Goal: Information Seeking & Learning: Learn about a topic

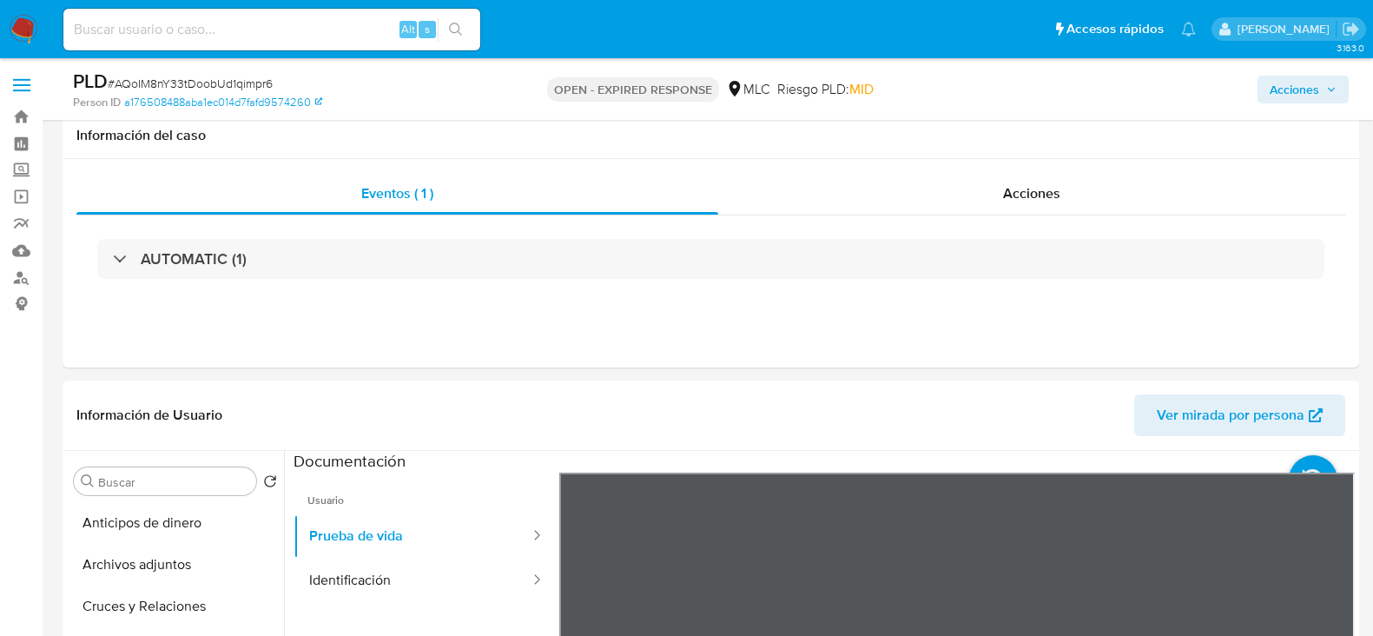
select select "10"
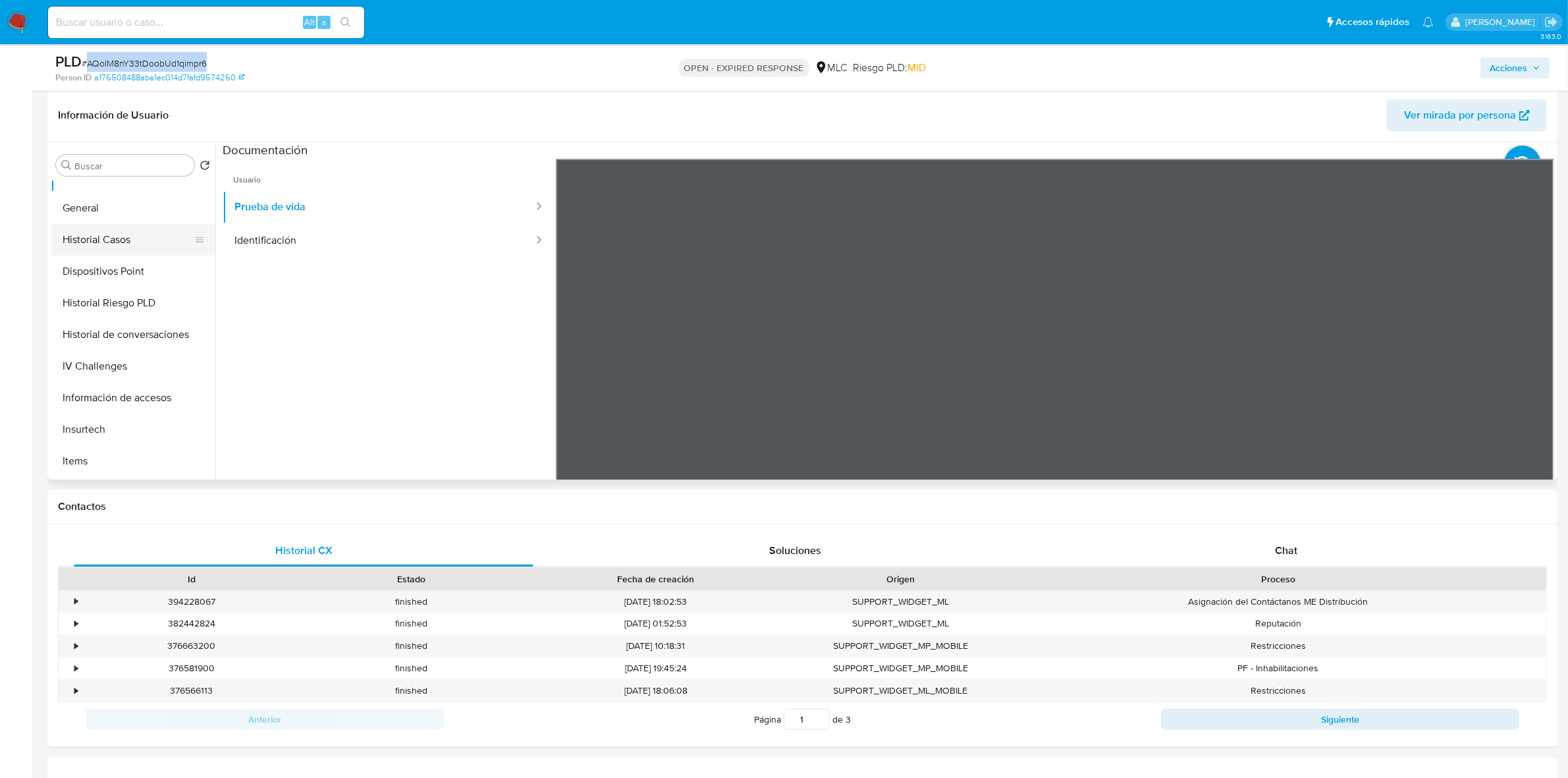
scroll to position [438, 0]
click at [88, 331] on button "KYC" at bounding box center [127, 328] width 154 height 32
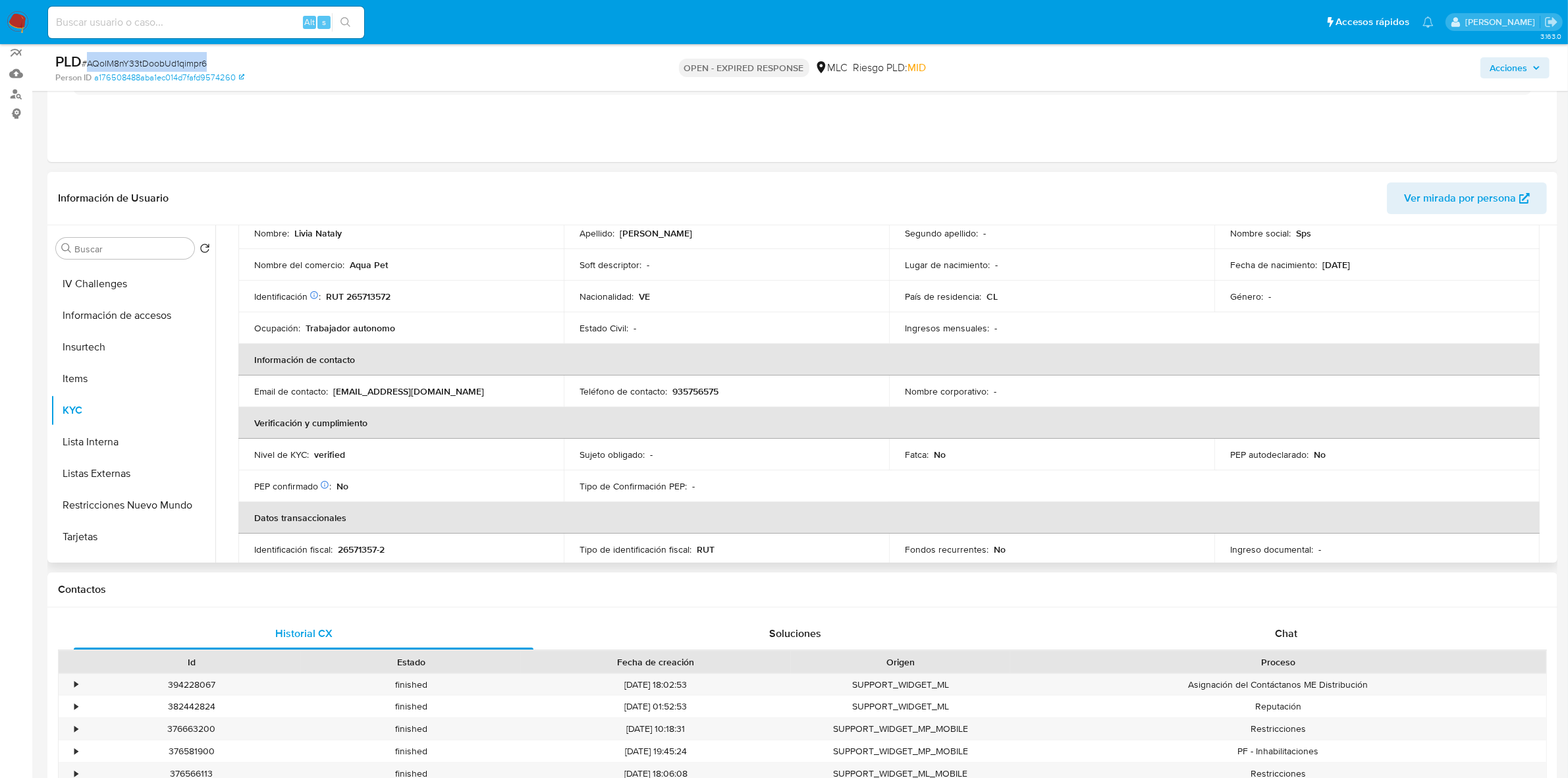
scroll to position [0, 0]
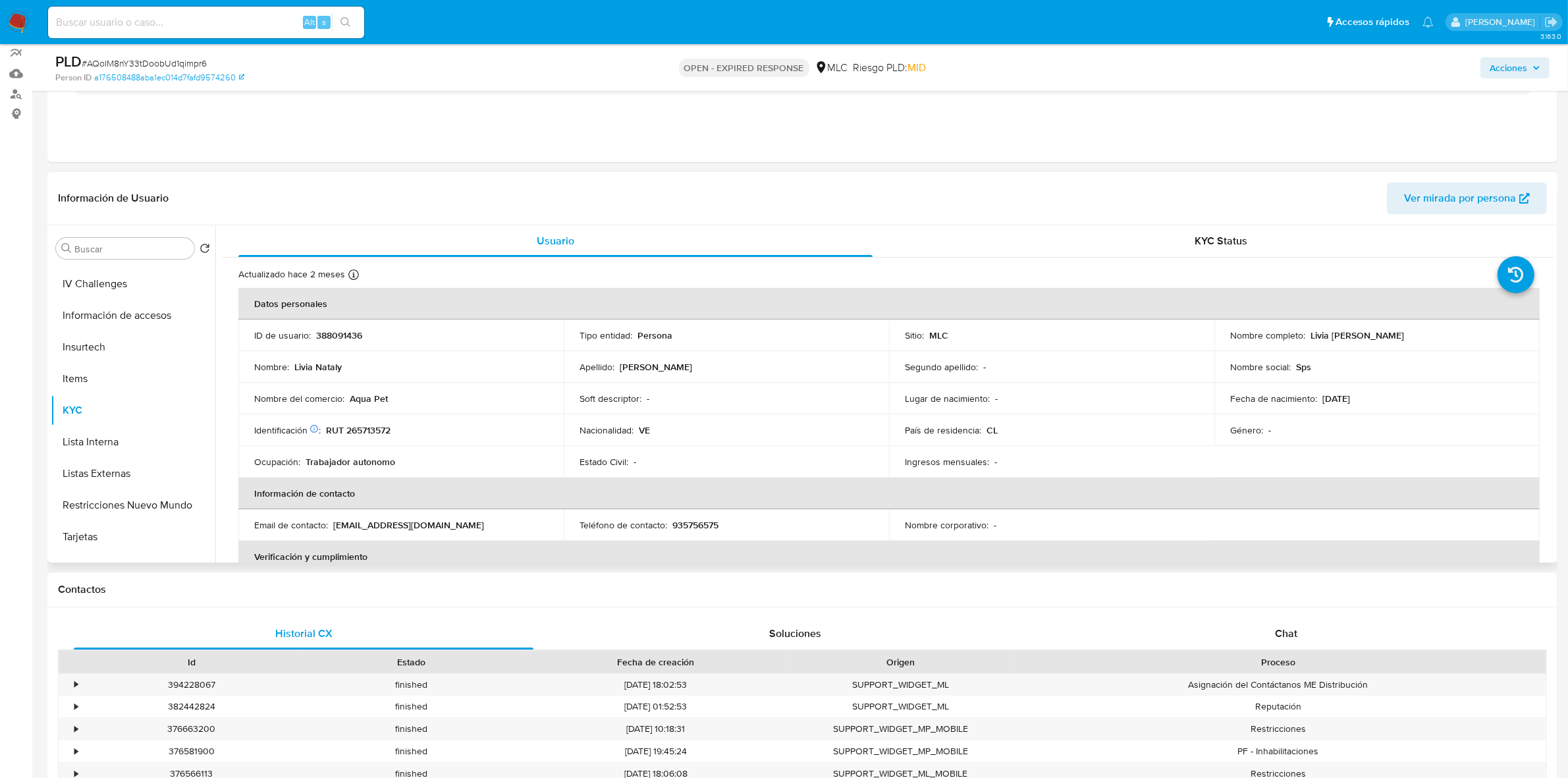
click at [364, 425] on p "RUT 265713572" at bounding box center [358, 430] width 64 height 12
copy p "265713572"
click at [369, 429] on p "RUT 265713572" at bounding box center [358, 430] width 64 height 12
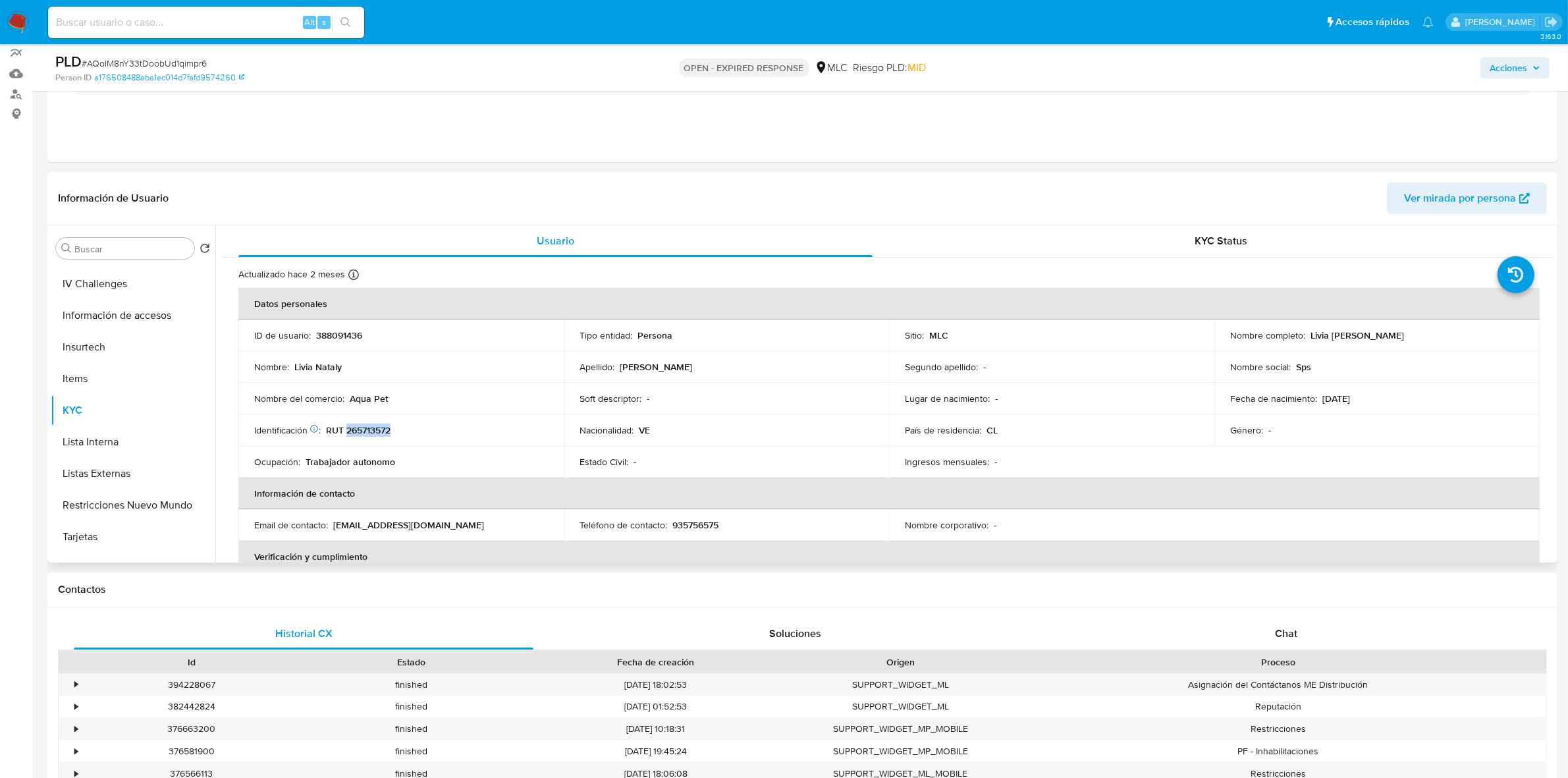
copy p "265713572"
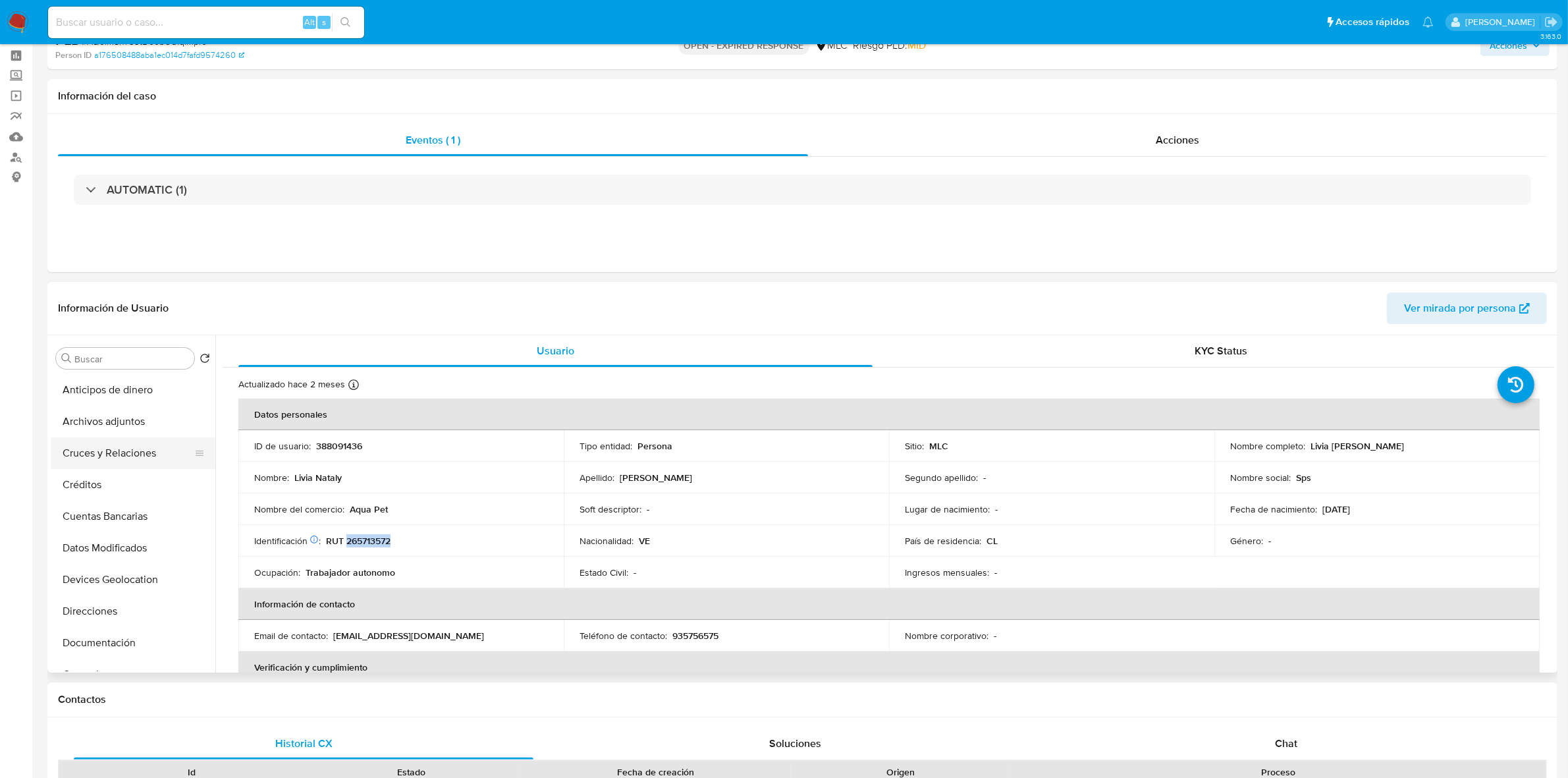
scroll to position [83, 0]
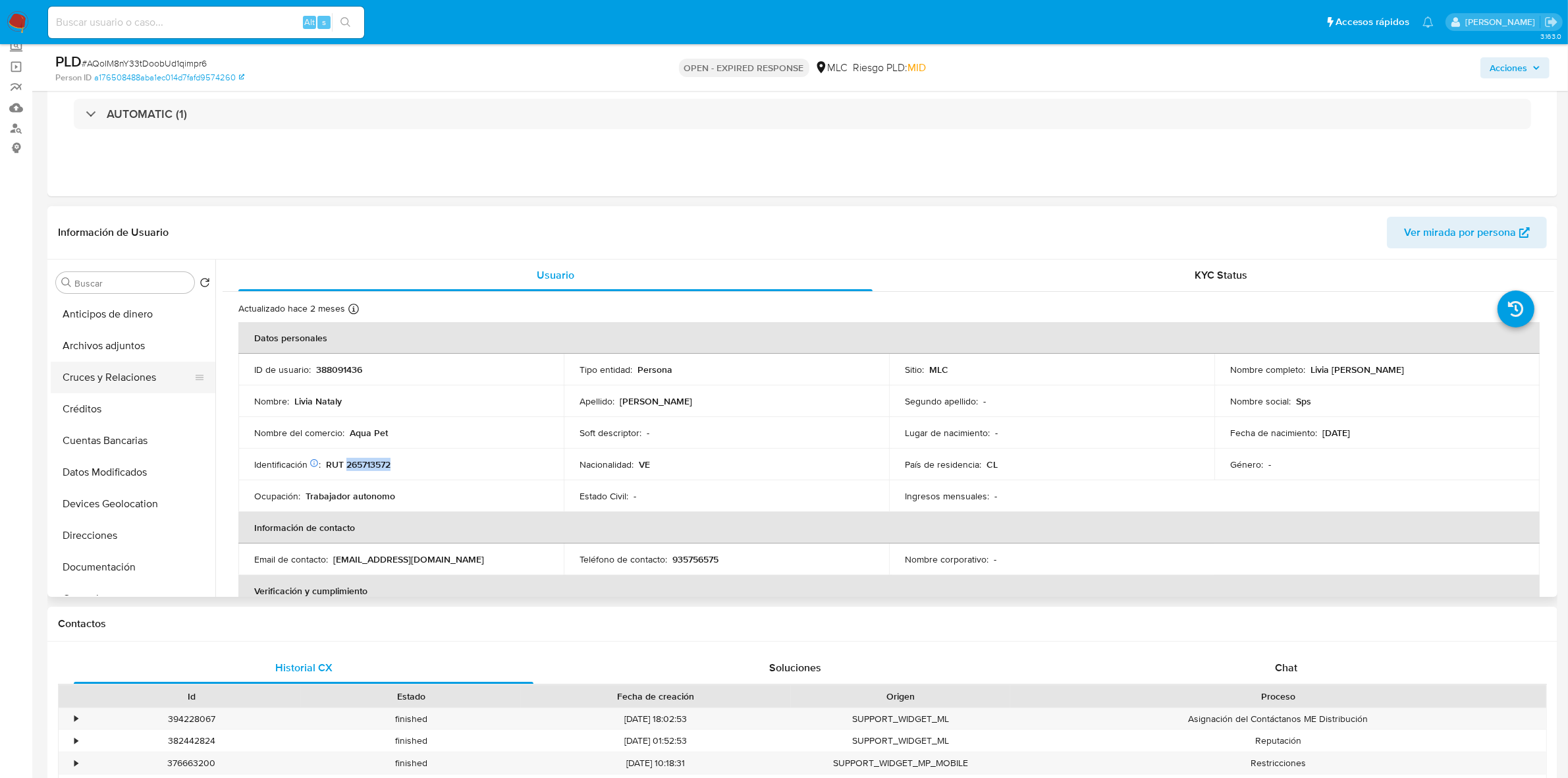
click at [91, 365] on button "Cruces y Relaciones" at bounding box center [127, 378] width 154 height 32
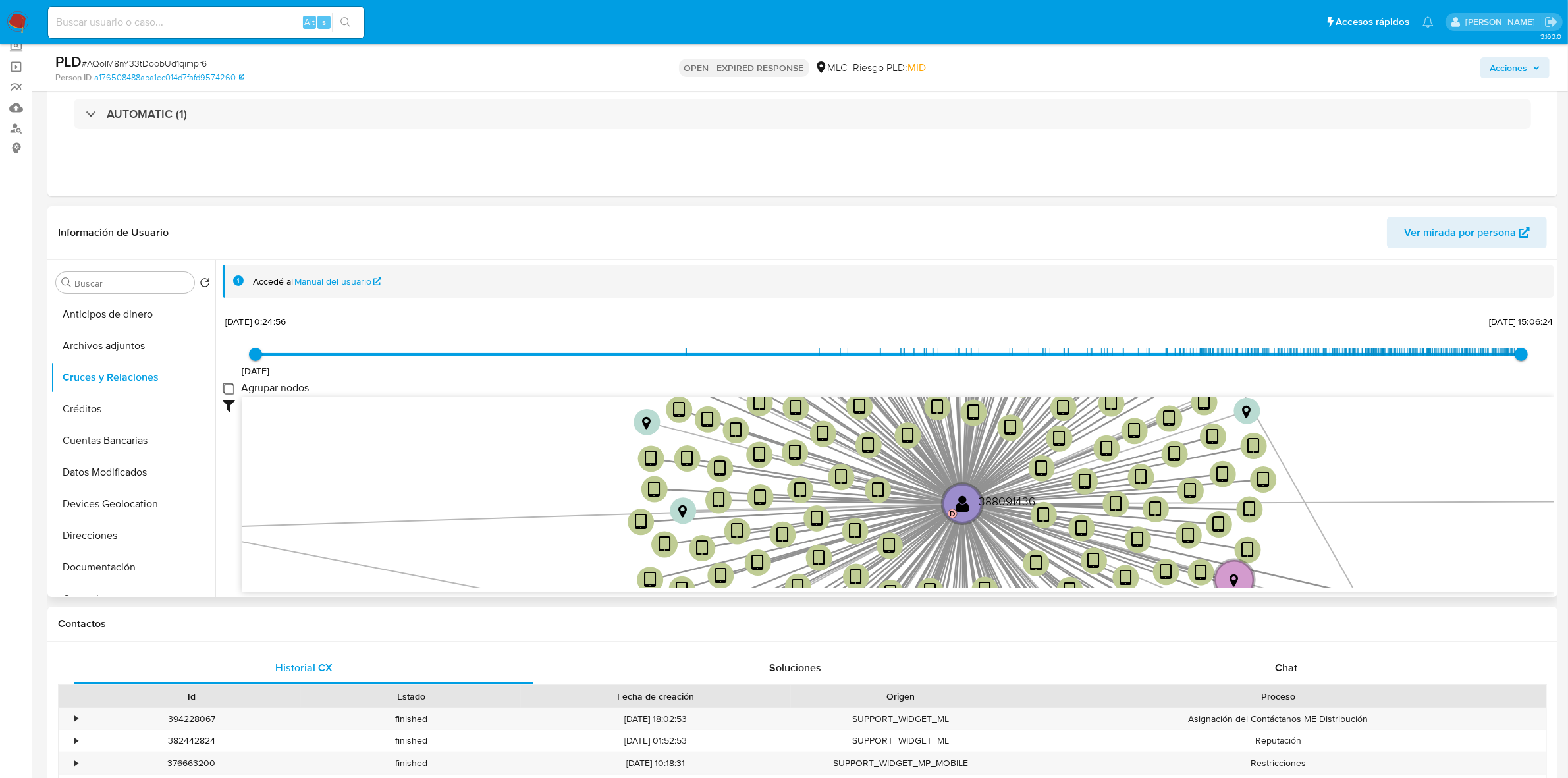
click at [229, 389] on group_nodes "Agrupar nodos" at bounding box center [228, 388] width 11 height 11
checkbox group_nodes "true"
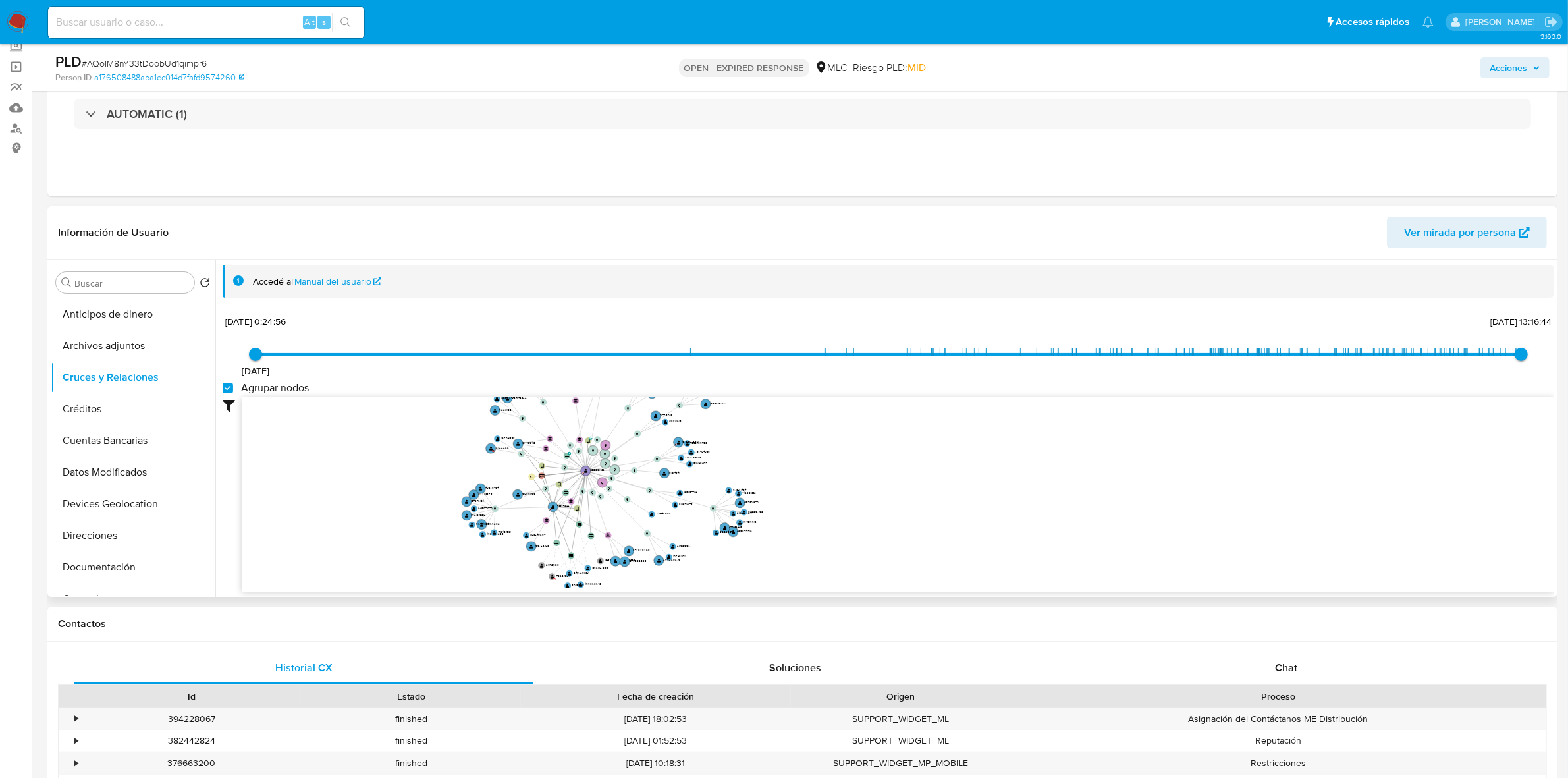
drag, startPoint x: 804, startPoint y: 473, endPoint x: 823, endPoint y: 501, distance: 33.8
click at [823, 482] on icon "device-68e56c08c4cf8e164a615a70  device-6868333d27fed7ef0dc18ab8  device-68d1…" at bounding box center [898, 493] width 1312 height 191
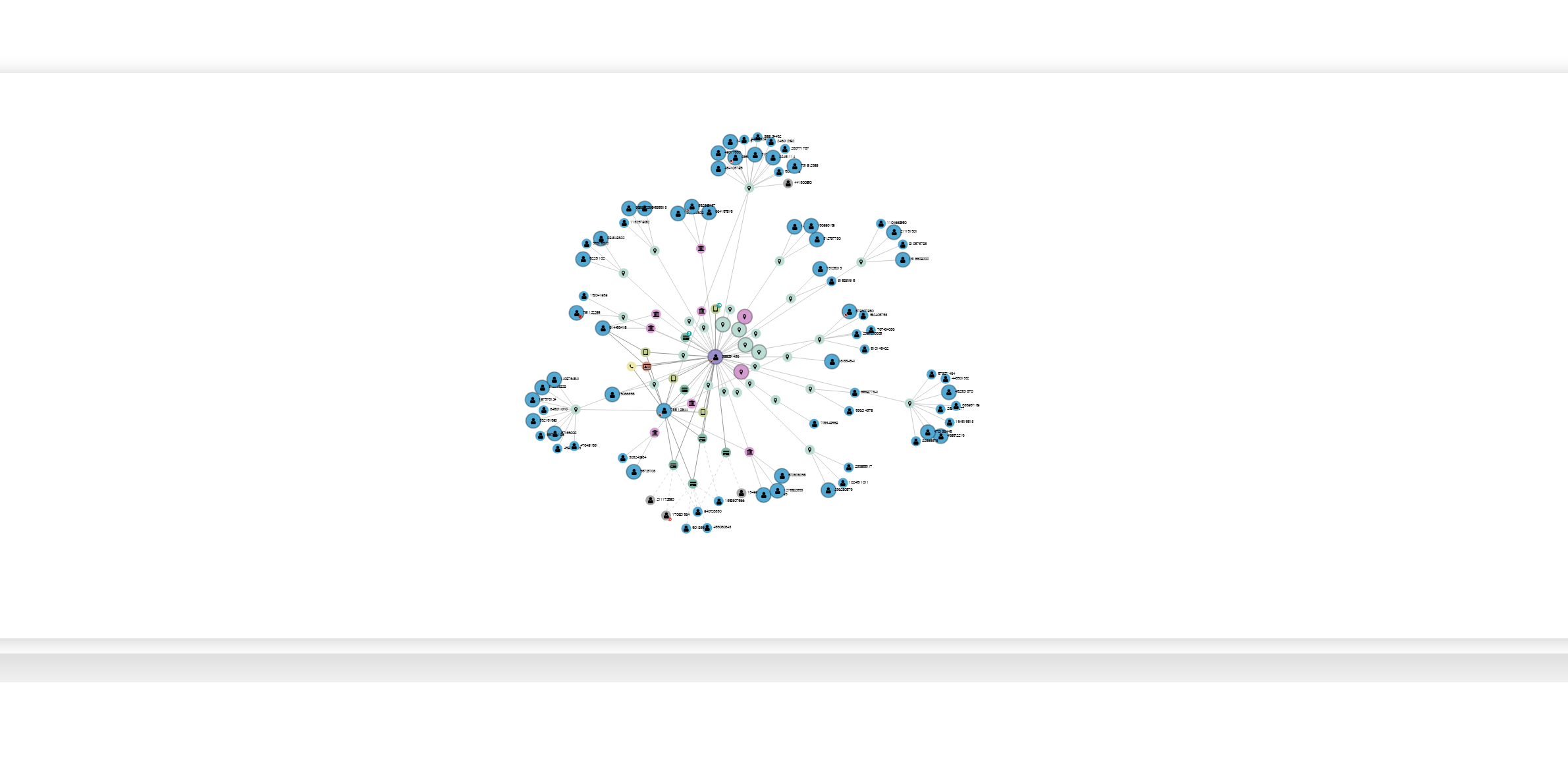
drag, startPoint x: 829, startPoint y: 481, endPoint x: 810, endPoint y: 487, distance: 19.9
click at [810, 482] on icon "device-68e56c08c4cf8e164a615a70  device-6868333d27fed7ef0dc18ab8  device-68d1…" at bounding box center [898, 493] width 1312 height 191
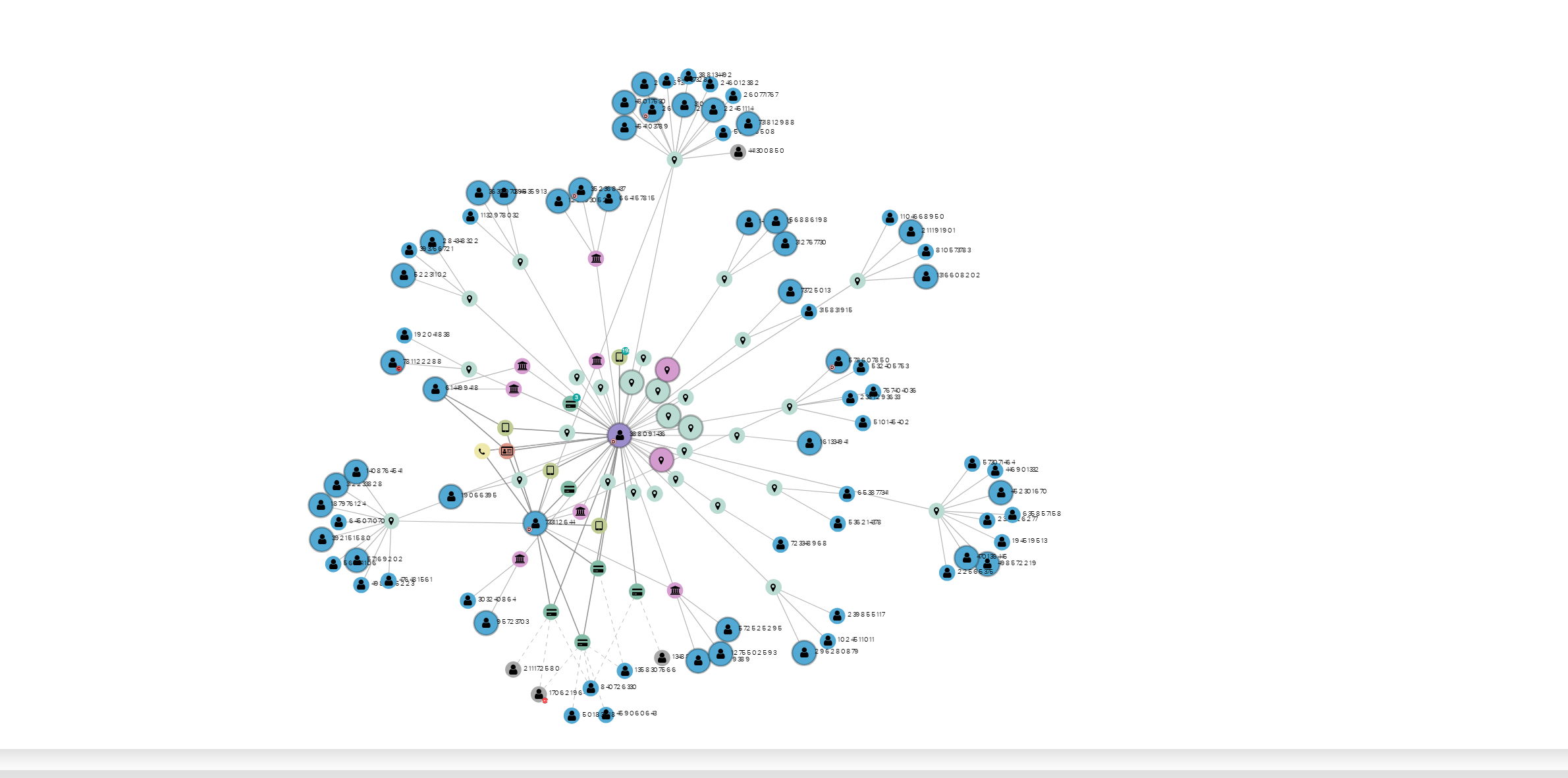
click at [788, 453] on icon "device-68e56c08c4cf8e164a615a70  device-6868333d27fed7ef0dc18ab8  device-68d1…" at bounding box center [898, 493] width 1312 height 191
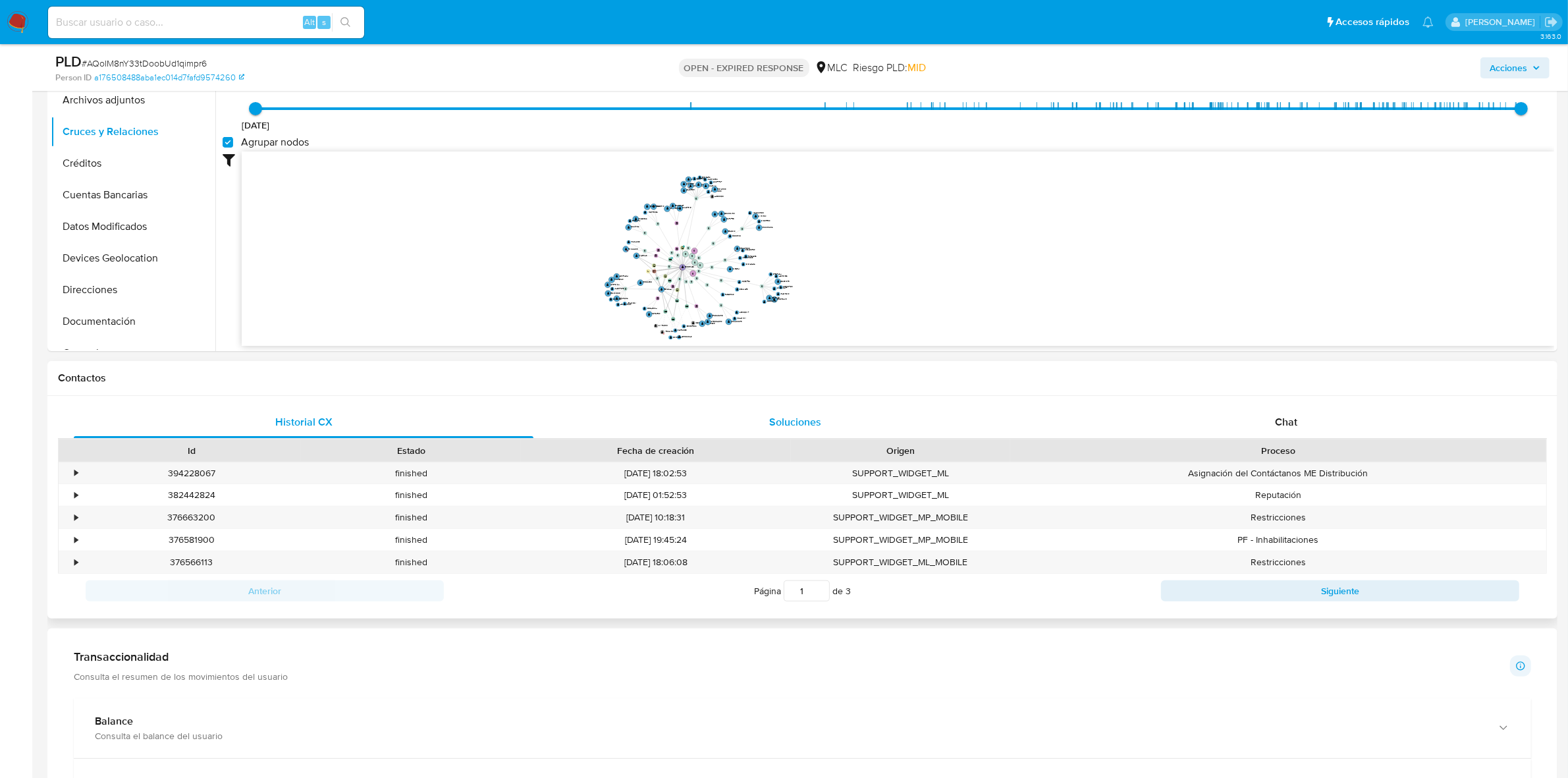
scroll to position [329, 0]
click at [1040, 422] on div "Chat" at bounding box center [1286, 421] width 459 height 32
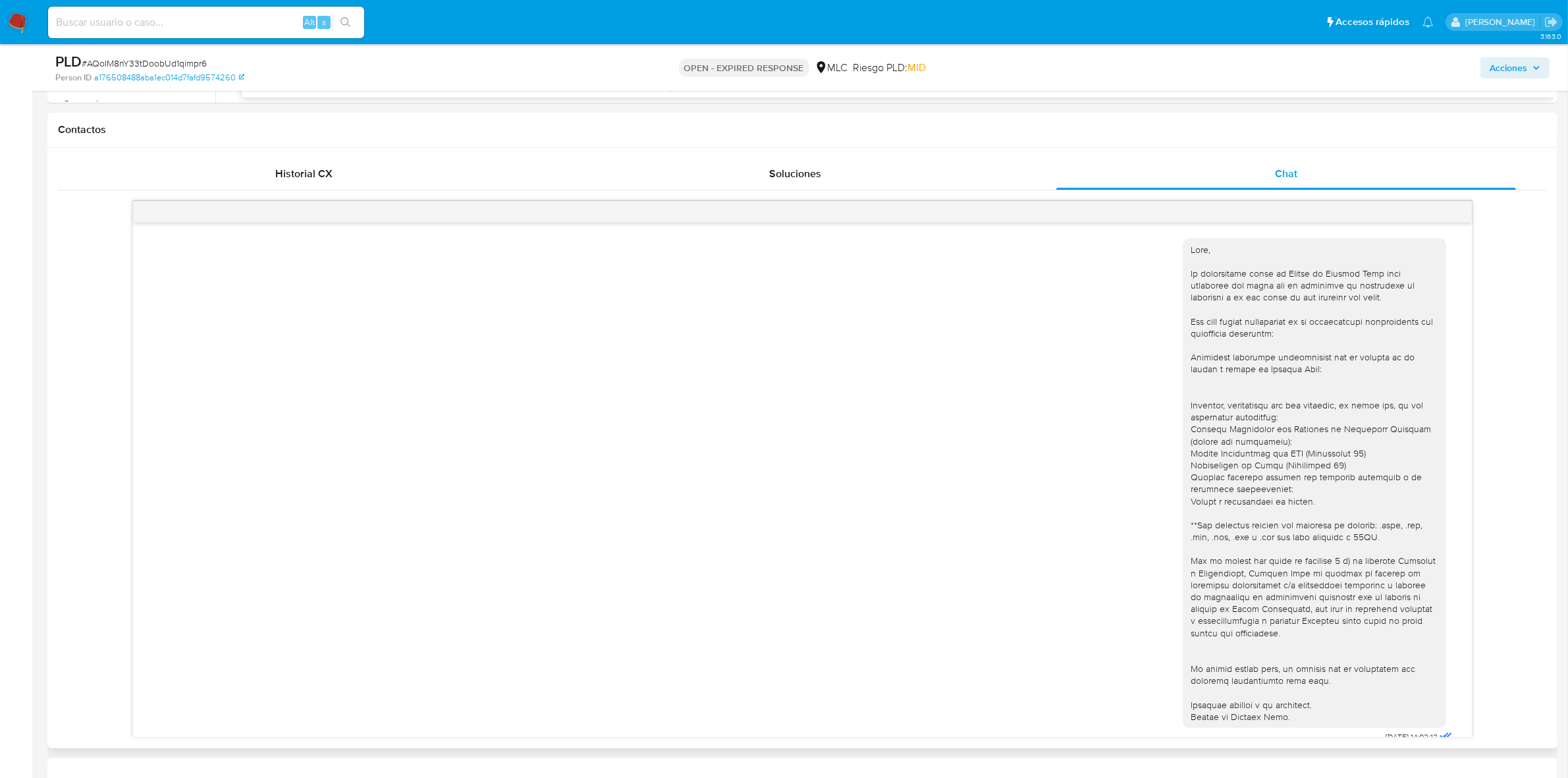
scroll to position [412, 0]
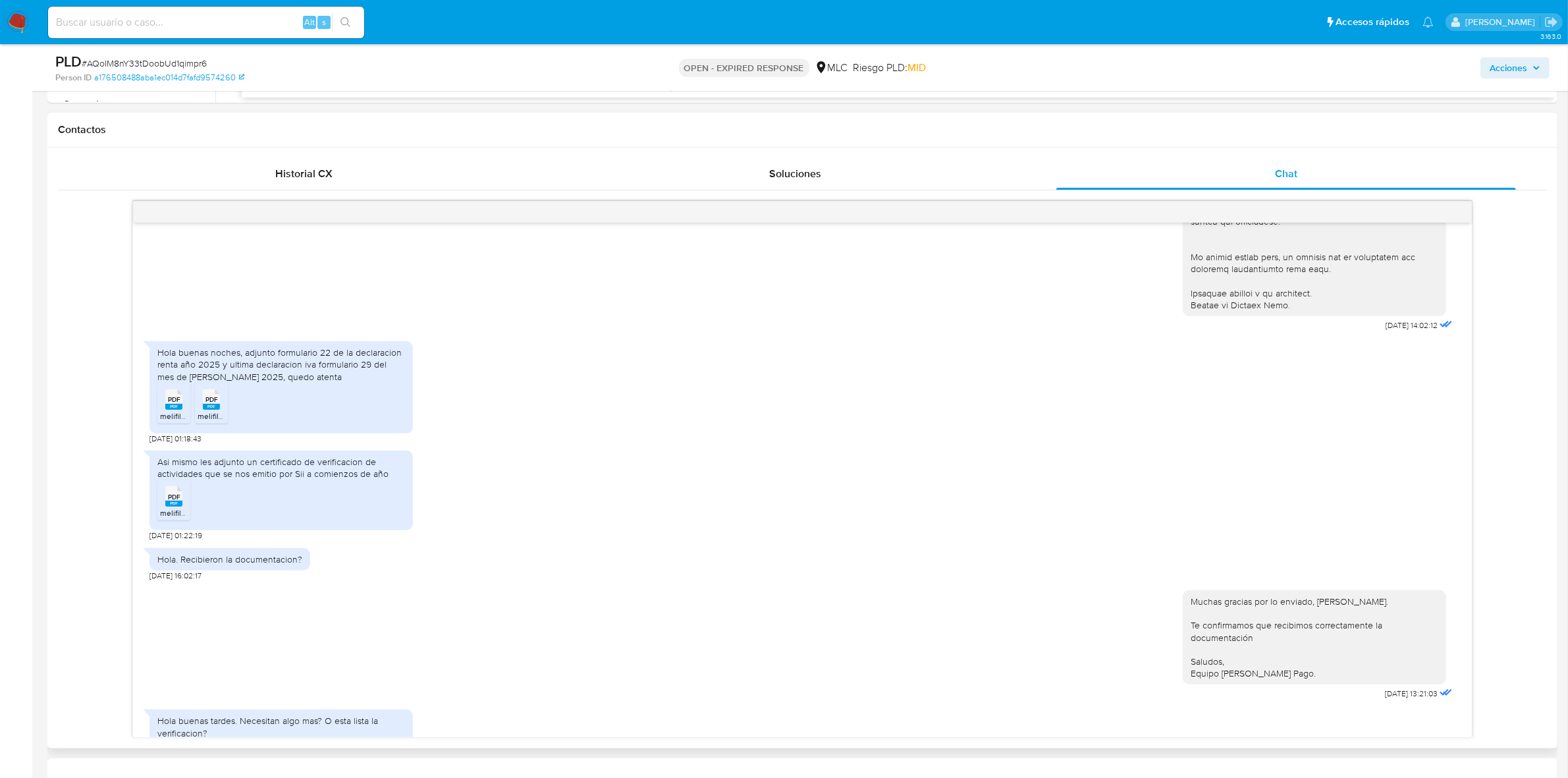
click at [172, 403] on span "PDF" at bounding box center [174, 399] width 13 height 8
click at [218, 403] on span "PDF" at bounding box center [212, 399] width 13 height 8
click at [176, 482] on span "PDF" at bounding box center [174, 497] width 13 height 8
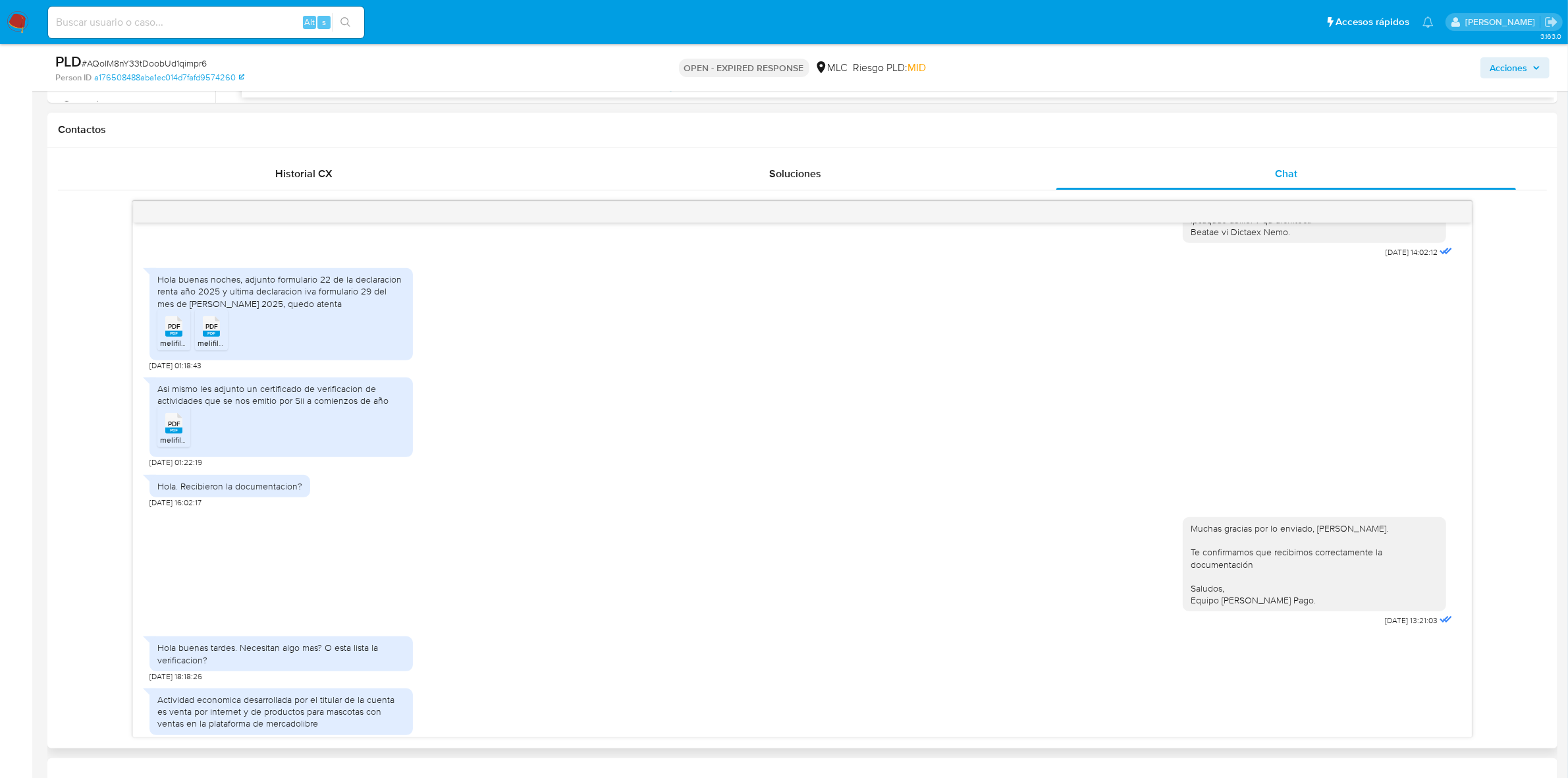
scroll to position [611, 0]
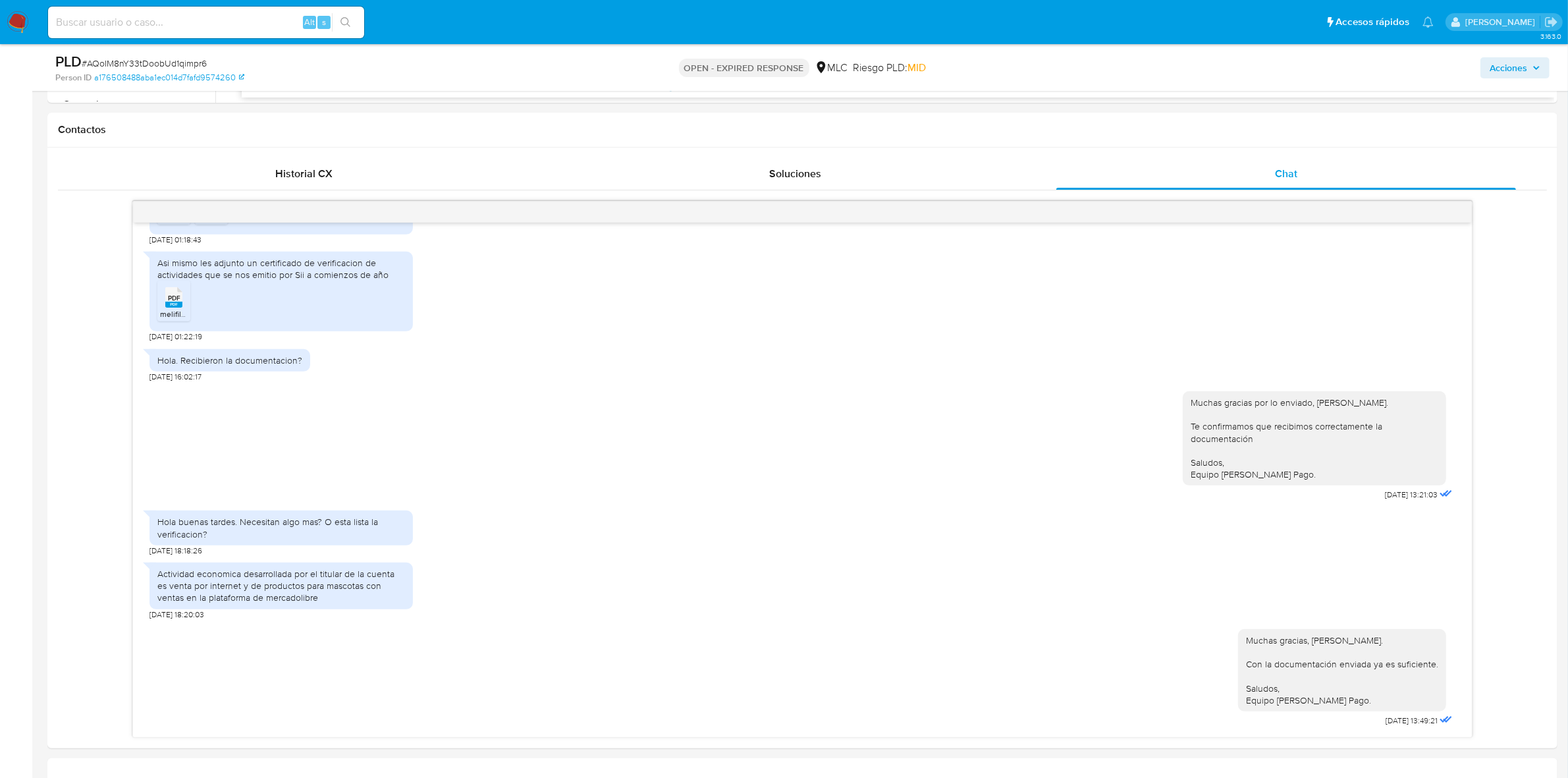
click at [1040, 67] on div "Acciones" at bounding box center [1302, 67] width 494 height 31
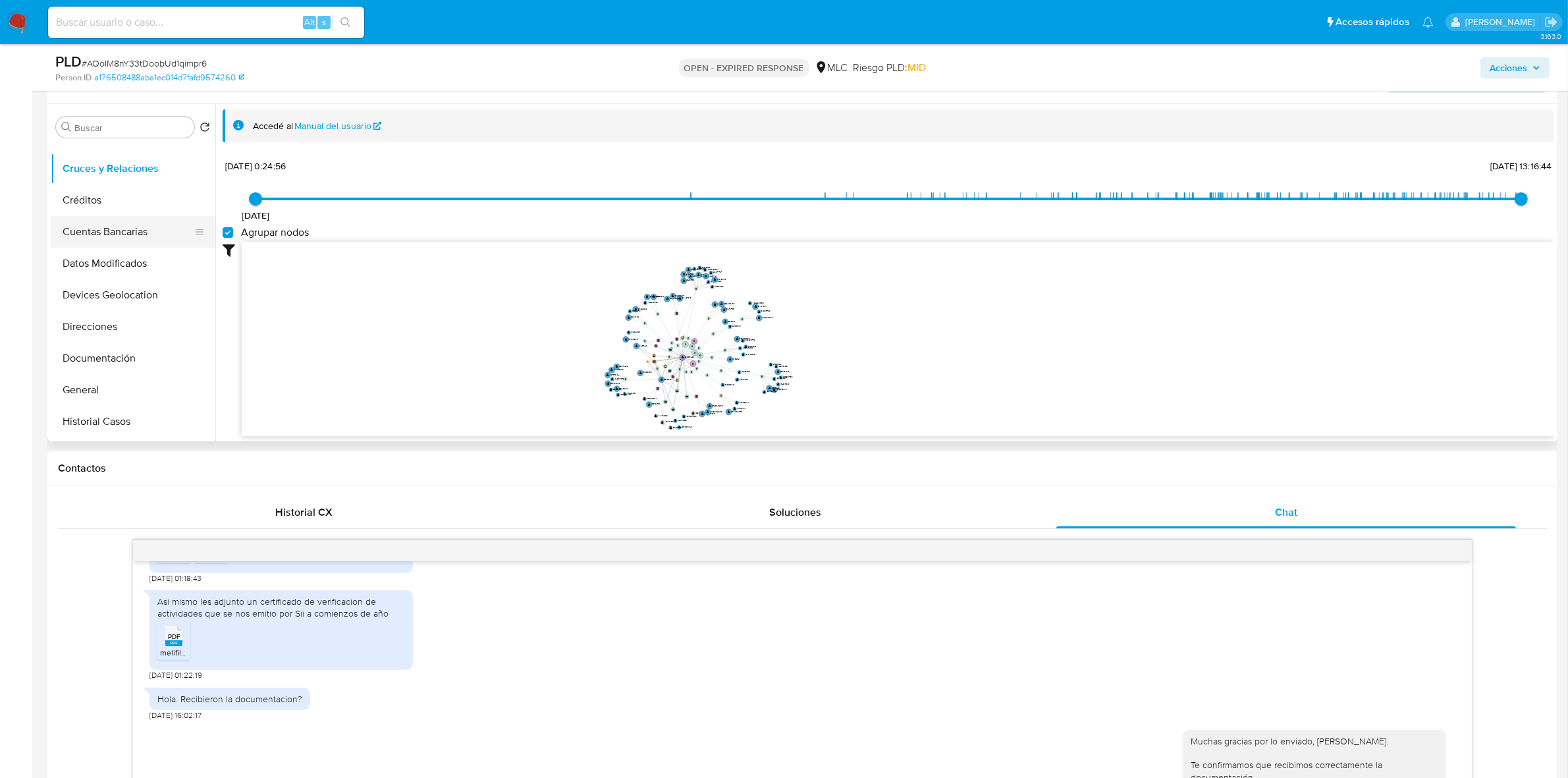
scroll to position [83, 0]
click at [112, 320] on button "Documentación" at bounding box center [127, 329] width 154 height 32
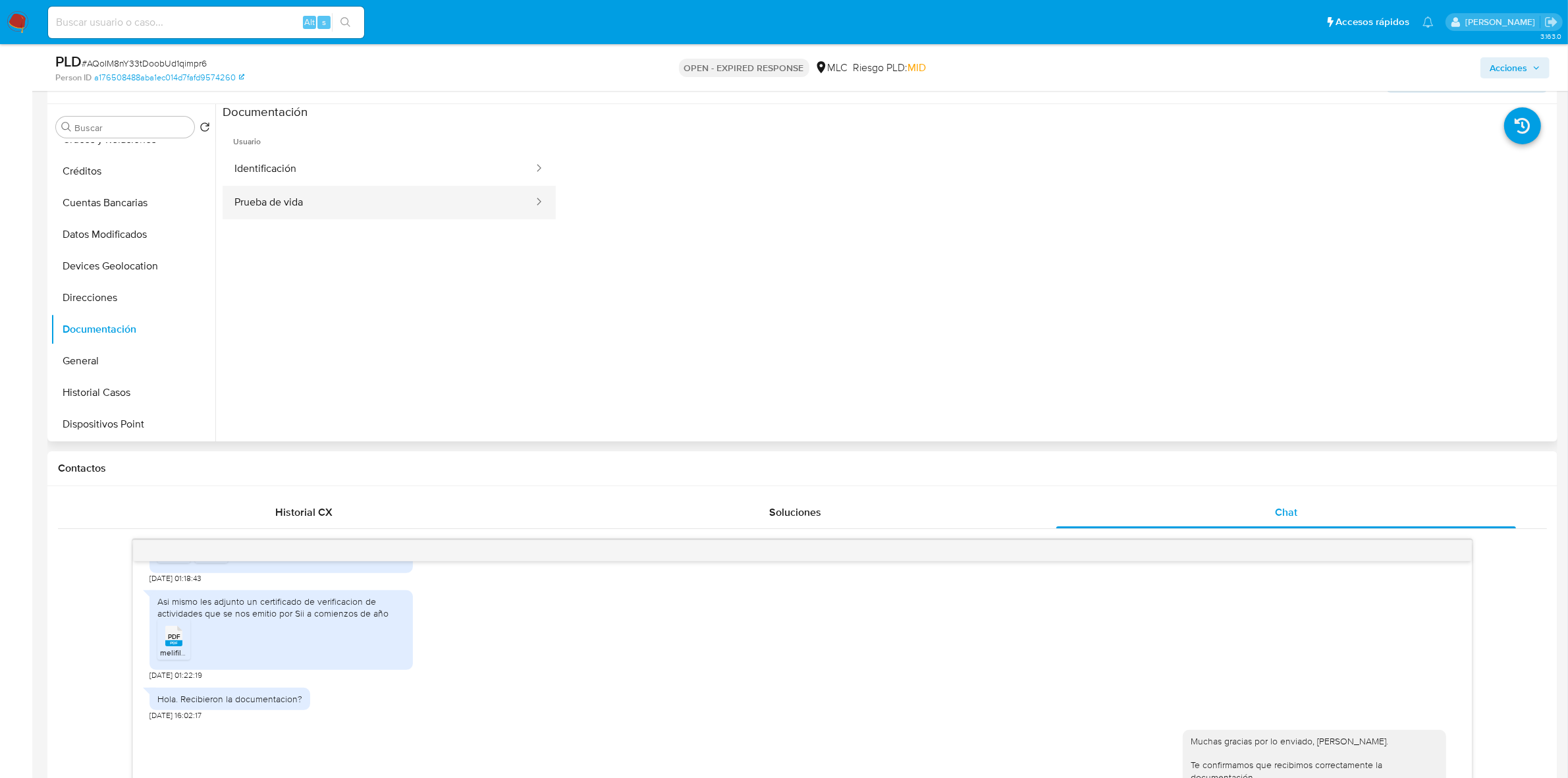
click at [356, 199] on button "Prueba de vida" at bounding box center [379, 202] width 312 height 33
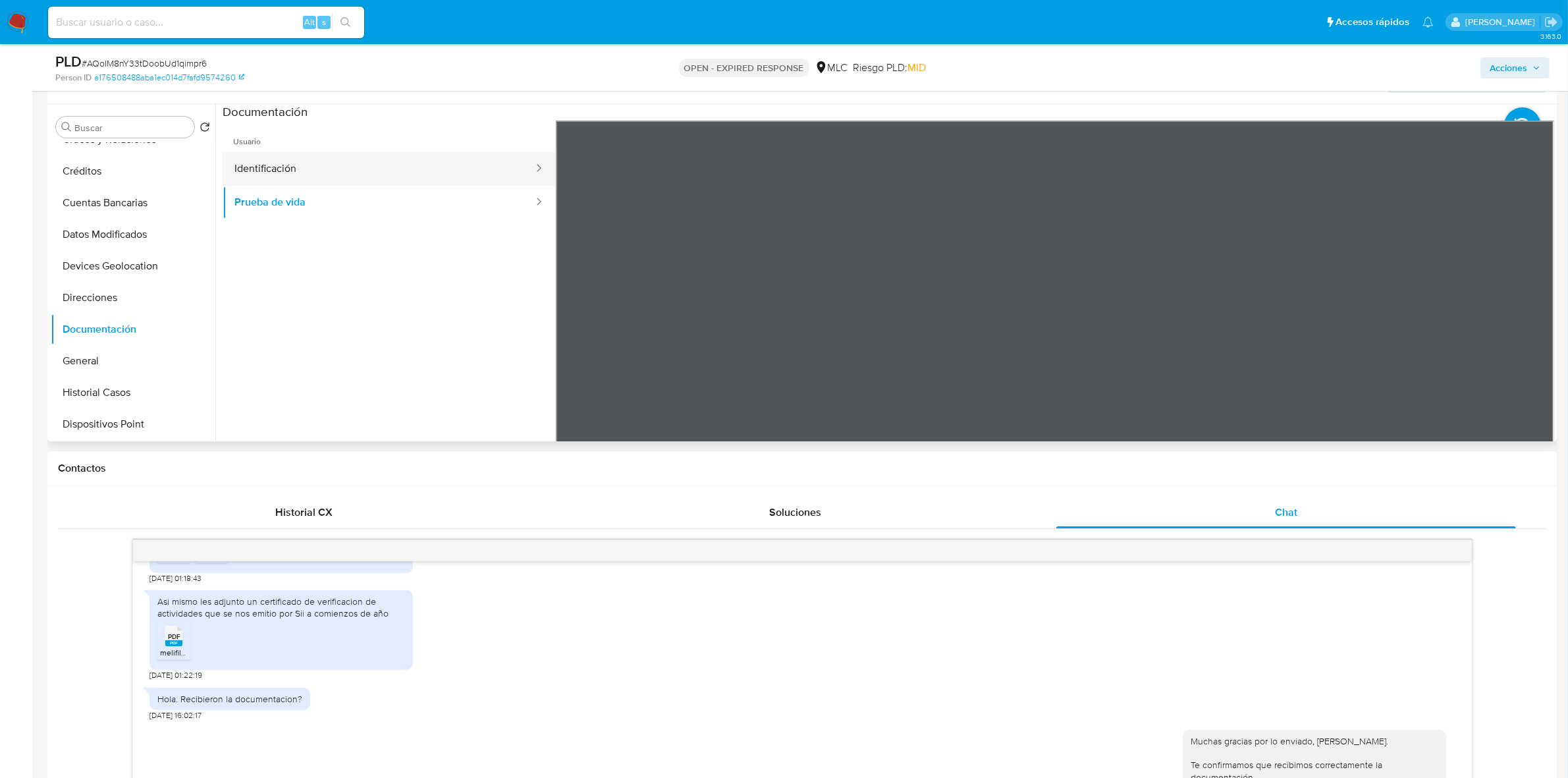
click at [346, 179] on button "Identificación" at bounding box center [379, 169] width 312 height 33
click at [1040, 328] on icon at bounding box center [1538, 334] width 27 height 27
click at [79, 231] on button "KYC" at bounding box center [127, 234] width 154 height 32
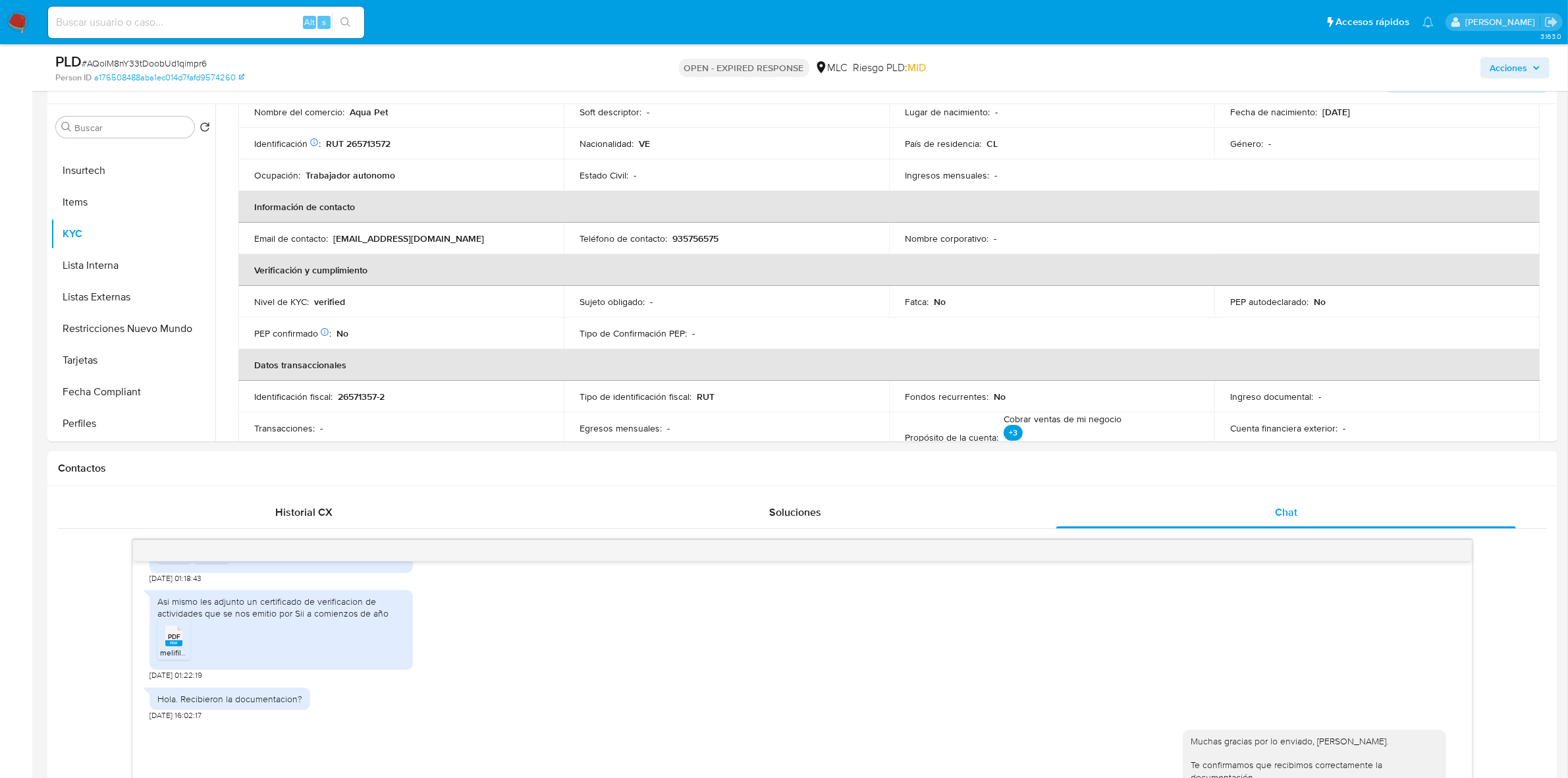
scroll to position [0, 0]
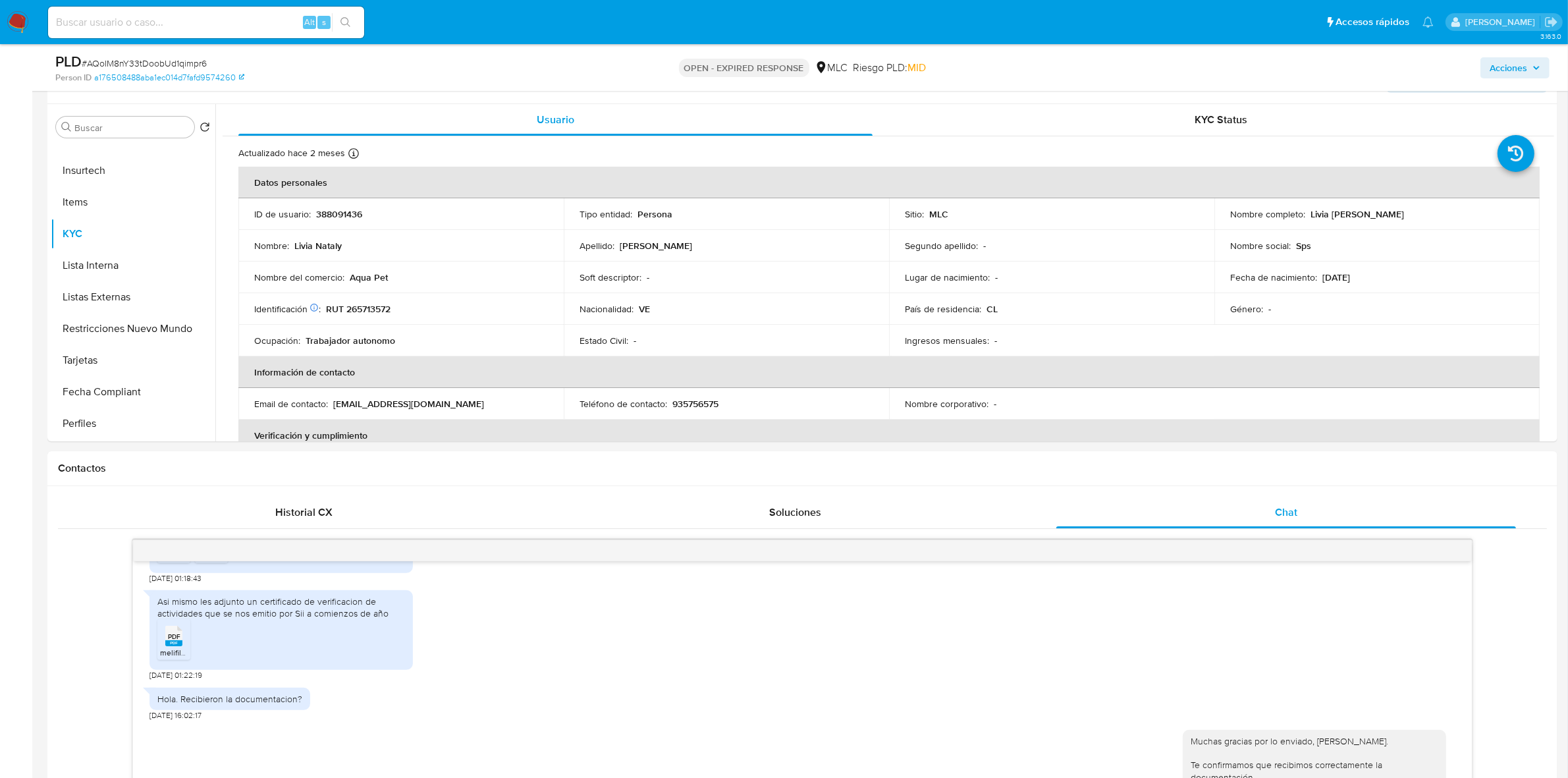
drag, startPoint x: 1454, startPoint y: 212, endPoint x: 1306, endPoint y: 215, distance: 148.0
click at [1040, 215] on div "Nombre completo : Livia Nataly Marcano Mejias" at bounding box center [1376, 214] width 293 height 12
copy p "Livia Nataly Marcano Mejias"
drag, startPoint x: 374, startPoint y: 283, endPoint x: 346, endPoint y: 281, distance: 28.1
click at [346, 281] on div "Nombre del comercio : Aqua Pet" at bounding box center [400, 278] width 293 height 12
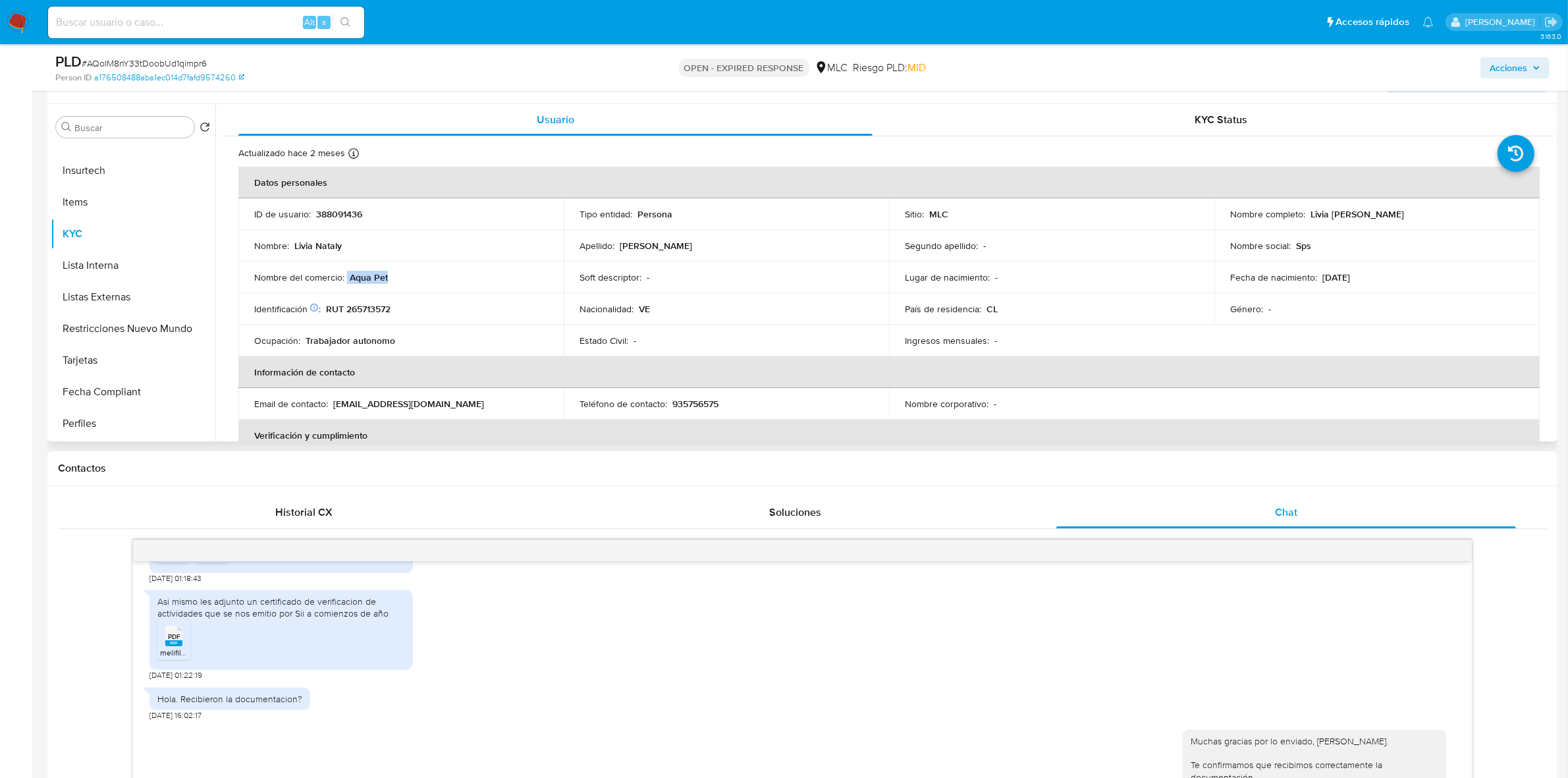
copy div "Aqua Pet"
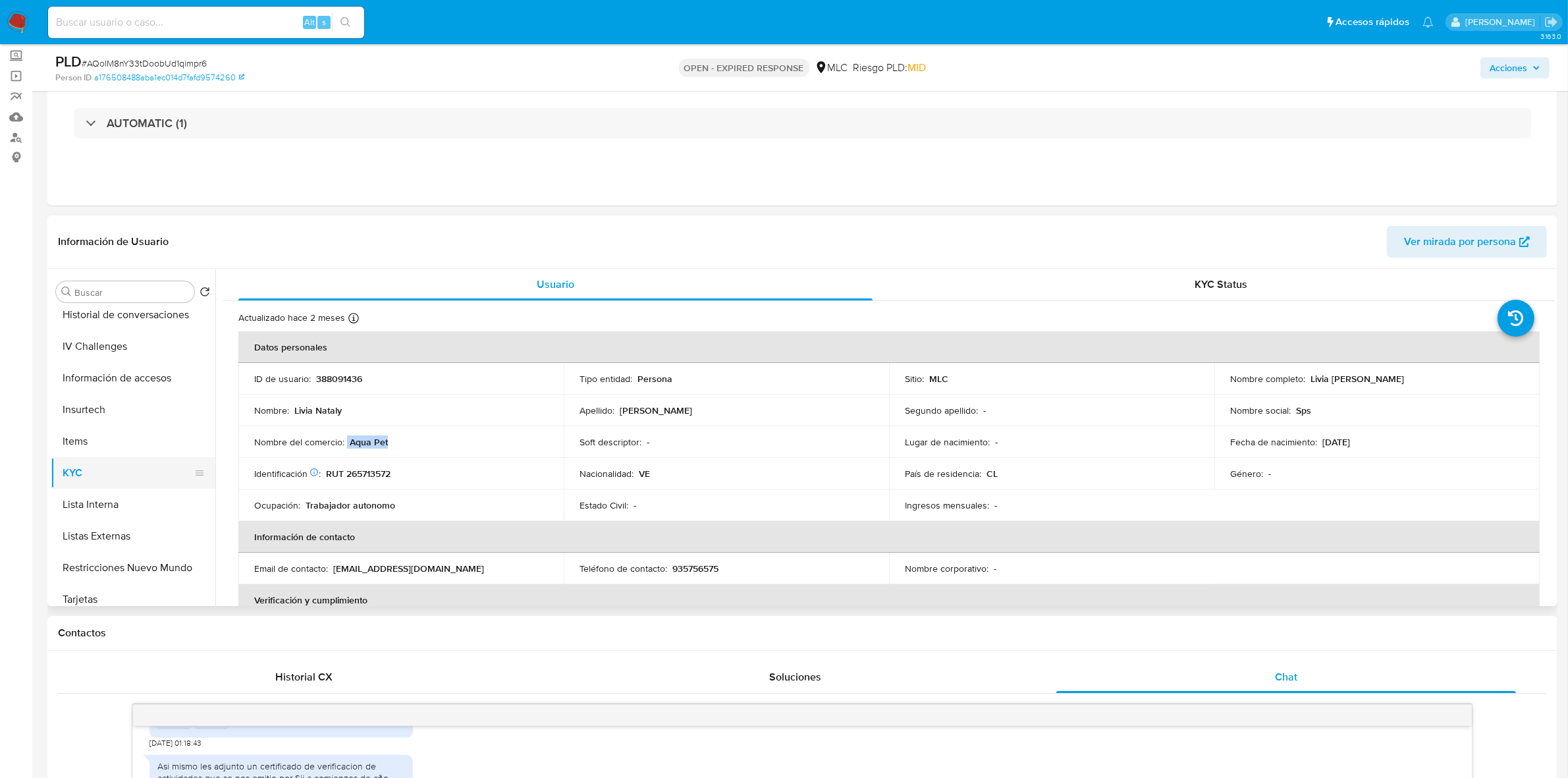
scroll to position [247, 0]
click at [109, 402] on button "Historial Casos" at bounding box center [127, 393] width 154 height 32
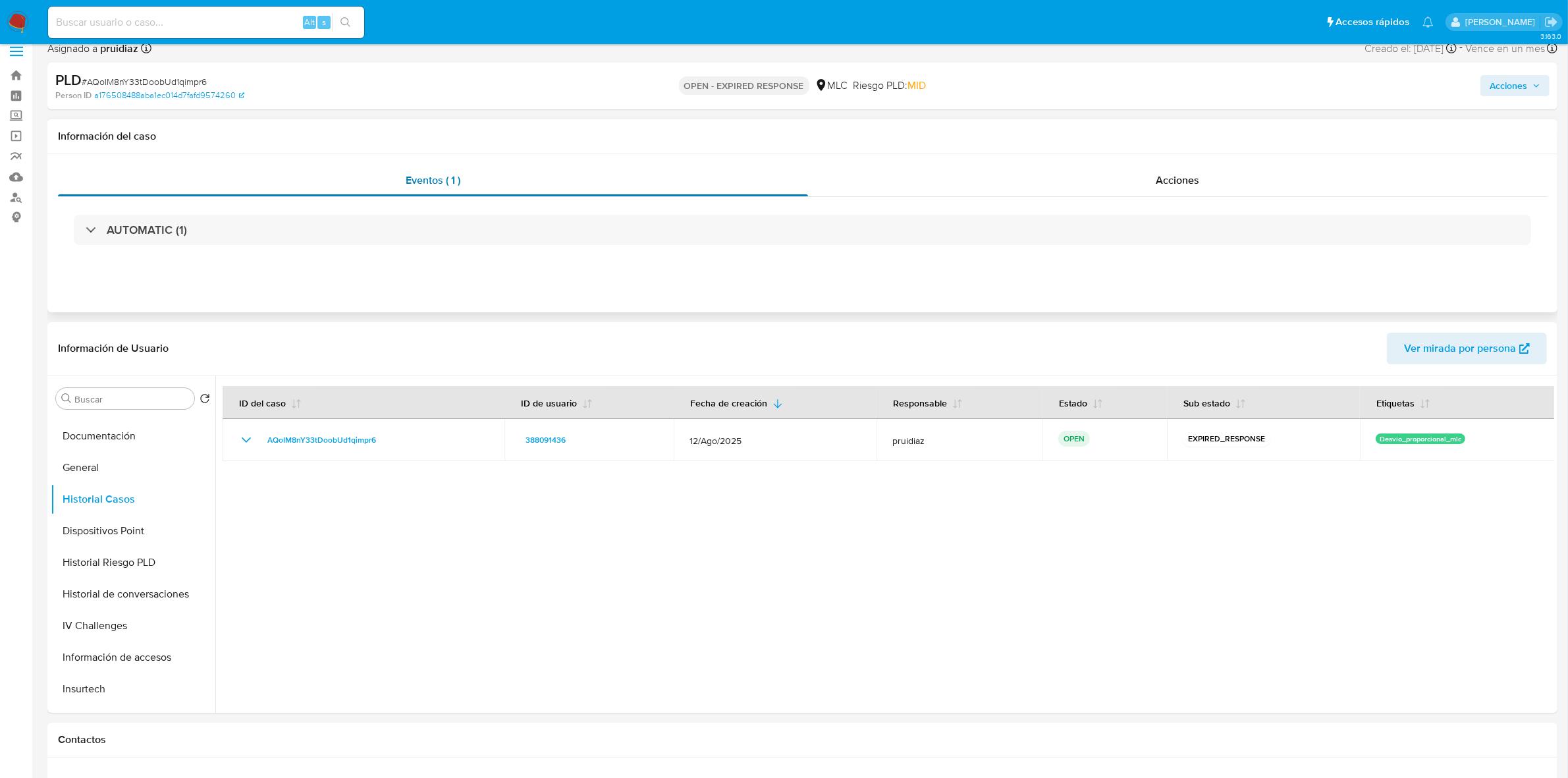
scroll to position [0, 0]
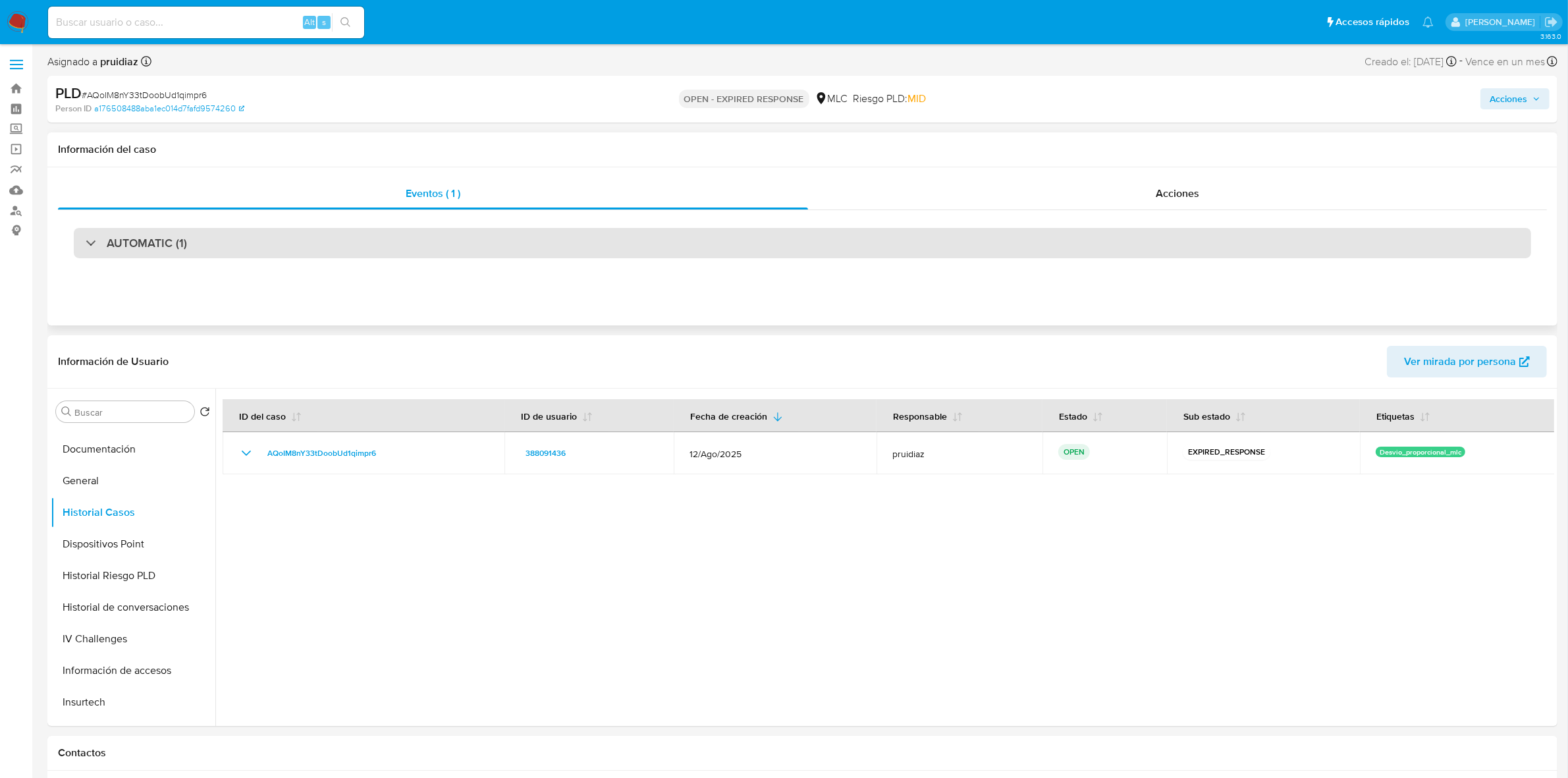
click at [115, 248] on h3 "AUTOMATIC (1)" at bounding box center [147, 243] width 80 height 14
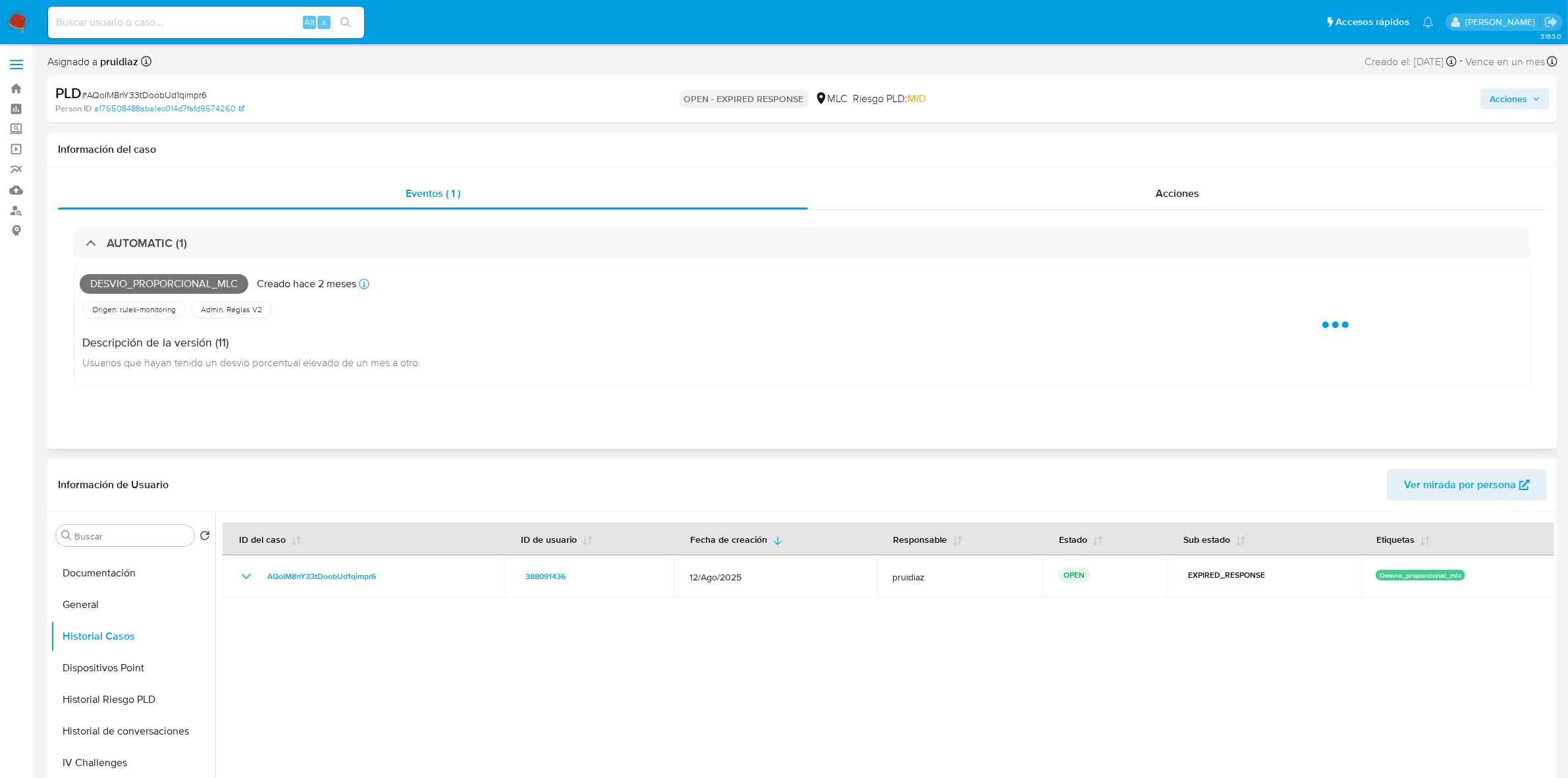
click at [133, 280] on span "Desvio_proporcional_mlc" at bounding box center [164, 284] width 168 height 20
click at [133, 281] on span "Desvio_proporcional_mlc" at bounding box center [164, 284] width 168 height 20
copy span "Desvio_proporcional_mlc"
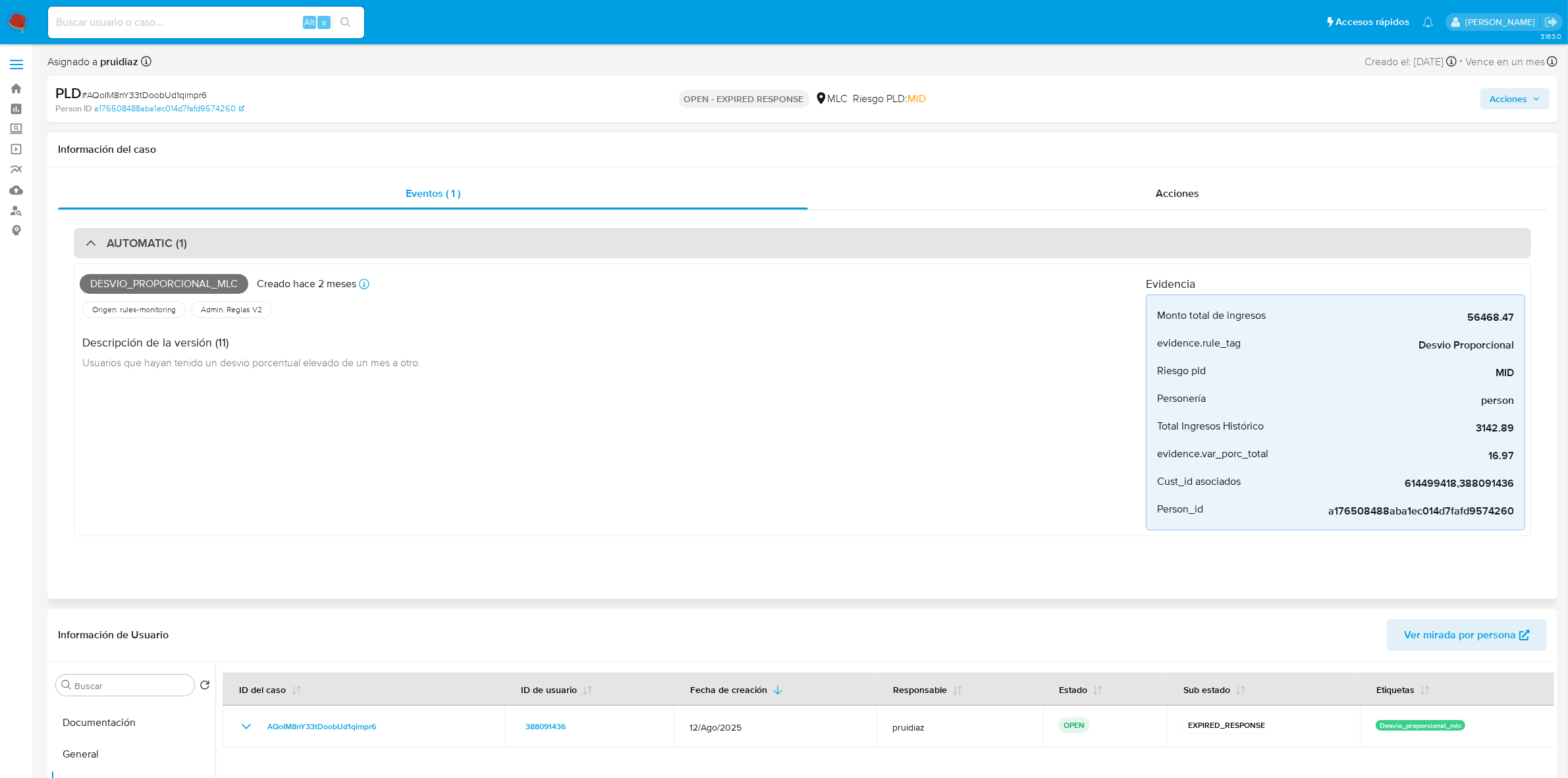
click at [198, 246] on div "AUTOMATIC (1)" at bounding box center [802, 243] width 1457 height 30
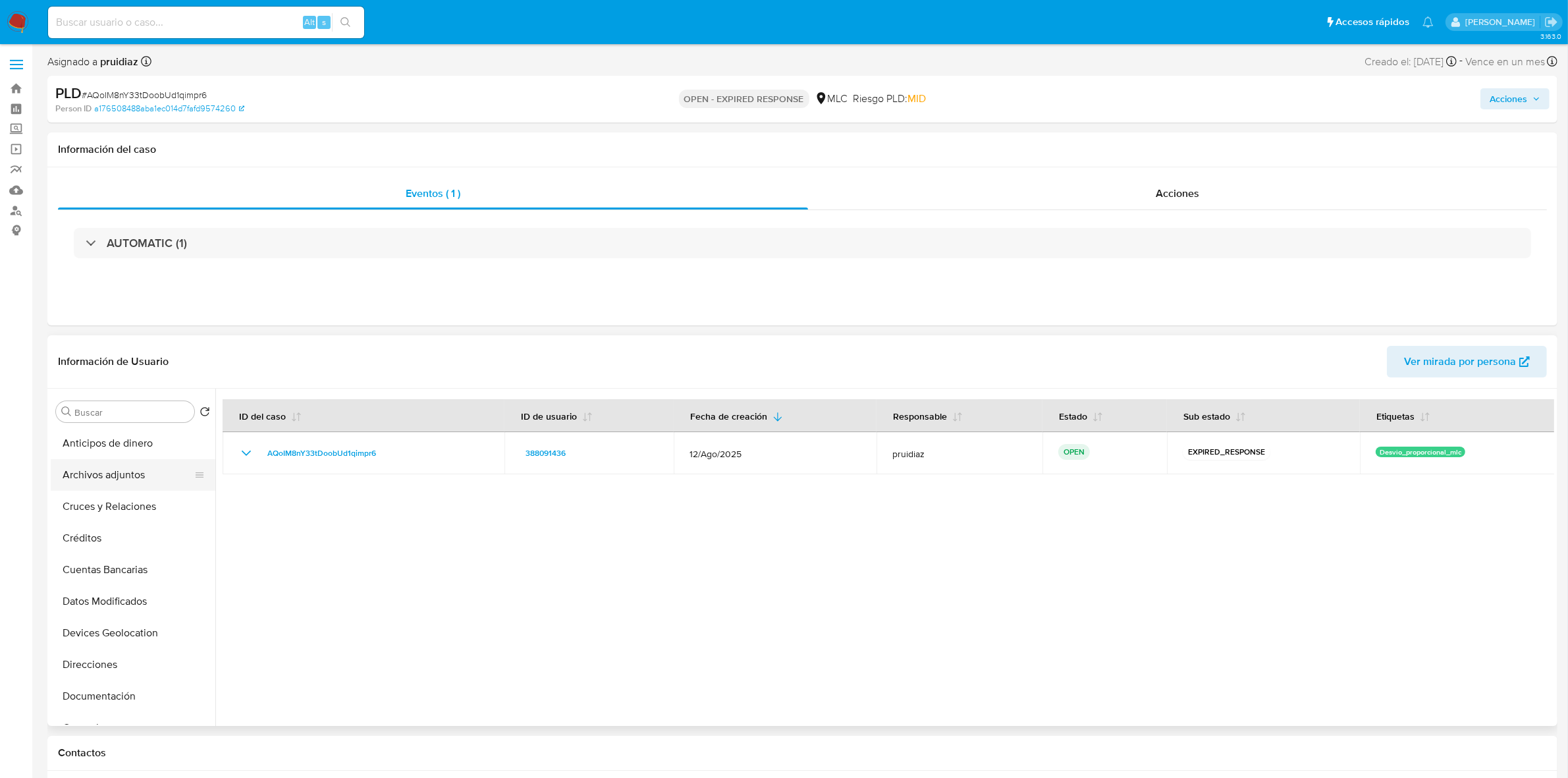
click at [117, 482] on button "Archivos adjuntos" at bounding box center [127, 475] width 154 height 32
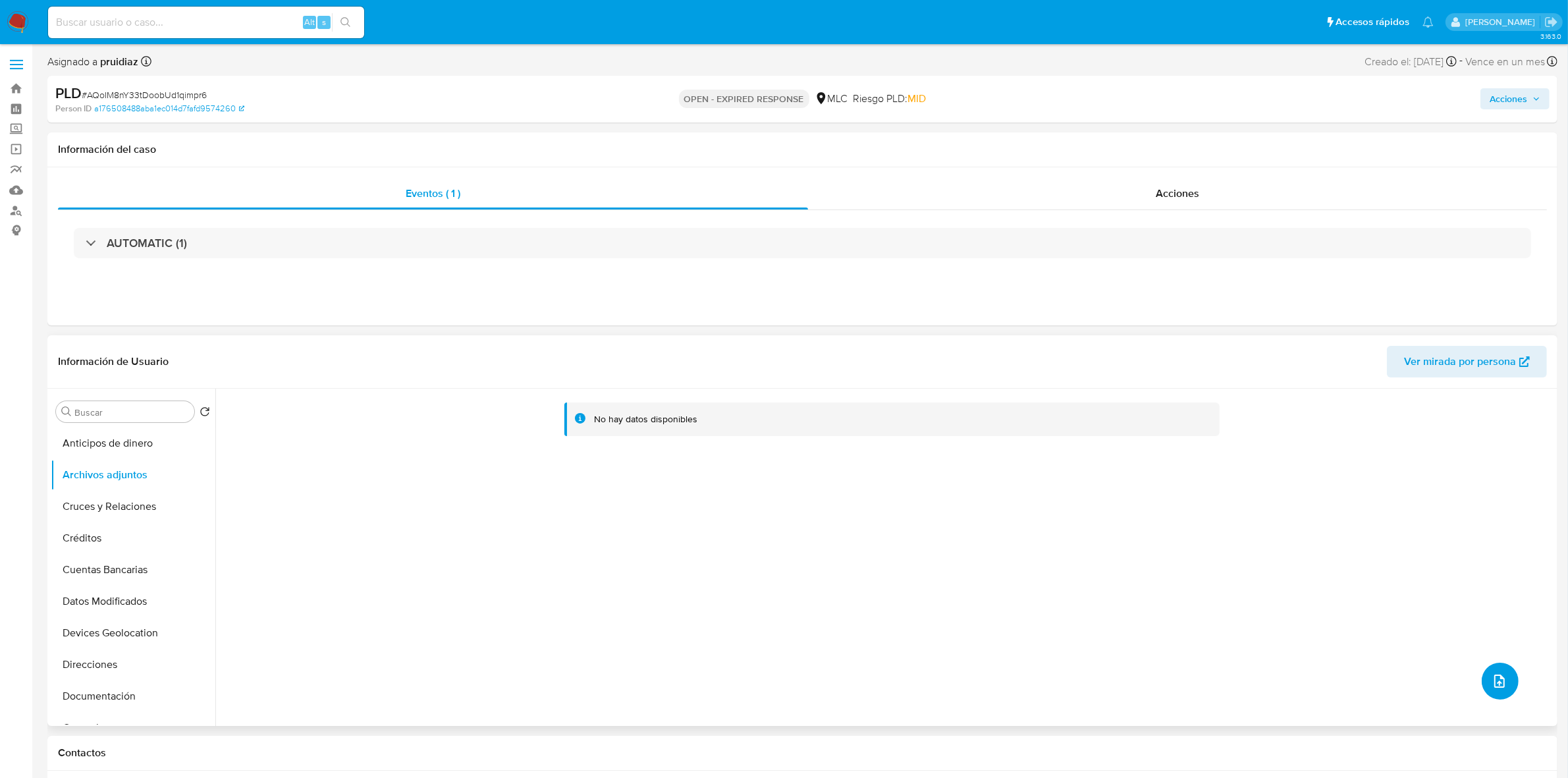
click at [1040, 482] on icon "upload-file" at bounding box center [1500, 680] width 11 height 13
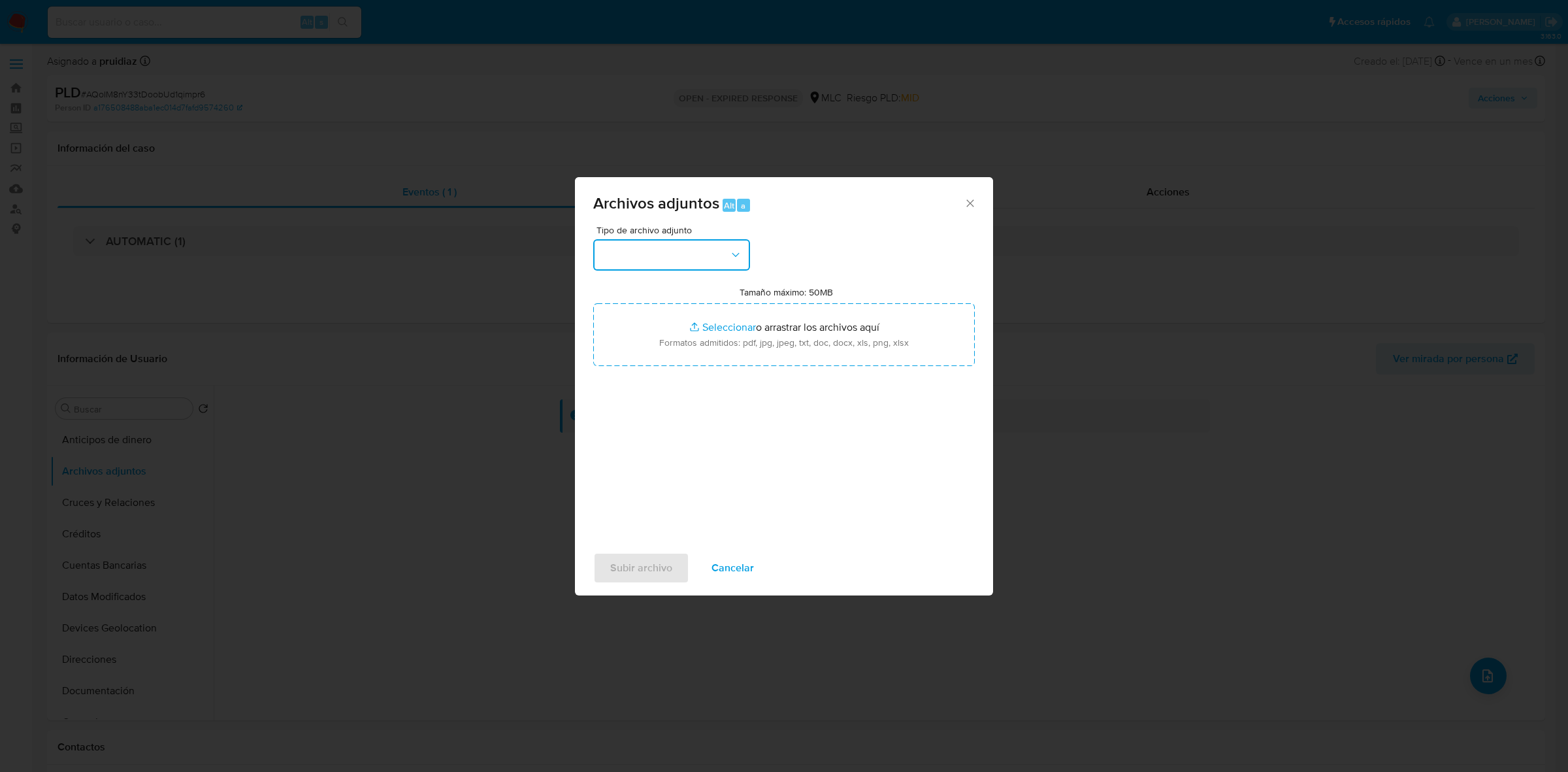
click at [699, 257] on button "button" at bounding box center [672, 255] width 156 height 32
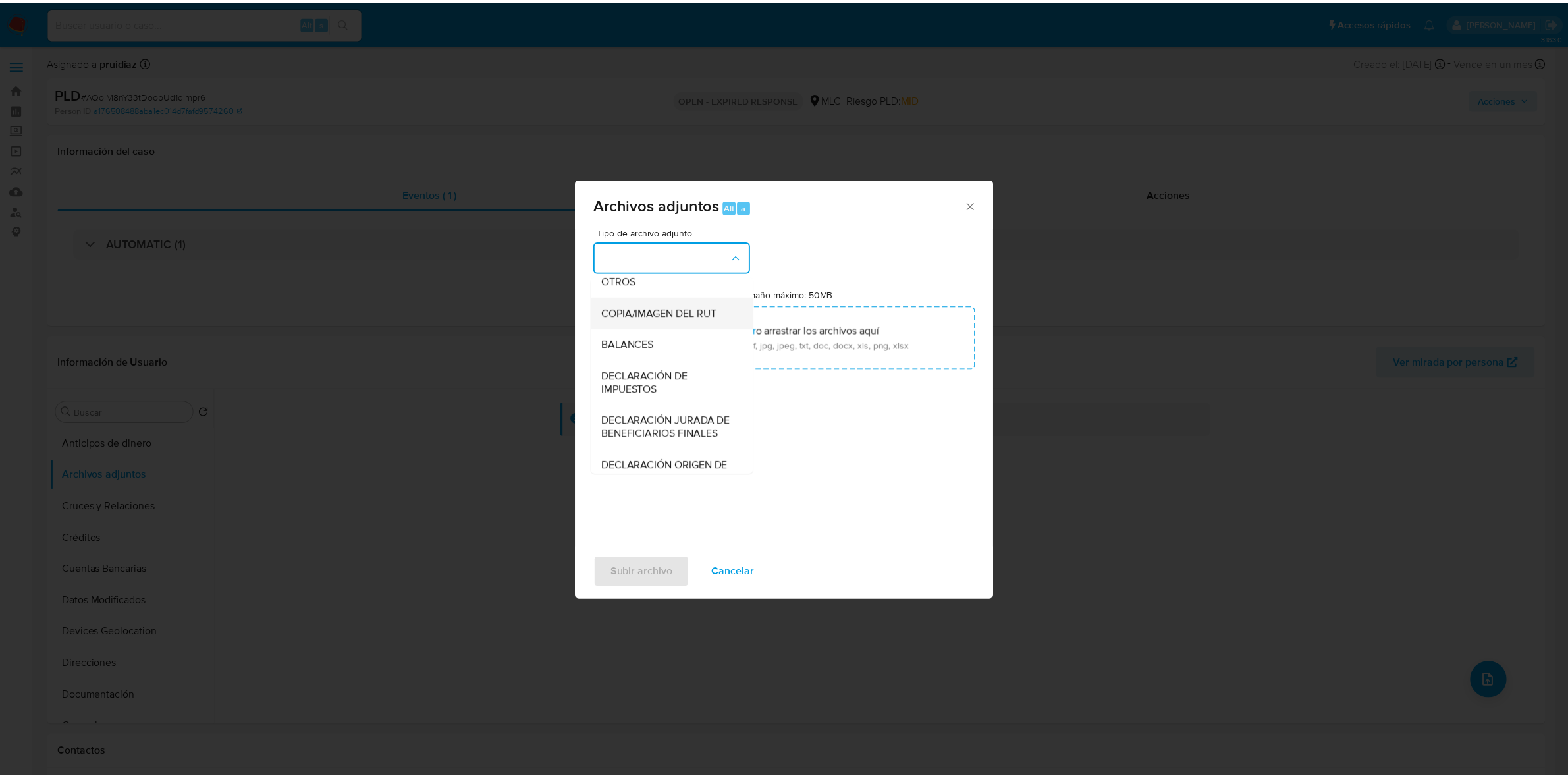
scroll to position [218, 0]
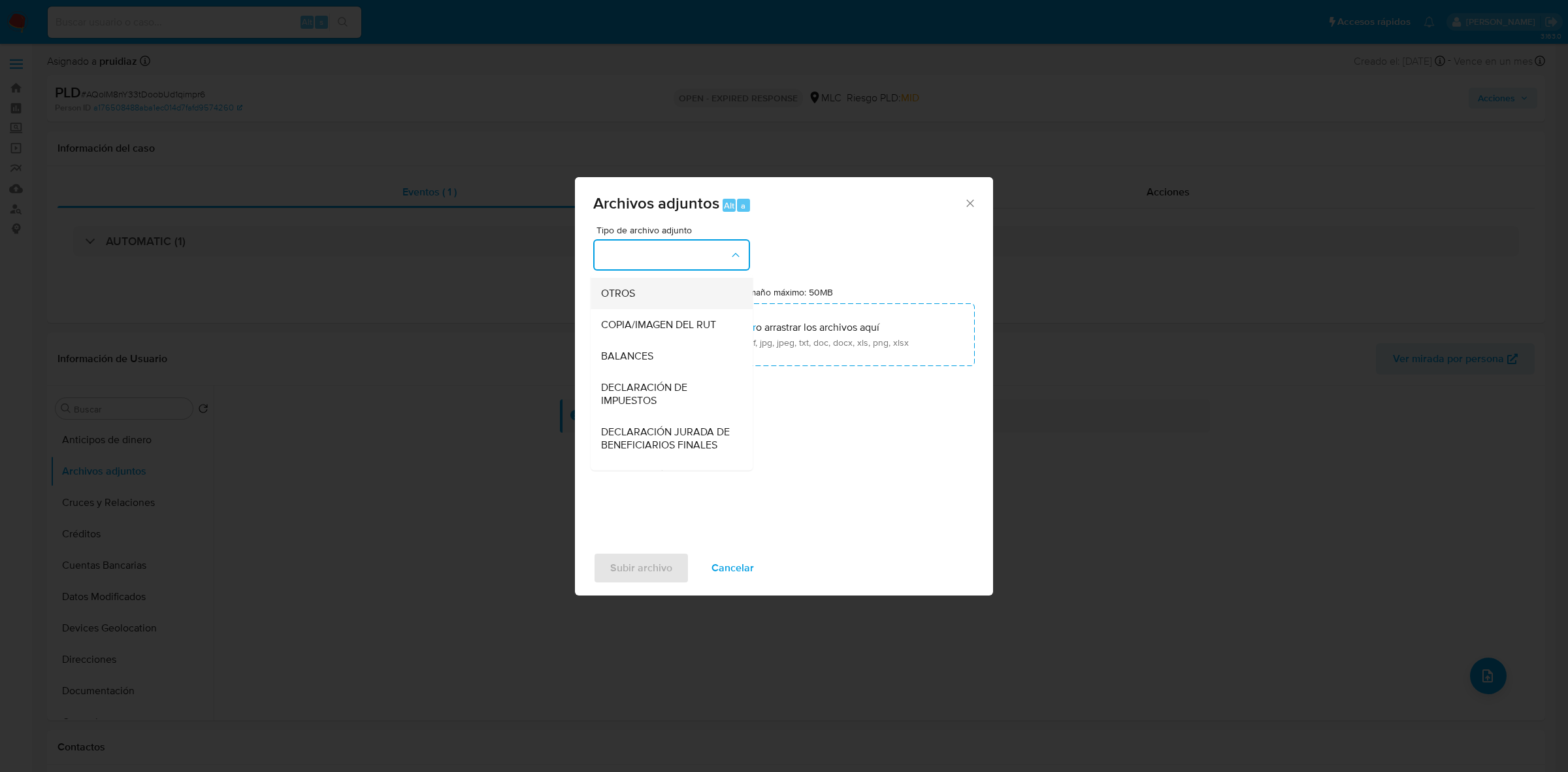
click at [639, 305] on div "OTROS" at bounding box center [667, 293] width 133 height 32
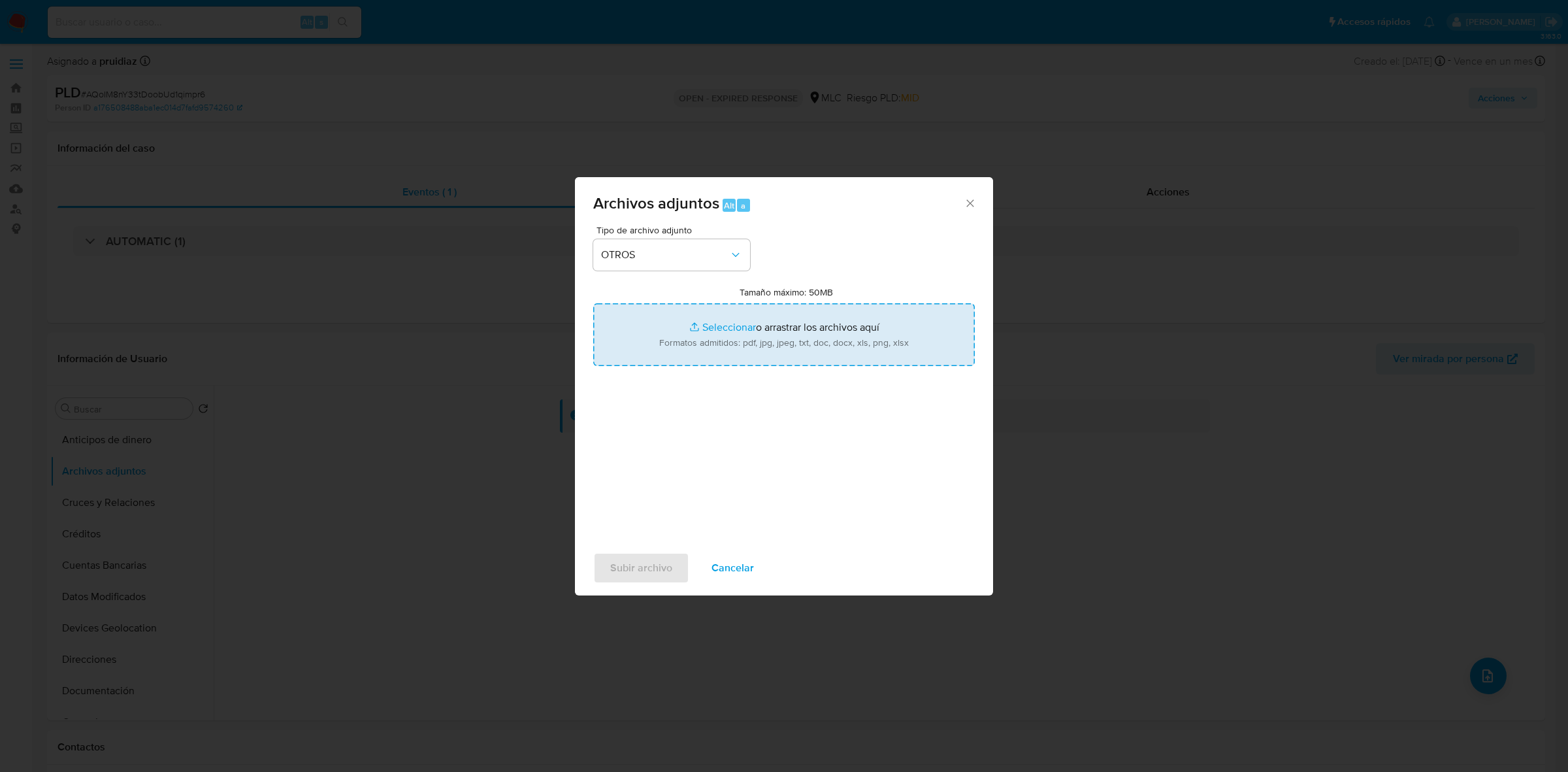
click at [794, 351] on input "Tamaño máximo: 50MB Seleccionar archivos" at bounding box center [784, 334] width 381 height 62
type input "C:\fakepath\388091436 - 13_10_2025.xlsx"
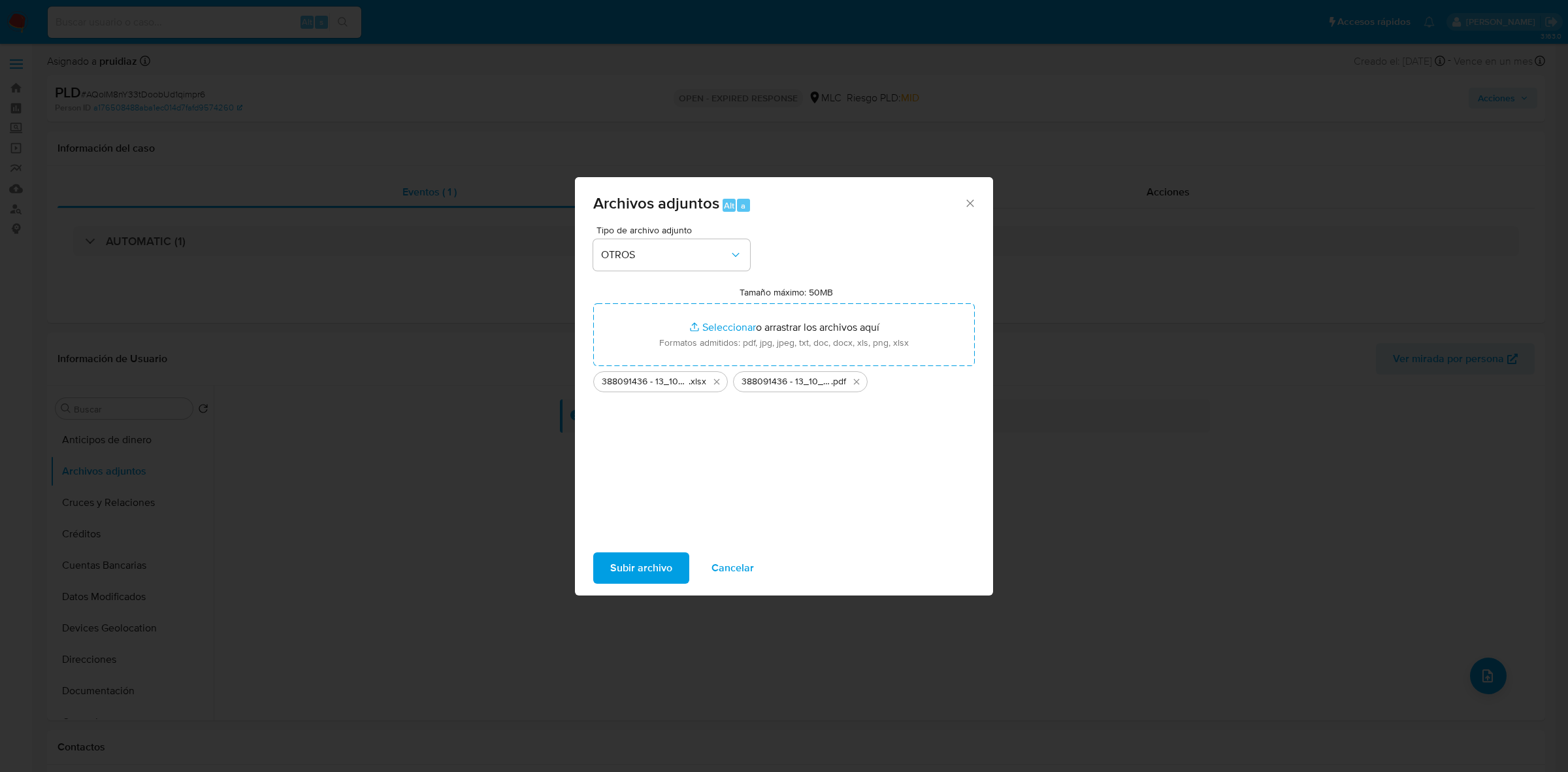
click at [643, 478] on span "Subir archivo" at bounding box center [641, 568] width 62 height 29
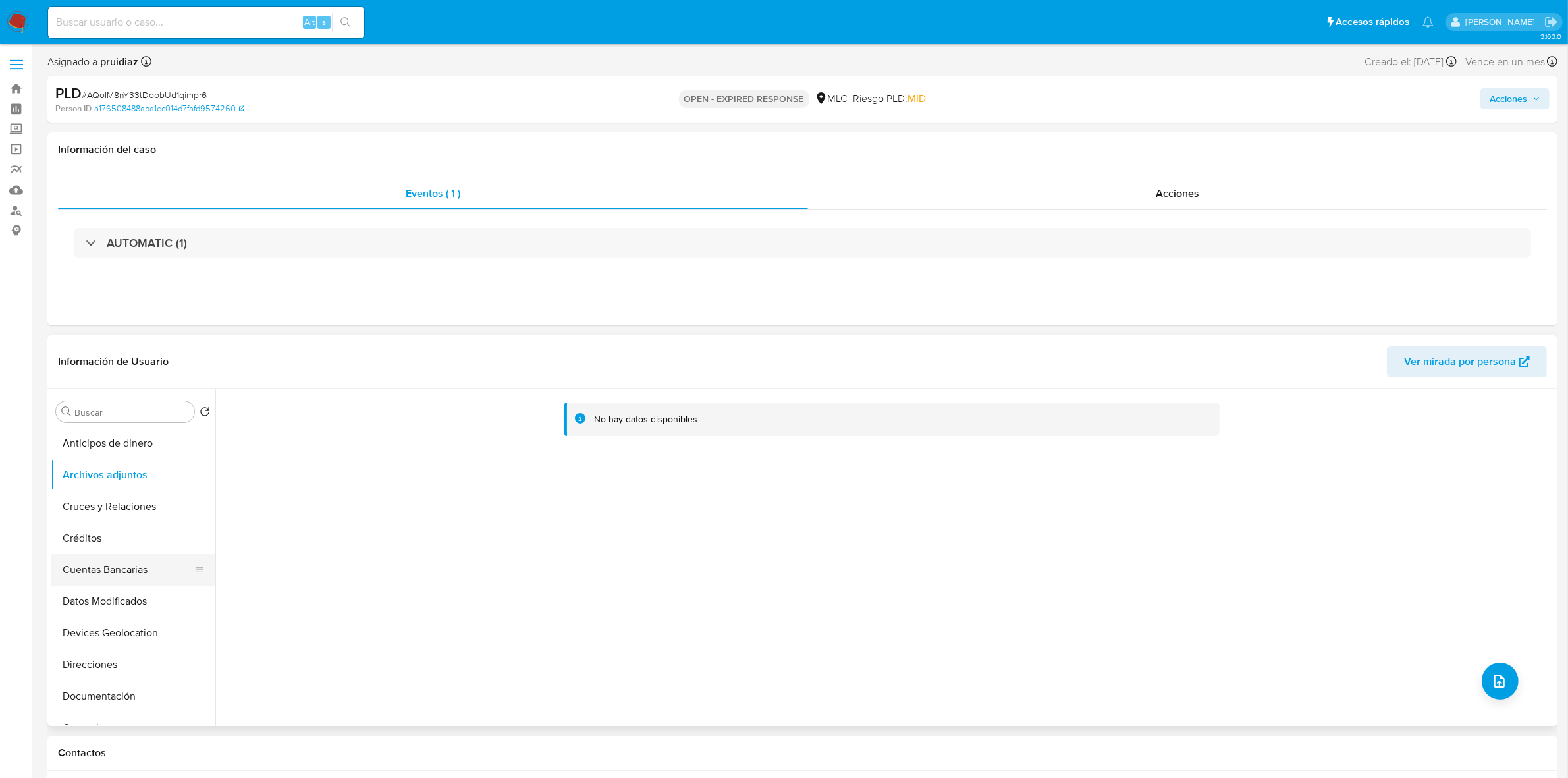
click at [133, 482] on button "Cuentas Bancarias" at bounding box center [127, 569] width 154 height 32
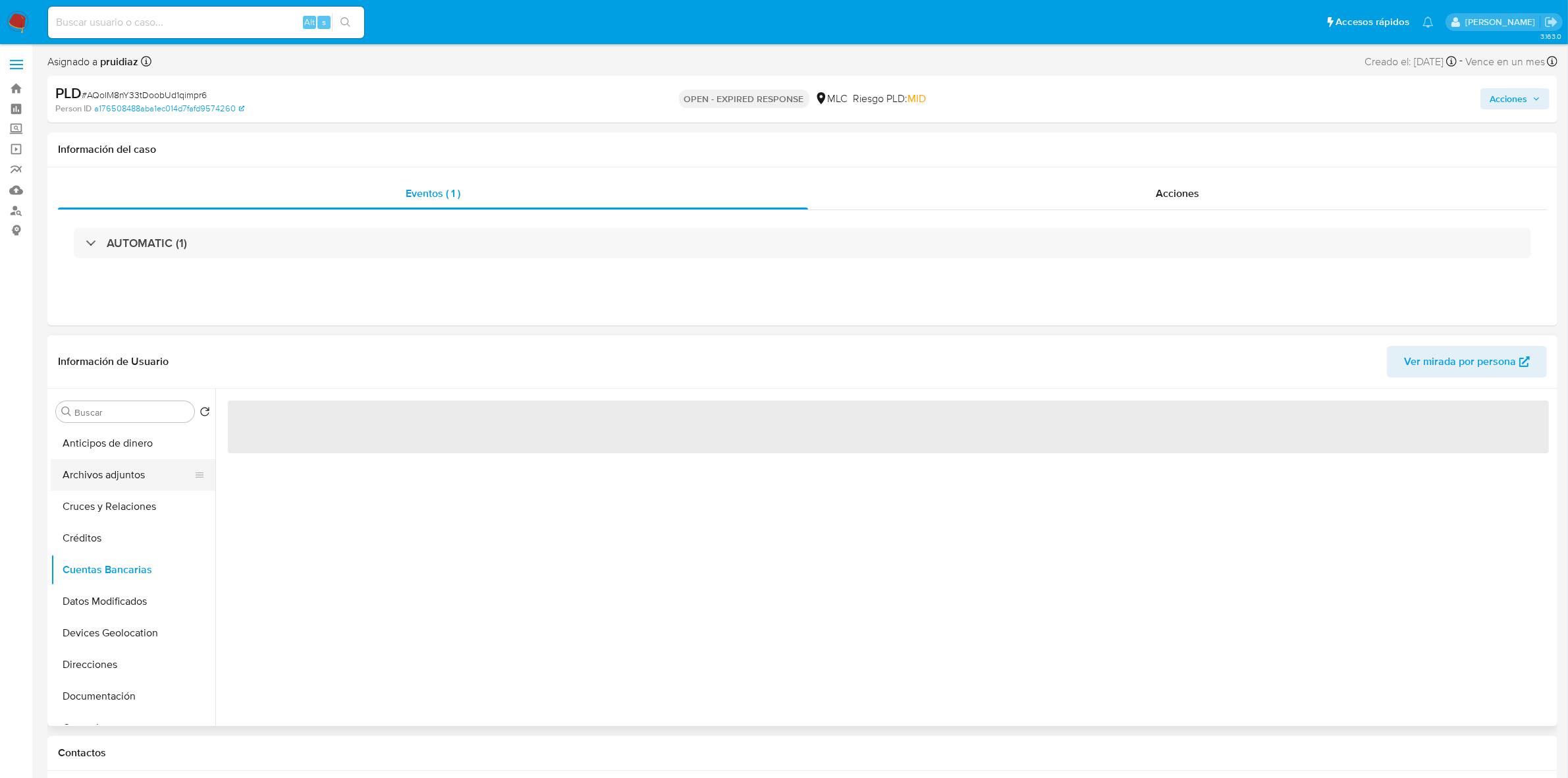
click at [114, 478] on button "Archivos adjuntos" at bounding box center [127, 475] width 154 height 32
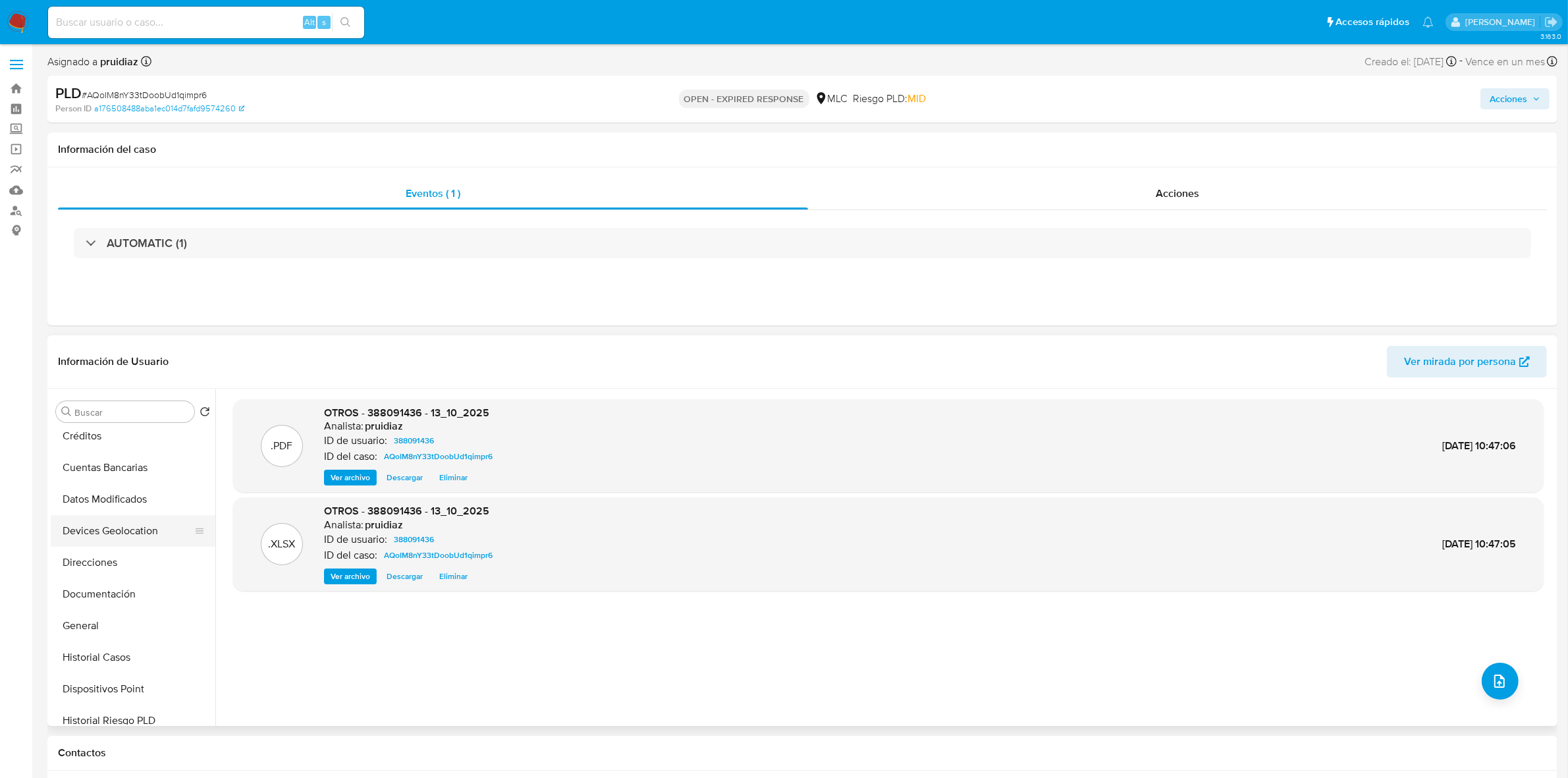
scroll to position [247, 0]
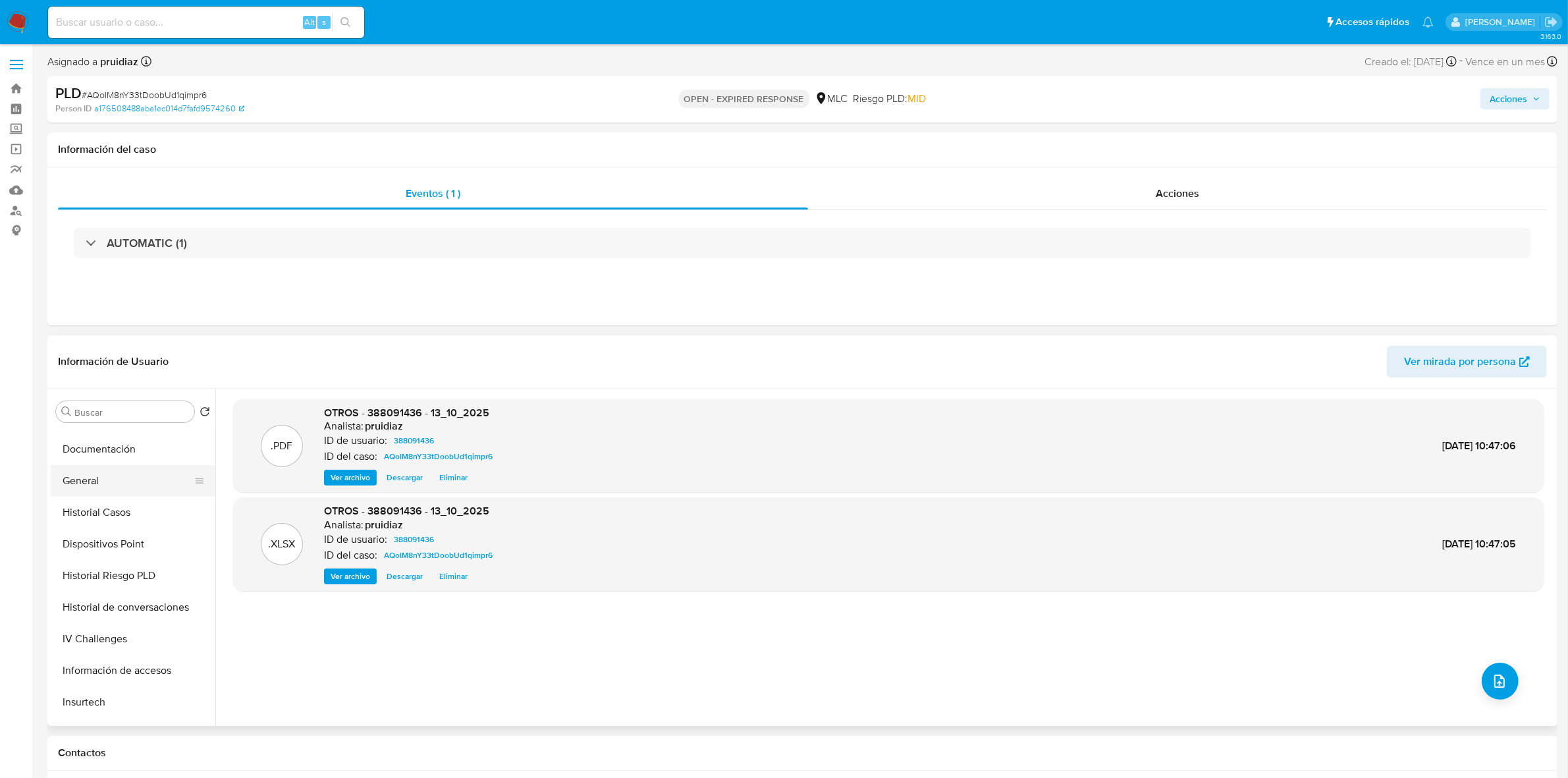
click at [79, 482] on button "General" at bounding box center [127, 481] width 154 height 32
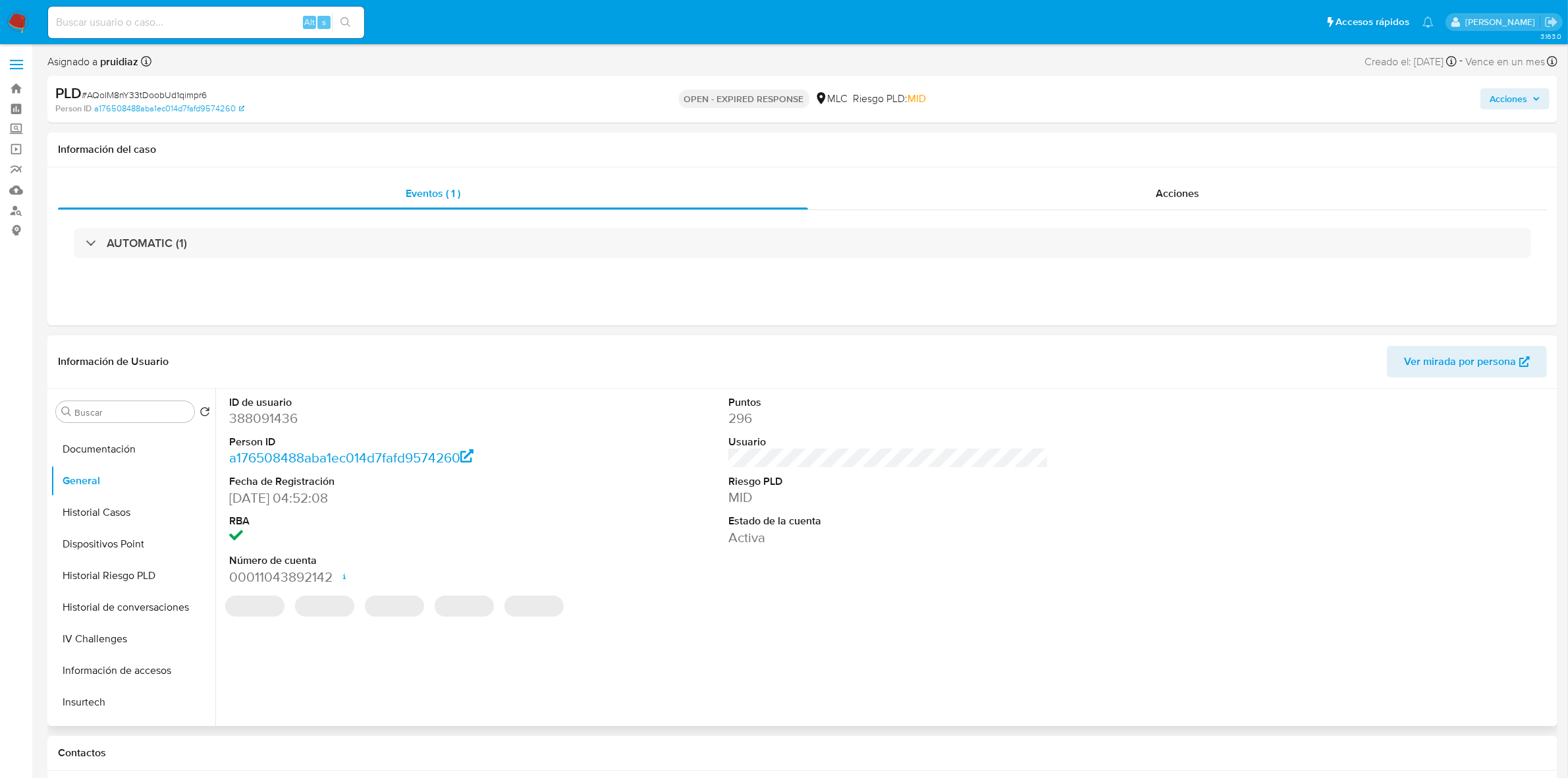
click at [283, 417] on dd "388091436" at bounding box center [389, 418] width 320 height 18
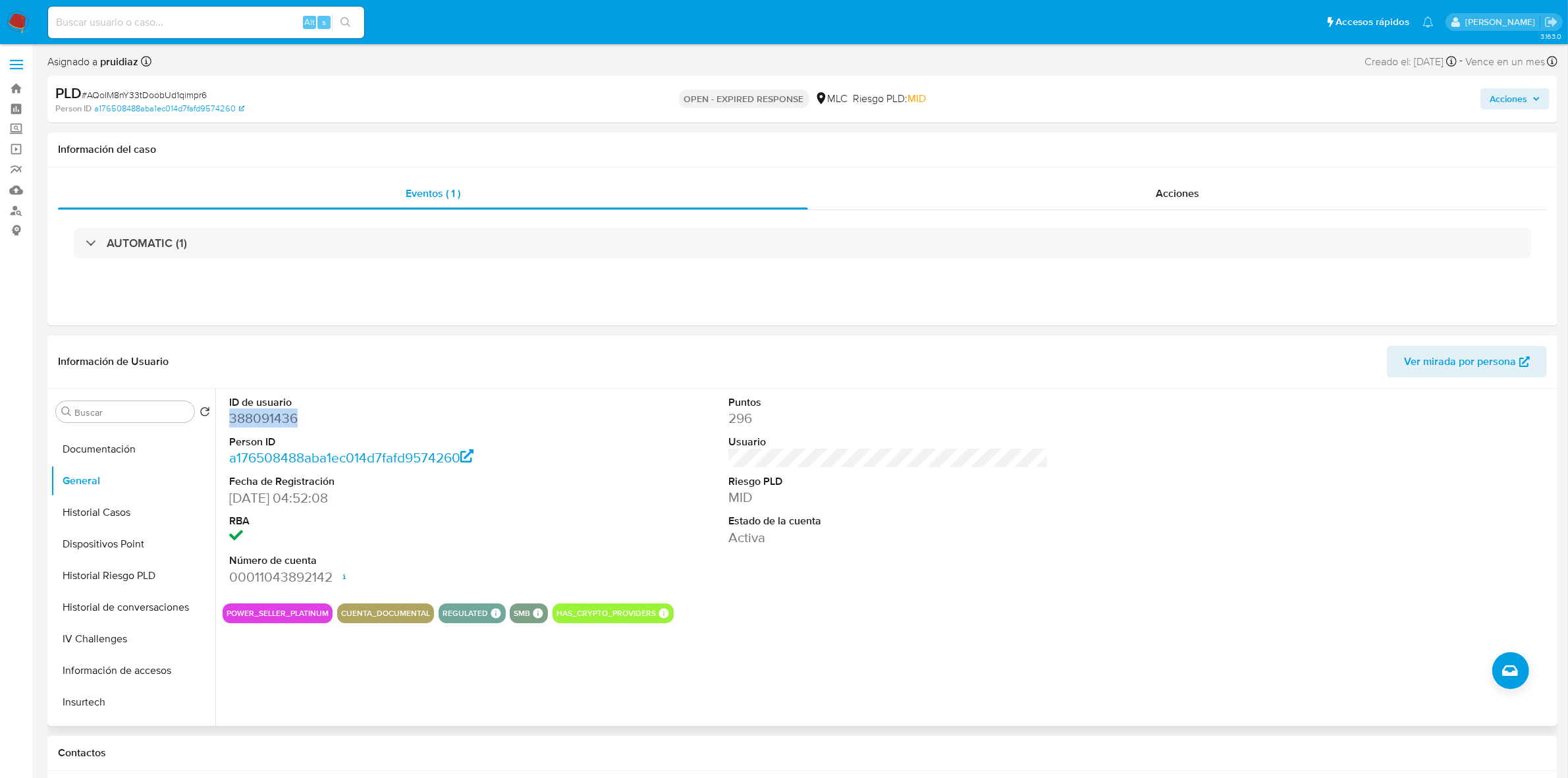
copy dd "388091436"
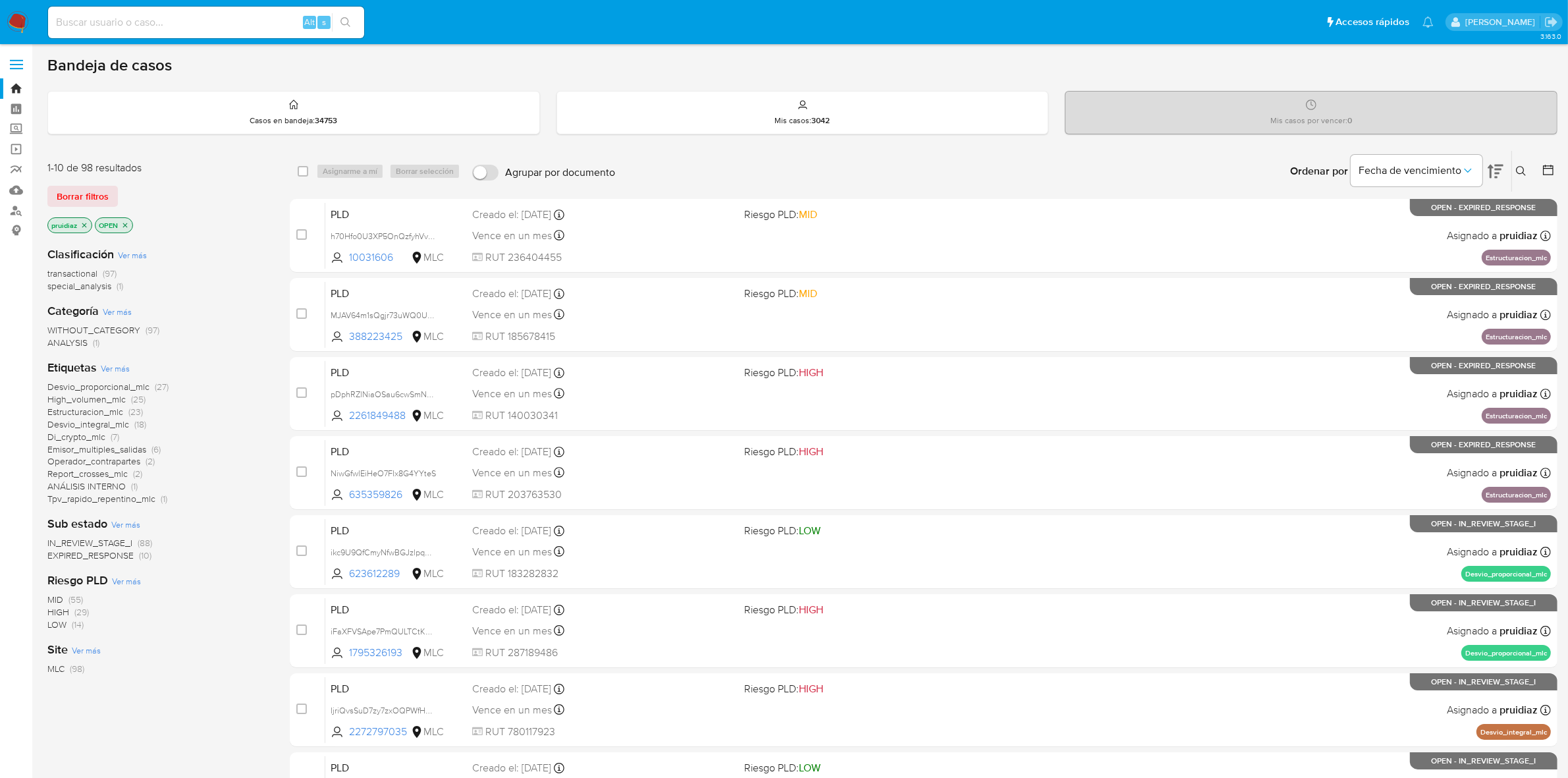
click at [1526, 167] on button at bounding box center [1523, 171] width 22 height 16
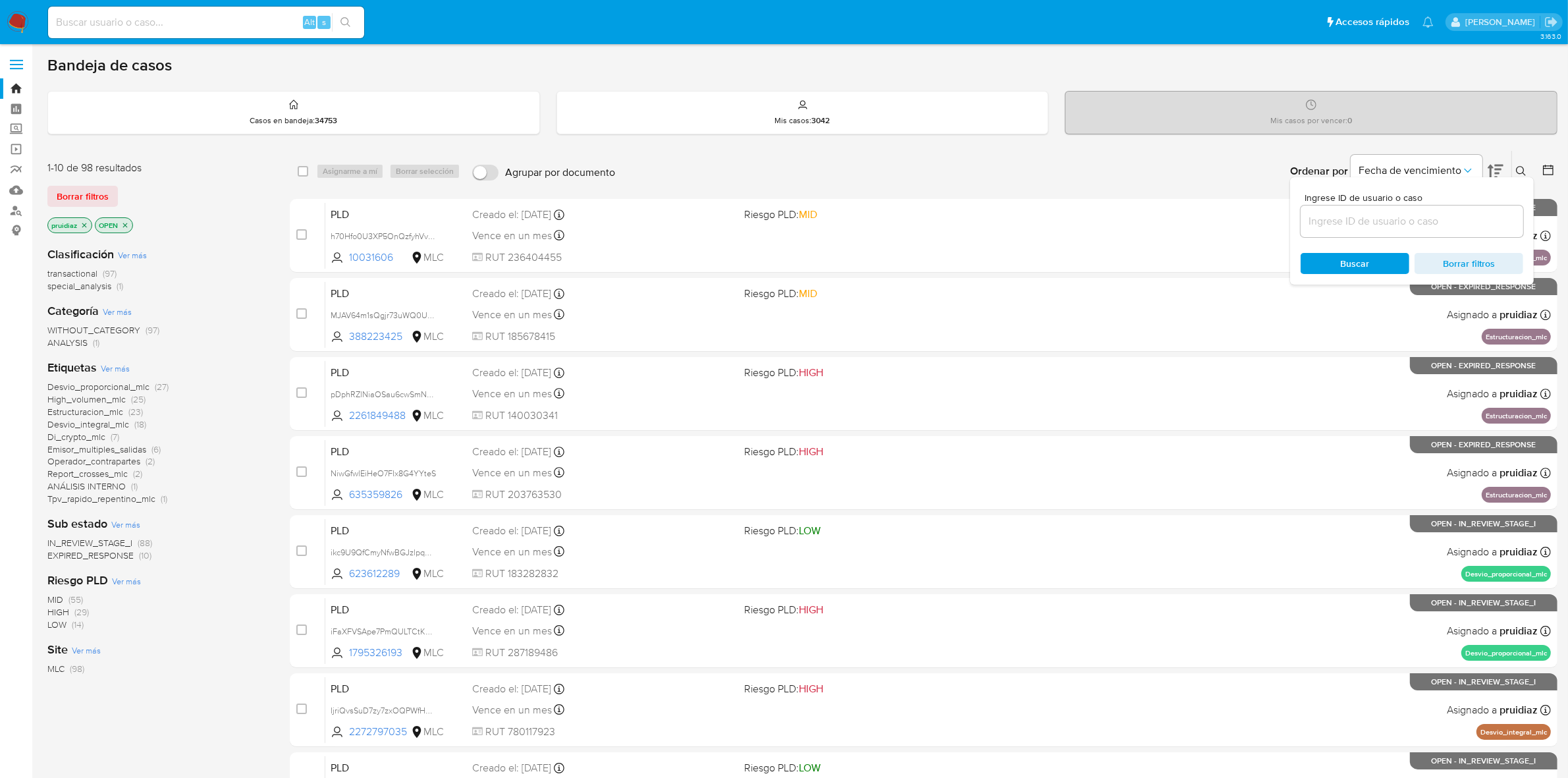
click at [1408, 229] on div at bounding box center [1412, 221] width 223 height 32
click at [1413, 216] on input at bounding box center [1412, 221] width 223 height 17
paste input "388091436"
type input "388091436"
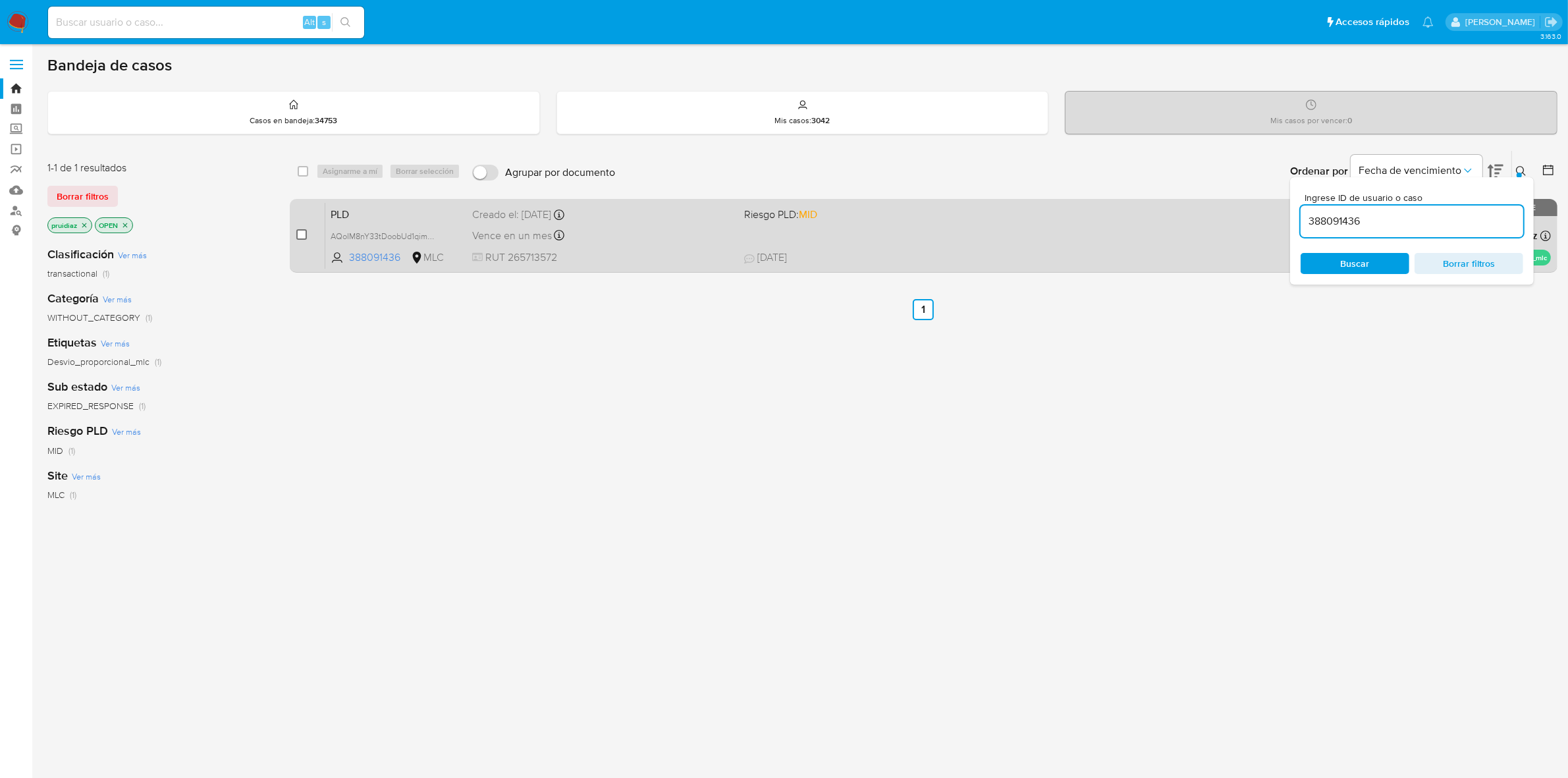
click at [301, 237] on input "checkbox" at bounding box center [302, 234] width 11 height 11
checkbox input "true"
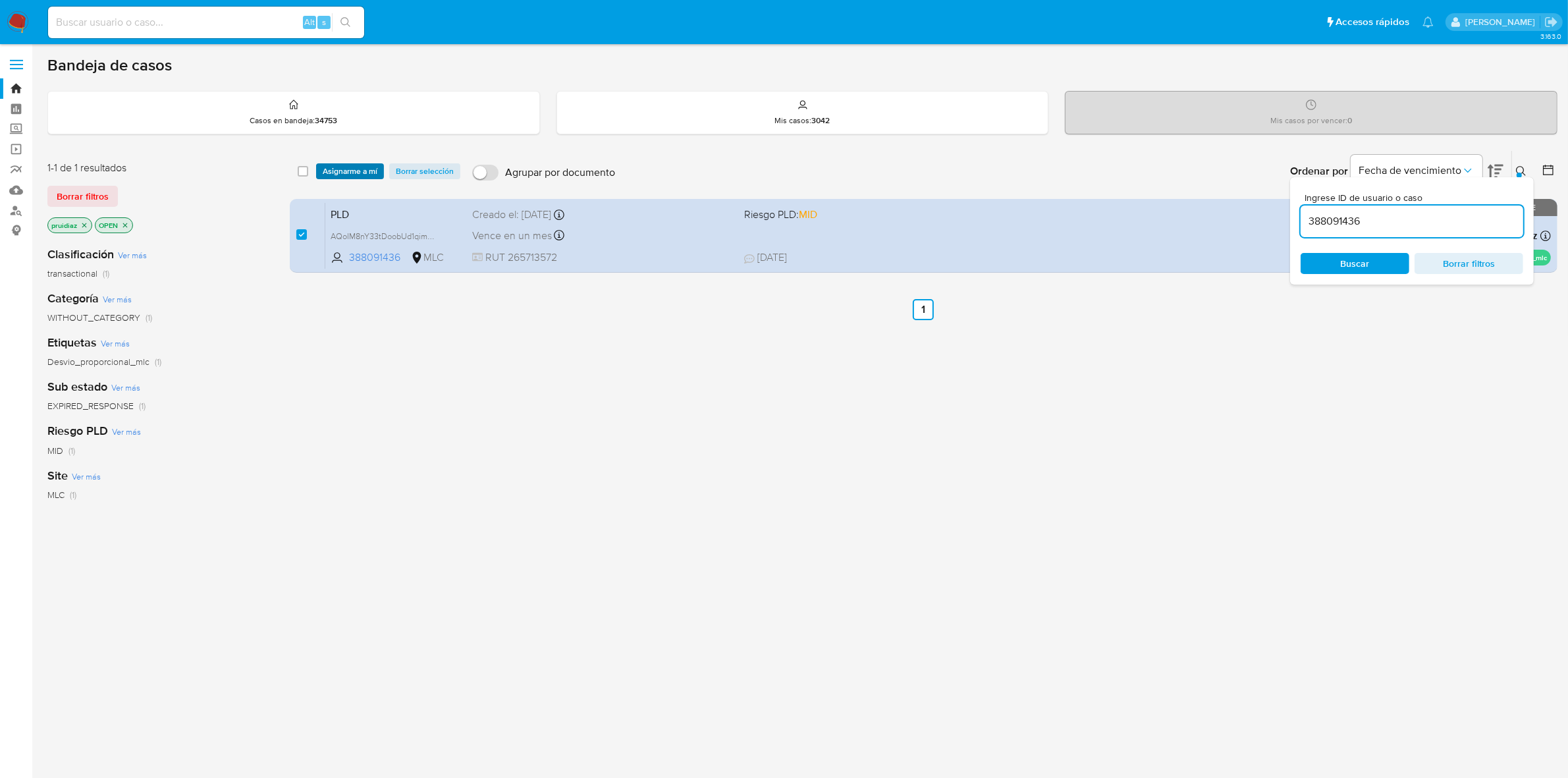
click at [341, 171] on span "Asignarme a mí" at bounding box center [350, 171] width 55 height 13
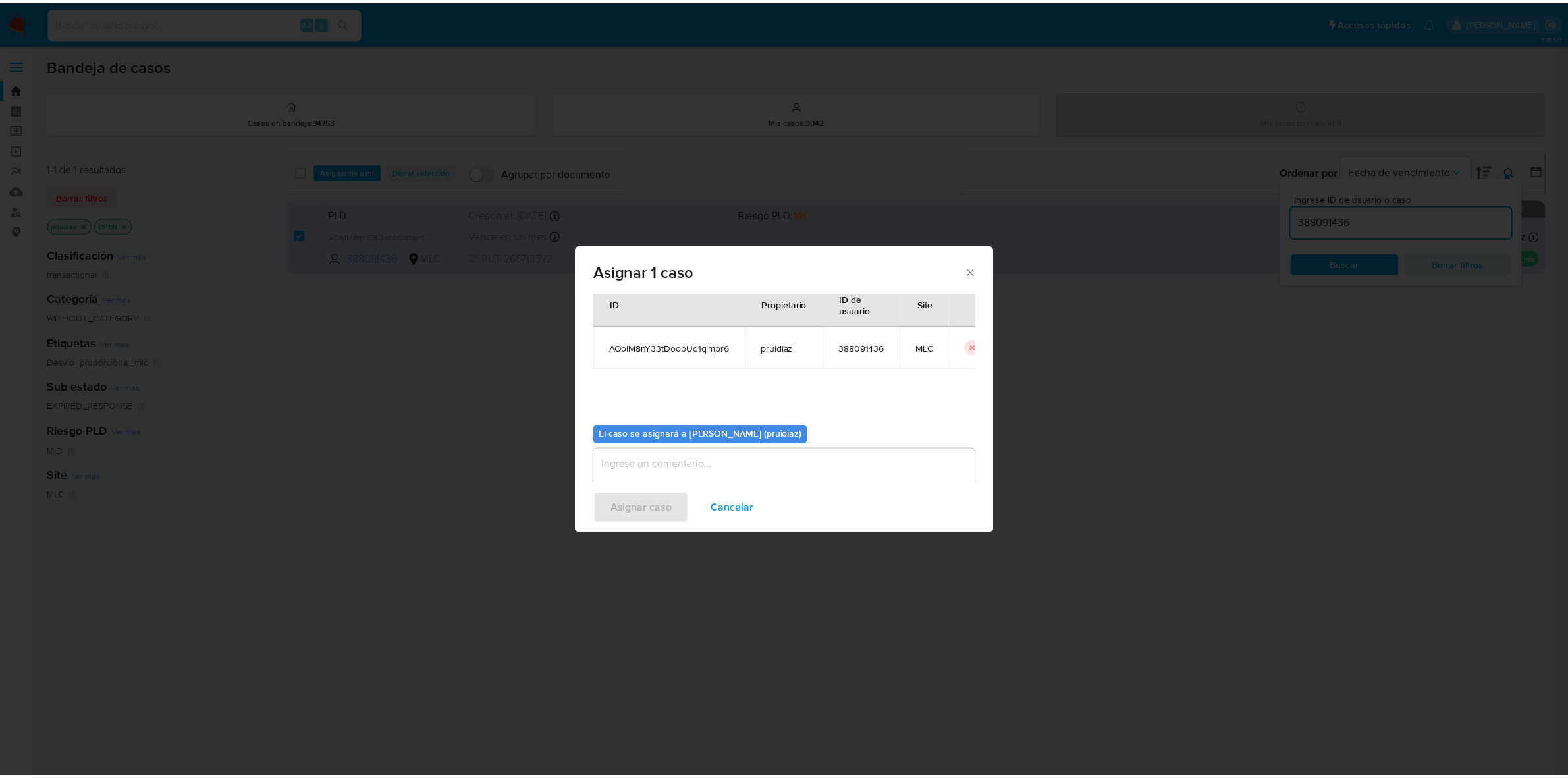
scroll to position [67, 0]
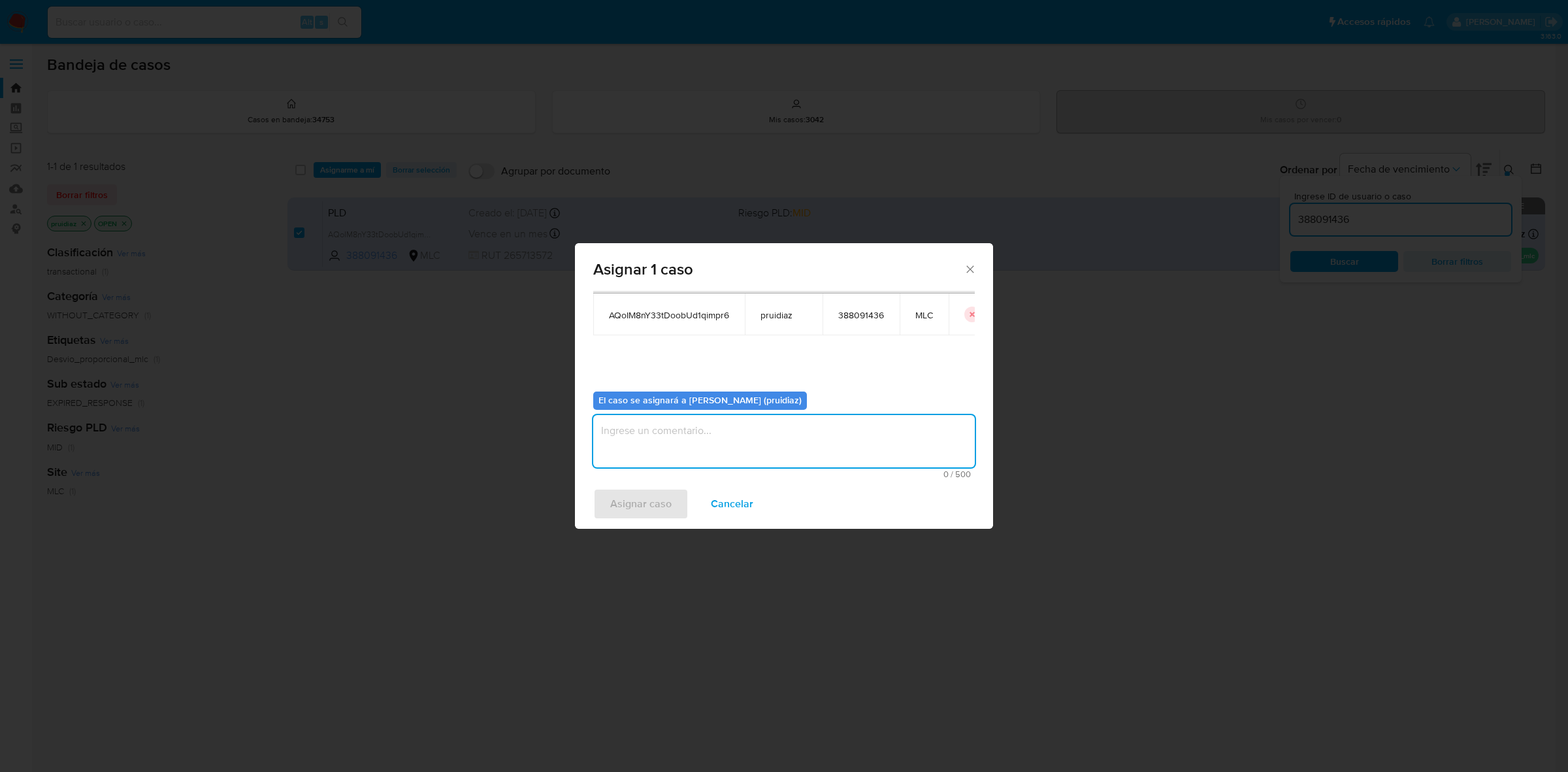
click at [727, 462] on textarea "assign-modal" at bounding box center [784, 440] width 381 height 52
type textarea "-"
click at [639, 513] on span "Asignar caso" at bounding box center [641, 503] width 62 height 29
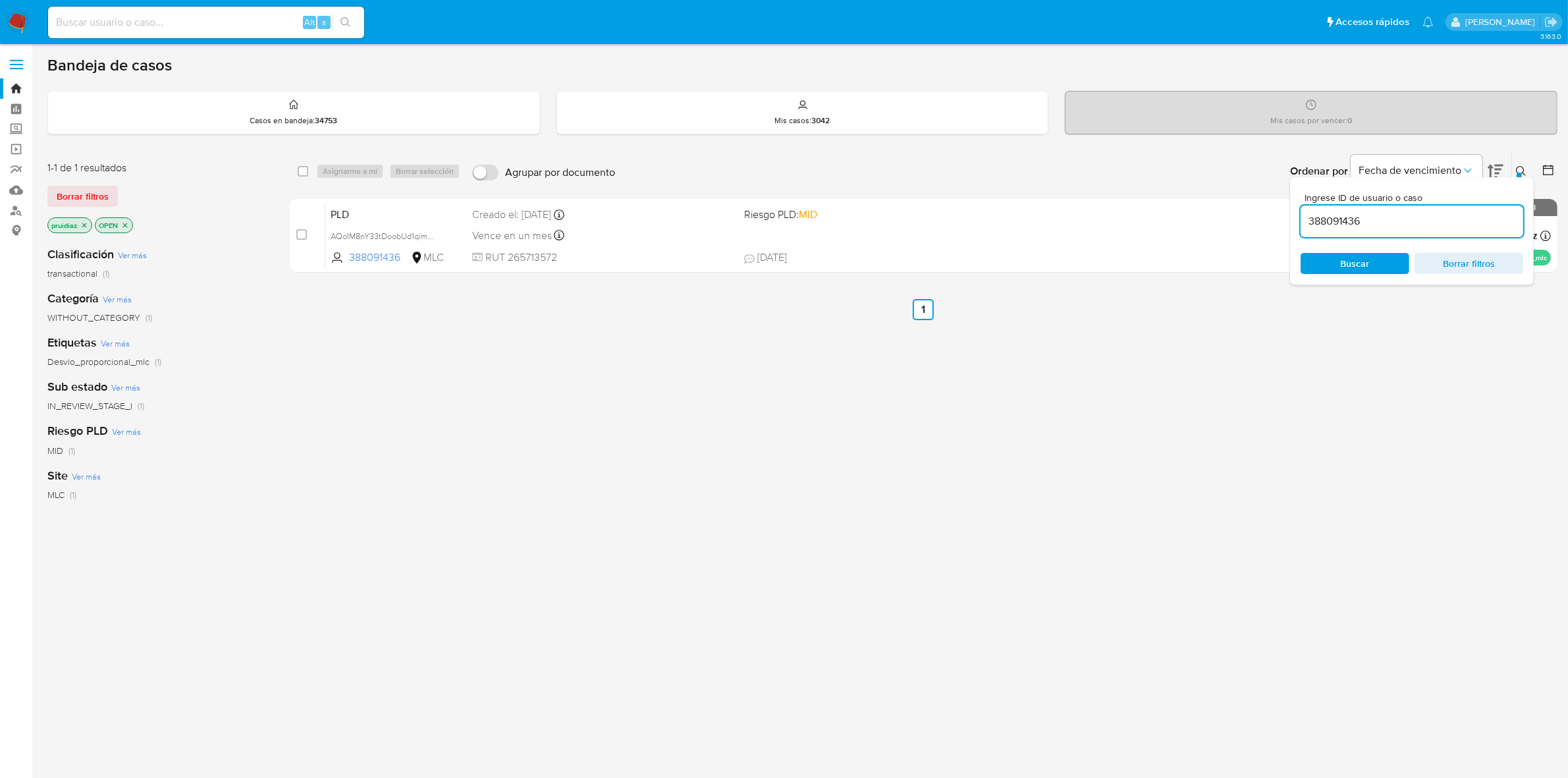
click at [23, 14] on img at bounding box center [18, 23] width 23 height 23
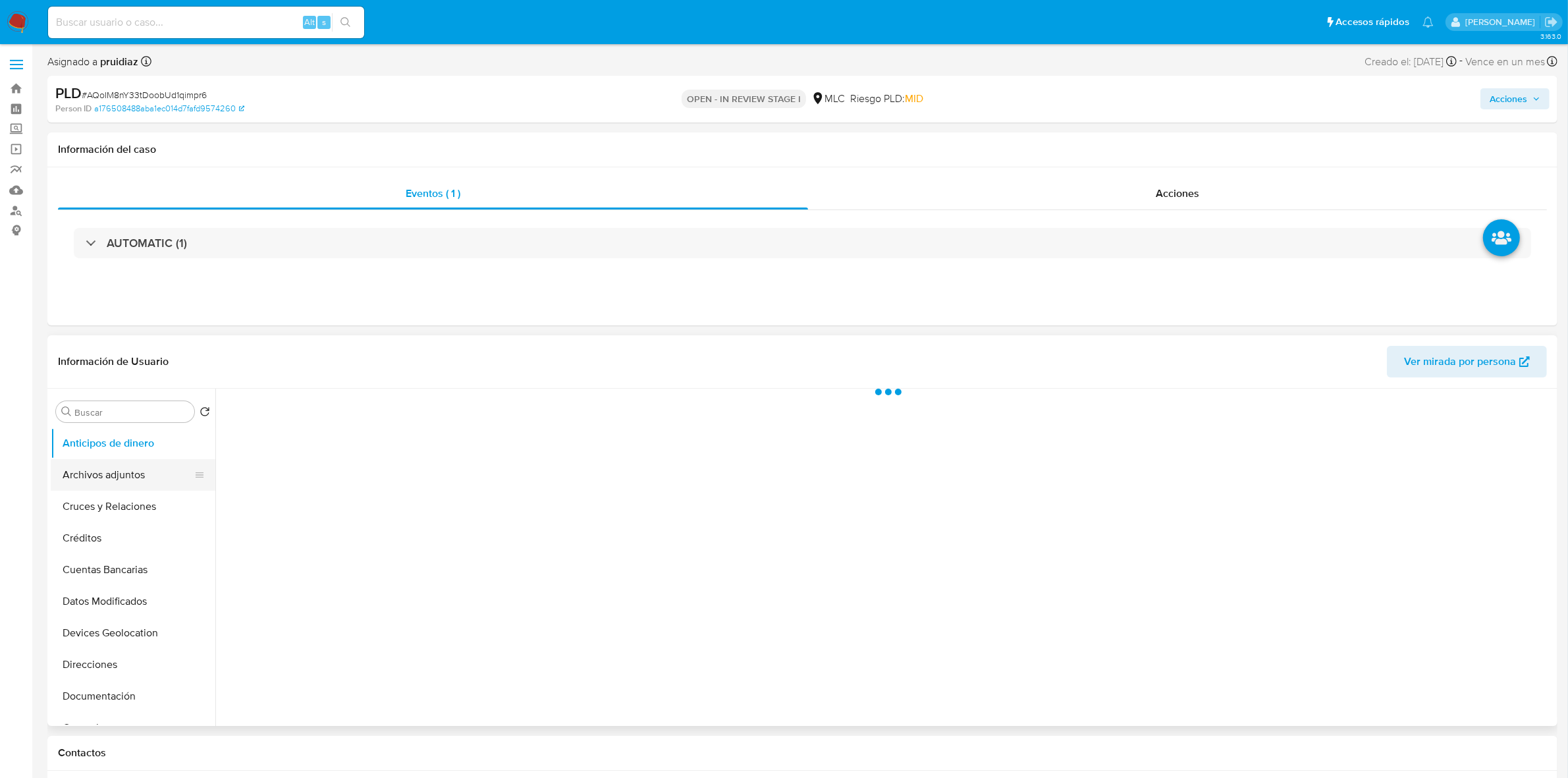
click at [130, 463] on button "Archivos adjuntos" at bounding box center [127, 475] width 154 height 32
select select "10"
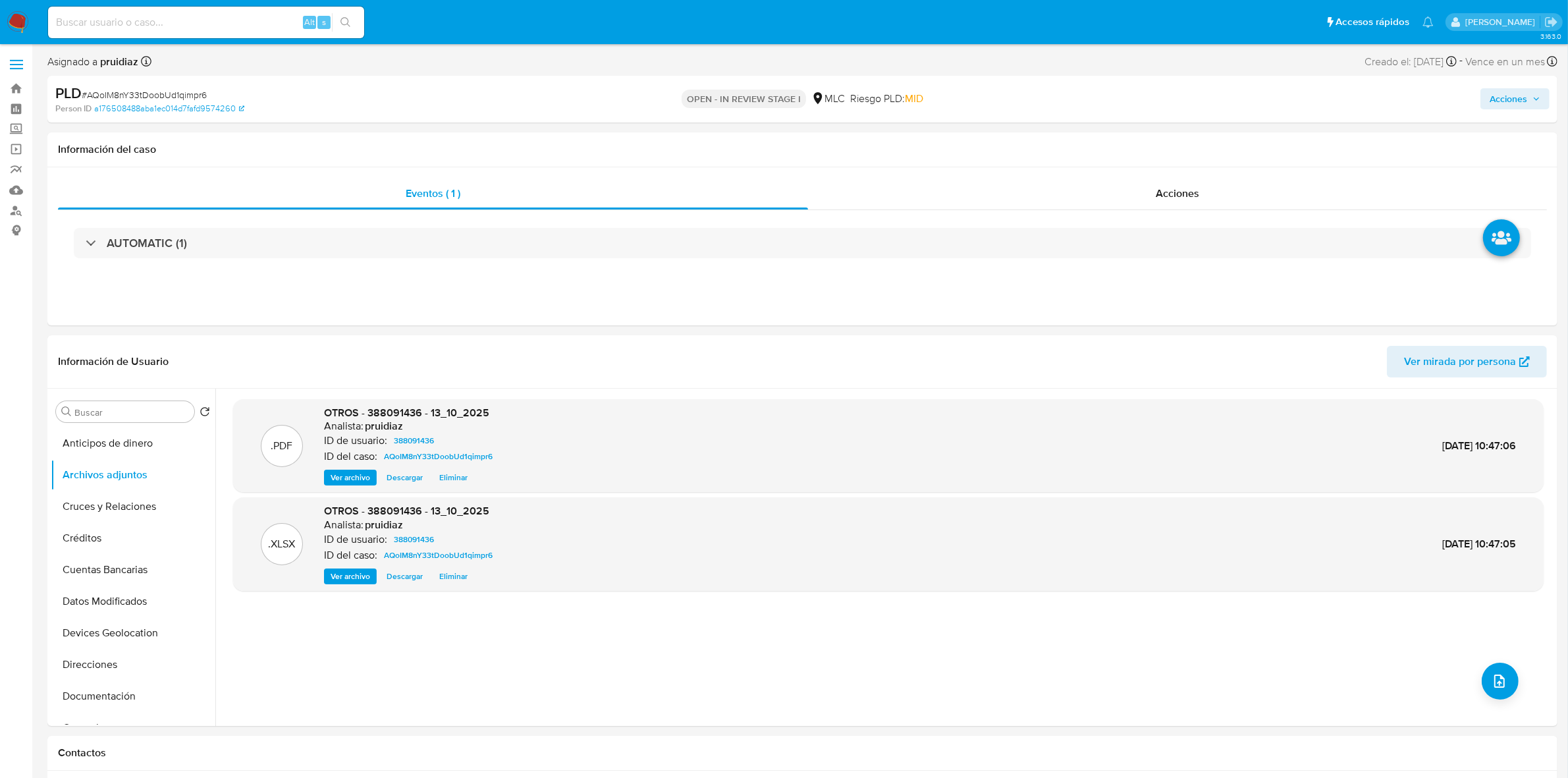
click at [1486, 102] on button "Acciones" at bounding box center [1514, 99] width 69 height 21
click at [1147, 130] on div "Resolución del caso Alt r" at bounding box center [1157, 140] width 126 height 34
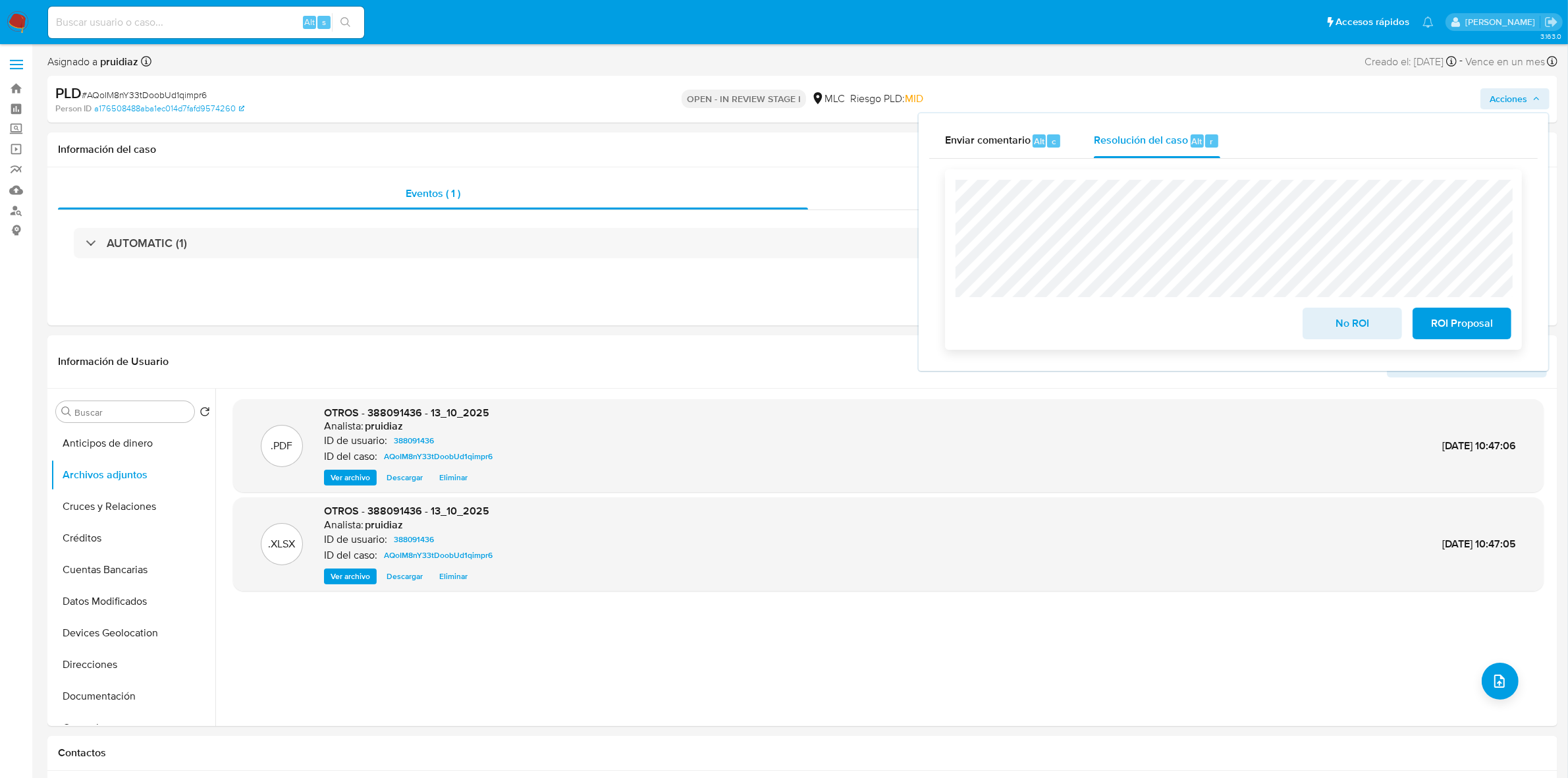
click at [1350, 320] on span "No ROI" at bounding box center [1351, 323] width 64 height 29
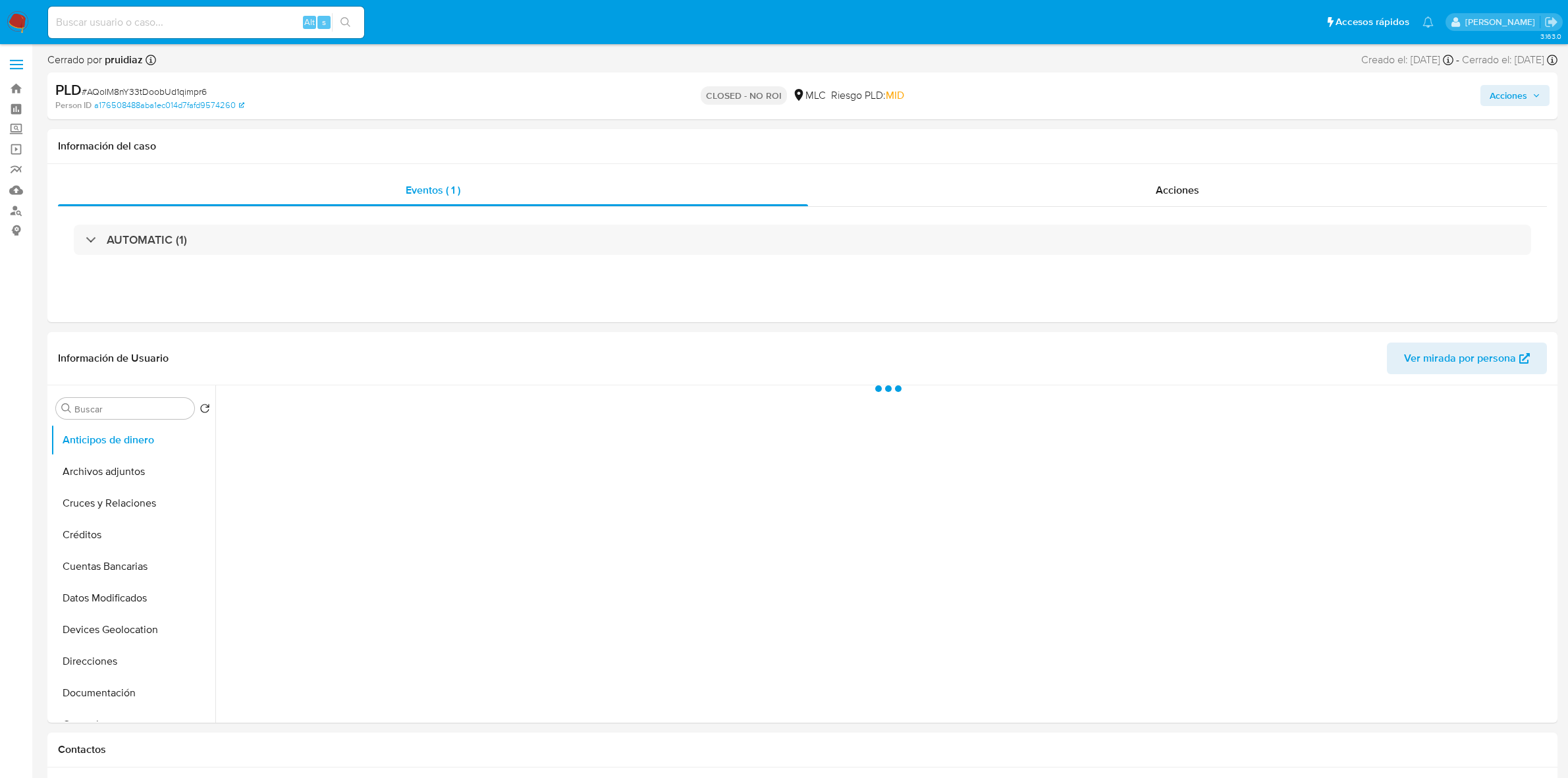
select select "10"
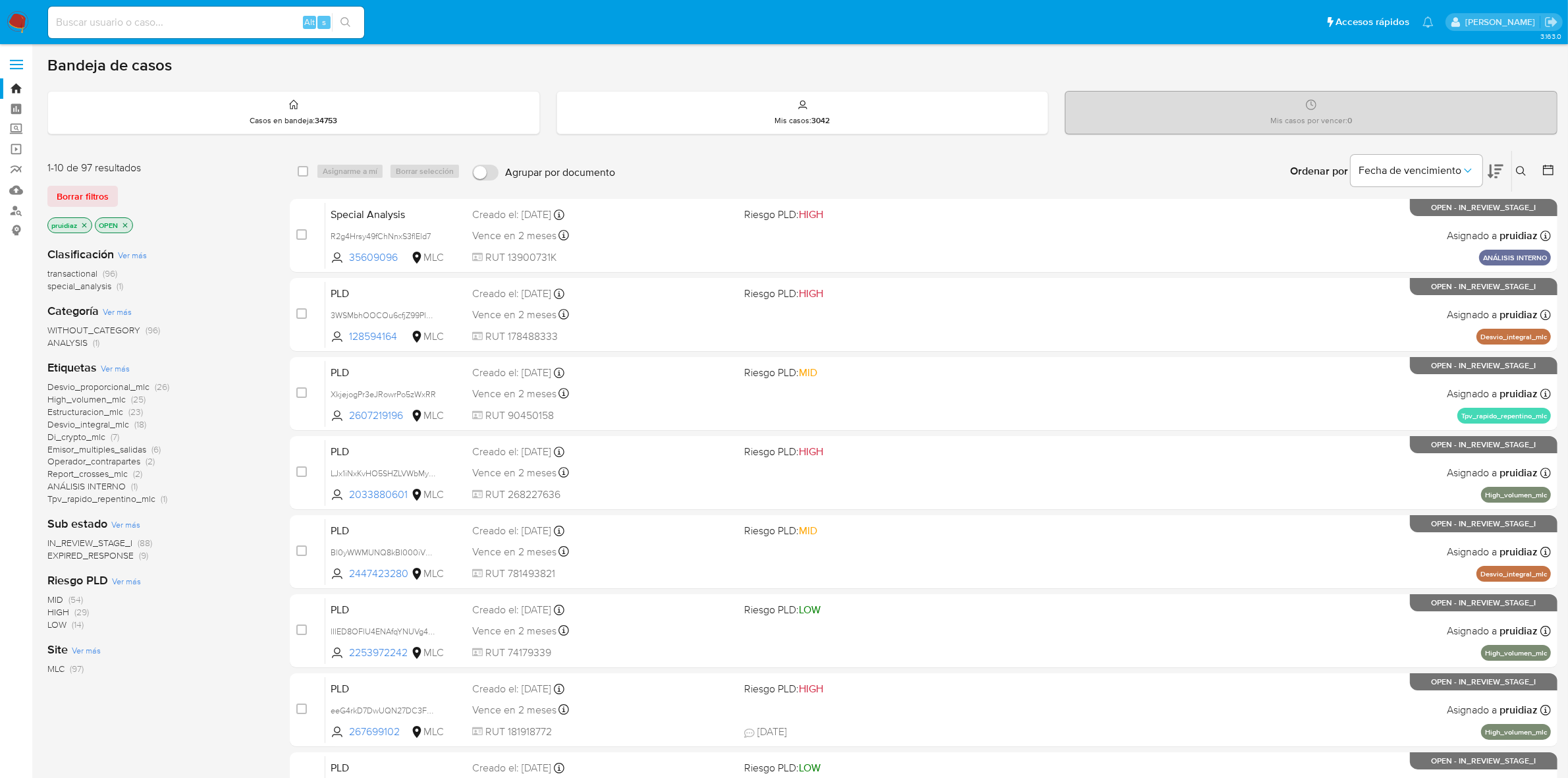
click at [1494, 174] on icon at bounding box center [1495, 171] width 16 height 16
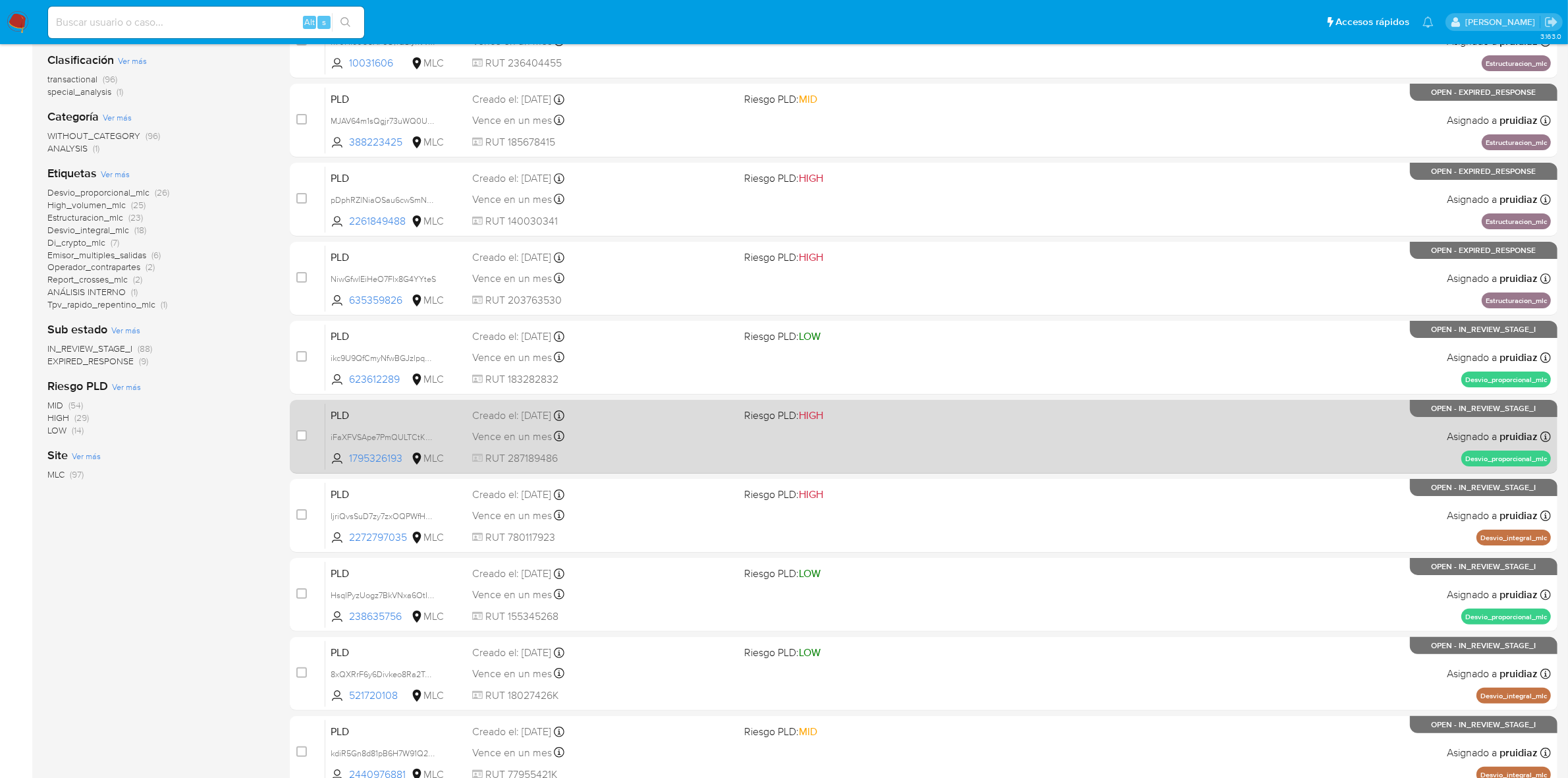
scroll to position [308, 0]
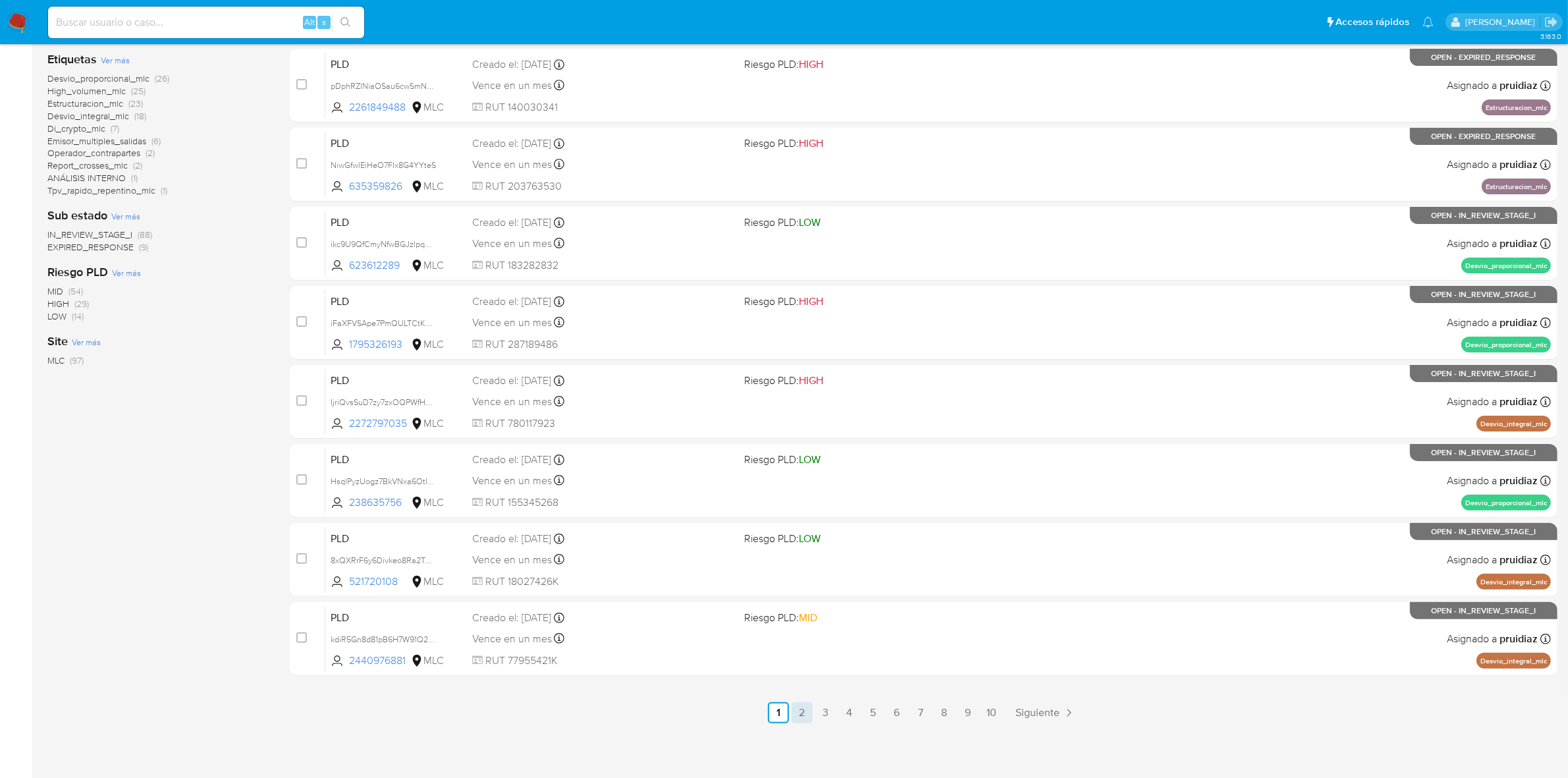
click at [801, 715] on link "2" at bounding box center [802, 713] width 21 height 21
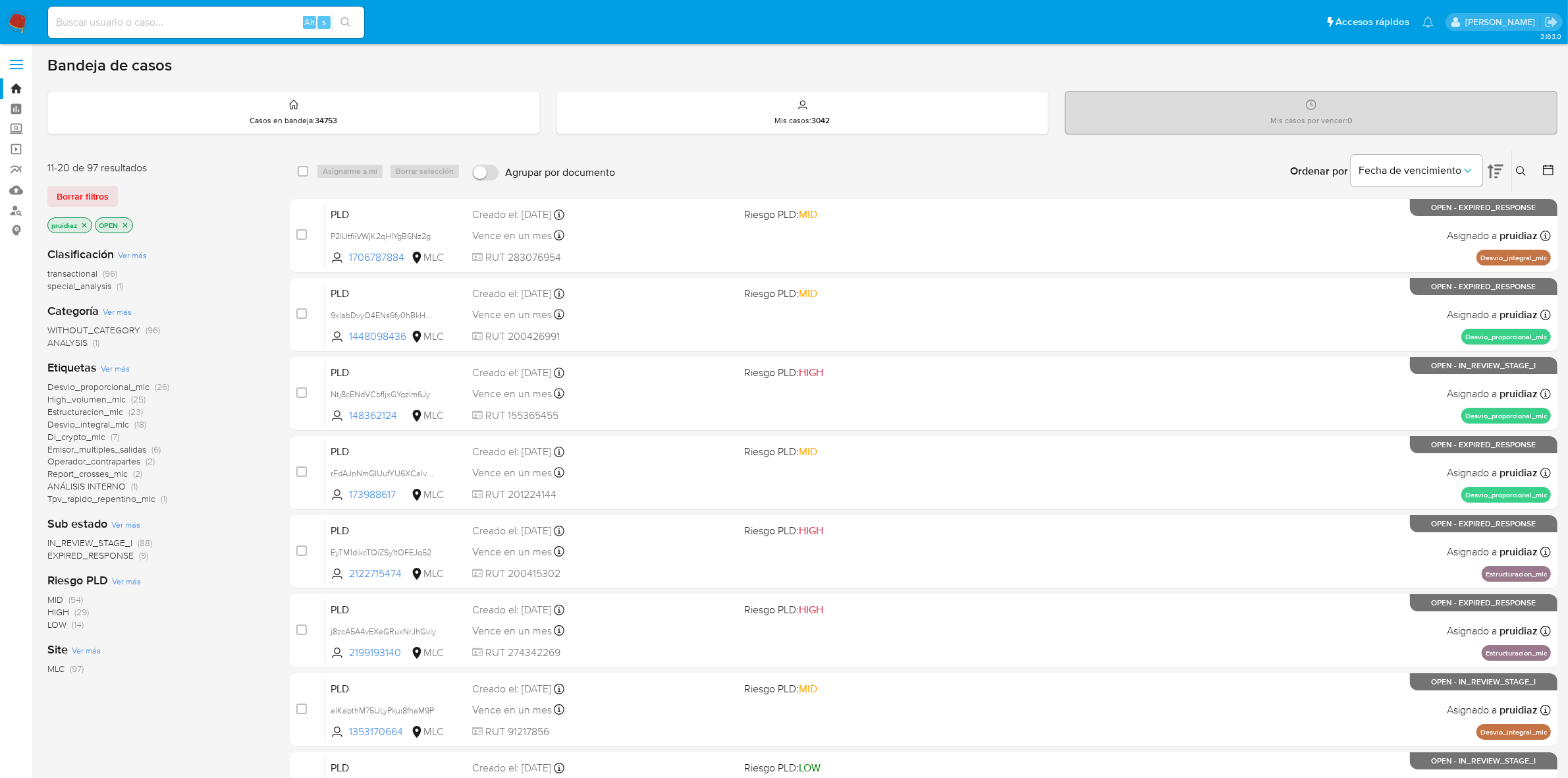
click at [99, 541] on span "IN_REVIEW_STAGE_I" at bounding box center [90, 542] width 85 height 13
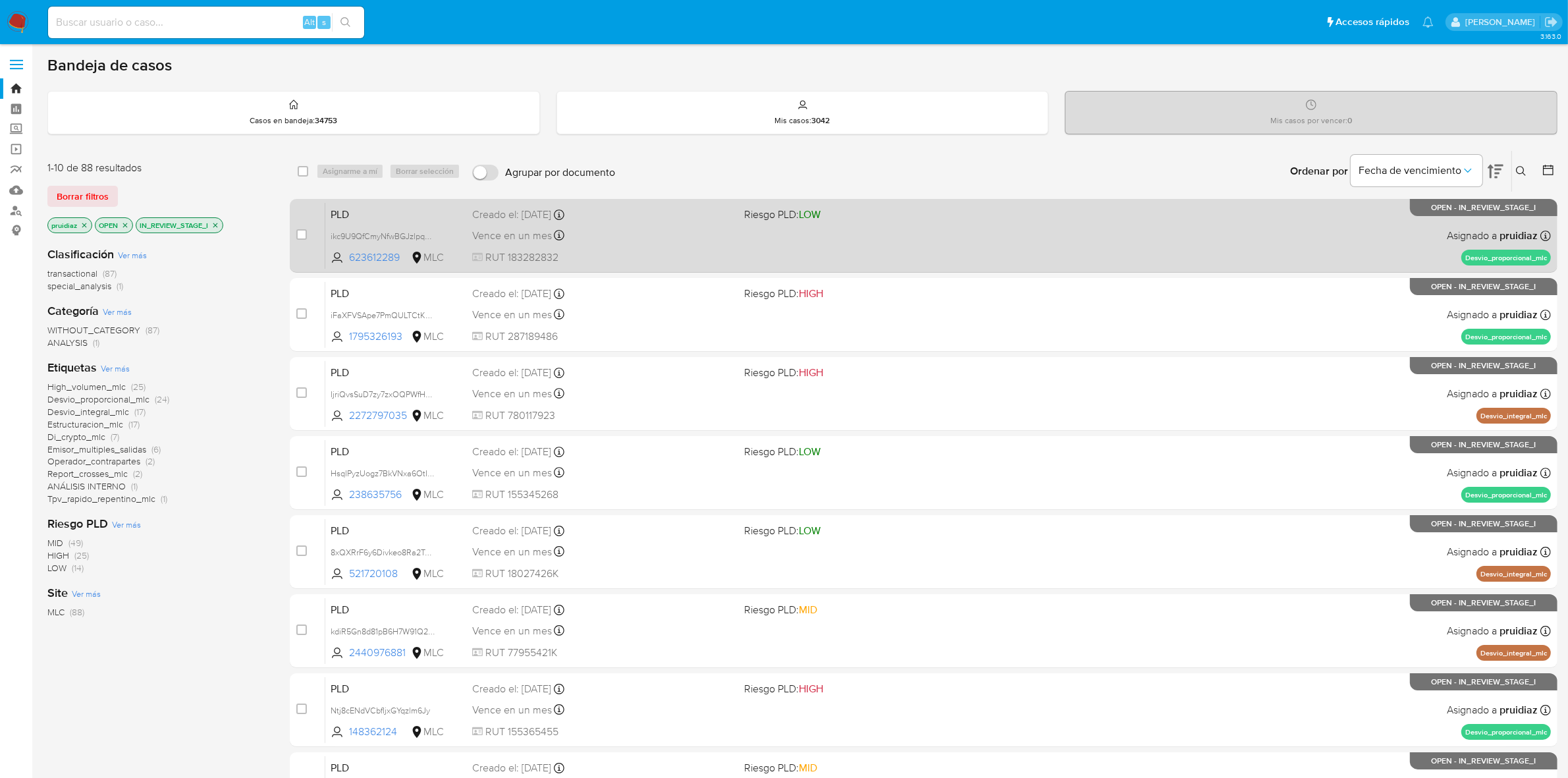
click at [707, 243] on div "Vence en un mes Vence el 10/11/2025 06:05:30" at bounding box center [604, 235] width 262 height 17
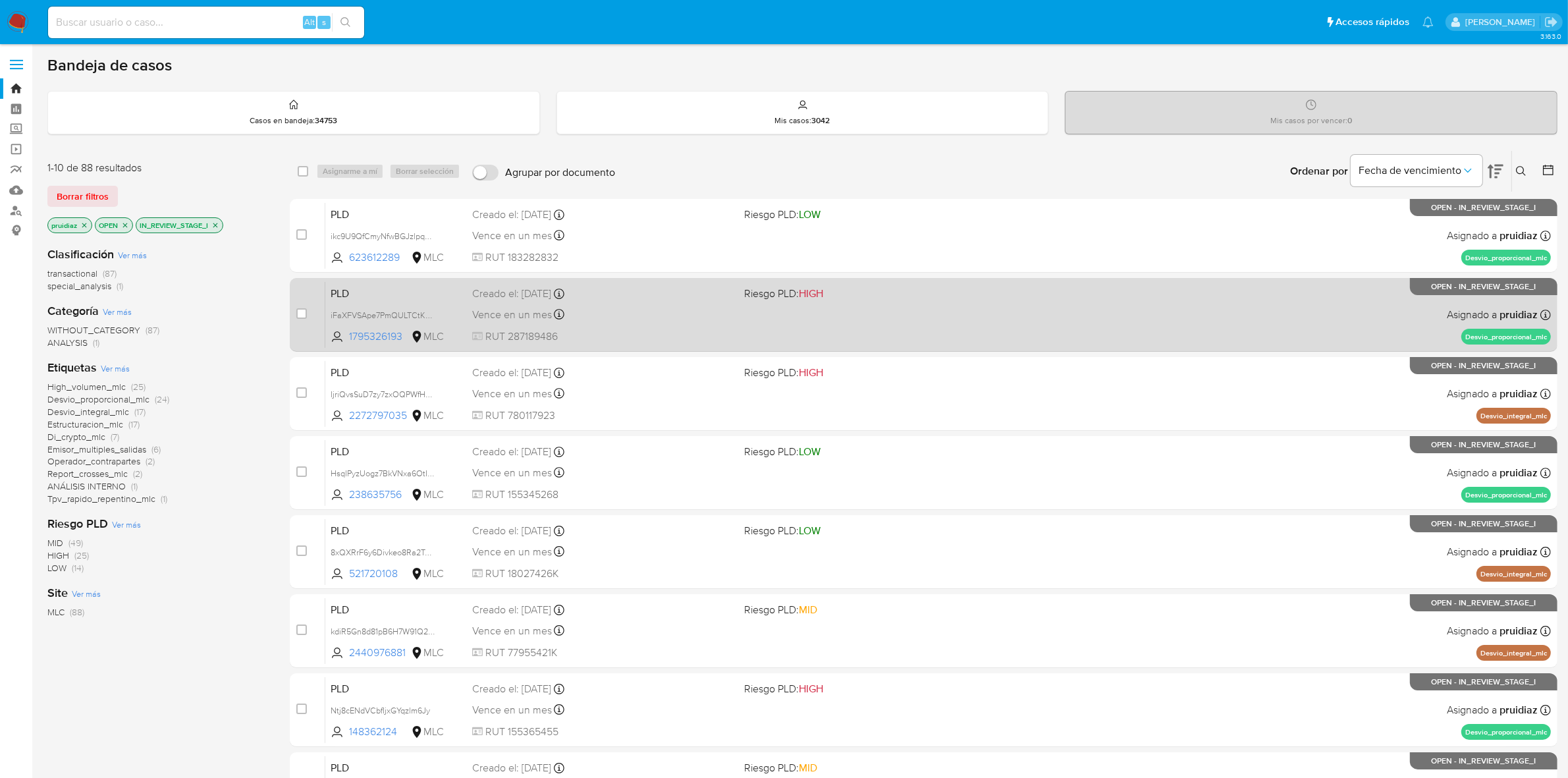
click at [646, 306] on div "Vence en un mes Vence el 10/11/2025 06:06:09" at bounding box center [604, 314] width 262 height 17
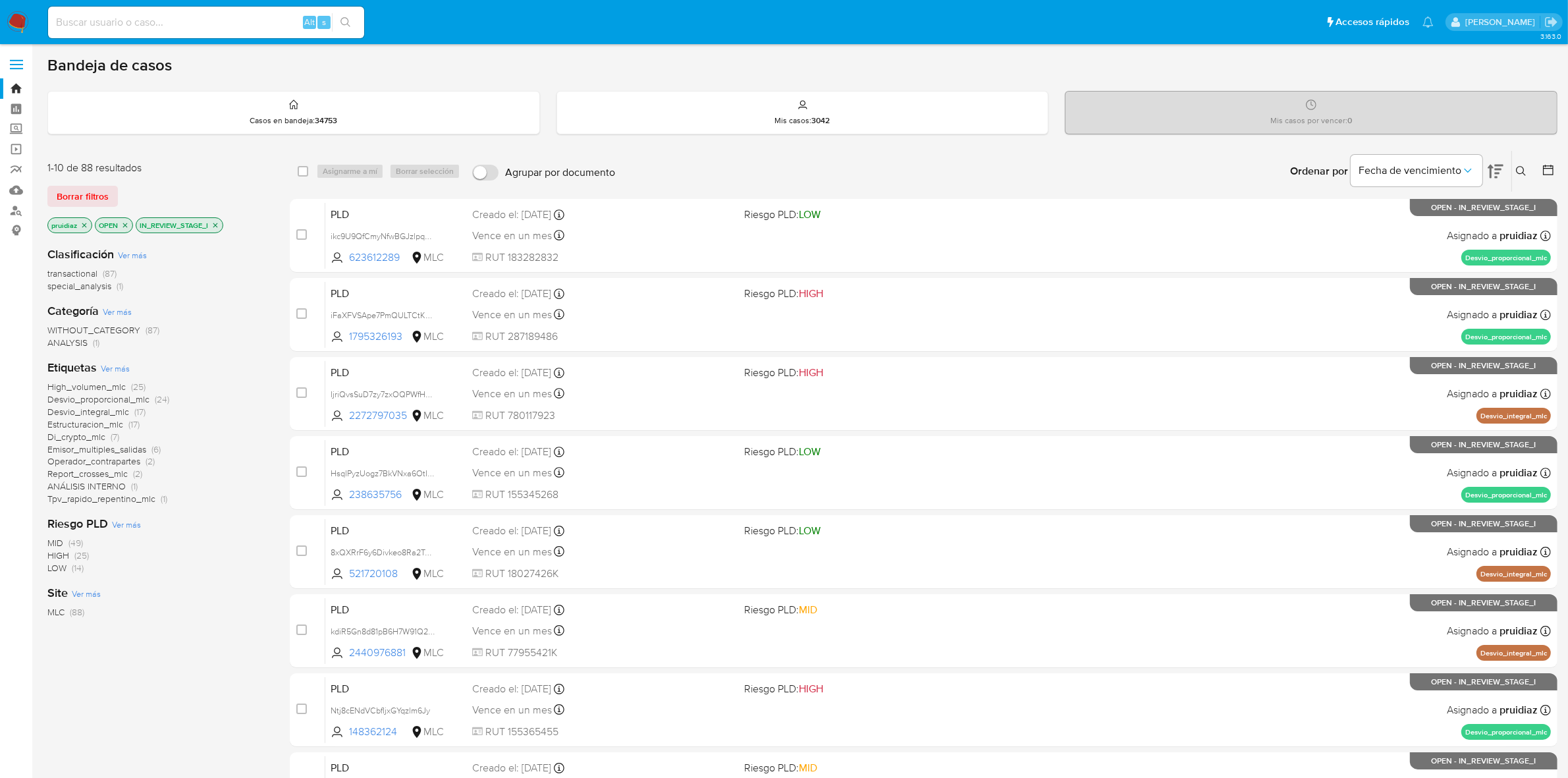
scroll to position [83, 0]
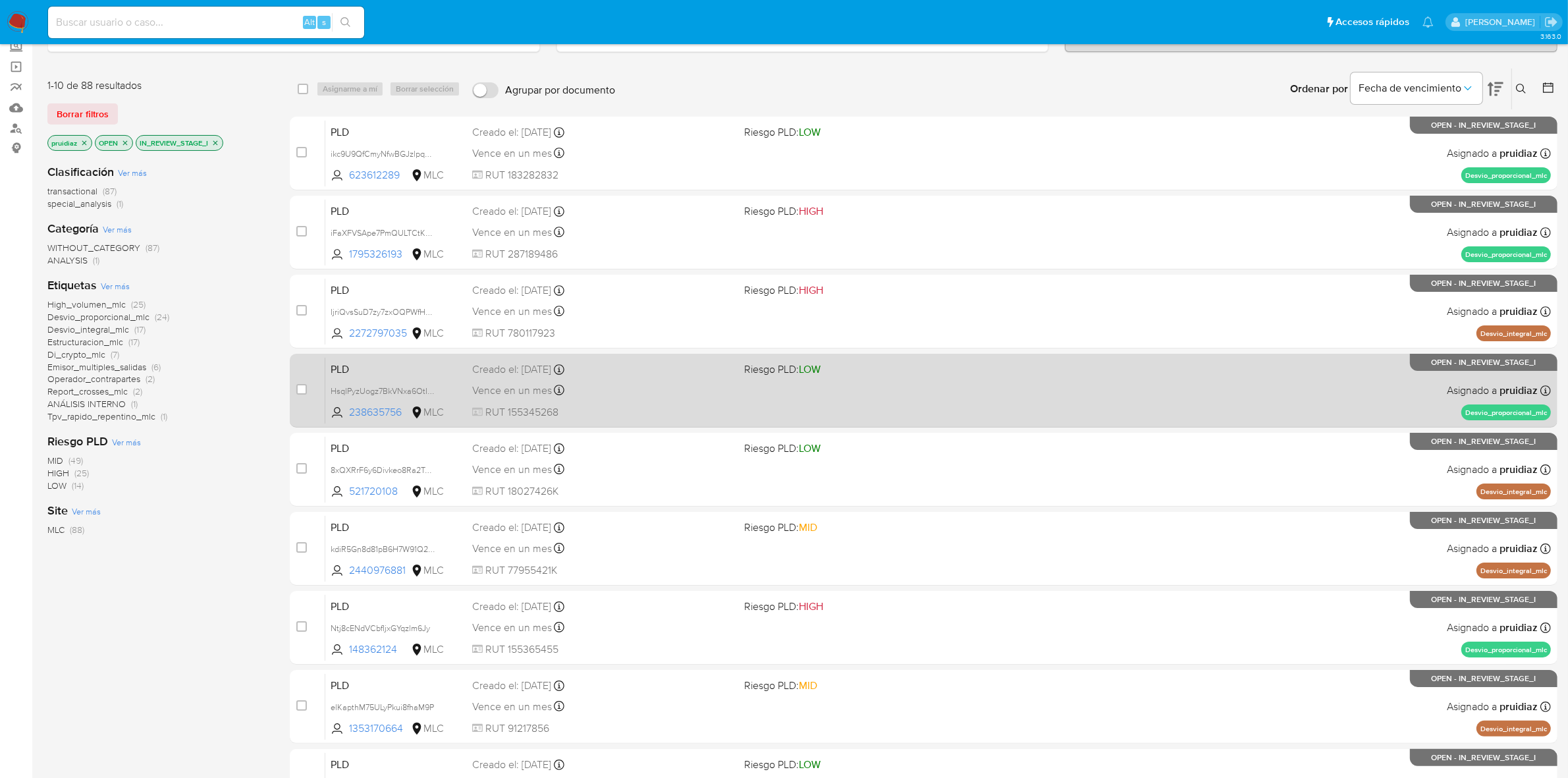
click at [903, 393] on div "PLD HsqlPyzUogz7BkVNxa6OtIMb 238635756 MLC Riesgo PLD: LOW Creado el: 12/08/202…" at bounding box center [938, 391] width 1225 height 67
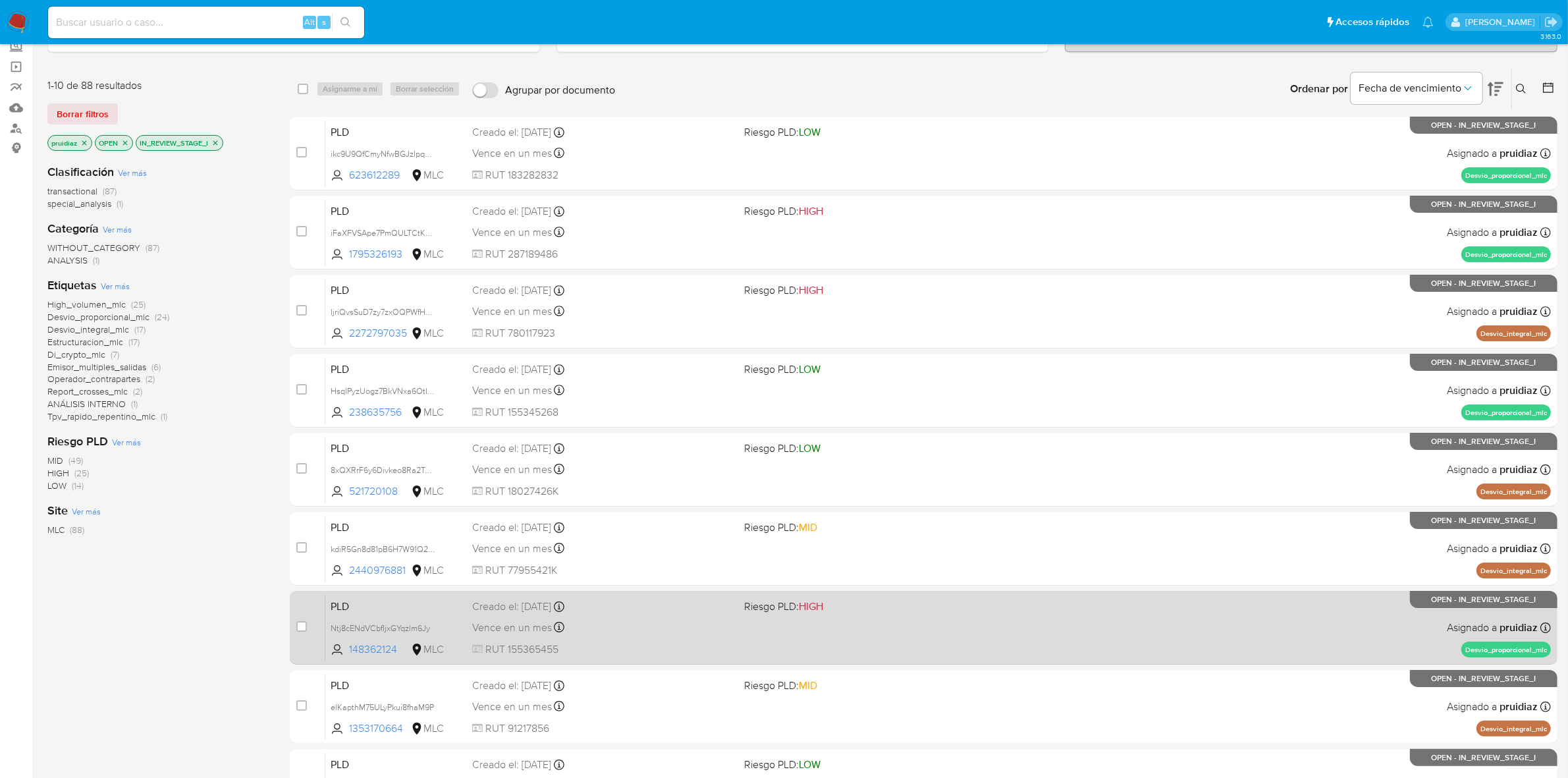
scroll to position [165, 0]
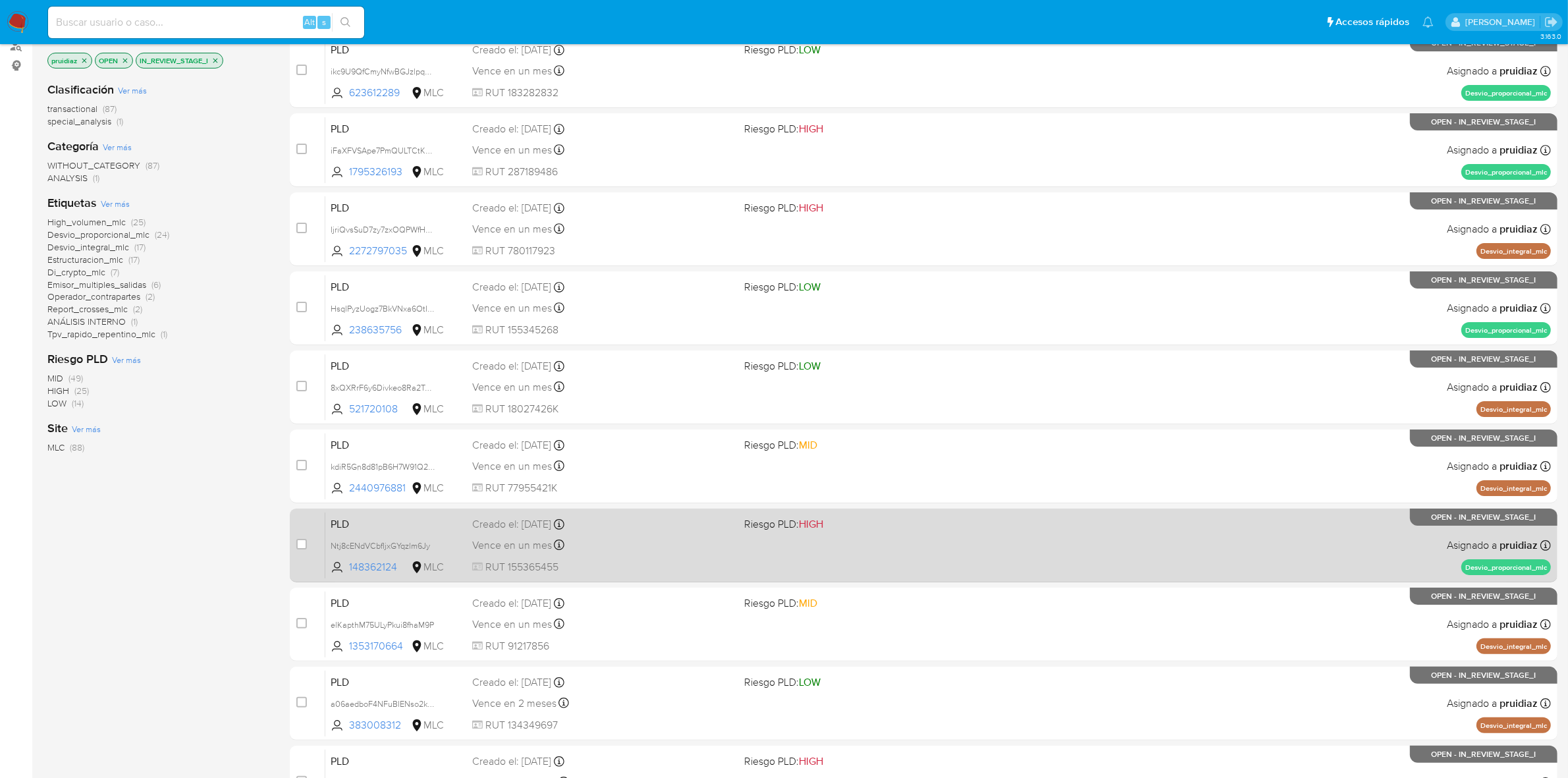
click at [1026, 540] on div "PLD Ntj8cENdVCbfIjxGYqzlm6Jy 148362124 MLC Riesgo PLD: HIGH Creado el: 12/08/20…" at bounding box center [938, 545] width 1225 height 67
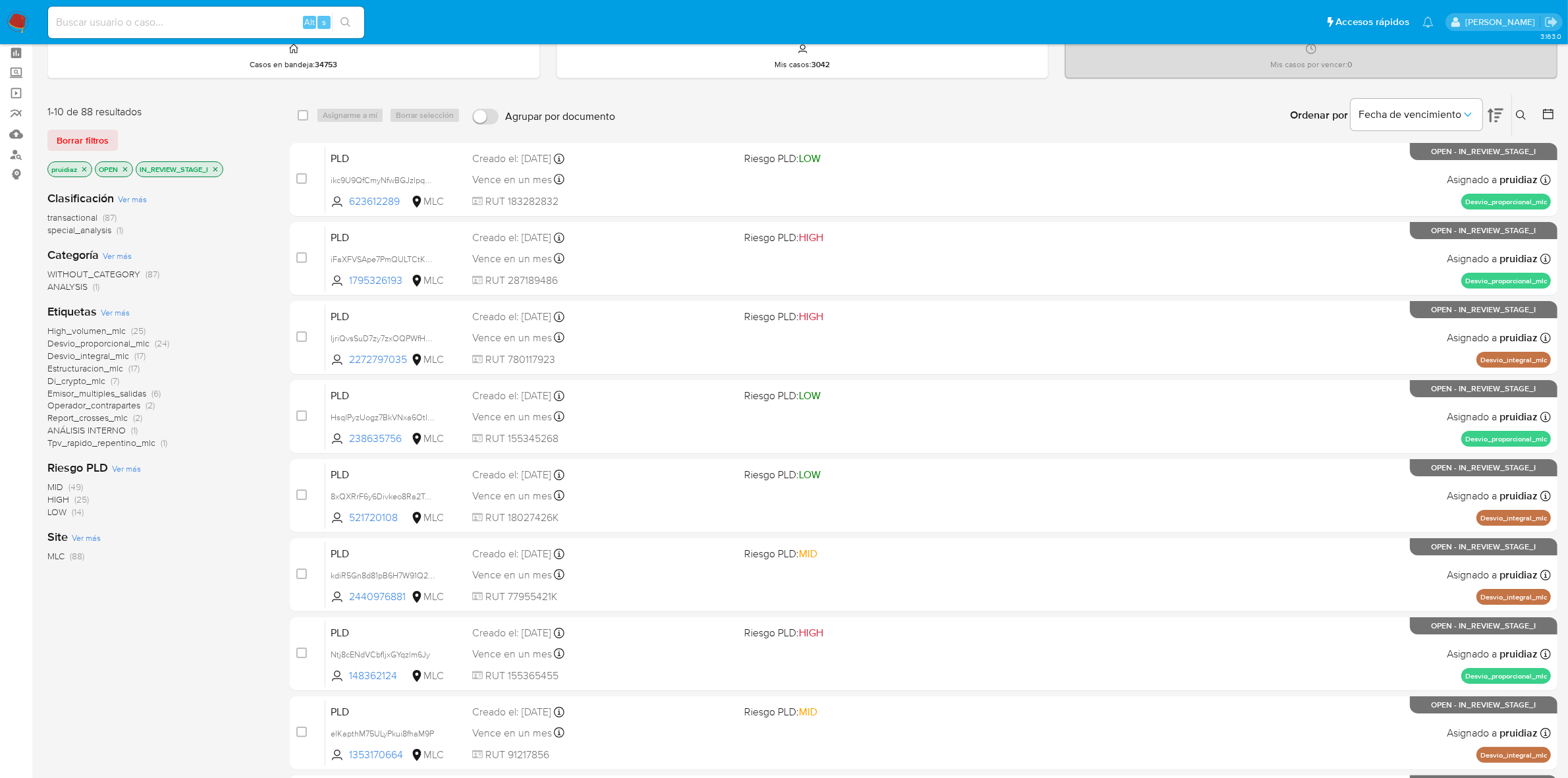
scroll to position [0, 0]
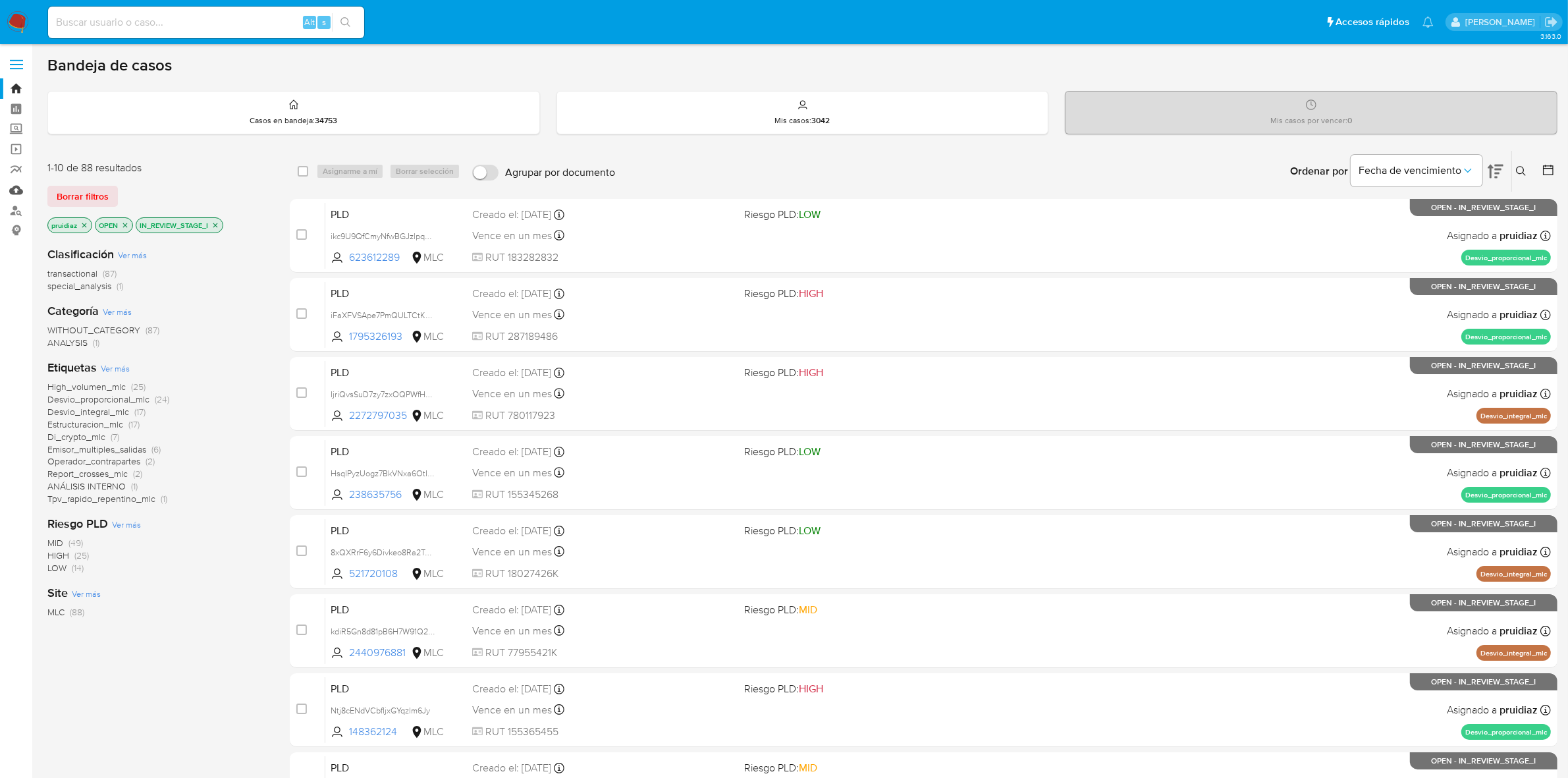
click at [18, 192] on link "Mulan" at bounding box center [78, 190] width 157 height 20
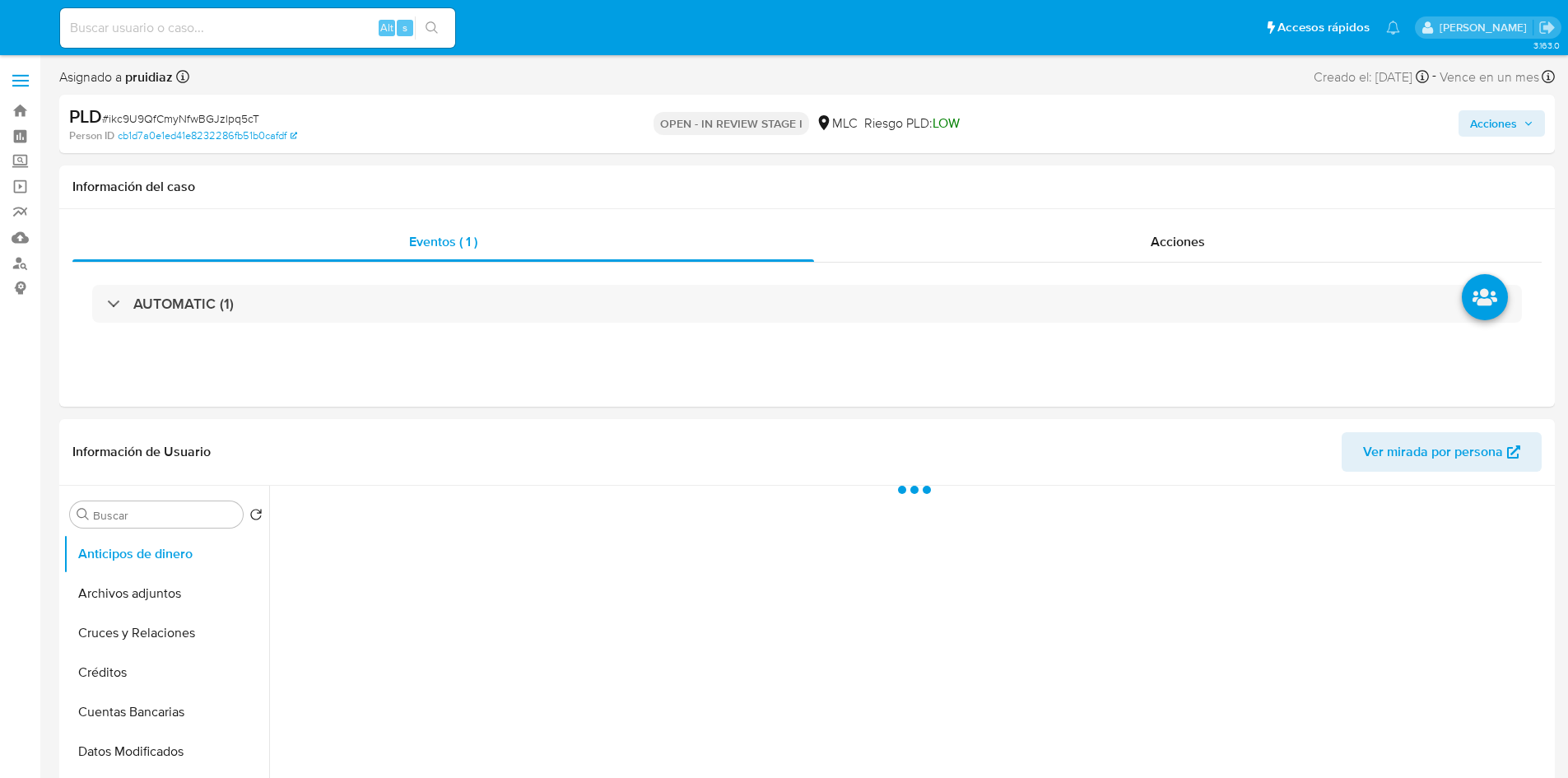
select select "10"
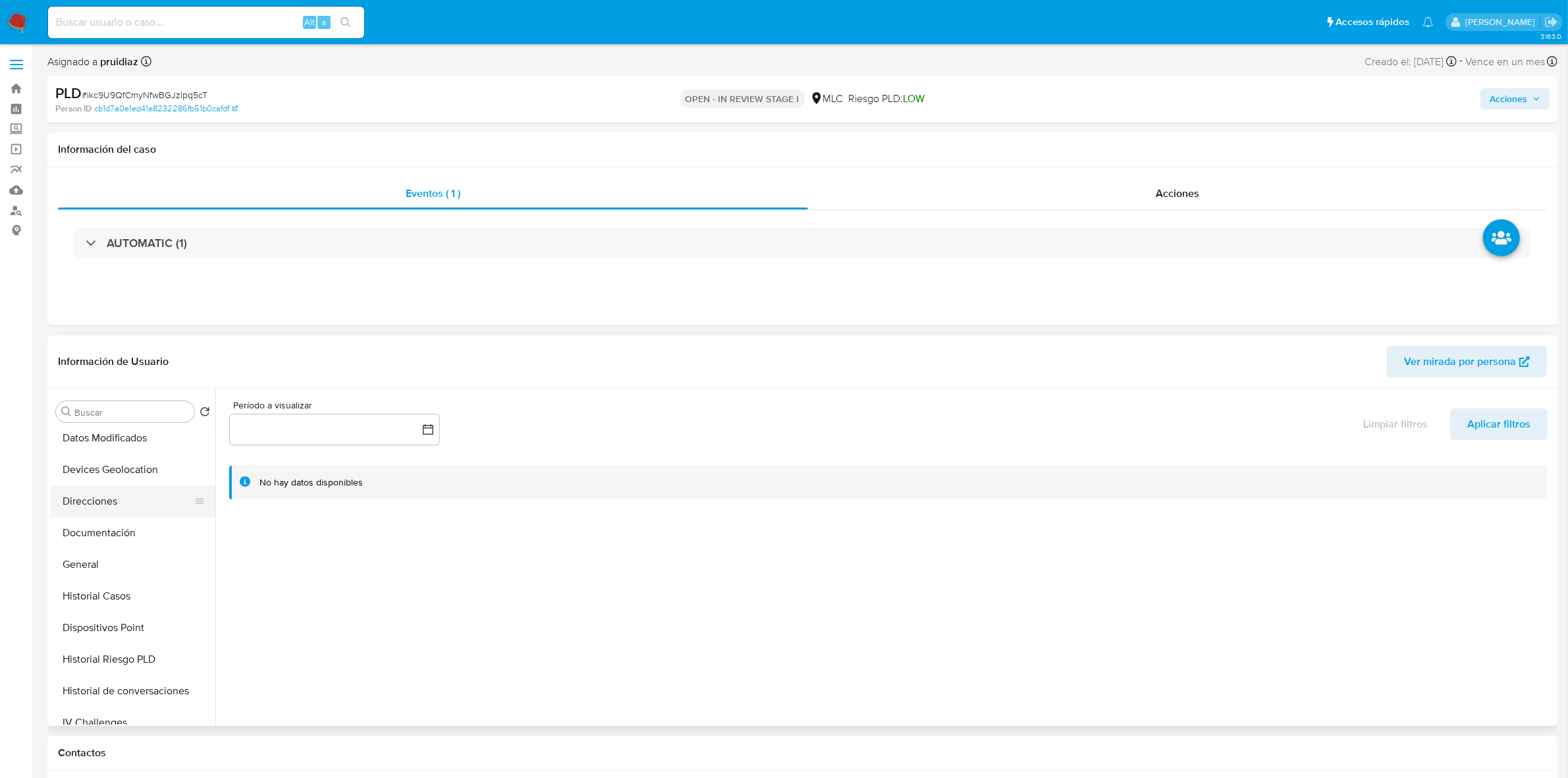
scroll to position [165, 0]
click at [88, 555] on button "General" at bounding box center [127, 563] width 154 height 32
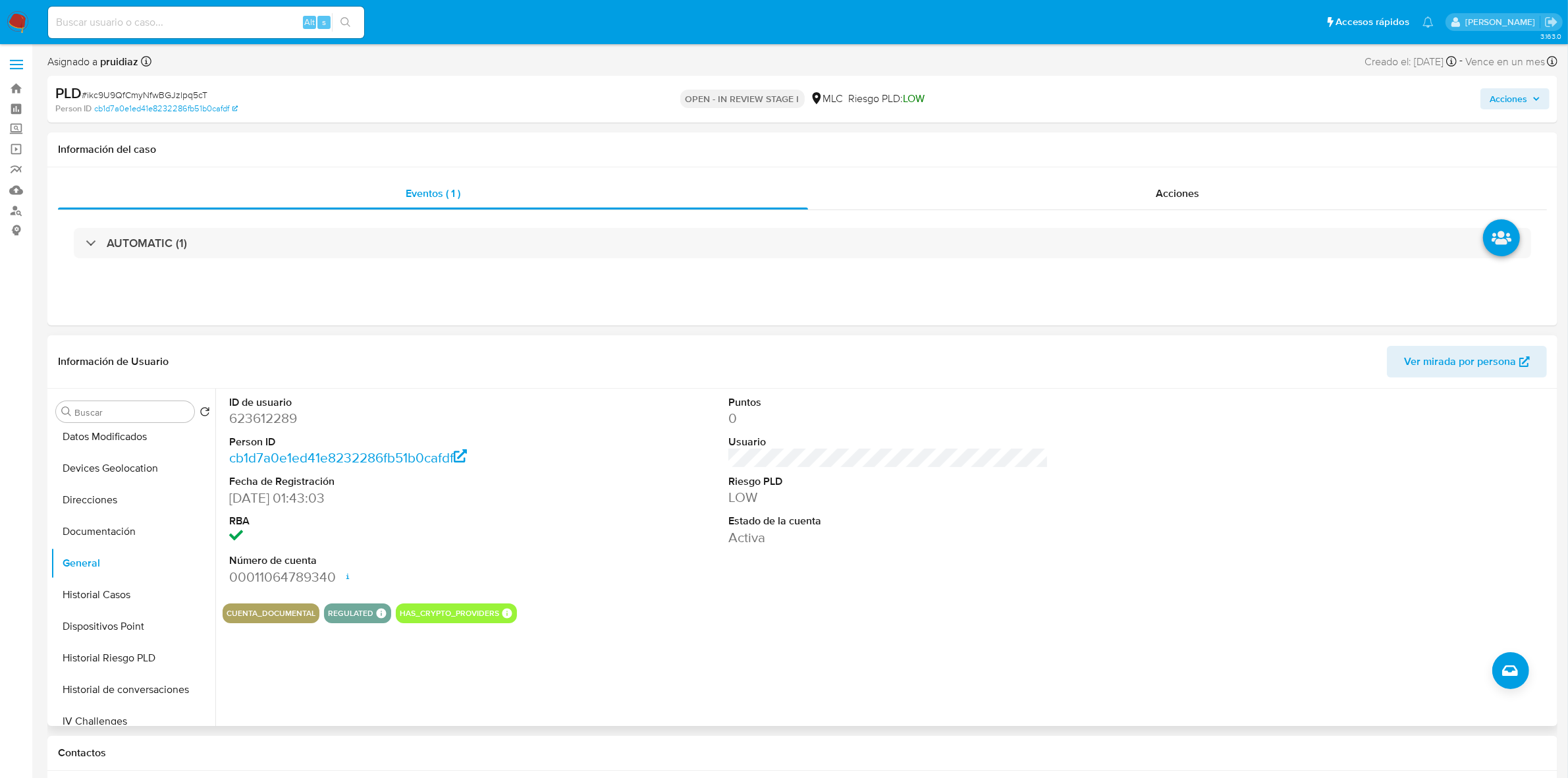
click at [270, 417] on dd "623612289" at bounding box center [389, 418] width 320 height 18
drag, startPoint x: 270, startPoint y: 417, endPoint x: 218, endPoint y: 412, distance: 52.2
click at [218, 412] on div "ID de usuario 623612289 Person ID cb1d7a0e1ed41e8232286fb51b0cafdf Fecha de Reg…" at bounding box center [885, 557] width 1339 height 337
click at [258, 416] on dd "623612289" at bounding box center [389, 418] width 320 height 18
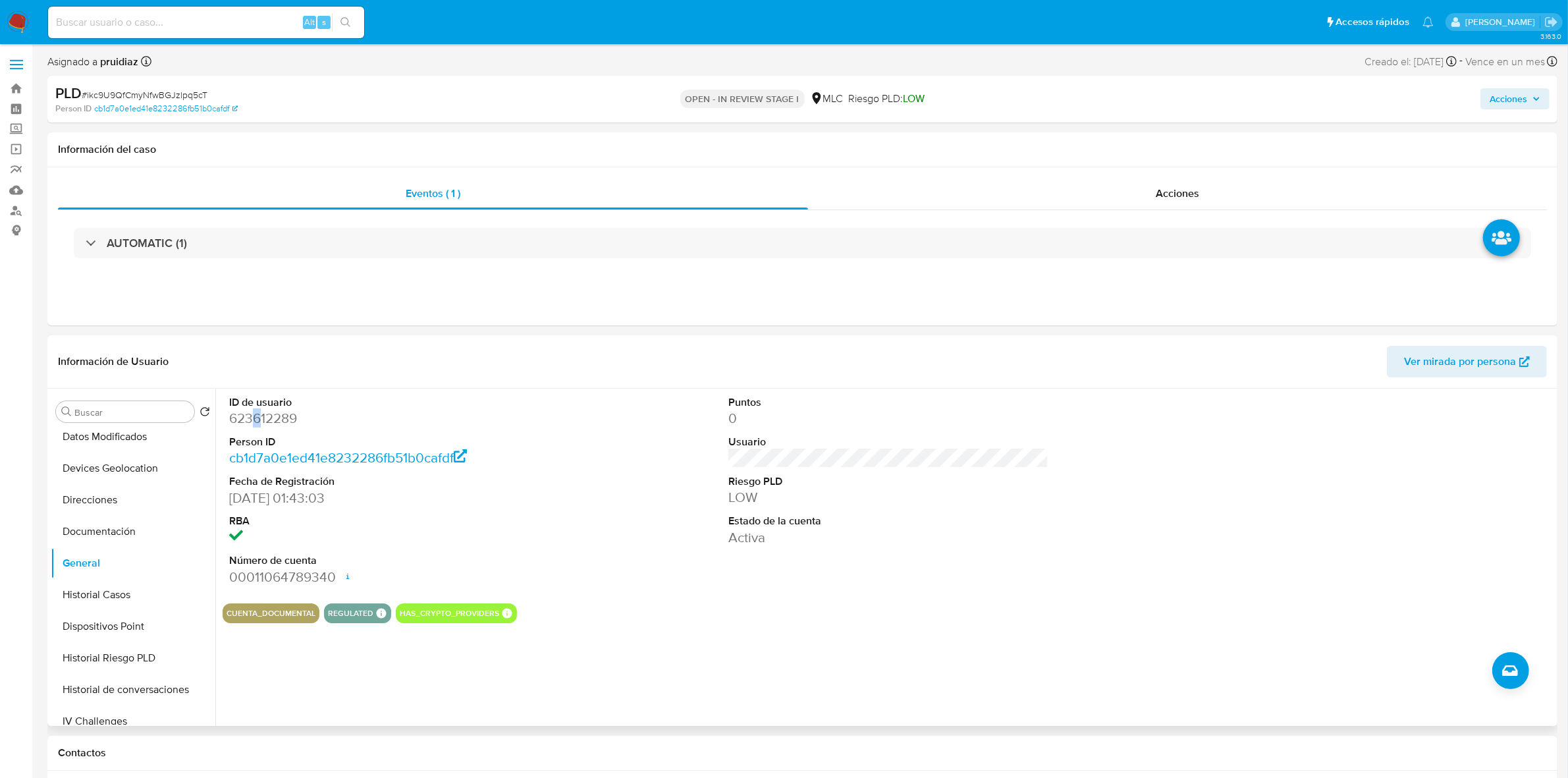
click at [258, 416] on dd "623612289" at bounding box center [389, 418] width 320 height 18
drag, startPoint x: 258, startPoint y: 416, endPoint x: 247, endPoint y: 422, distance: 12.5
click at [247, 422] on dd "623612289" at bounding box center [389, 418] width 320 height 18
copy dd "623612289"
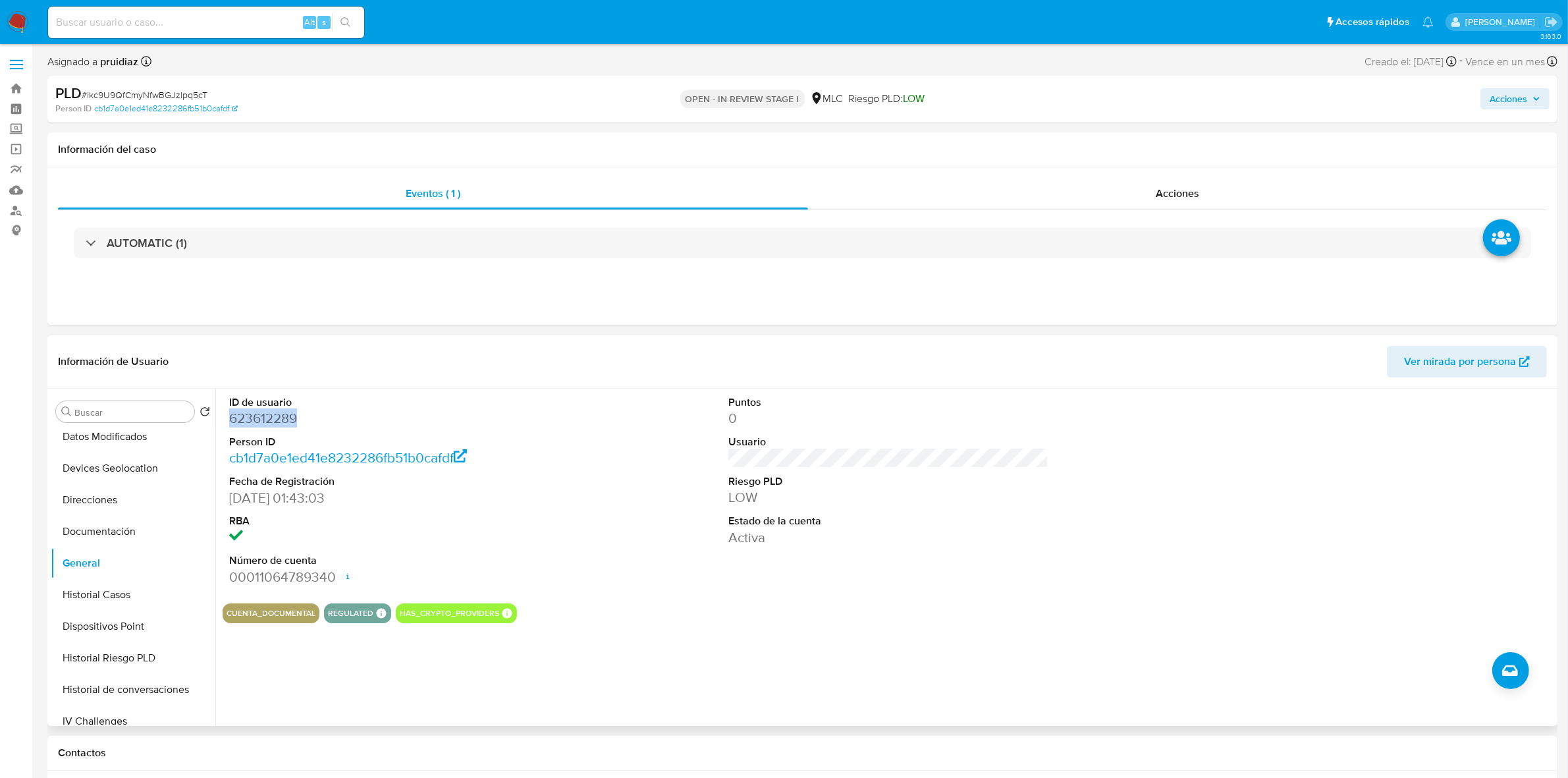
click at [273, 413] on dd "623612289" at bounding box center [389, 418] width 320 height 18
click at [277, 422] on dd "623612289" at bounding box center [389, 418] width 320 height 18
click at [292, 418] on dd "623612289" at bounding box center [389, 418] width 320 height 18
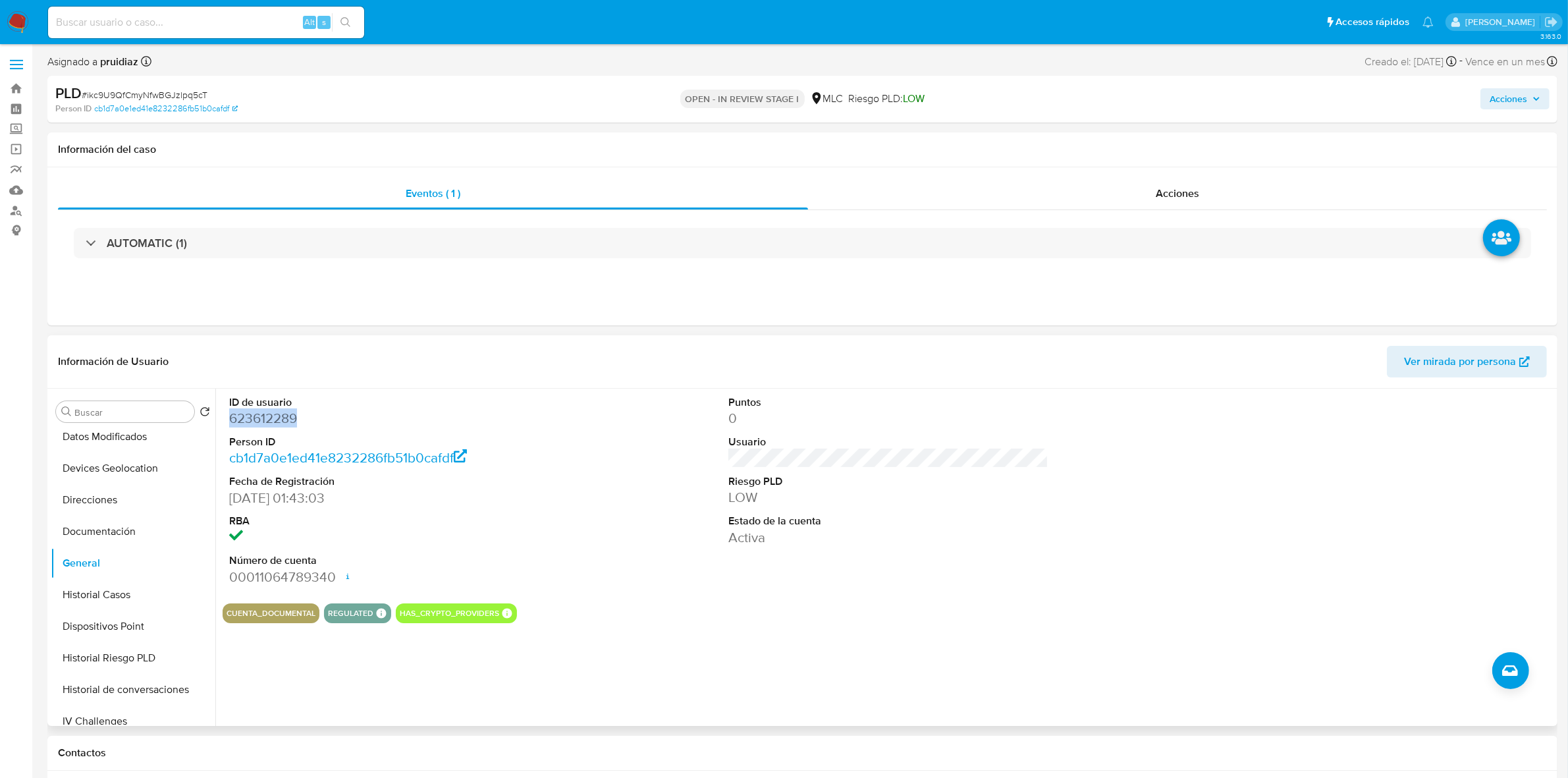
click at [292, 418] on dd "623612289" at bounding box center [389, 418] width 320 height 18
click at [258, 417] on dd "623612289" at bounding box center [389, 418] width 320 height 18
click at [165, 93] on span "# ikc9U9QfCmyNfwBGJzlpq5cT" at bounding box center [145, 94] width 126 height 13
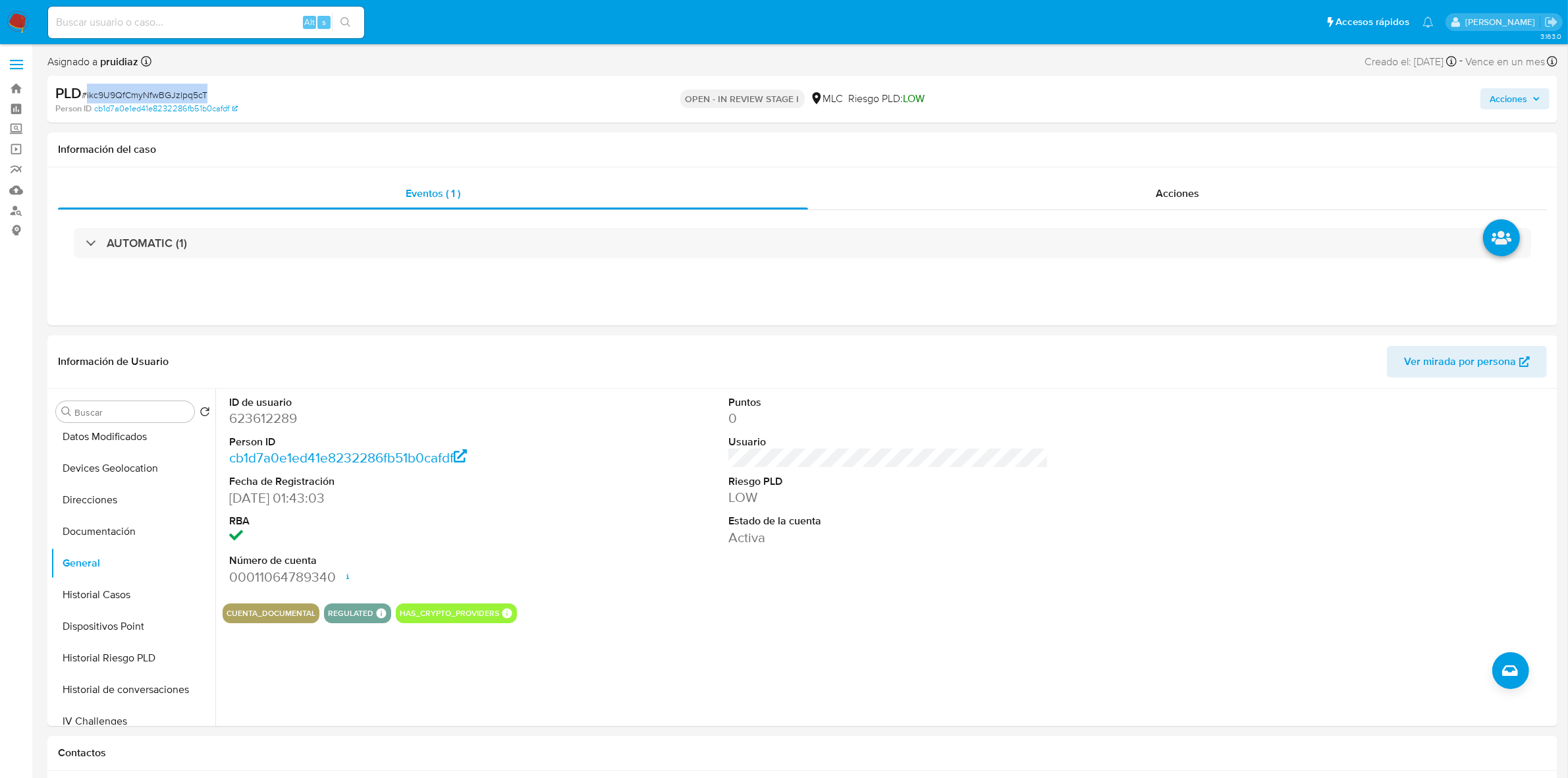
copy span "ikc9U9QfCmyNfwBGJzlpq5cT"
click at [104, 512] on button "KYC" at bounding box center [127, 519] width 154 height 32
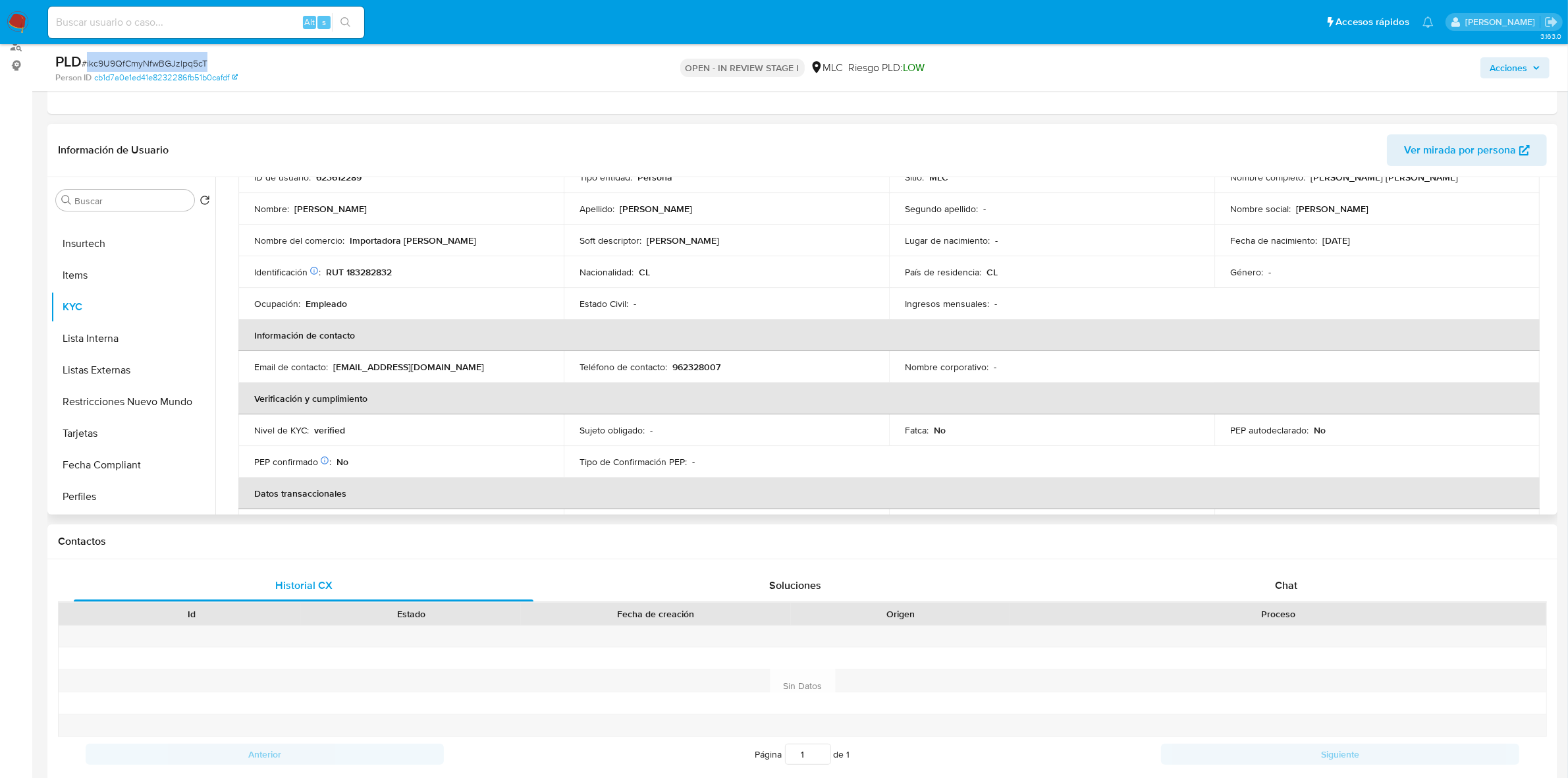
scroll to position [0, 0]
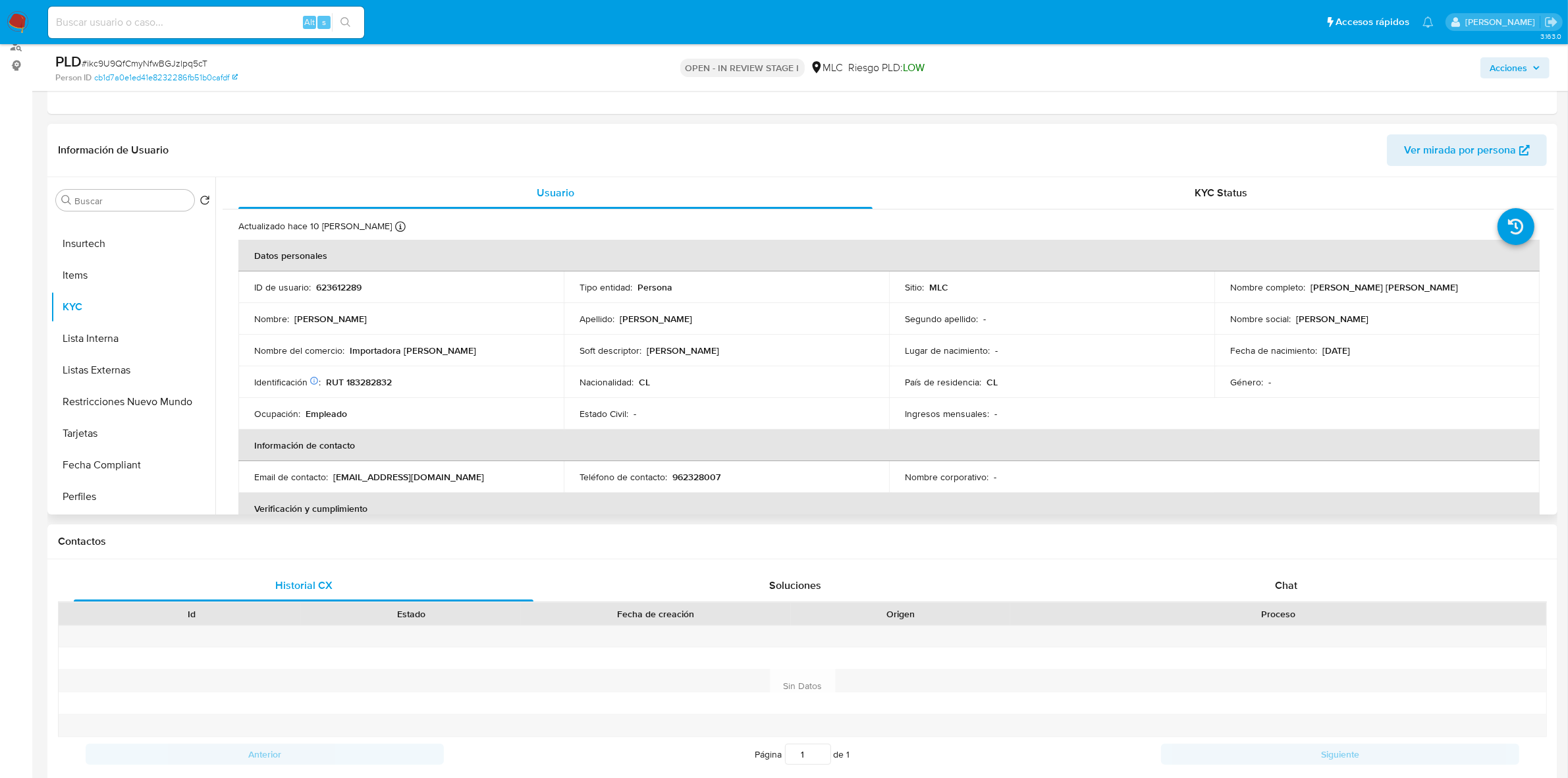
click at [384, 383] on p "RUT 183282832" at bounding box center [359, 382] width 66 height 12
copy p "183282832"
click at [369, 374] on td "Identificación Nº de serie: 531323846 : RUT 183282832" at bounding box center [400, 382] width 325 height 32
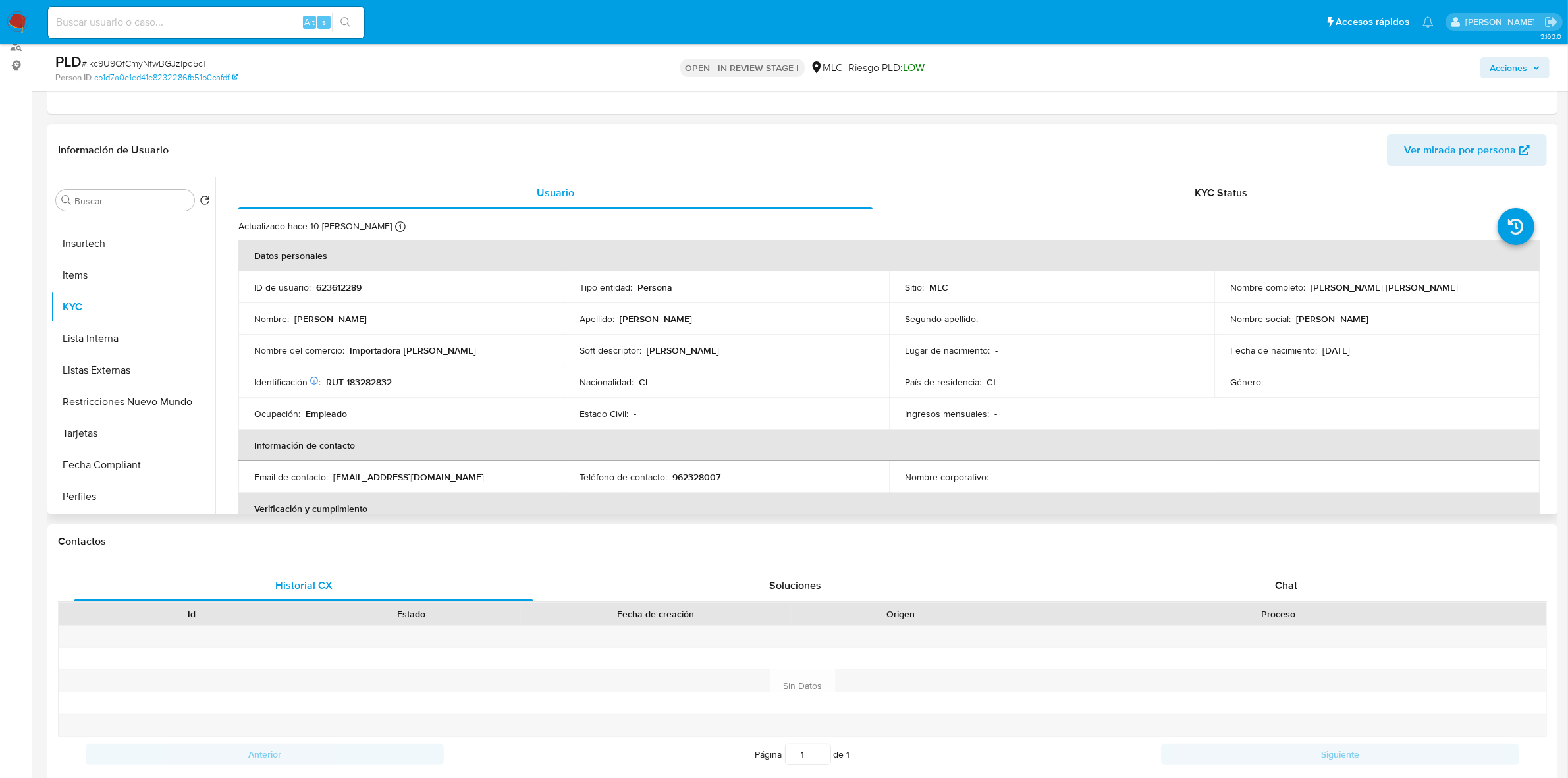
click at [368, 380] on p "RUT 183282832" at bounding box center [359, 382] width 66 height 12
copy p "183282832"
click at [124, 290] on button "Cruces y Relaciones" at bounding box center [127, 295] width 154 height 32
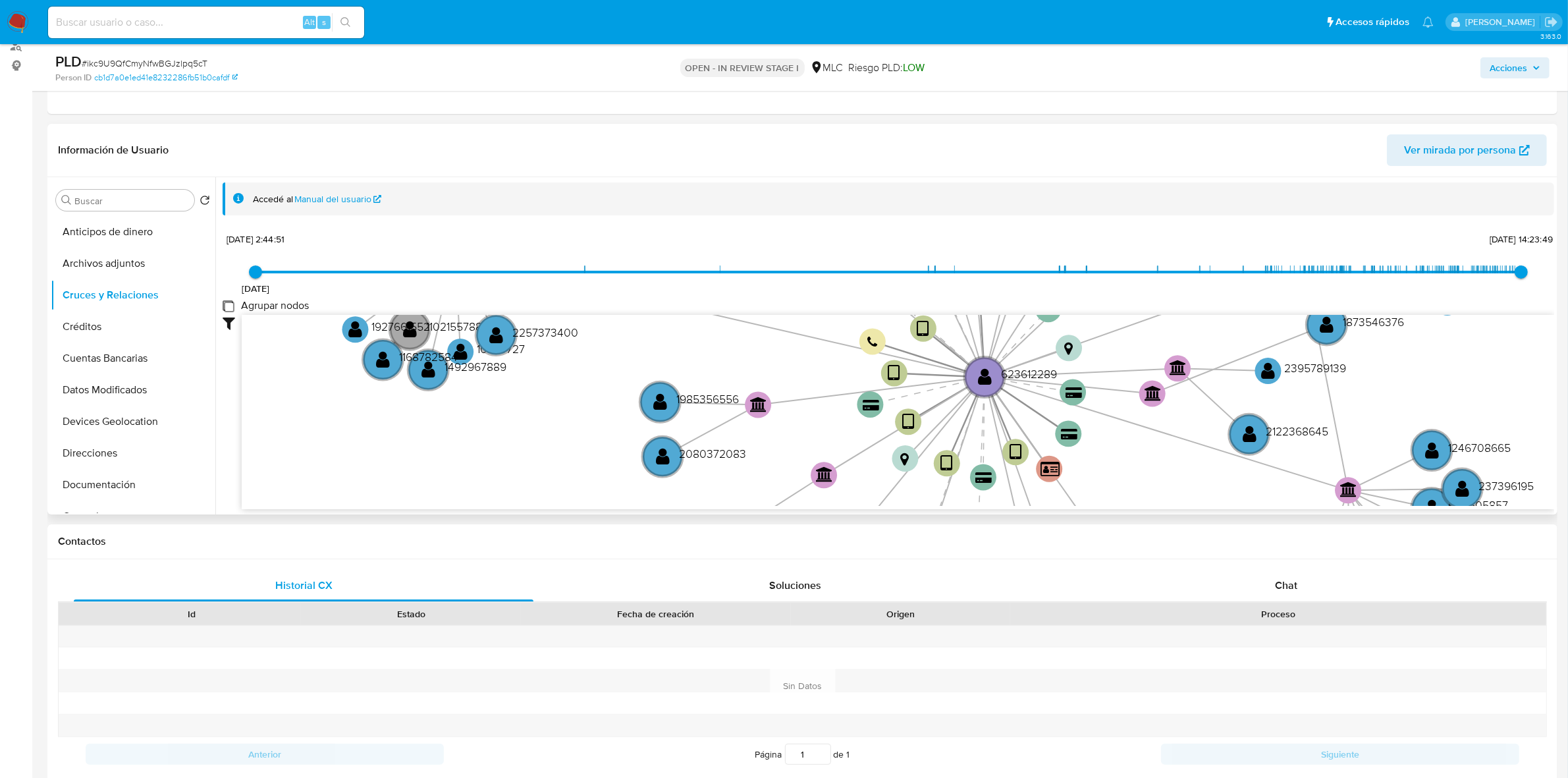
click at [227, 301] on group_nodes "Agrupar nodos" at bounding box center [228, 306] width 11 height 11
checkbox group_nodes "true"
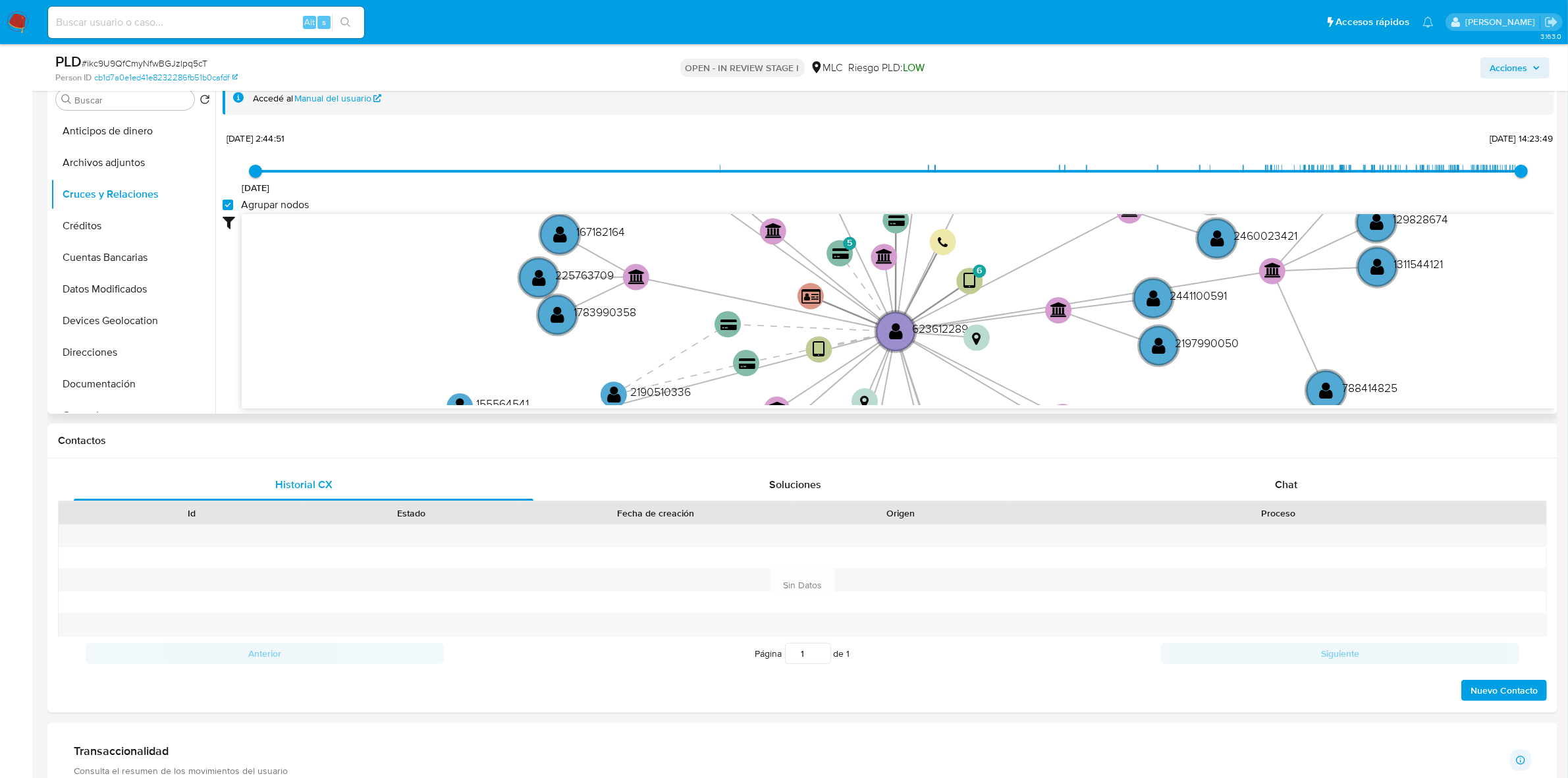
scroll to position [329, 0]
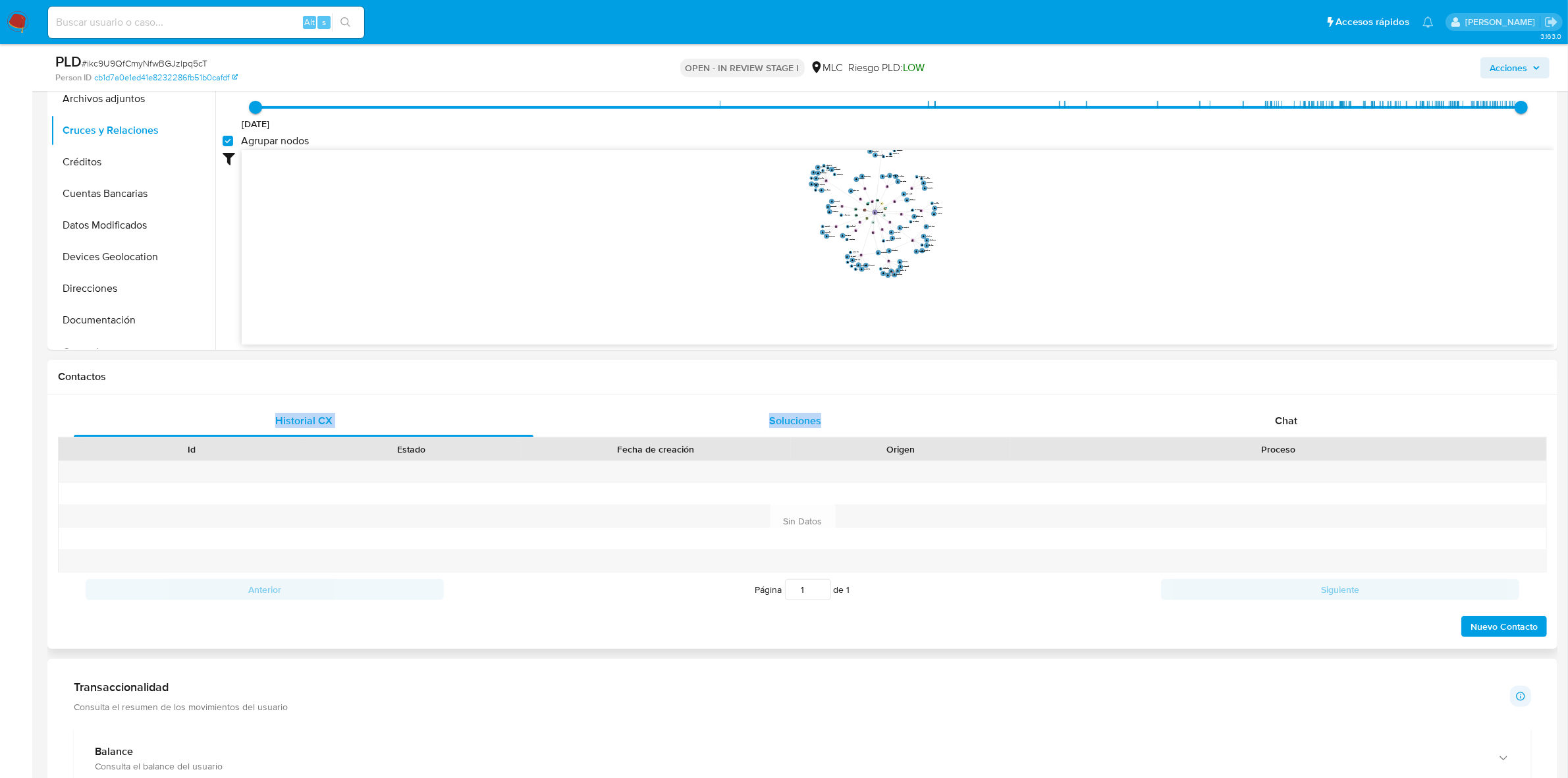
drag, startPoint x: 956, startPoint y: 382, endPoint x: 959, endPoint y: 417, distance: 35.1
click at [959, 417] on div "Contactos Historial CX Soluciones Chat Id Estado Fecha de creación Origen Proce…" at bounding box center [802, 504] width 1510 height 289
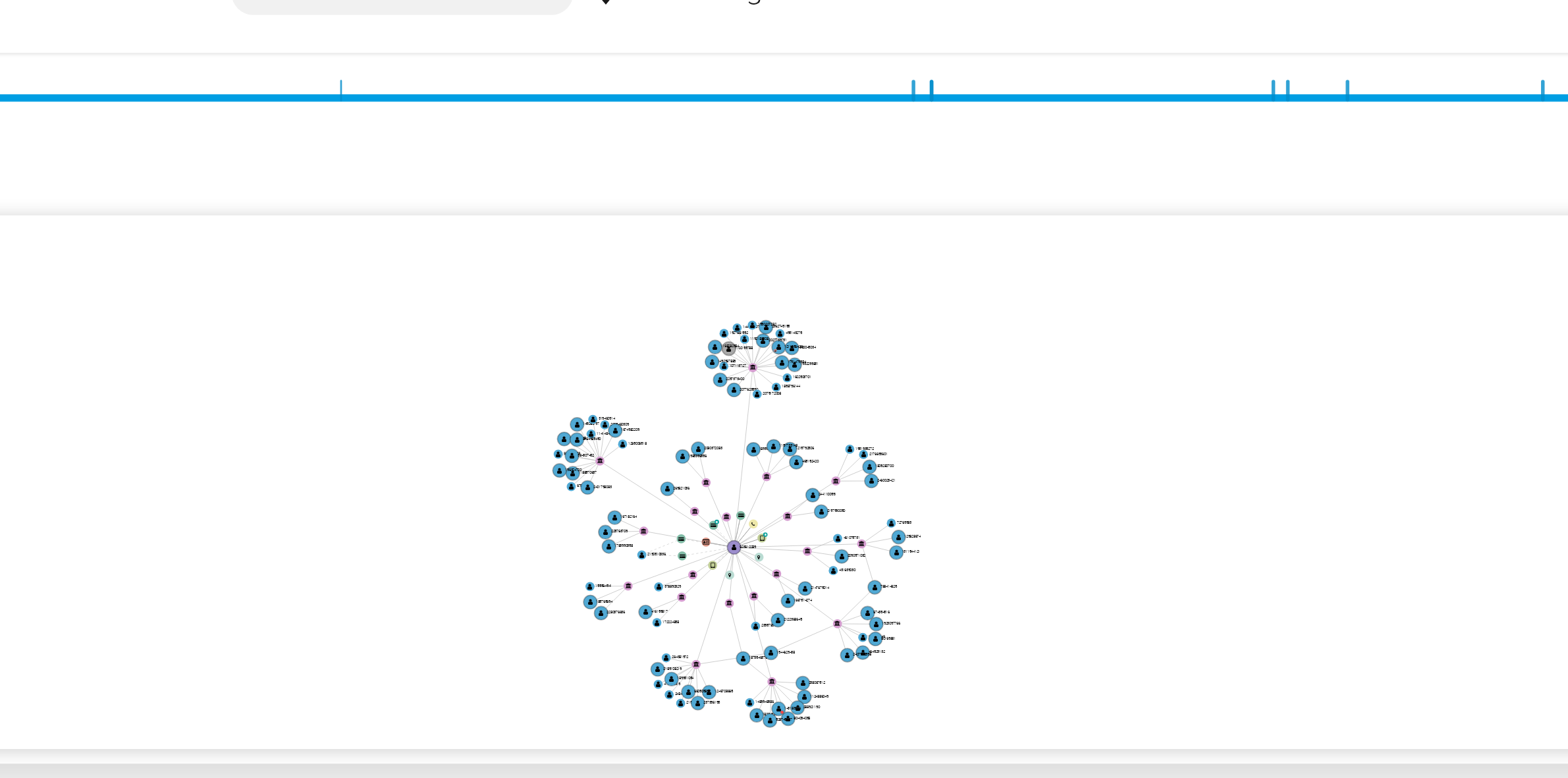
drag, startPoint x: 958, startPoint y: 183, endPoint x: 946, endPoint y: 243, distance: 61.2
click at [946, 243] on icon "device-651c2cd760f69ecfedb3e62d  user-623612289  623612289 device-65680b3de52…" at bounding box center [898, 246] width 1312 height 191
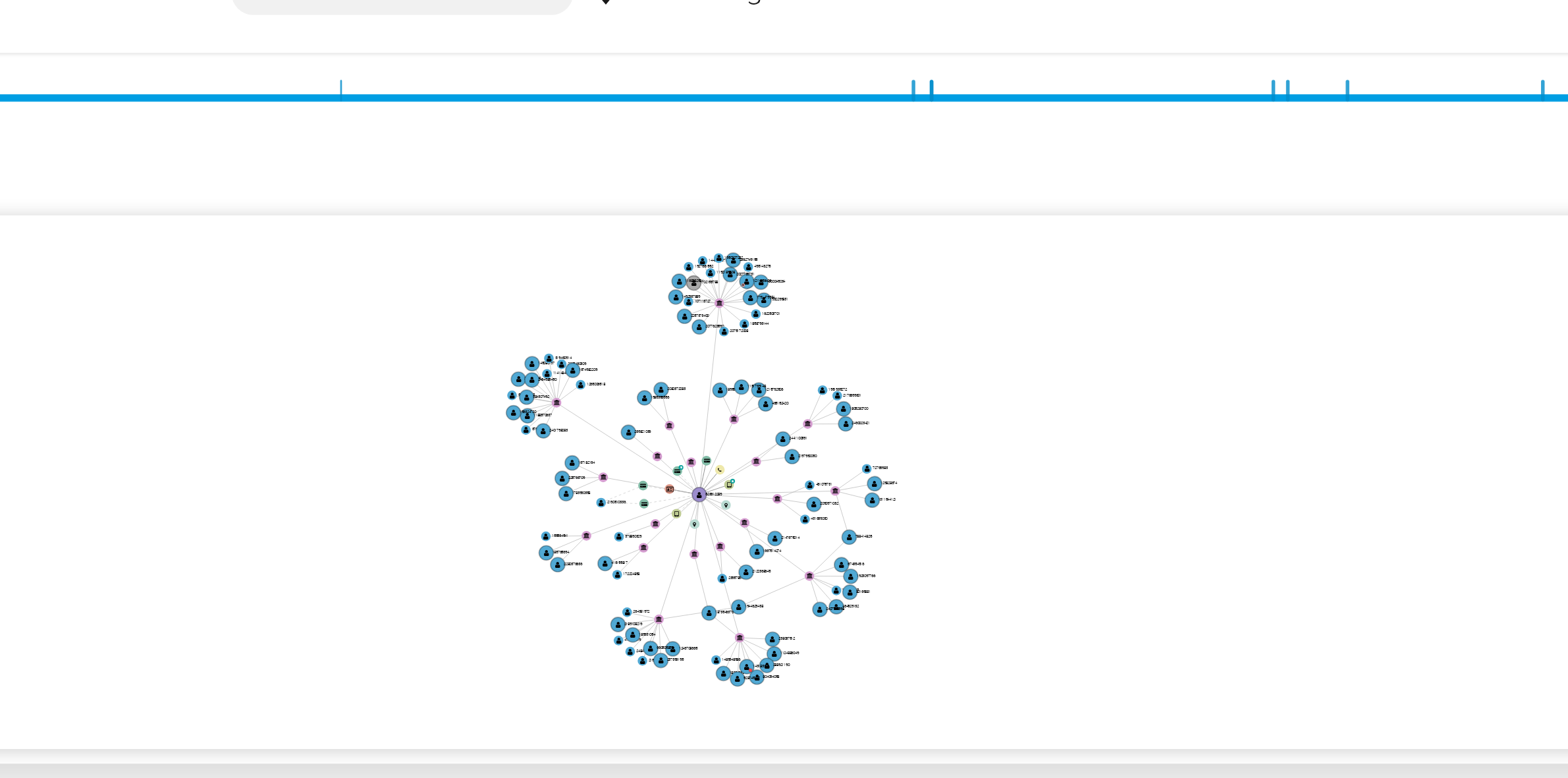
drag, startPoint x: 946, startPoint y: 243, endPoint x: 939, endPoint y: 221, distance: 23.1
click at [939, 221] on icon "device-651c2cd760f69ecfedb3e62d  user-623612289  623612289 device-65680b3de52…" at bounding box center [898, 246] width 1312 height 191
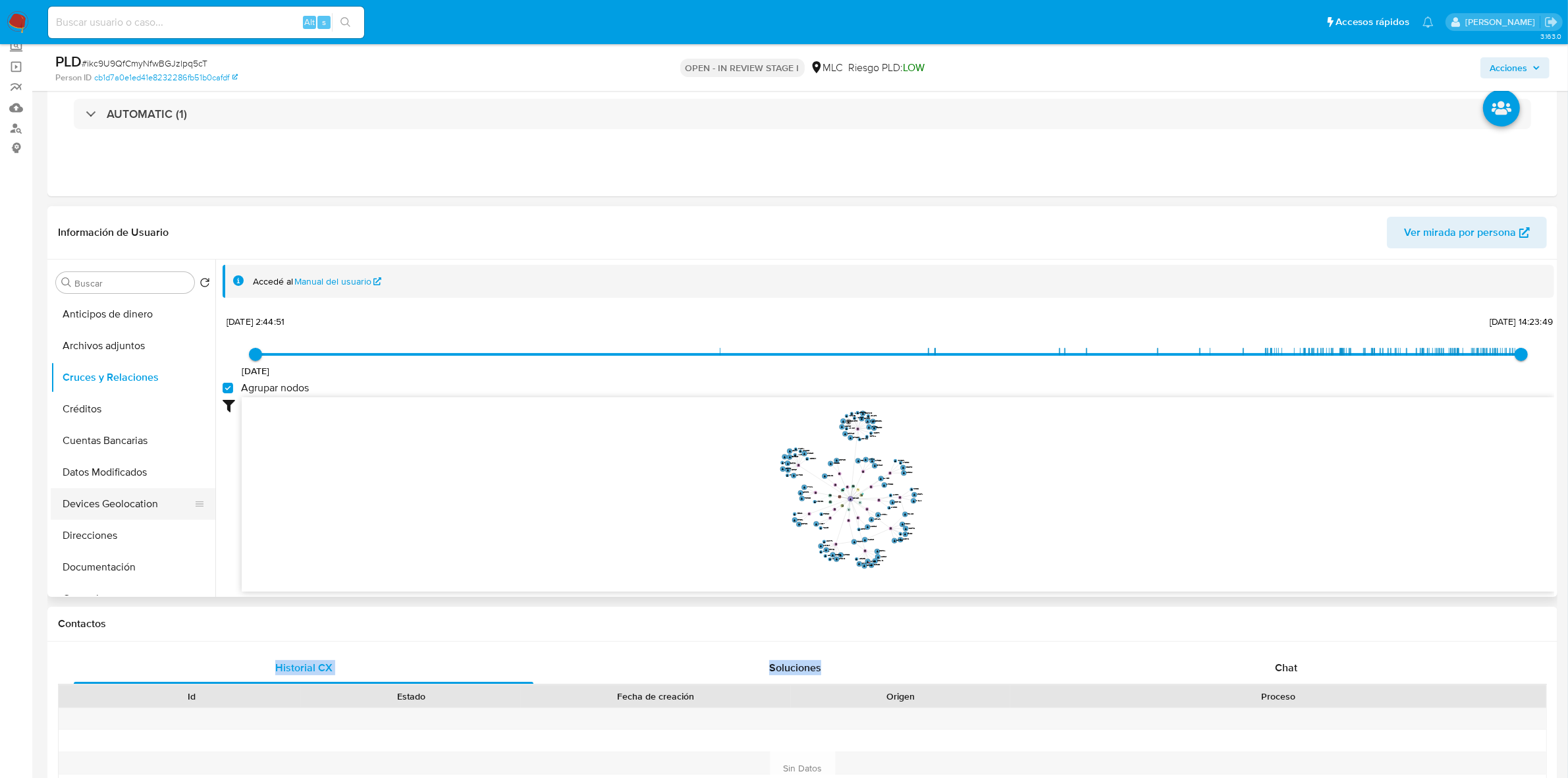
scroll to position [165, 0]
click at [76, 422] on button "General" at bounding box center [127, 434] width 154 height 32
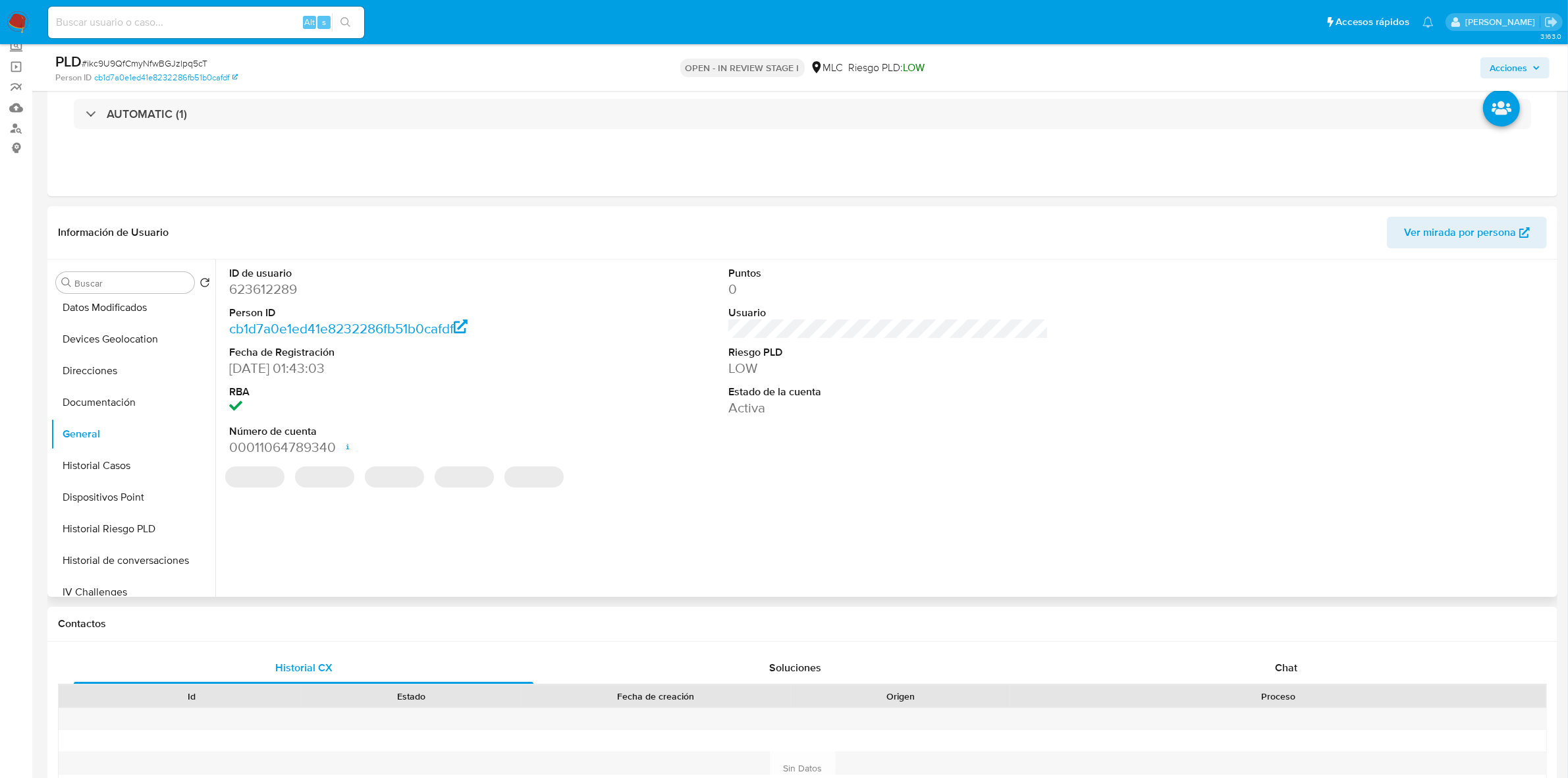
click at [264, 291] on dd "623612289" at bounding box center [389, 289] width 320 height 18
copy dd "623612289"
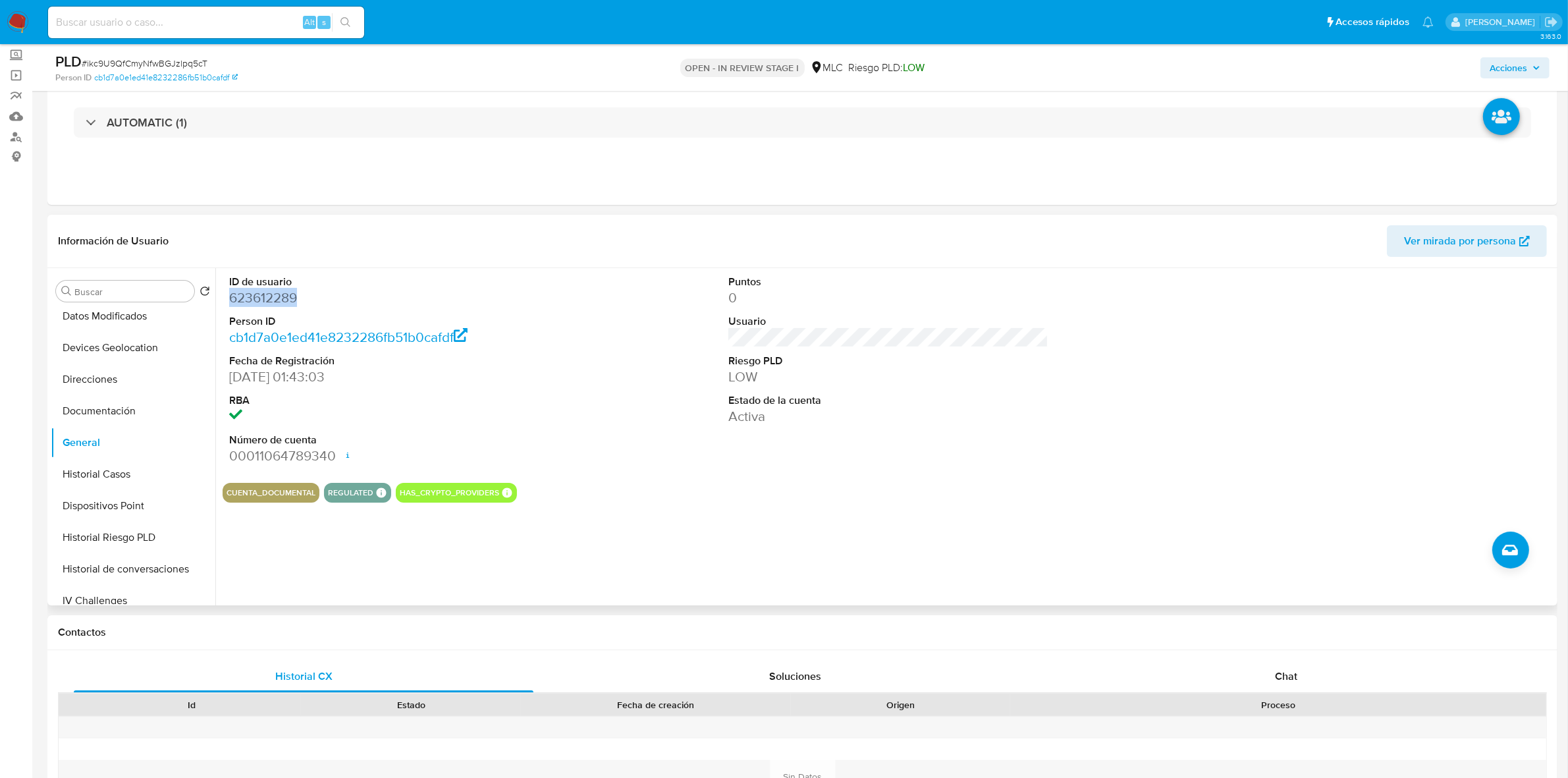
scroll to position [412, 0]
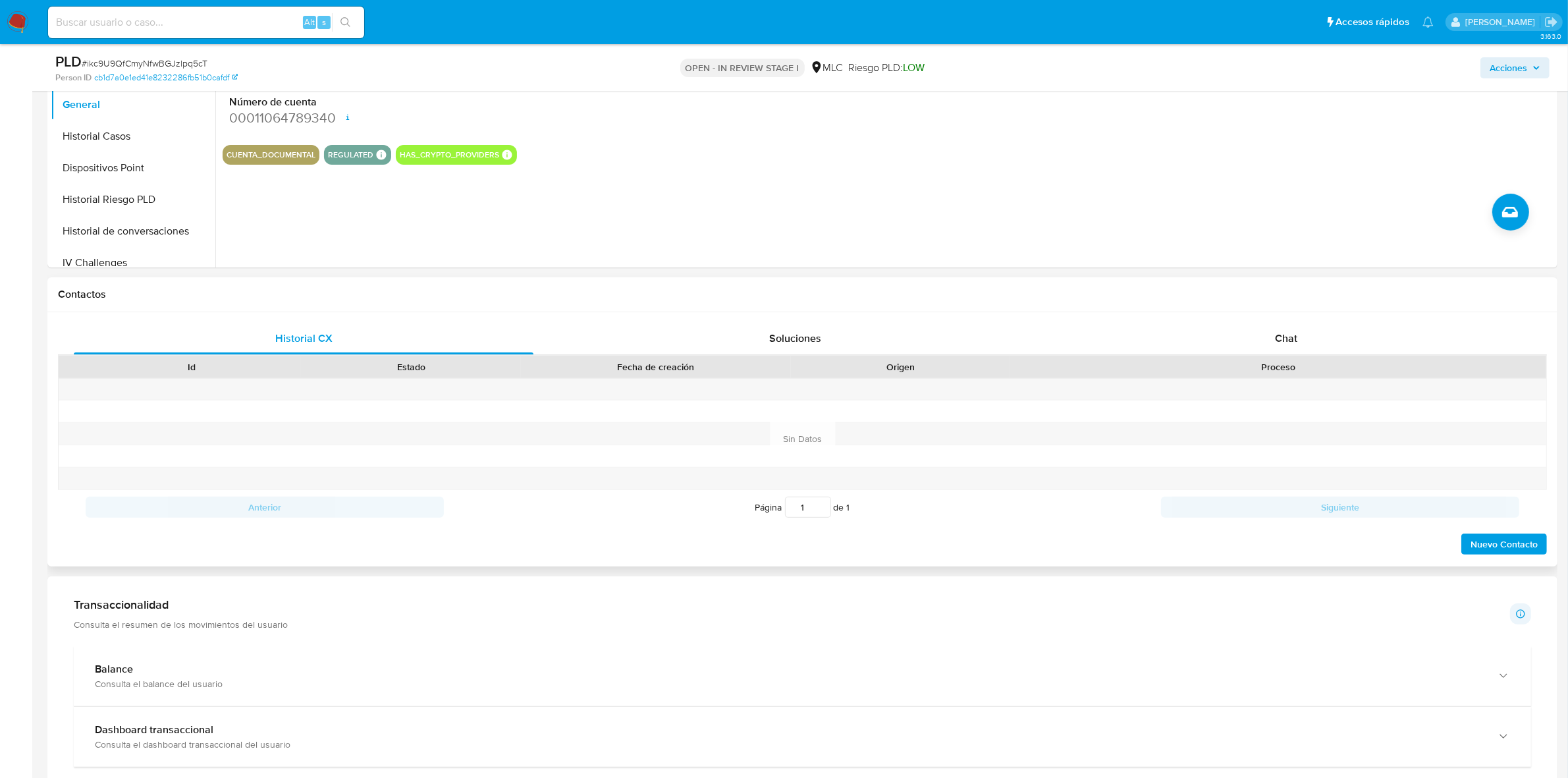
drag, startPoint x: 1310, startPoint y: 337, endPoint x: 1219, endPoint y: 303, distance: 97.1
click at [1254, 337] on div "Chat" at bounding box center [1286, 339] width 459 height 32
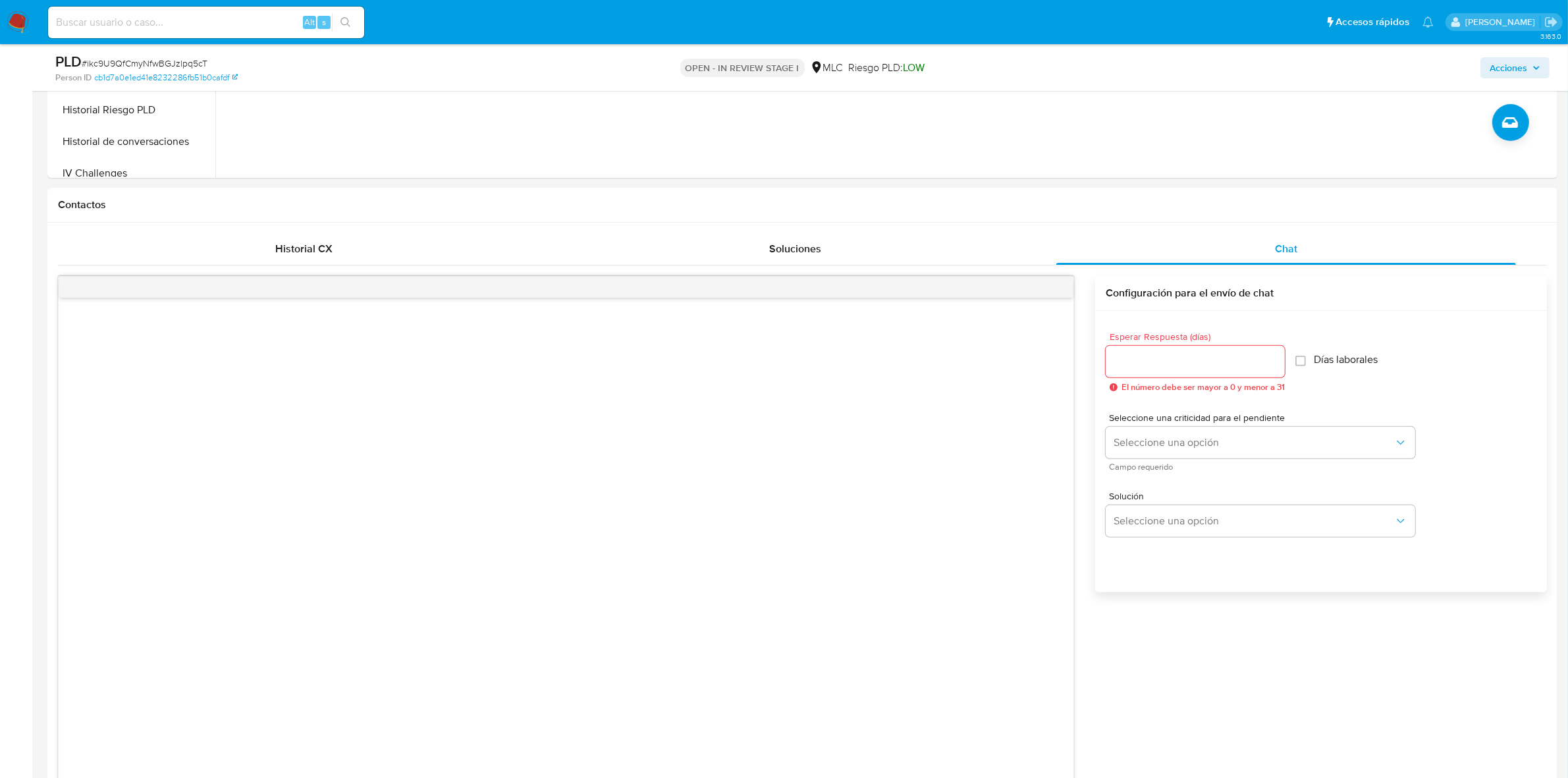
scroll to position [165, 0]
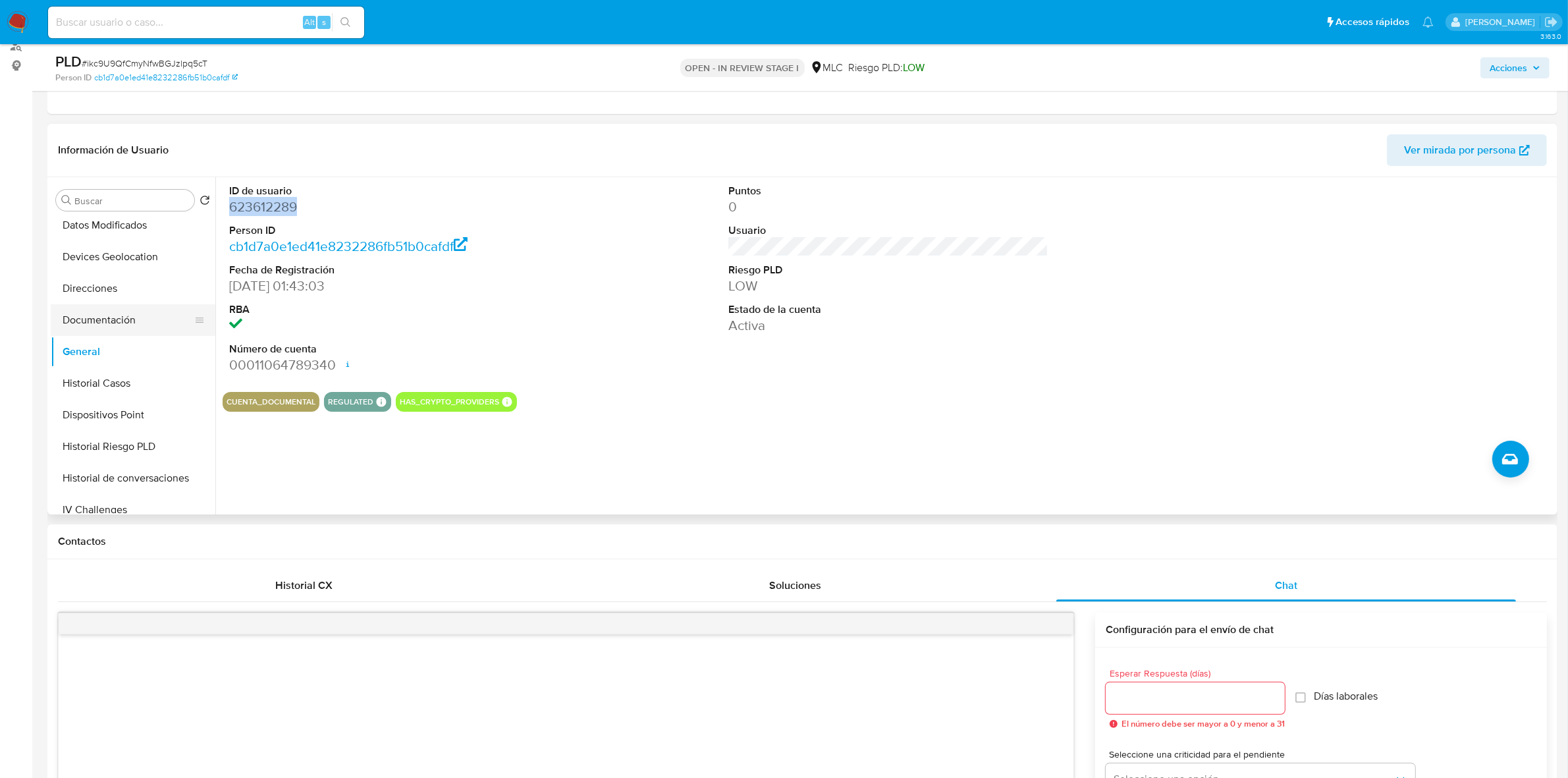
click at [125, 326] on button "Documentación" at bounding box center [127, 320] width 154 height 32
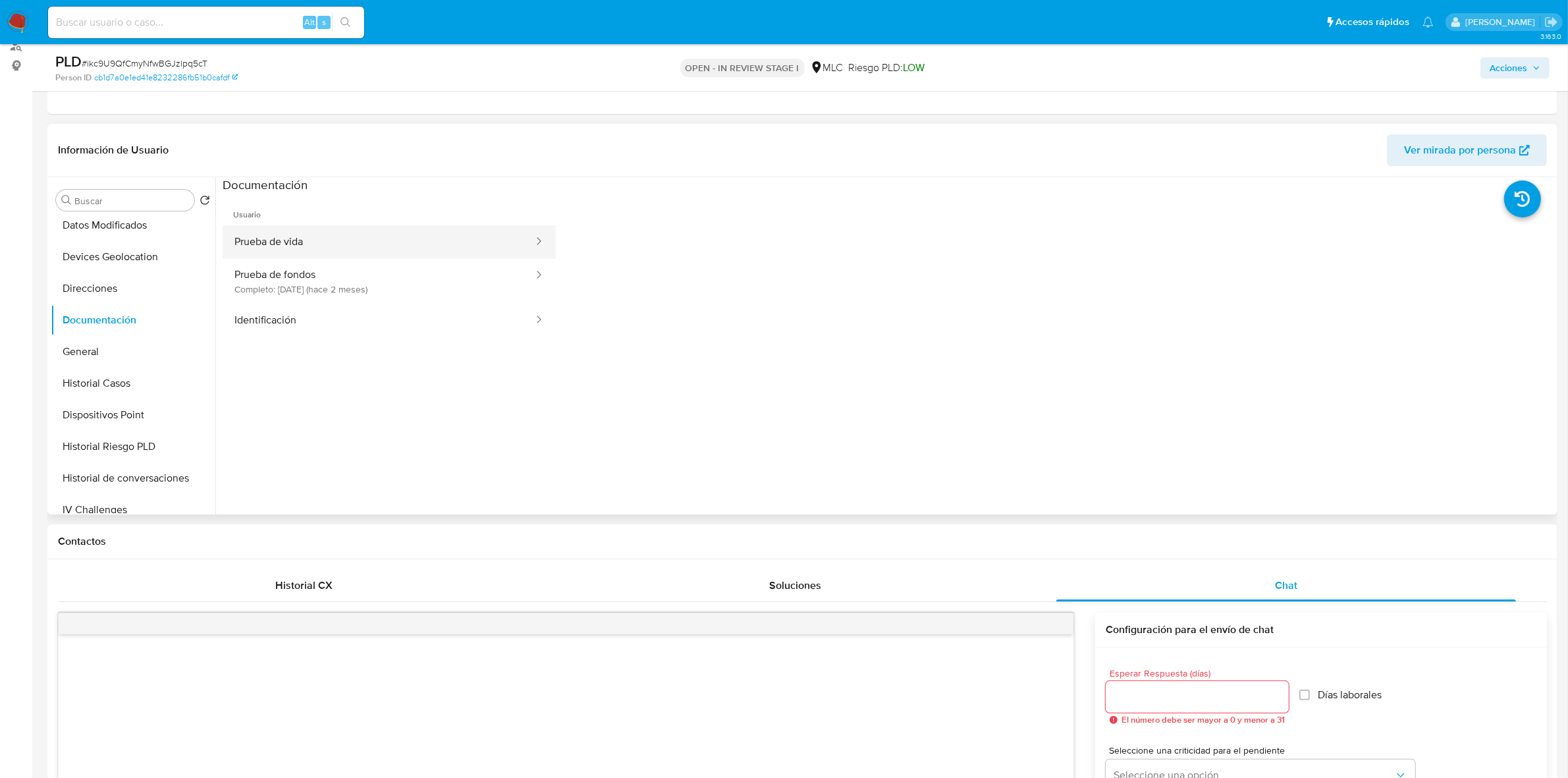
click at [285, 238] on button "Prueba de vida" at bounding box center [379, 242] width 312 height 33
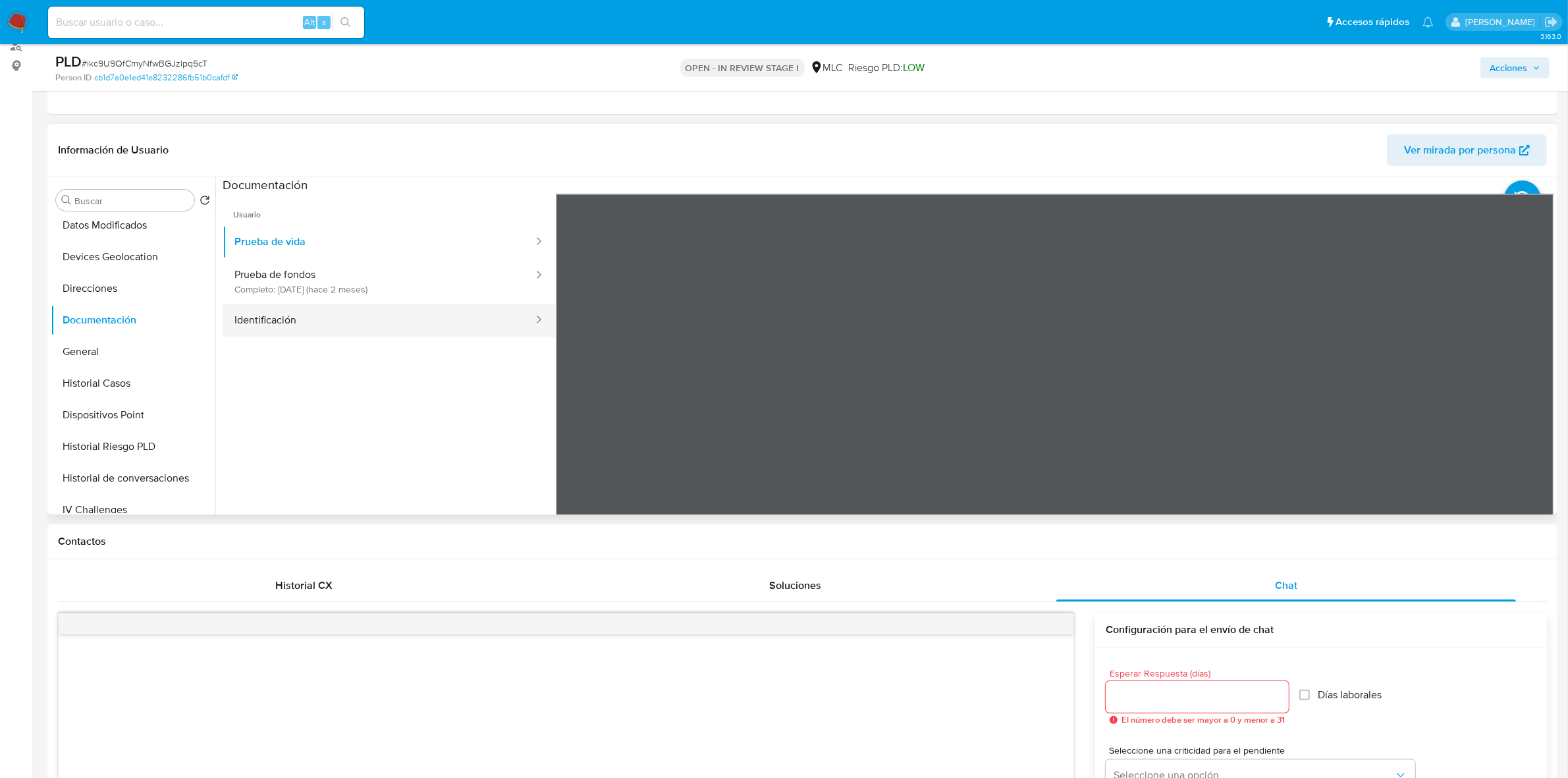
click at [292, 315] on button "Identificación" at bounding box center [379, 320] width 312 height 33
drag, startPoint x: 1444, startPoint y: 388, endPoint x: 1243, endPoint y: 327, distance: 210.1
click at [1254, 294] on div at bounding box center [1055, 409] width 999 height 432
drag, startPoint x: 1243, startPoint y: 327, endPoint x: 1281, endPoint y: 243, distance: 92.2
click at [1254, 243] on div at bounding box center [1055, 409] width 999 height 432
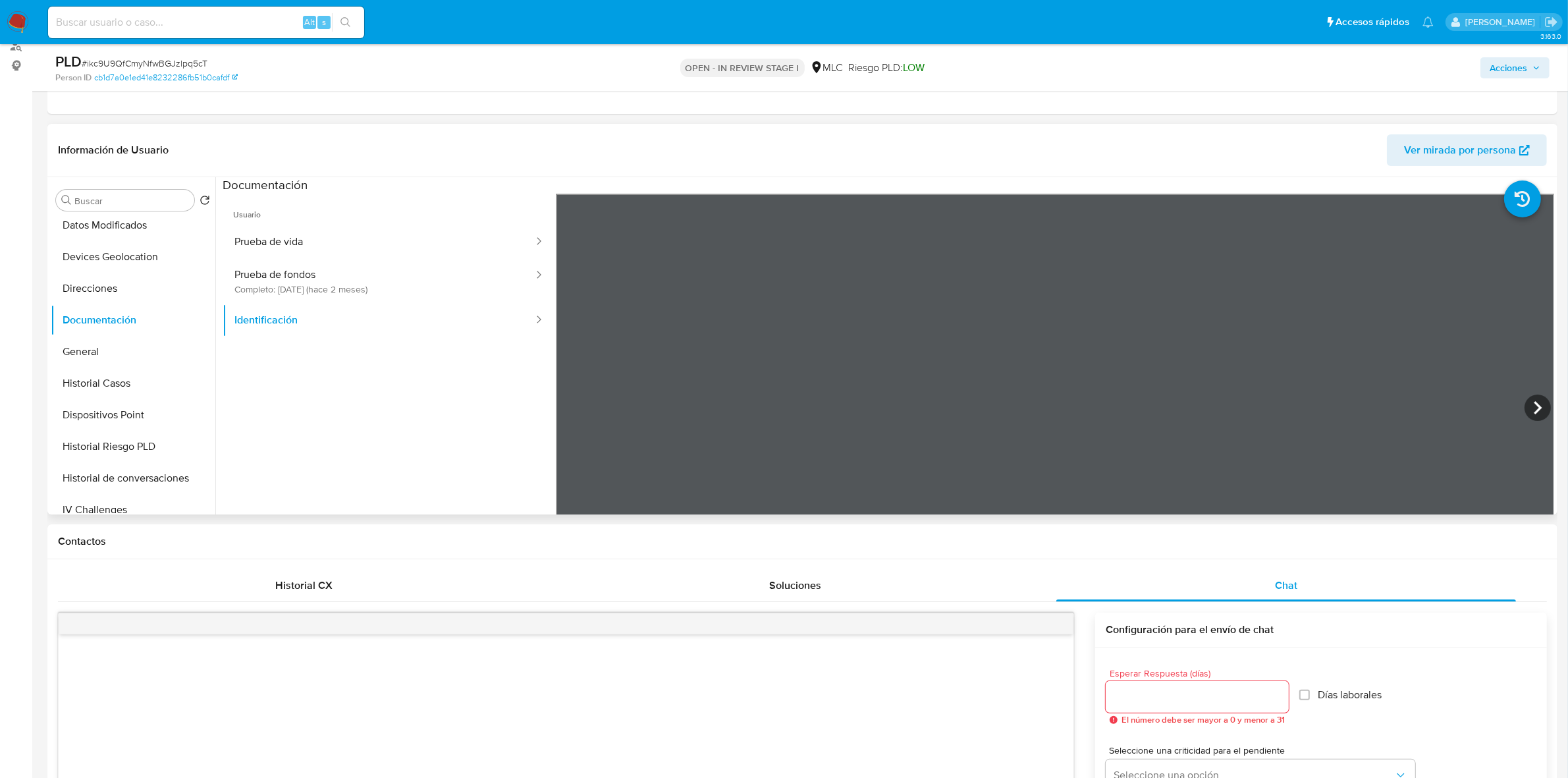
click at [1254, 407] on icon at bounding box center [1538, 407] width 27 height 27
click at [304, 278] on button "Prueba de fondos Completo: 11/08/2025 (hace 2 meses)" at bounding box center [379, 281] width 312 height 45
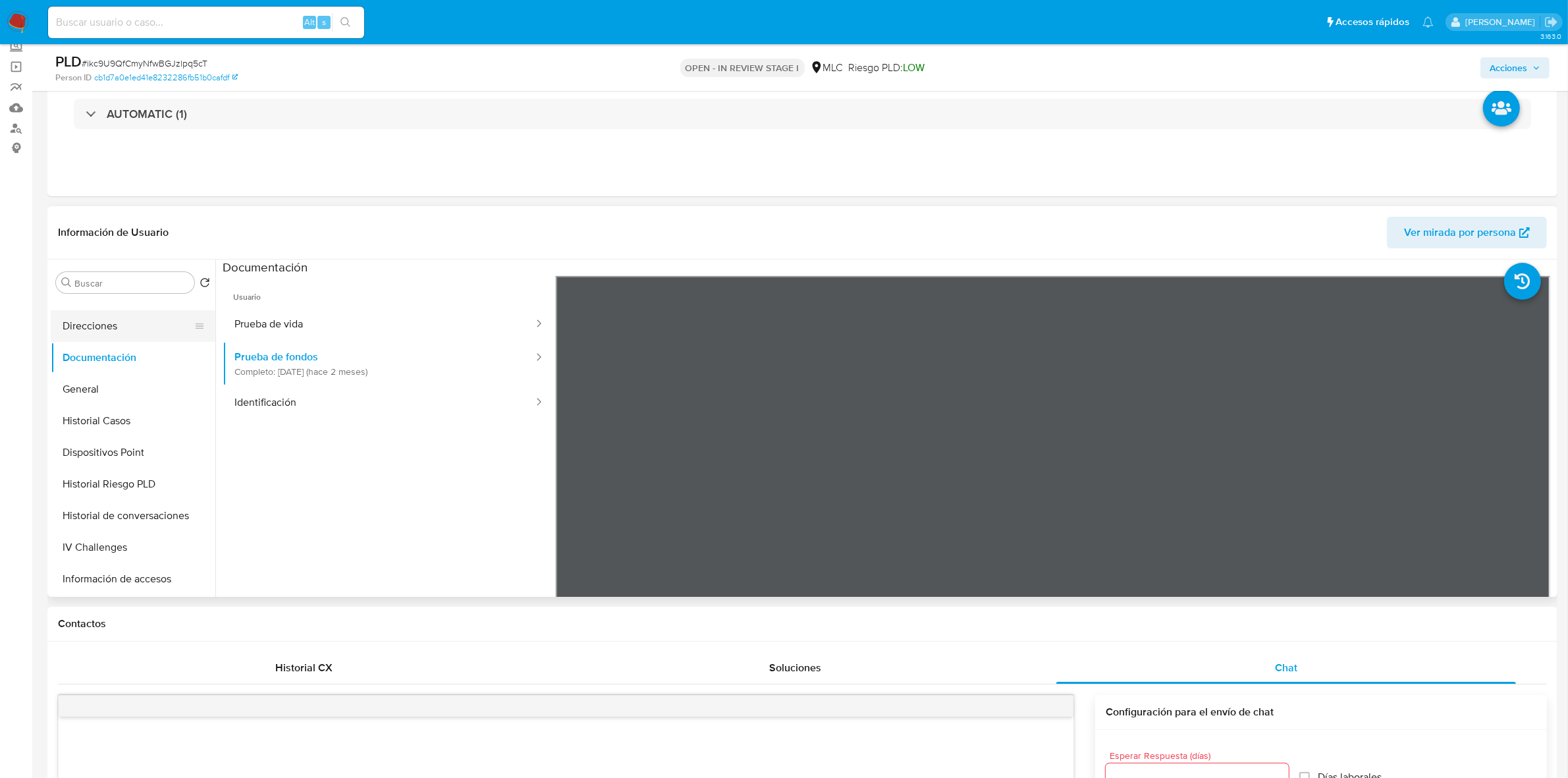
scroll to position [247, 0]
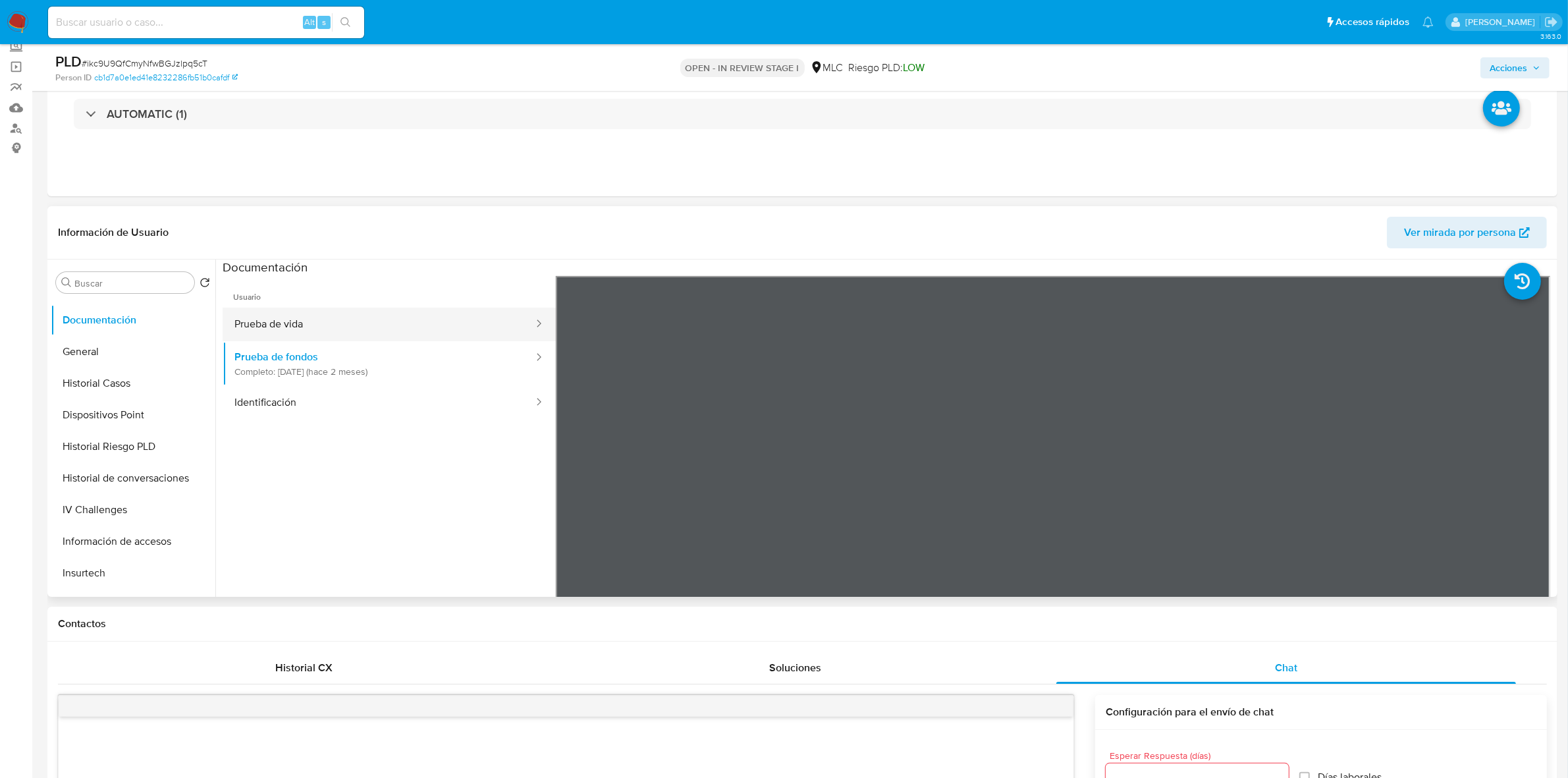
click at [290, 322] on button "Prueba de vida" at bounding box center [379, 325] width 312 height 33
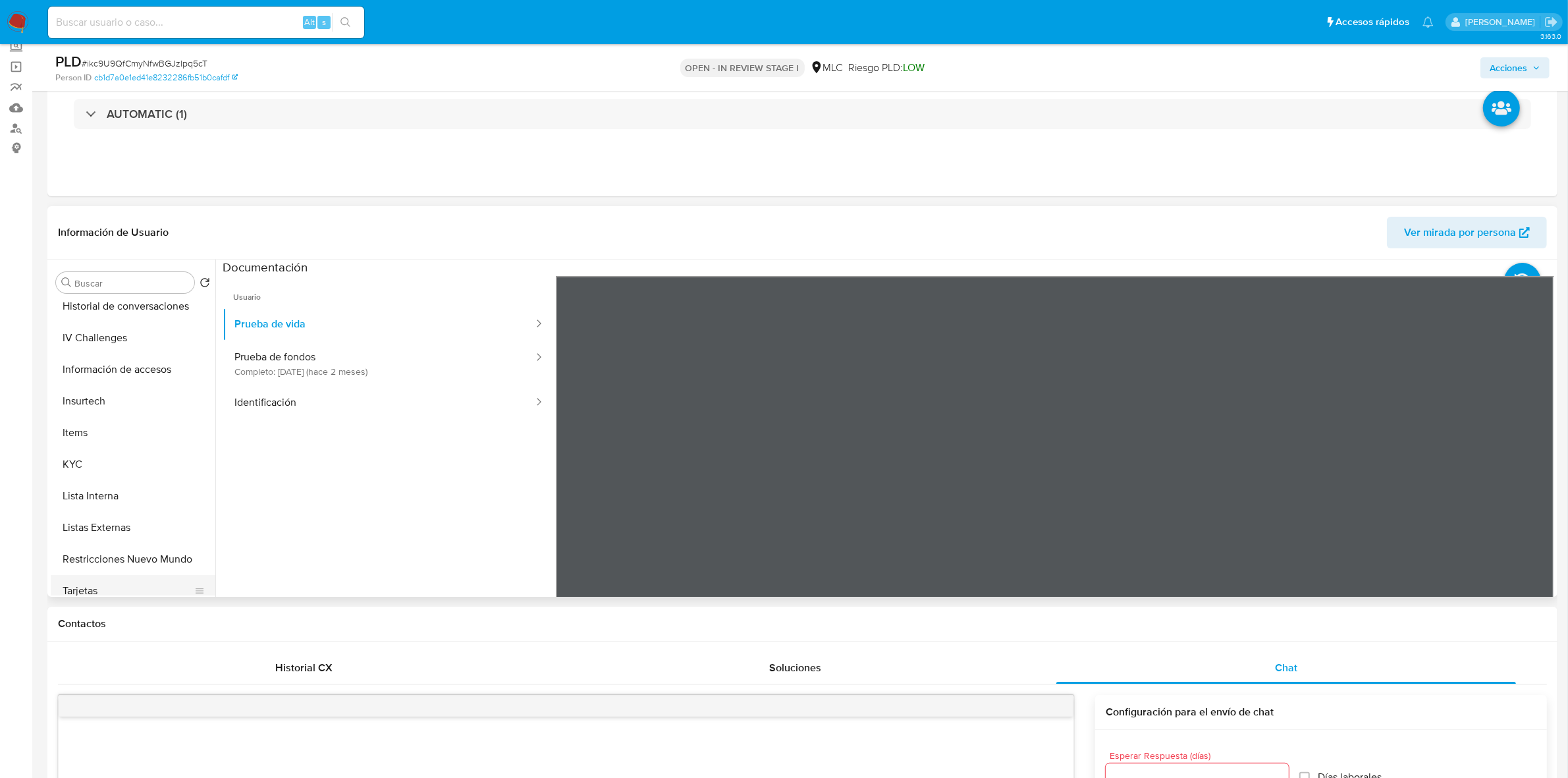
scroll to position [576, 0]
click at [101, 313] on button "KYC" at bounding box center [127, 307] width 154 height 32
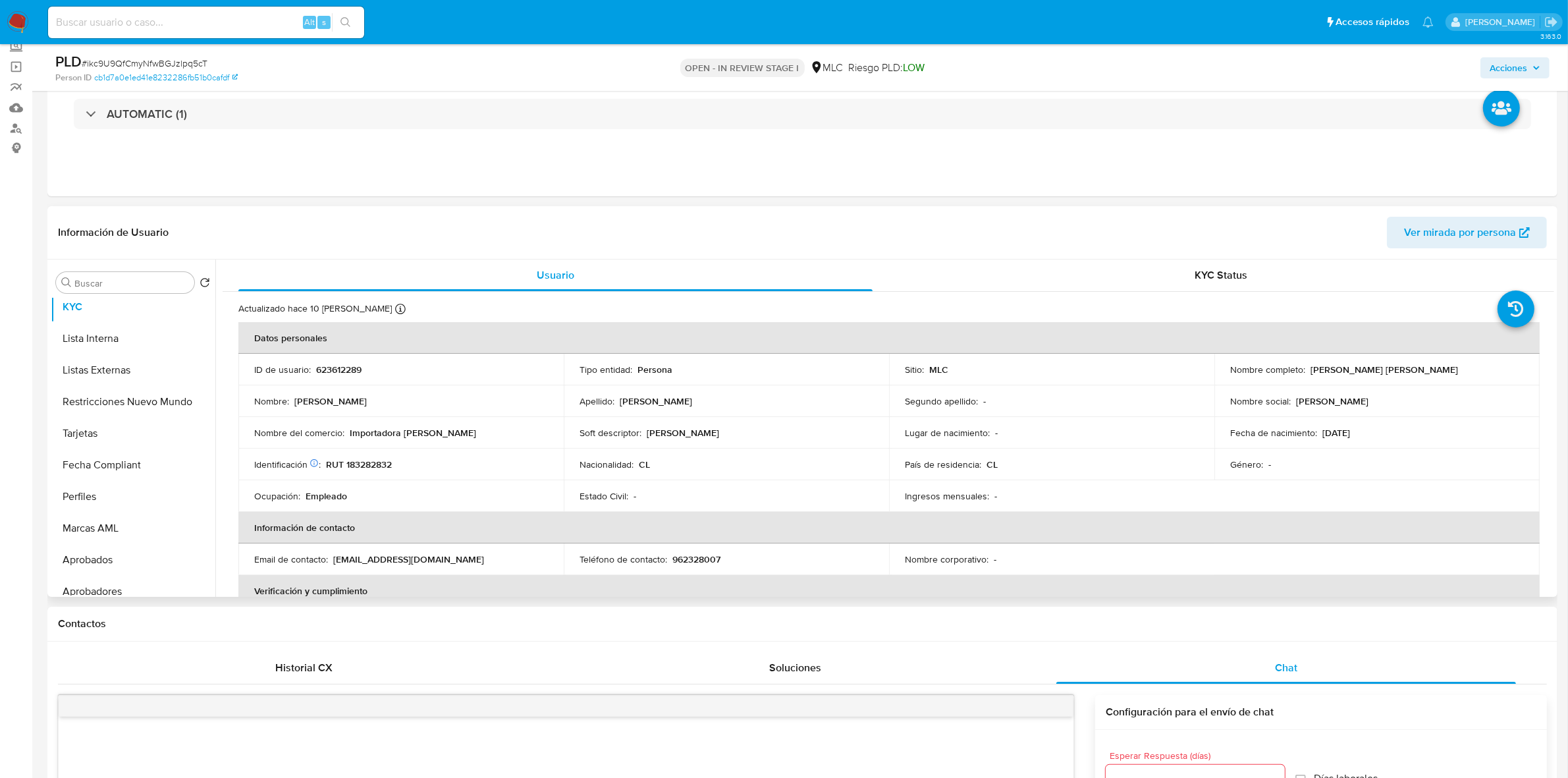
drag, startPoint x: 1440, startPoint y: 373, endPoint x: 1306, endPoint y: 369, distance: 134.1
click at [1254, 369] on div "Nombre completo : Eugenio Ismael Layseca Arcaya" at bounding box center [1376, 369] width 293 height 12
copy p "Eugenio Ismael Layseca Arcaya"
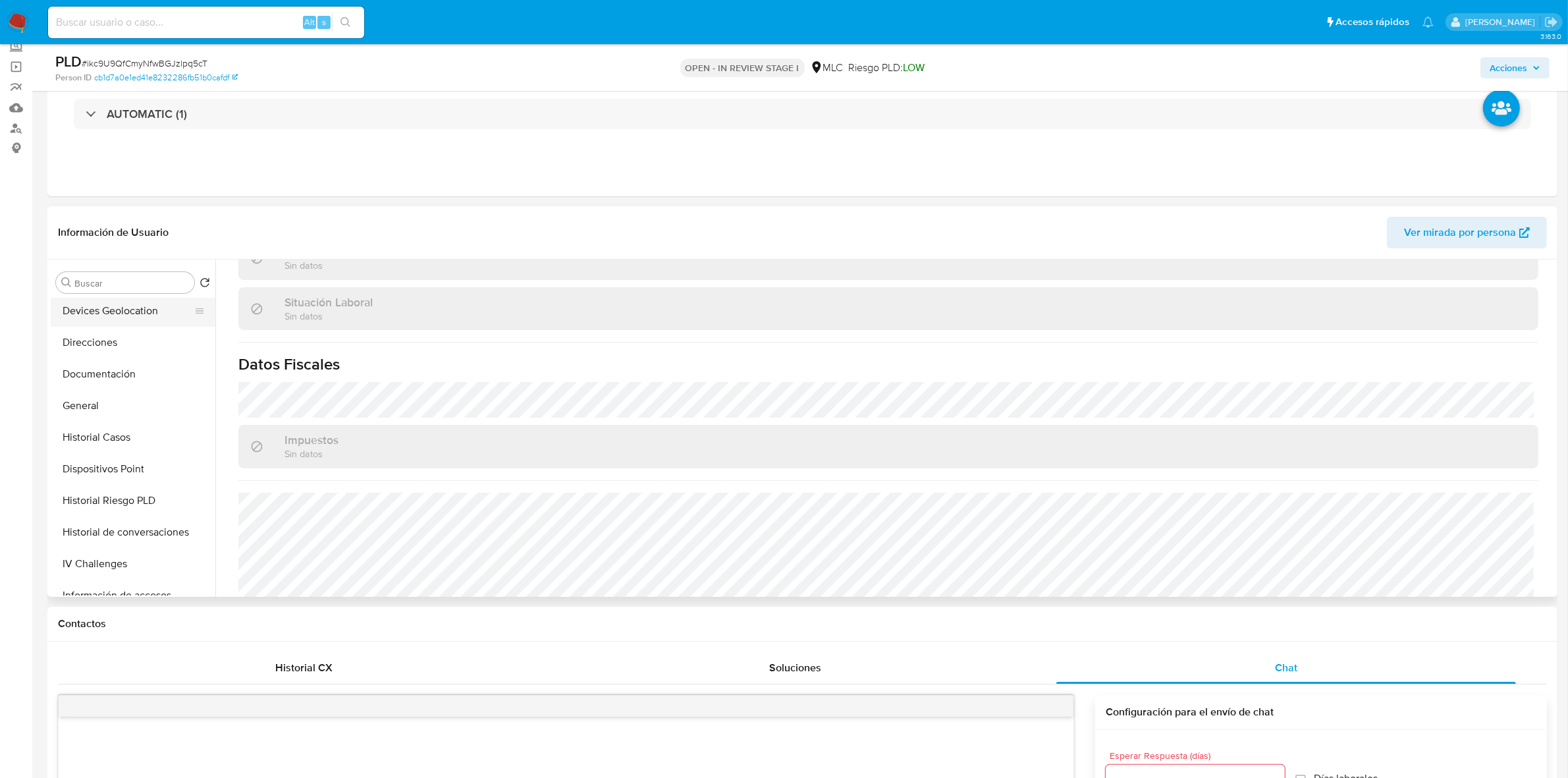
scroll to position [165, 0]
click at [102, 375] on button "Direcciones" at bounding box center [127, 371] width 154 height 32
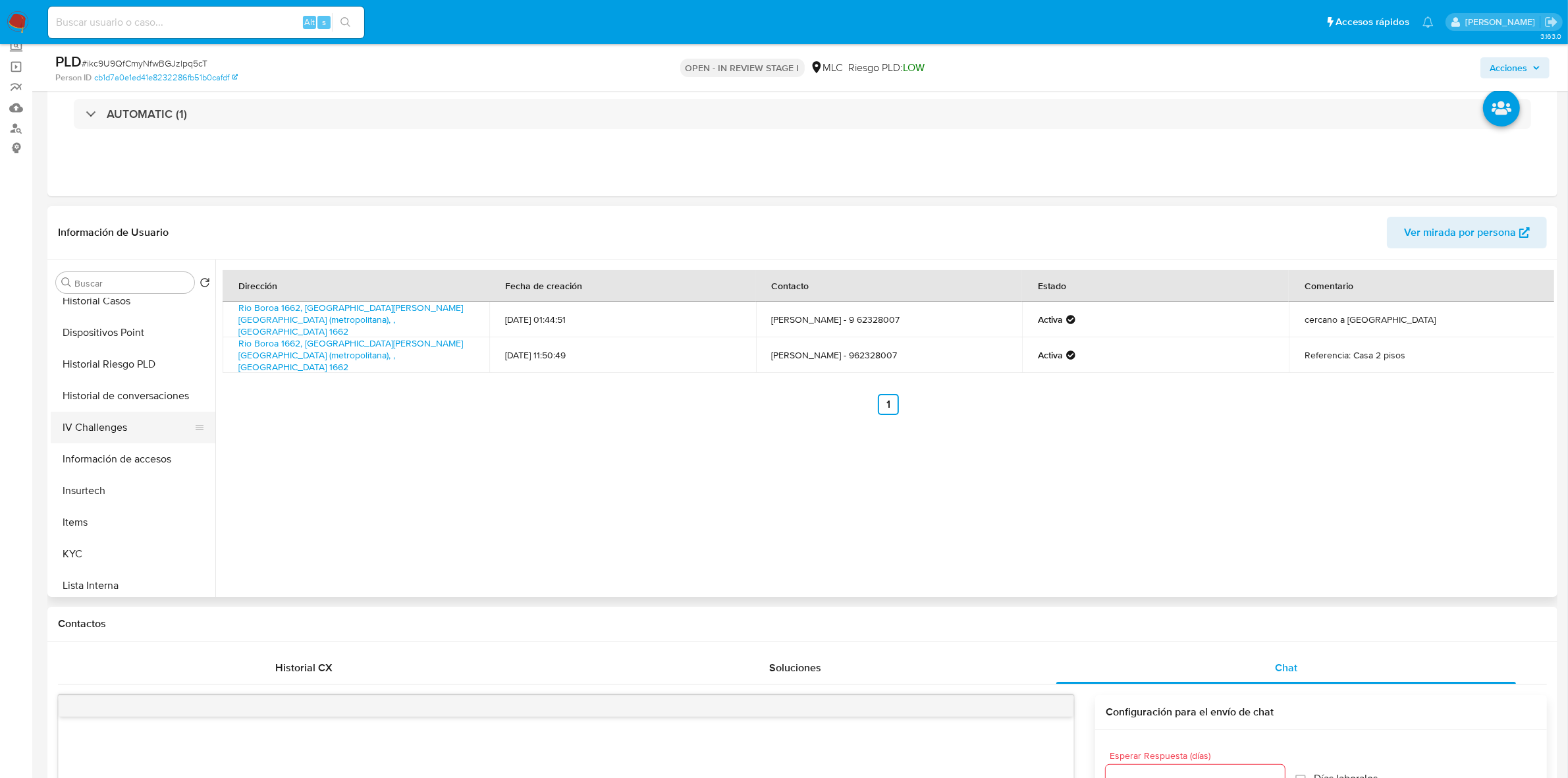
scroll to position [412, 0]
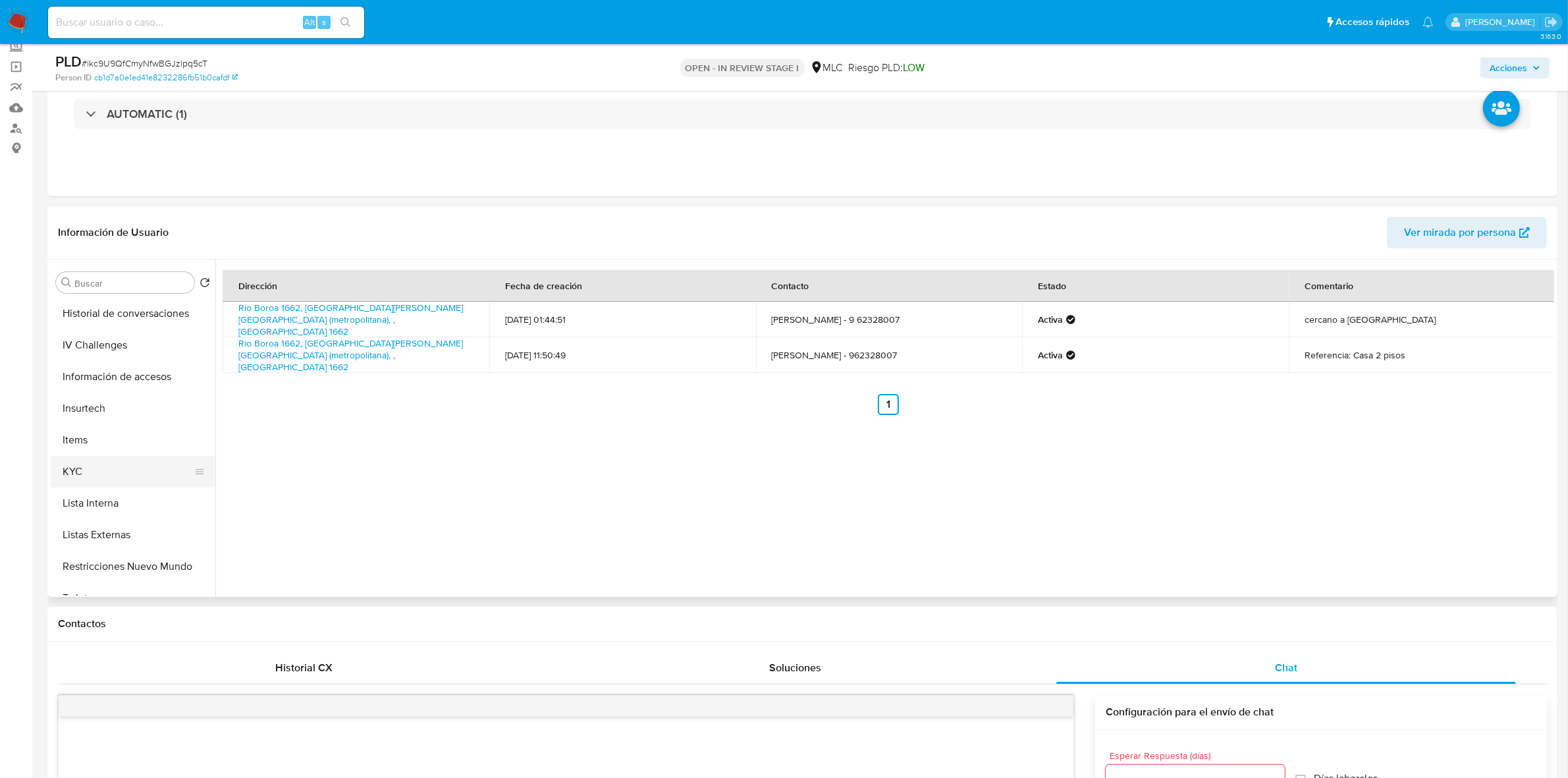
click at [74, 458] on button "KYC" at bounding box center [127, 472] width 154 height 32
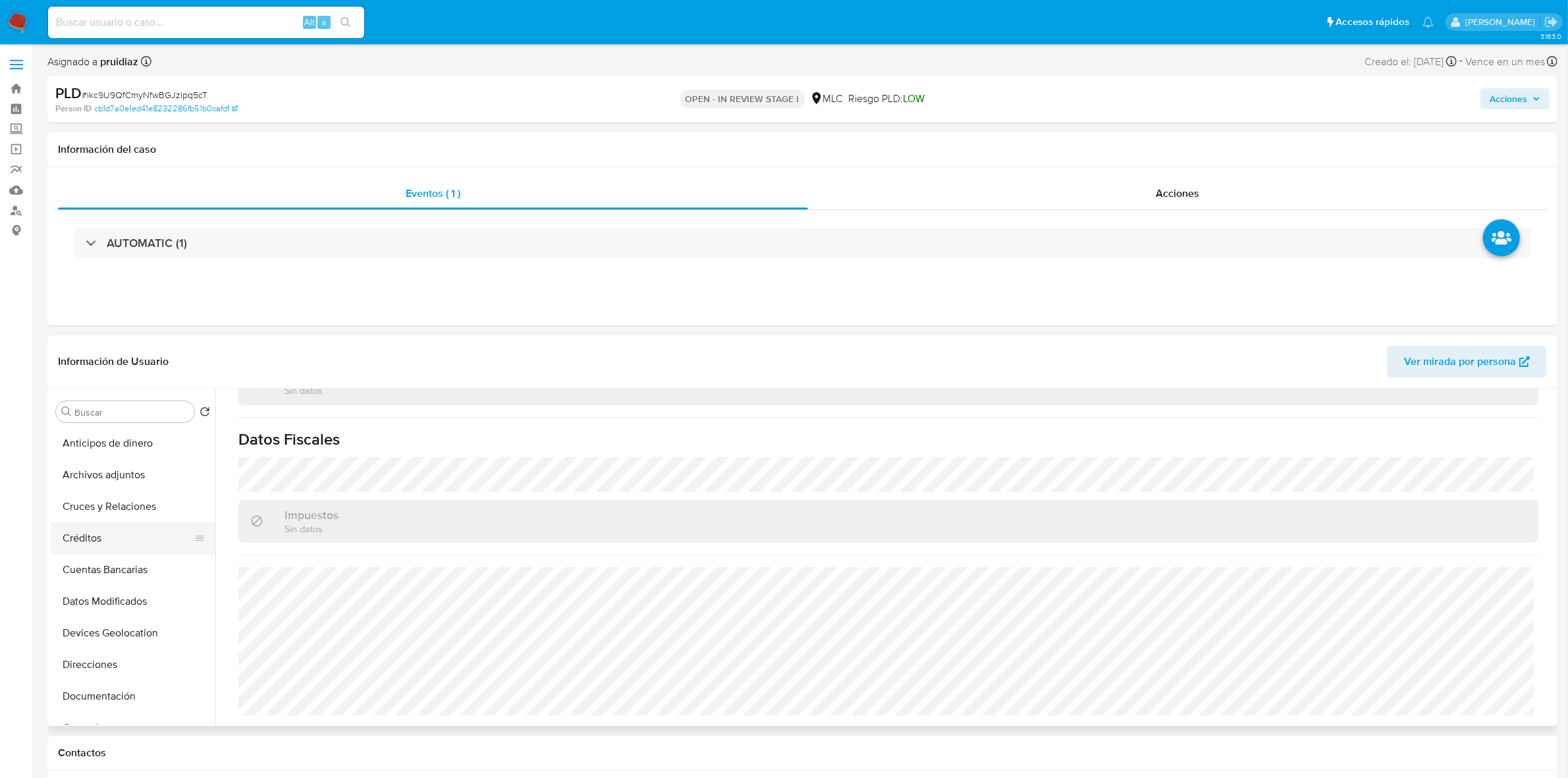
scroll to position [83, 0]
click at [115, 610] on button "Documentación" at bounding box center [127, 614] width 154 height 32
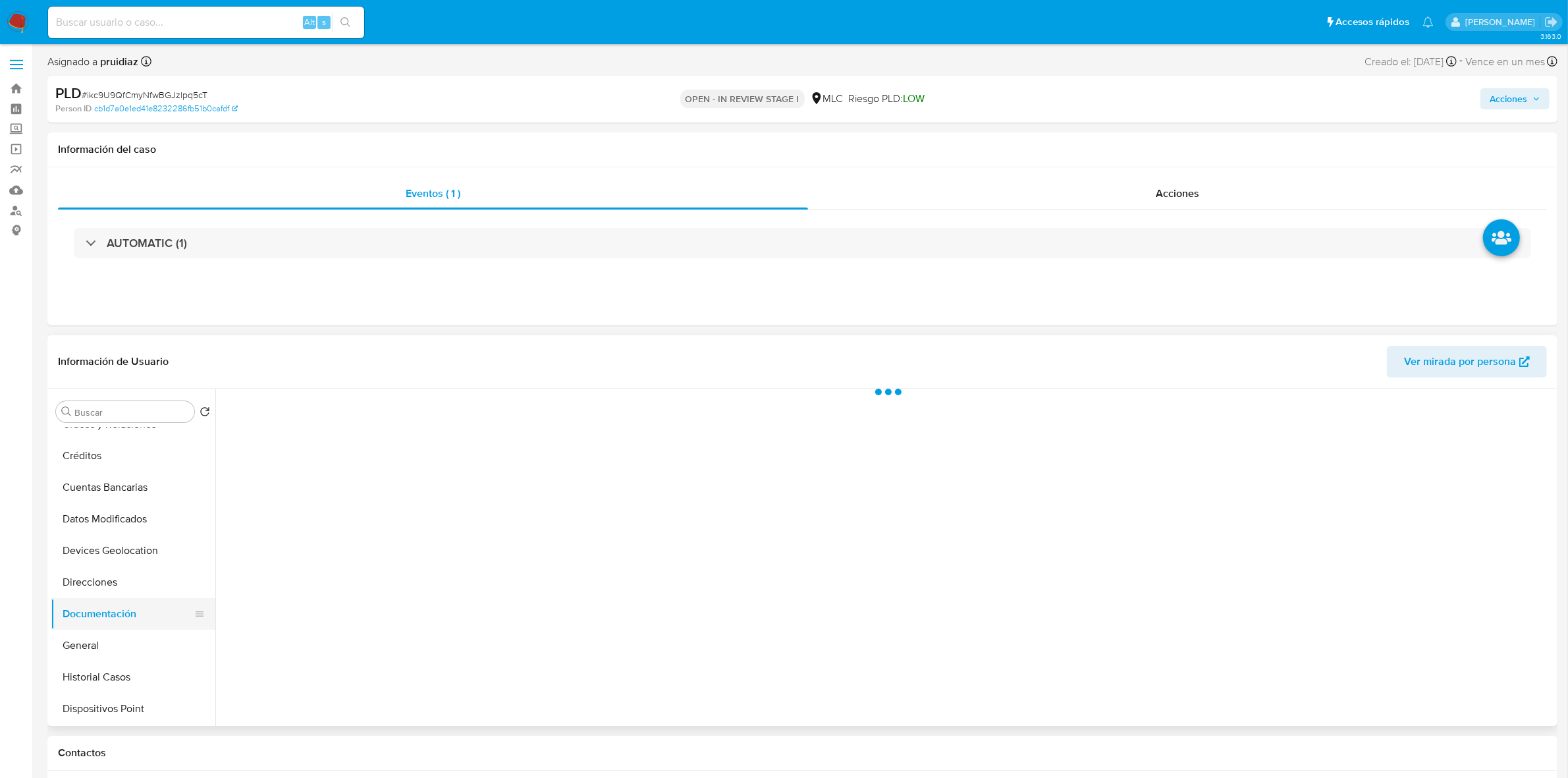
scroll to position [0, 0]
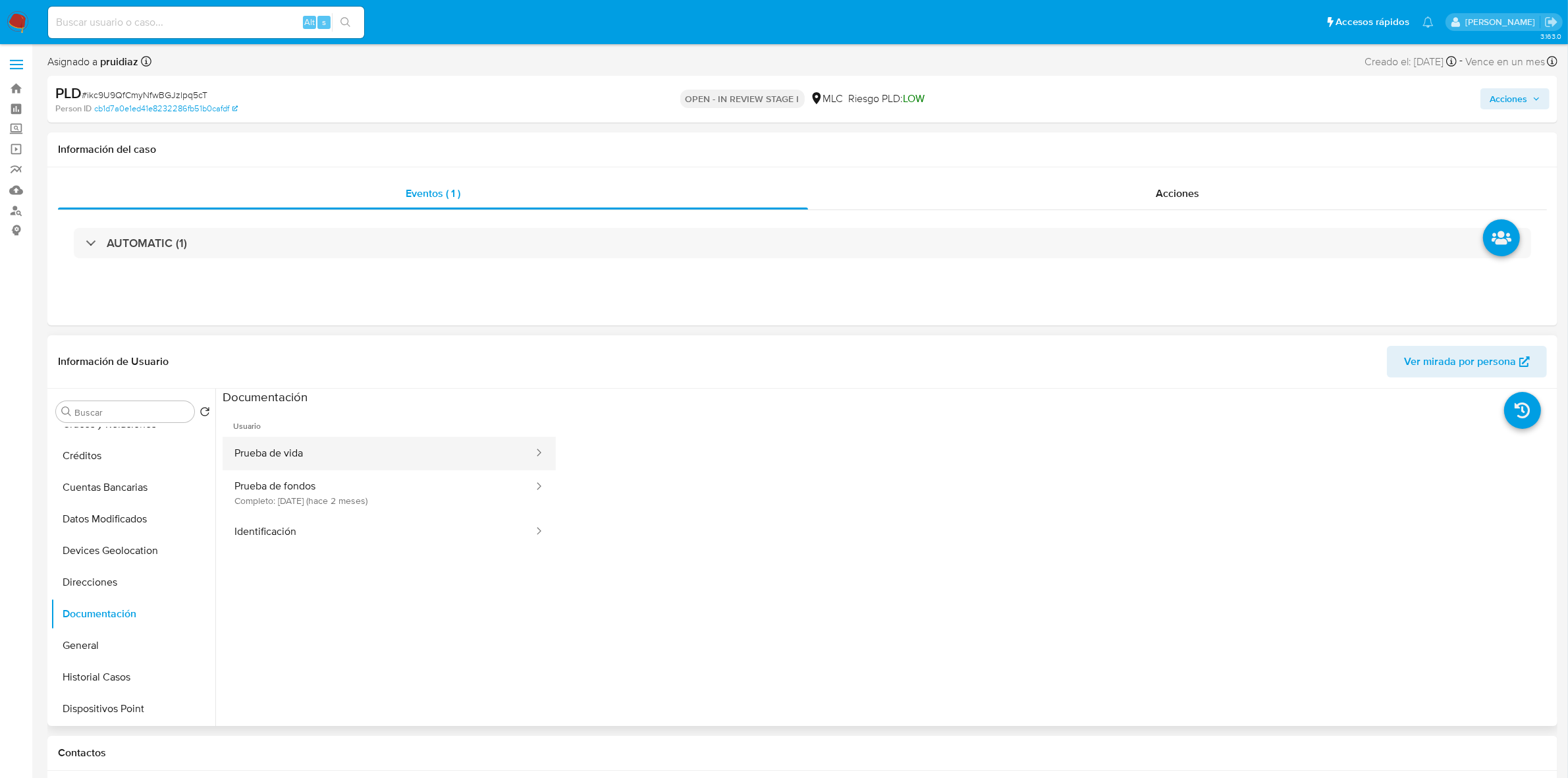
click at [316, 444] on button "Prueba de vida" at bounding box center [379, 453] width 312 height 33
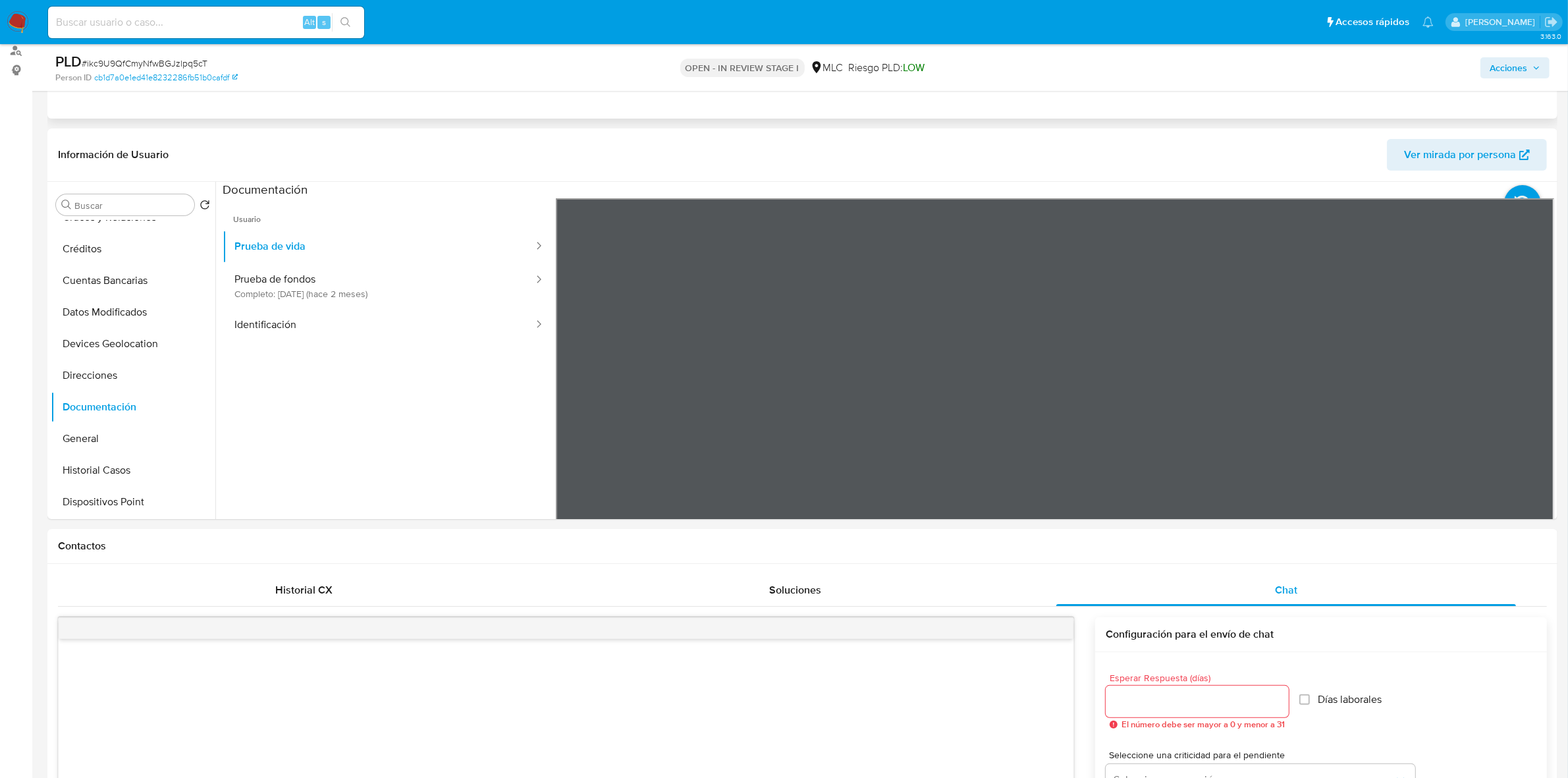
scroll to position [494, 0]
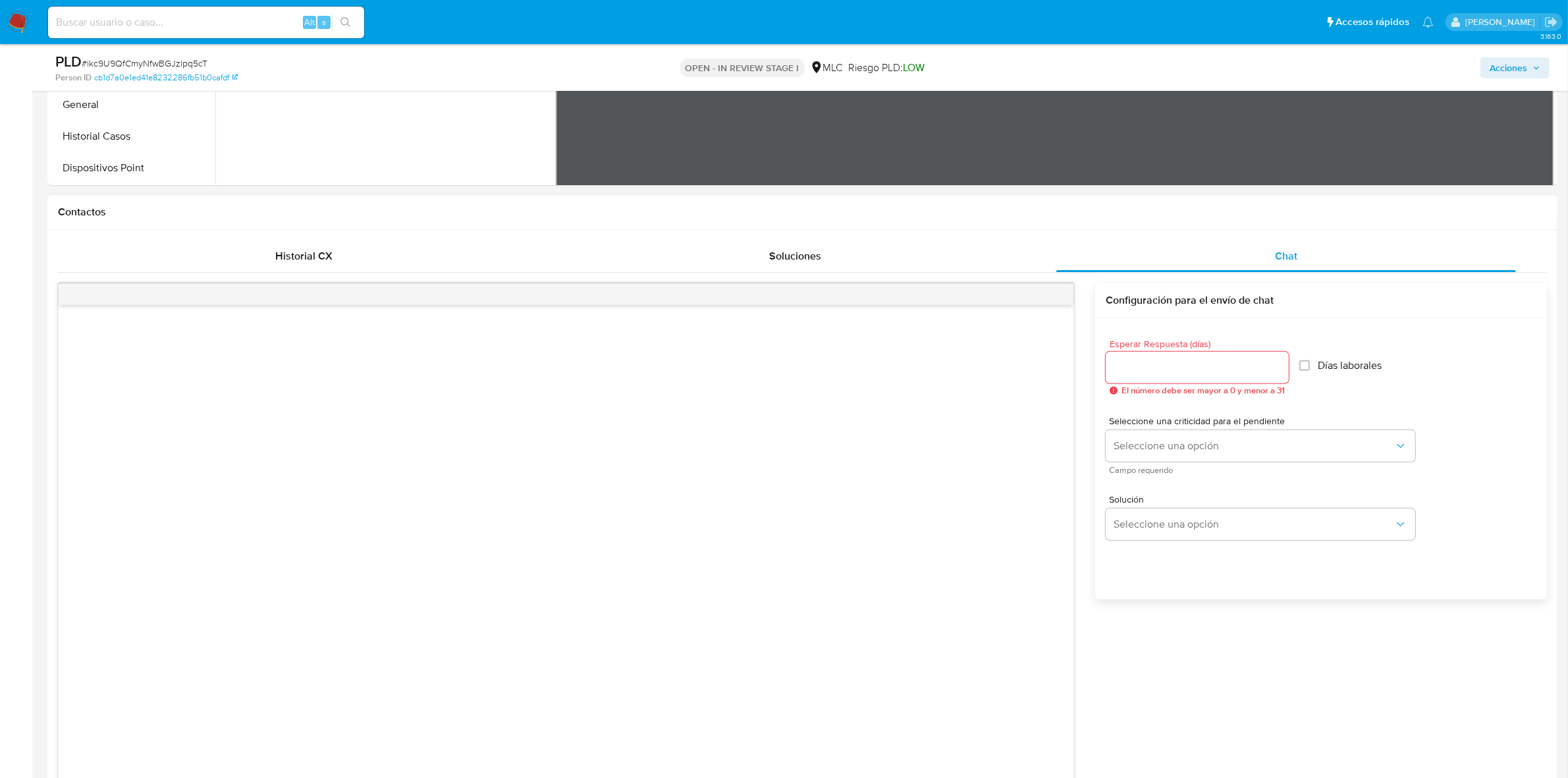
click at [1169, 376] on input "Esperar Respuesta (días)" at bounding box center [1196, 367] width 183 height 17
type input "3"
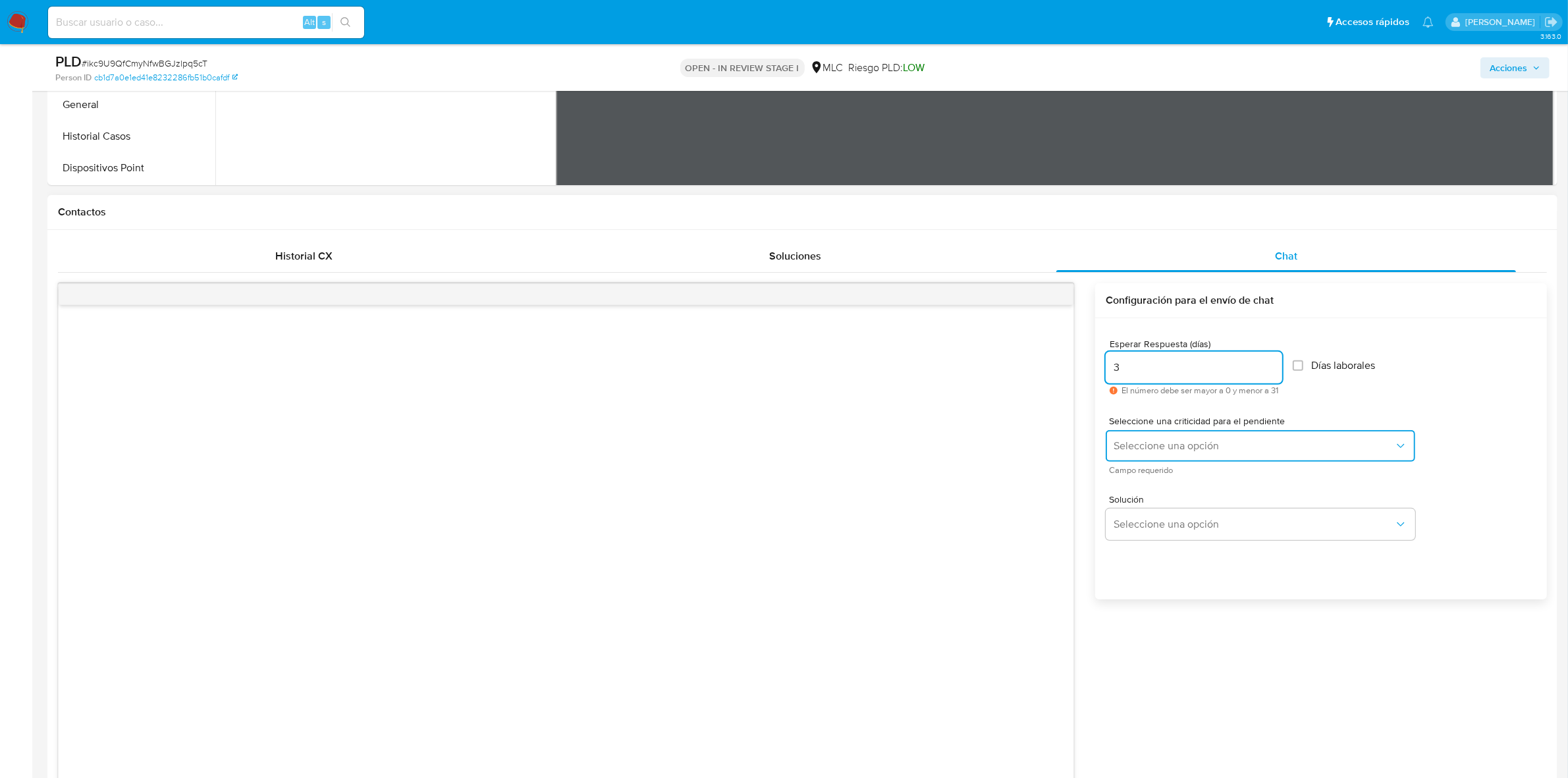
click at [1203, 447] on span "Seleccione una opción" at bounding box center [1254, 445] width 281 height 13
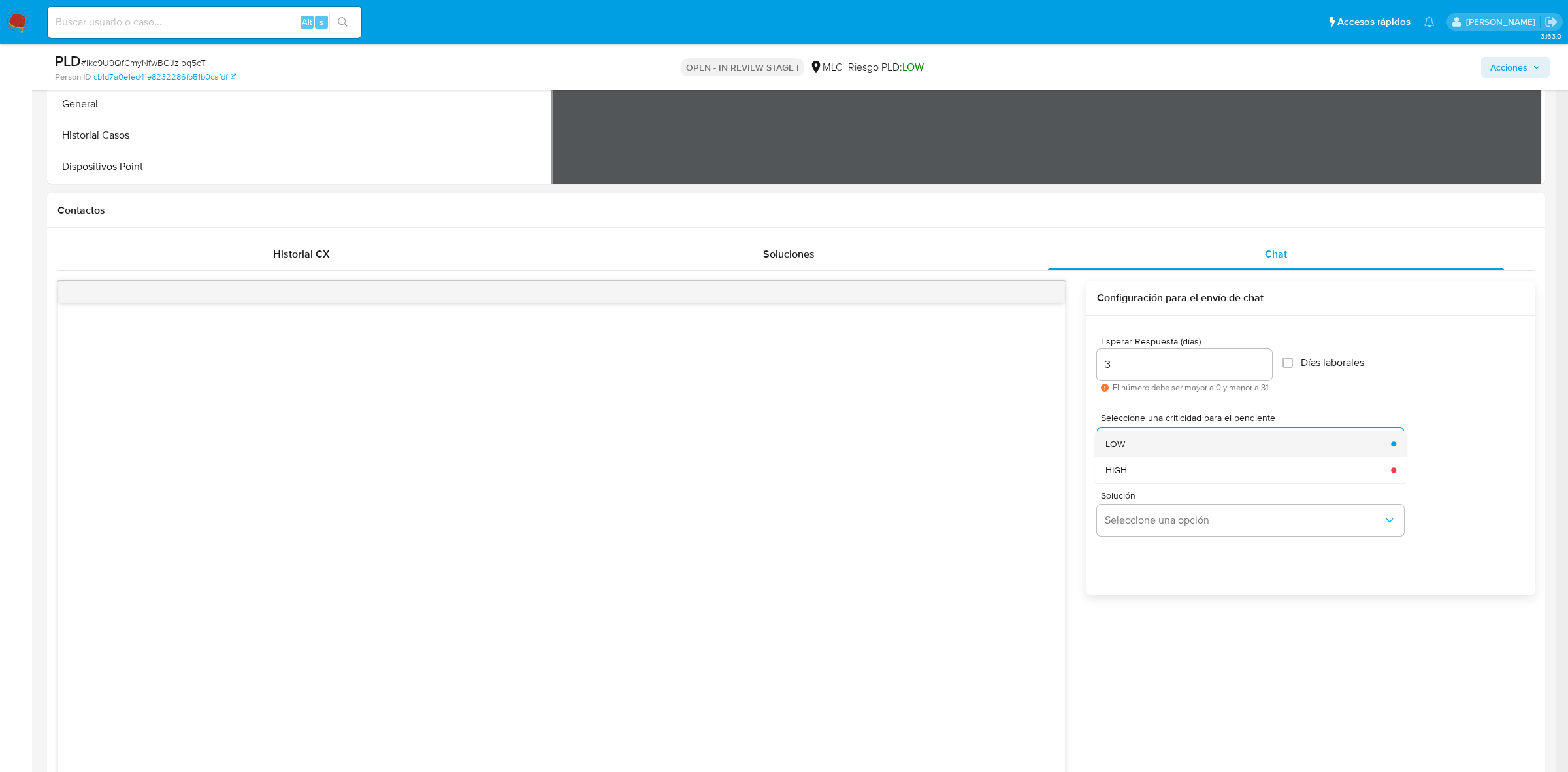
click at [1149, 439] on div "LOW" at bounding box center [1244, 443] width 278 height 26
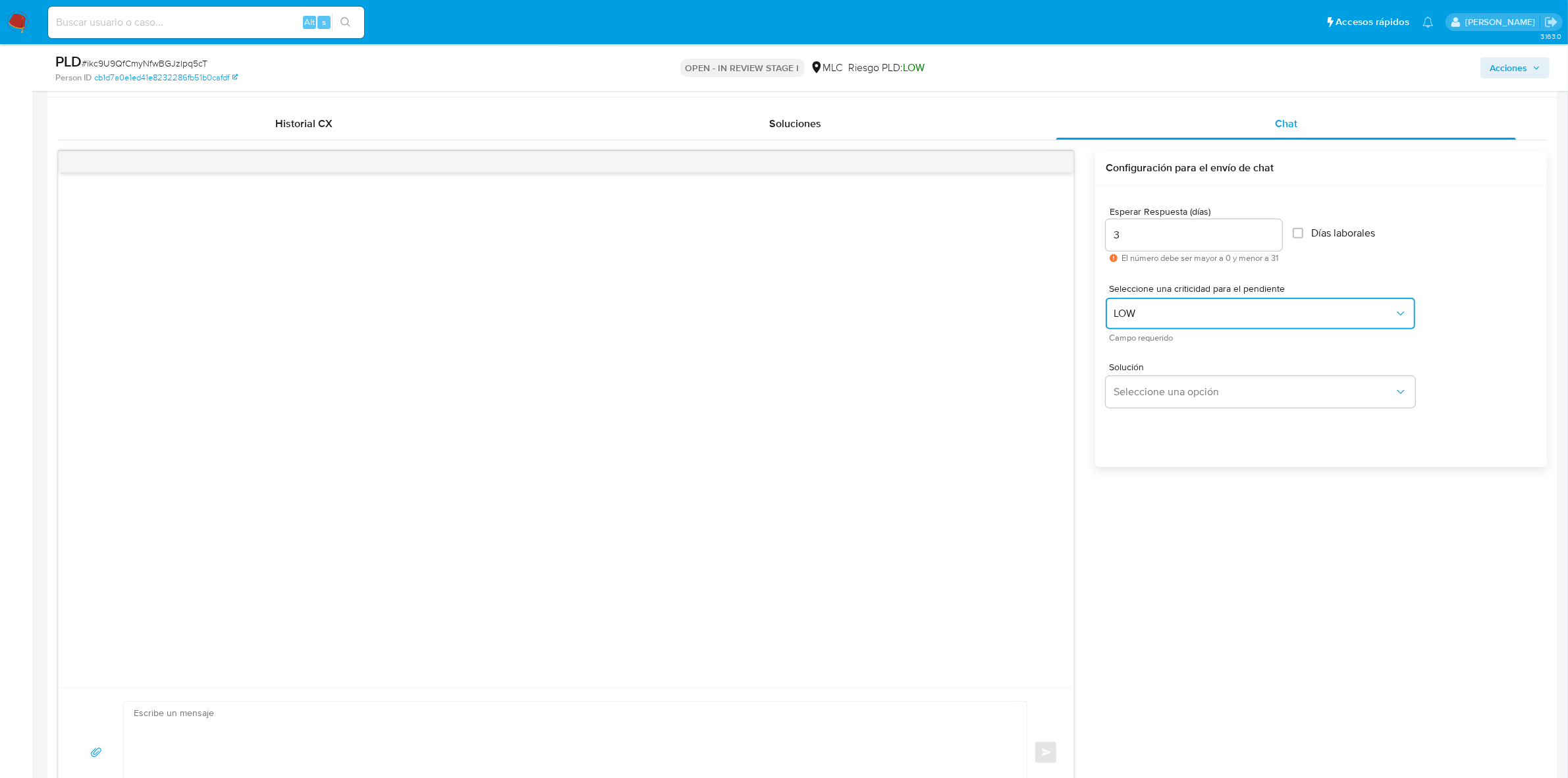
scroll to position [741, 0]
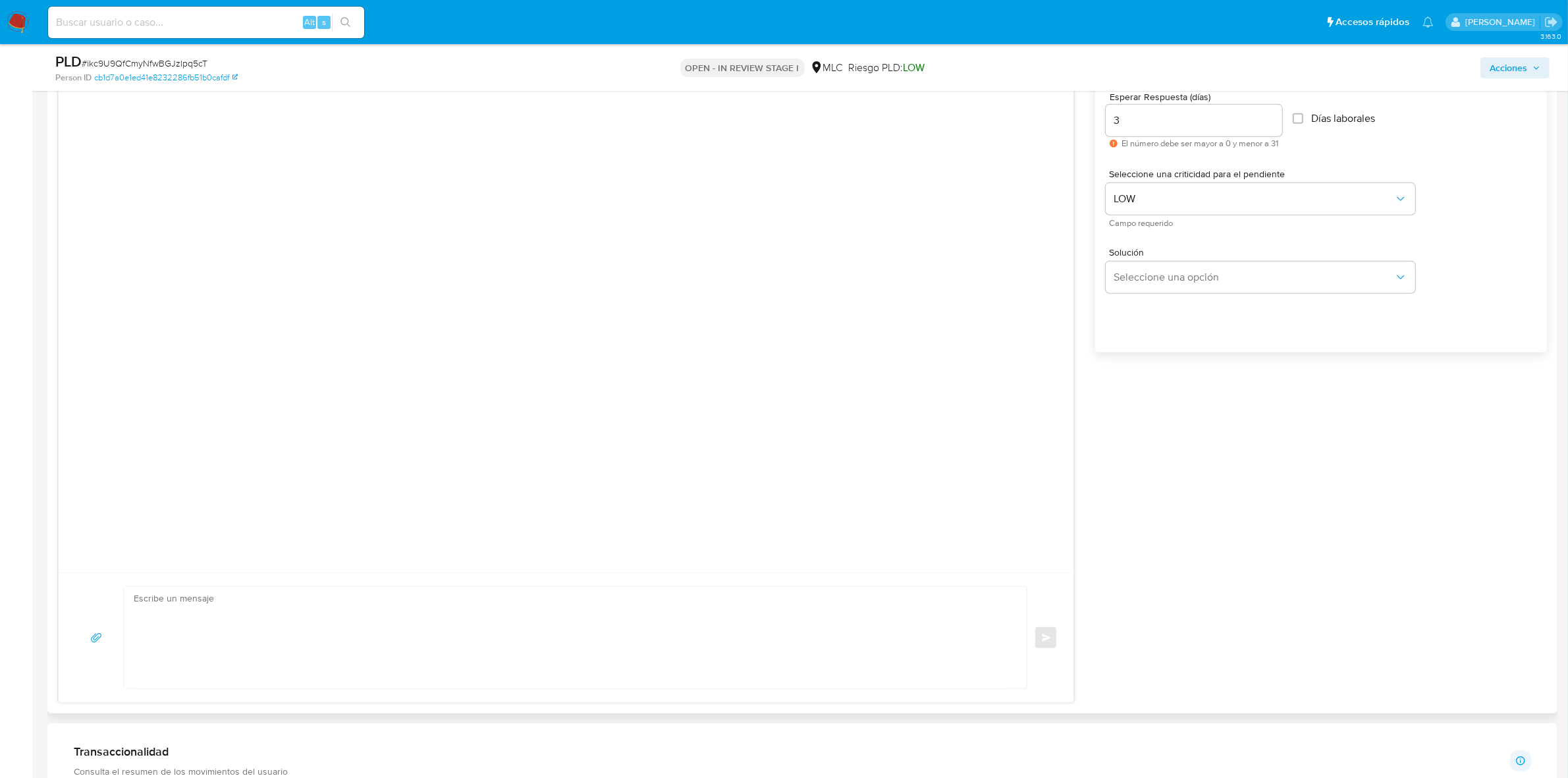
click at [340, 622] on textarea at bounding box center [572, 638] width 877 height 102
paste textarea "Hola XXX, Te contactamos desde el Equipo de Mercado Pago para verificar tus dat…"
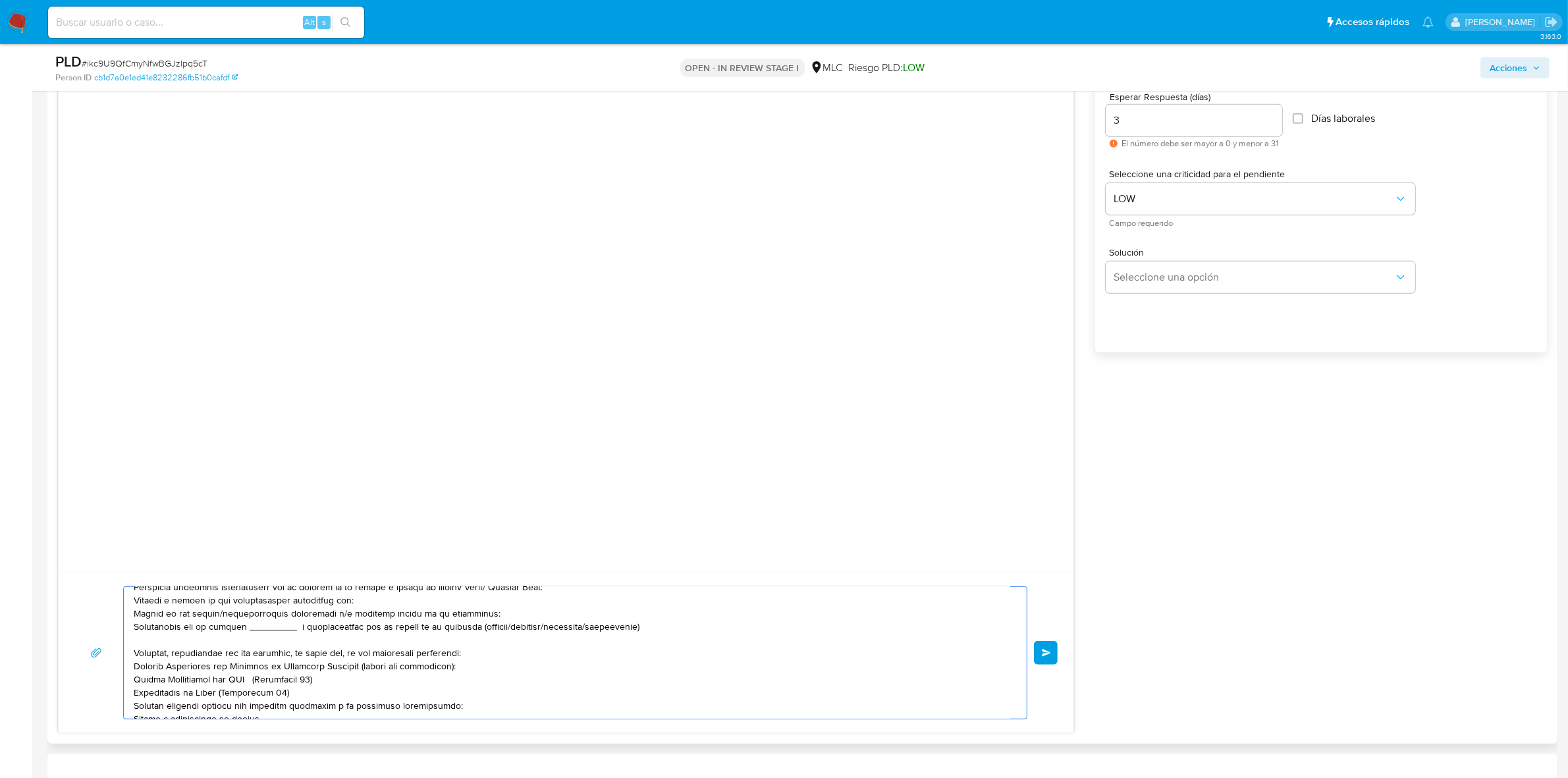
scroll to position [0, 0]
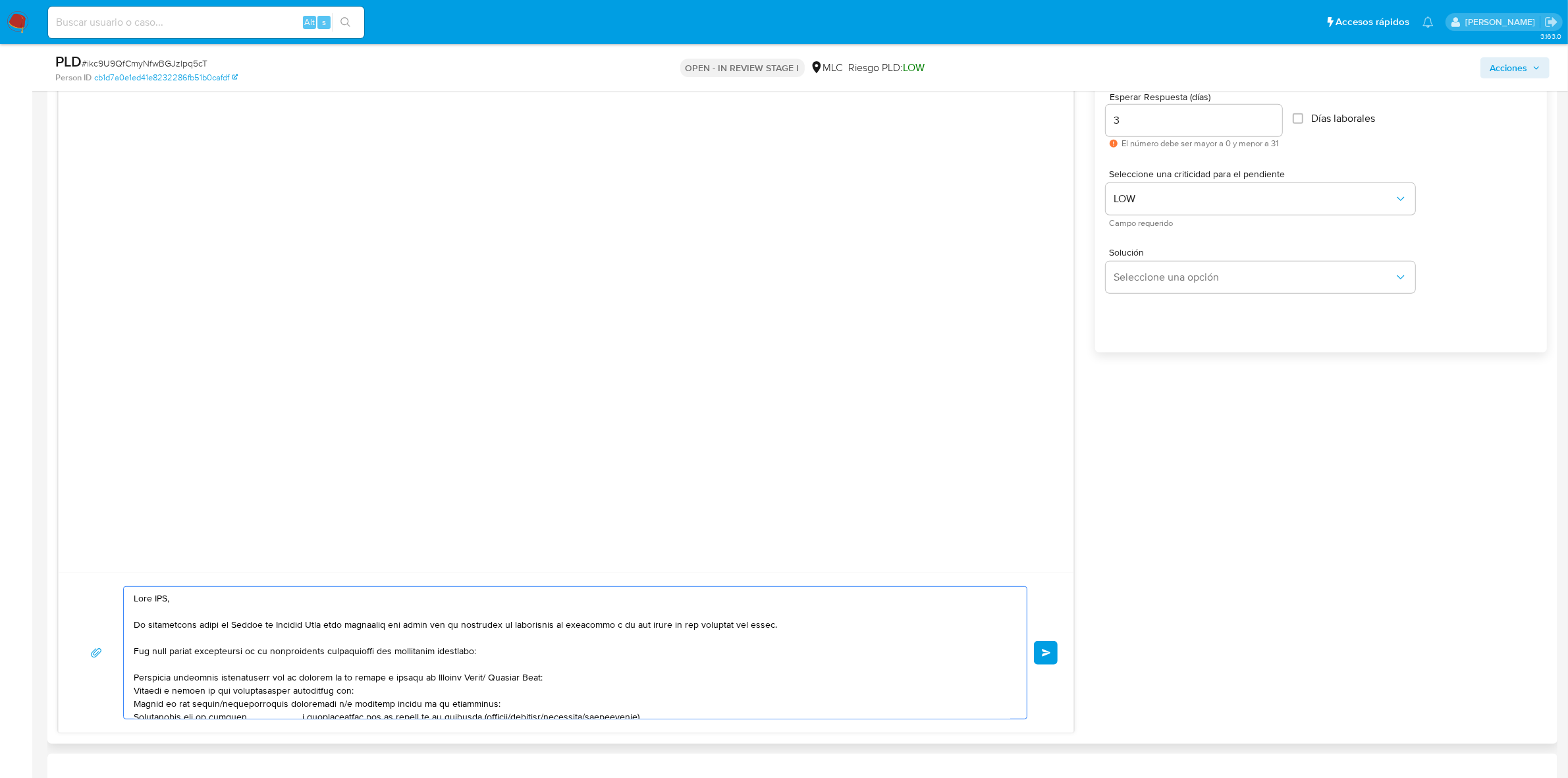
drag, startPoint x: 183, startPoint y: 604, endPoint x: 108, endPoint y: 586, distance: 77.1
click at [108, 586] on div "Enviar" at bounding box center [566, 652] width 1014 height 160
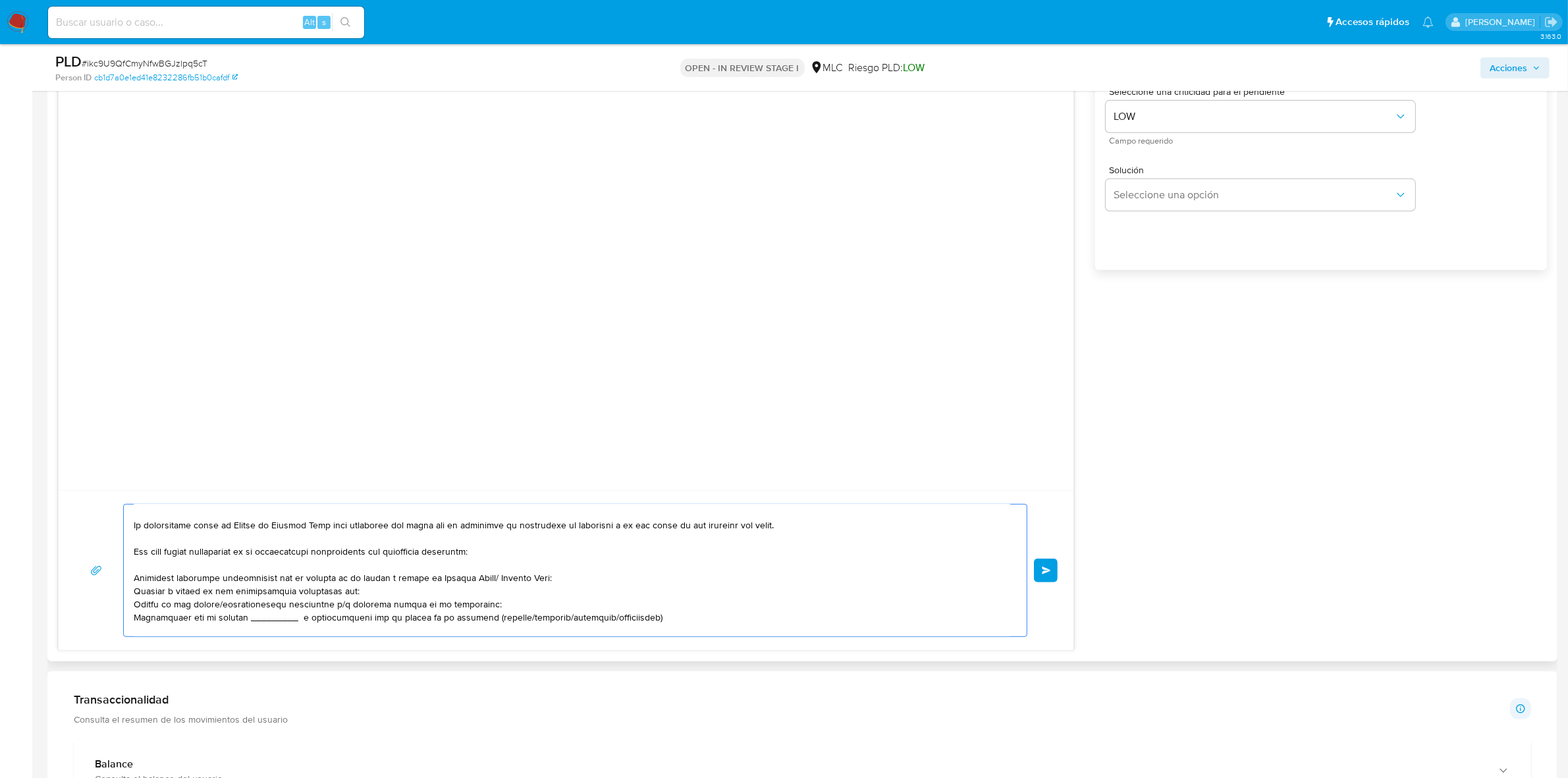
scroll to position [17, 0]
drag, startPoint x: 557, startPoint y: 579, endPoint x: 458, endPoint y: 576, distance: 99.0
click at [458, 576] on textarea at bounding box center [572, 570] width 877 height 132
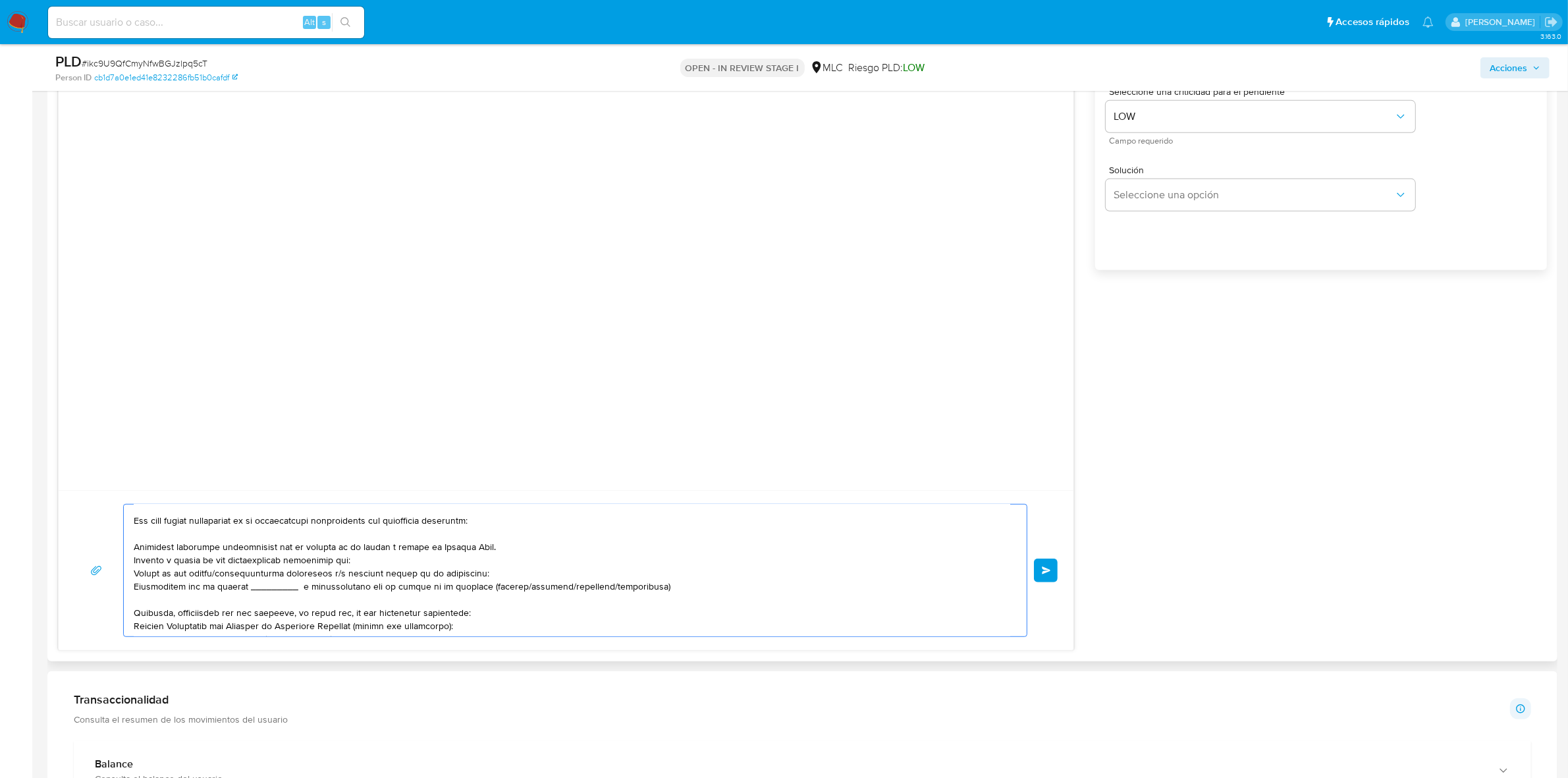
scroll to position [54, 0]
drag, startPoint x: 666, startPoint y: 586, endPoint x: 126, endPoint y: 557, distance: 540.8
click at [126, 557] on div at bounding box center [572, 570] width 896 height 132
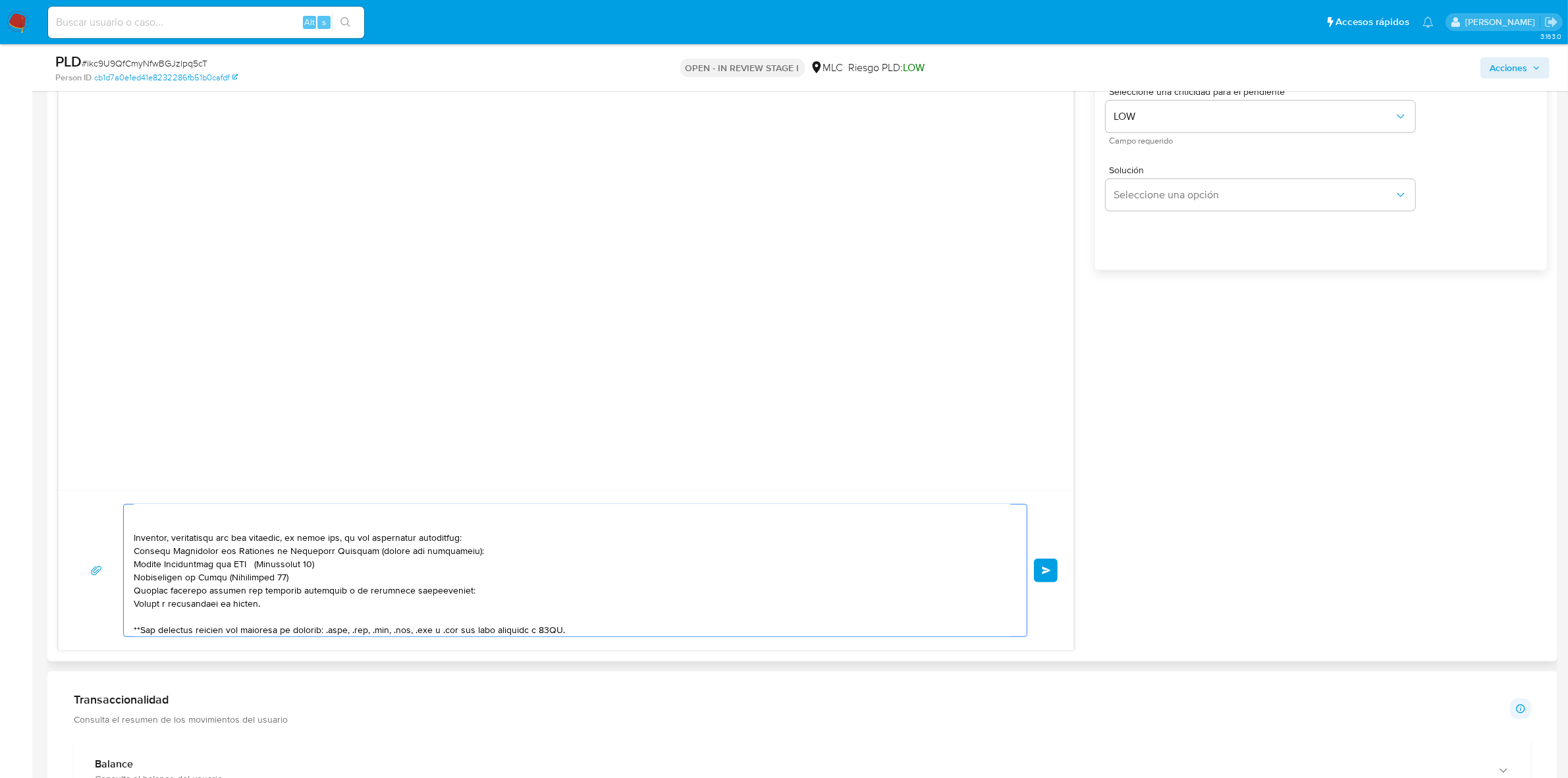
scroll to position [96, 0]
click at [273, 609] on textarea at bounding box center [572, 570] width 877 height 132
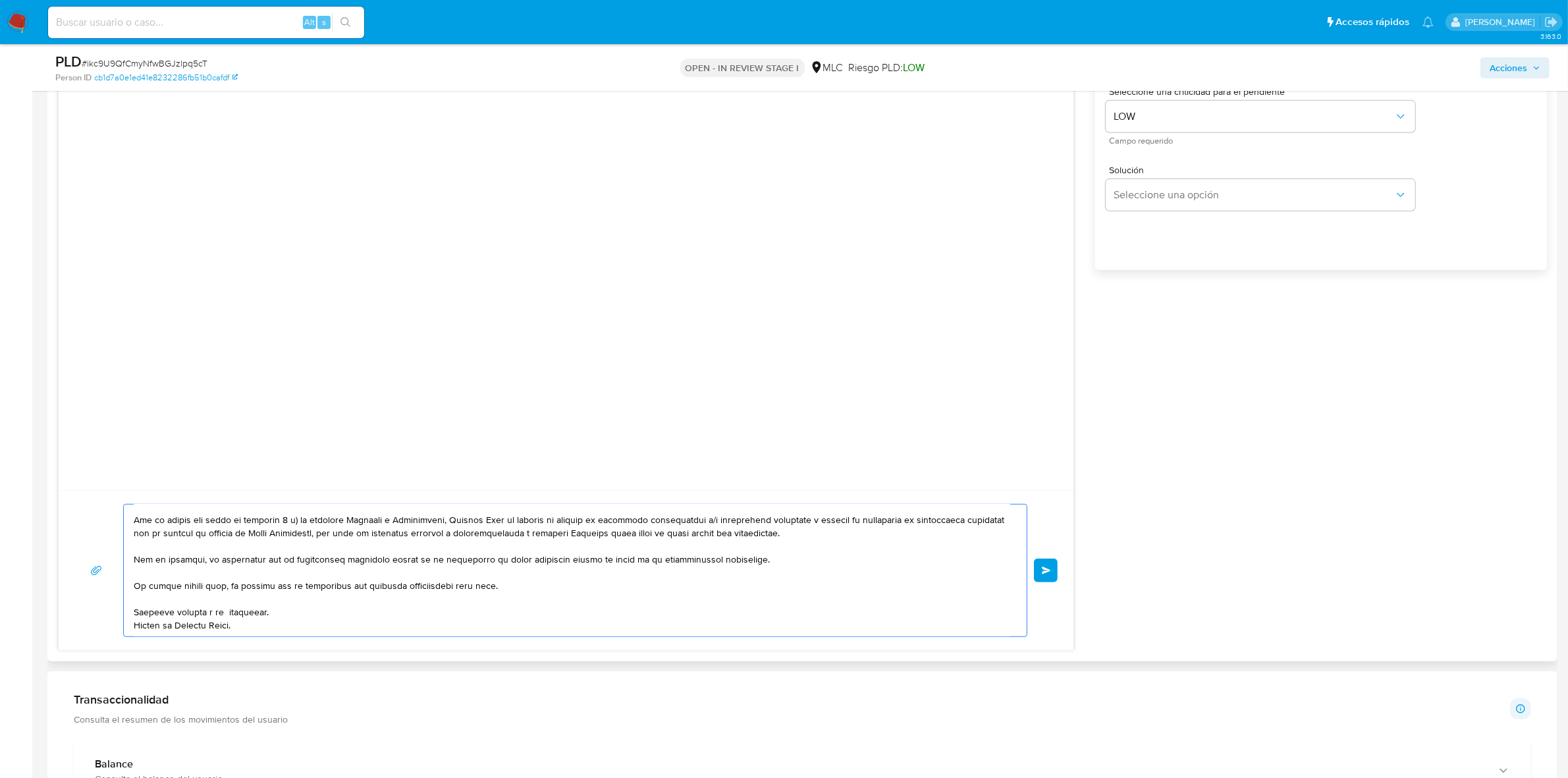
scroll to position [259, 0]
type textarea "Hola. Te contactamos desde el Equipo de Mercado Pago para verificar tus datos c…"
click at [1048, 572] on span "Enviar" at bounding box center [1046, 570] width 9 height 8
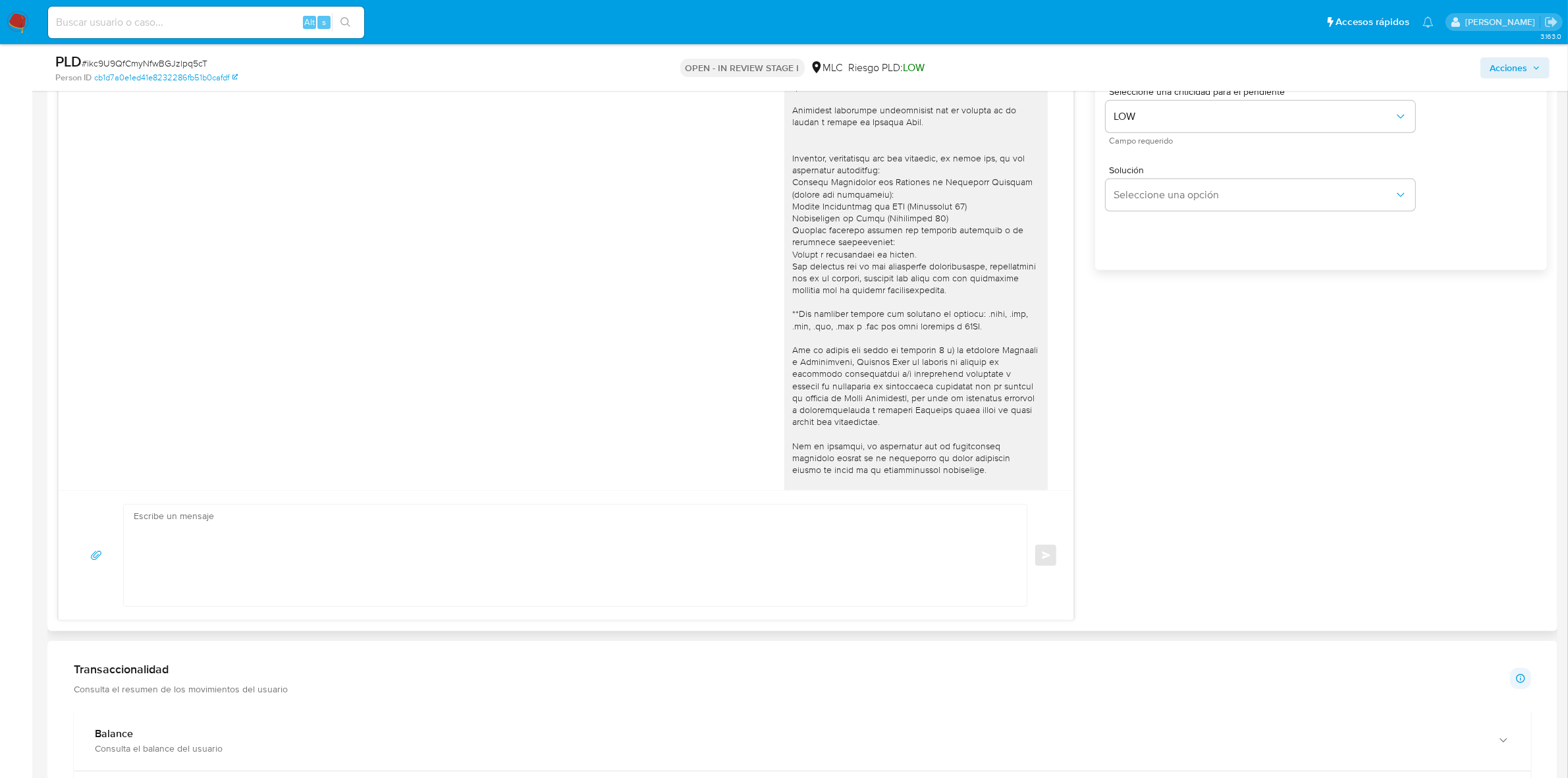
scroll to position [89, 0]
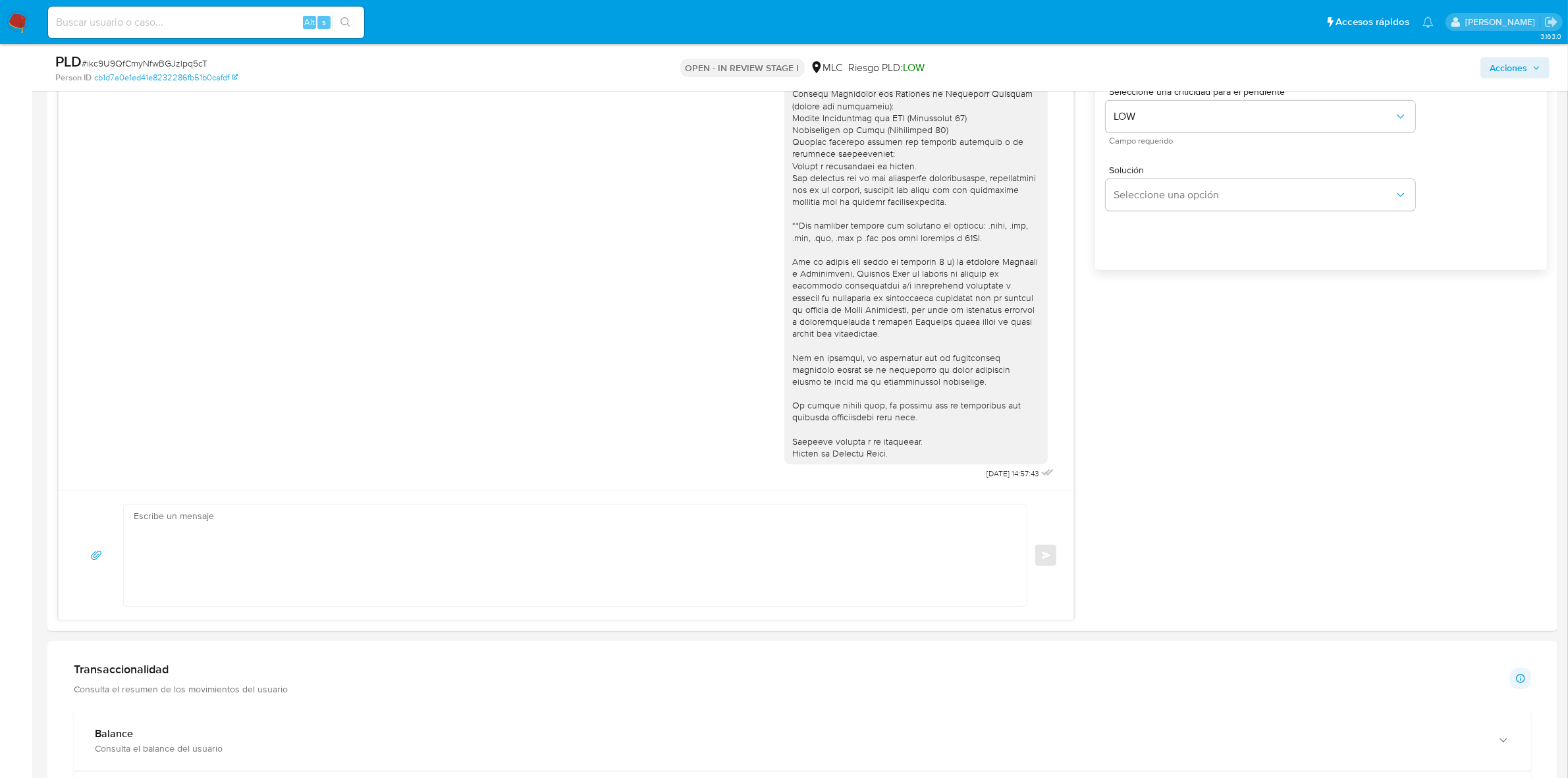
click at [102, 67] on span "# ikc9U9QfCmyNfwBGJzlpq5cT" at bounding box center [145, 63] width 126 height 13
copy span "ikc9U9QfCmyNfwBGJzlpq5cT"
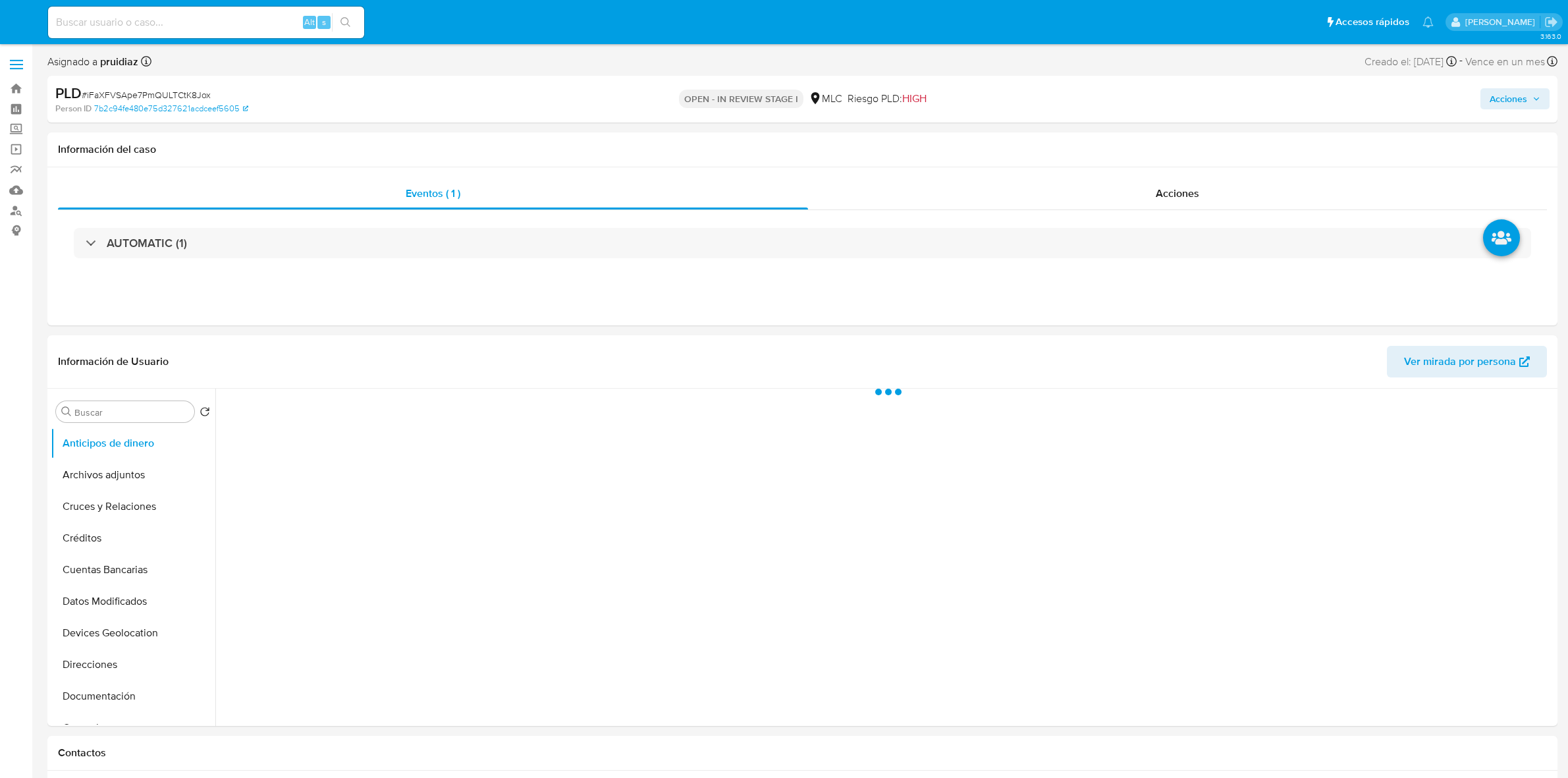
select select "10"
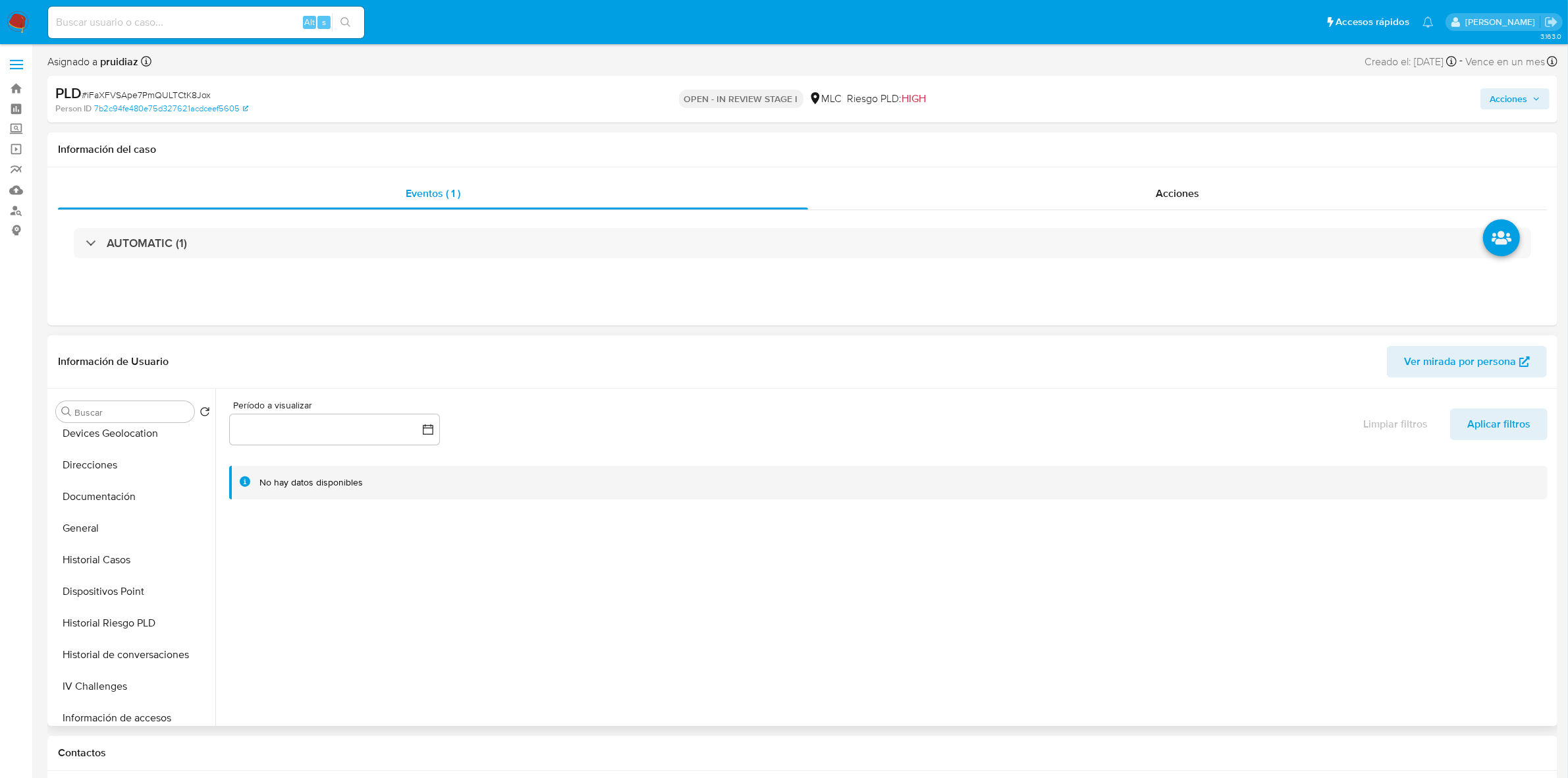
scroll to position [247, 0]
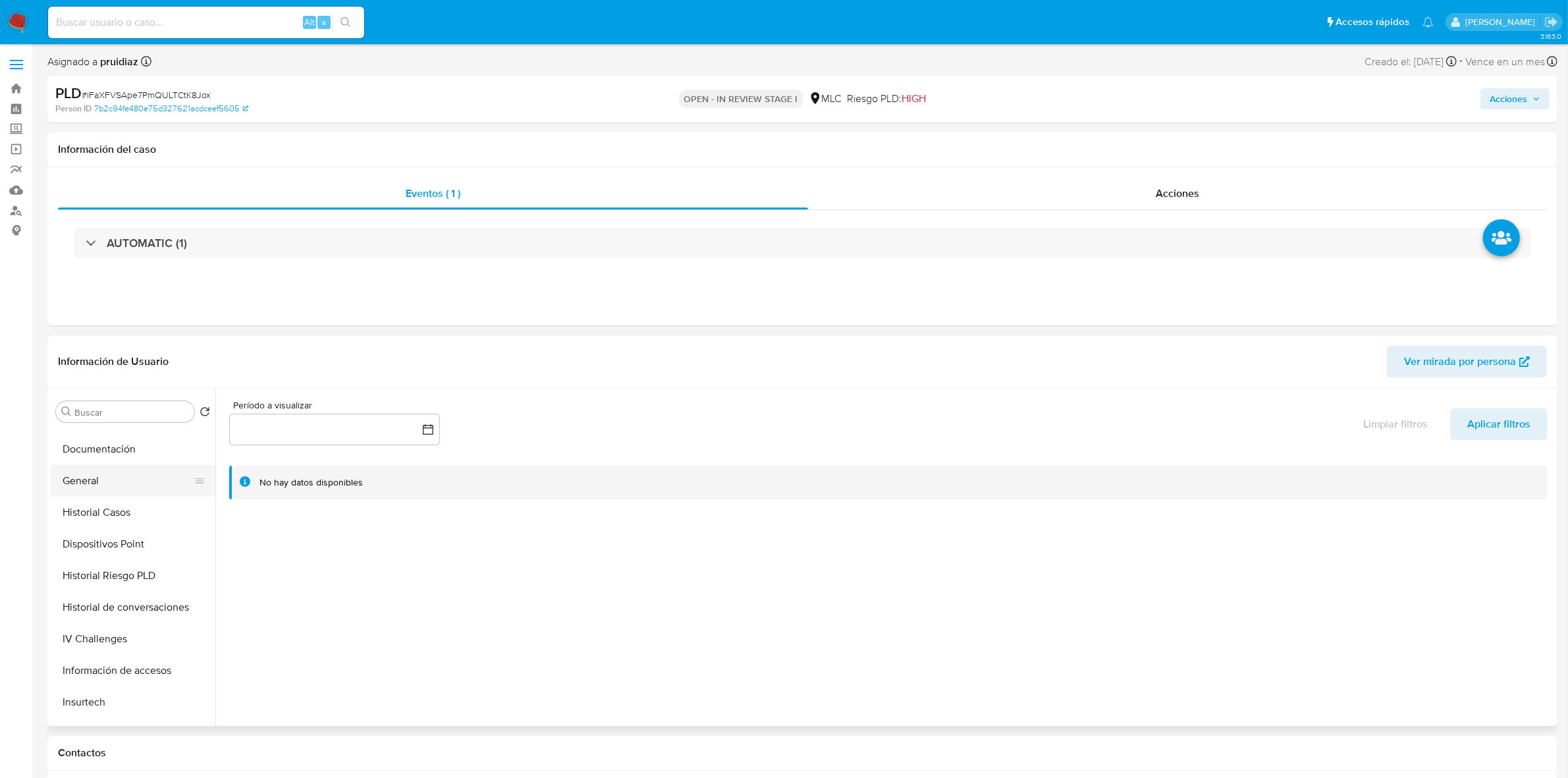
click at [81, 476] on button "General" at bounding box center [127, 481] width 154 height 32
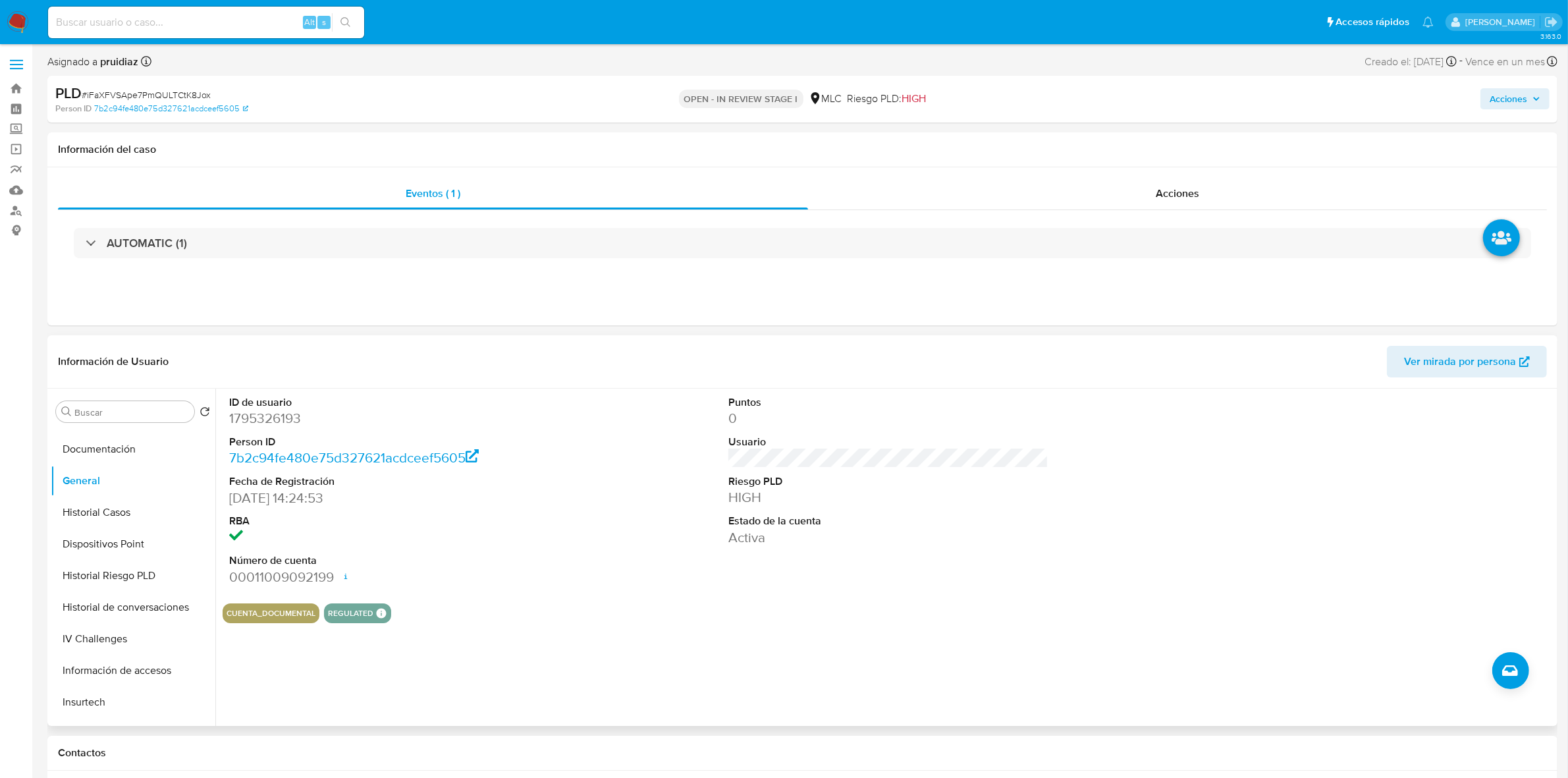
click at [264, 420] on dd "1795326193" at bounding box center [389, 418] width 320 height 18
copy dd "1795326193"
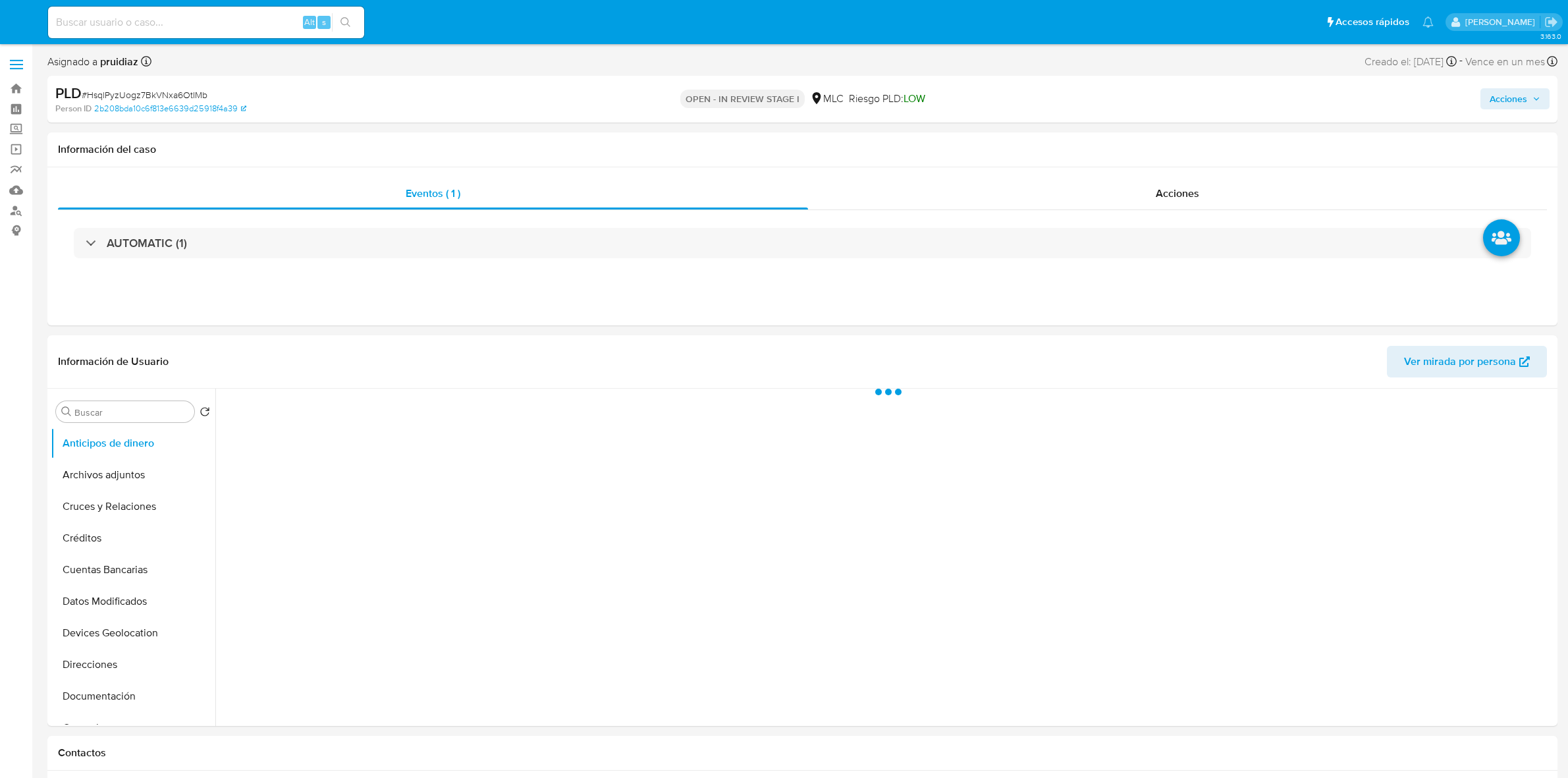
select select "10"
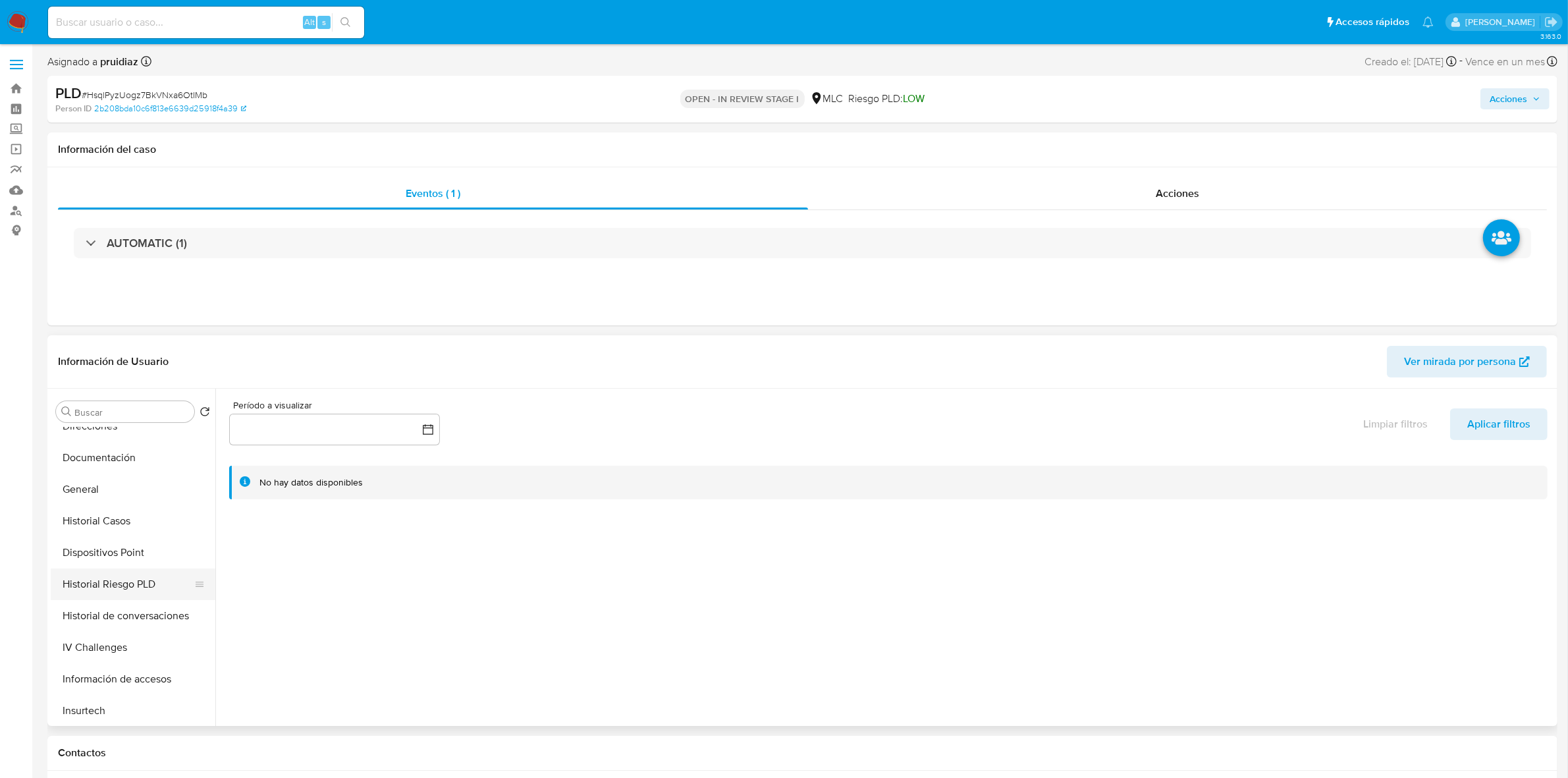
scroll to position [247, 0]
click at [74, 476] on button "General" at bounding box center [127, 481] width 154 height 32
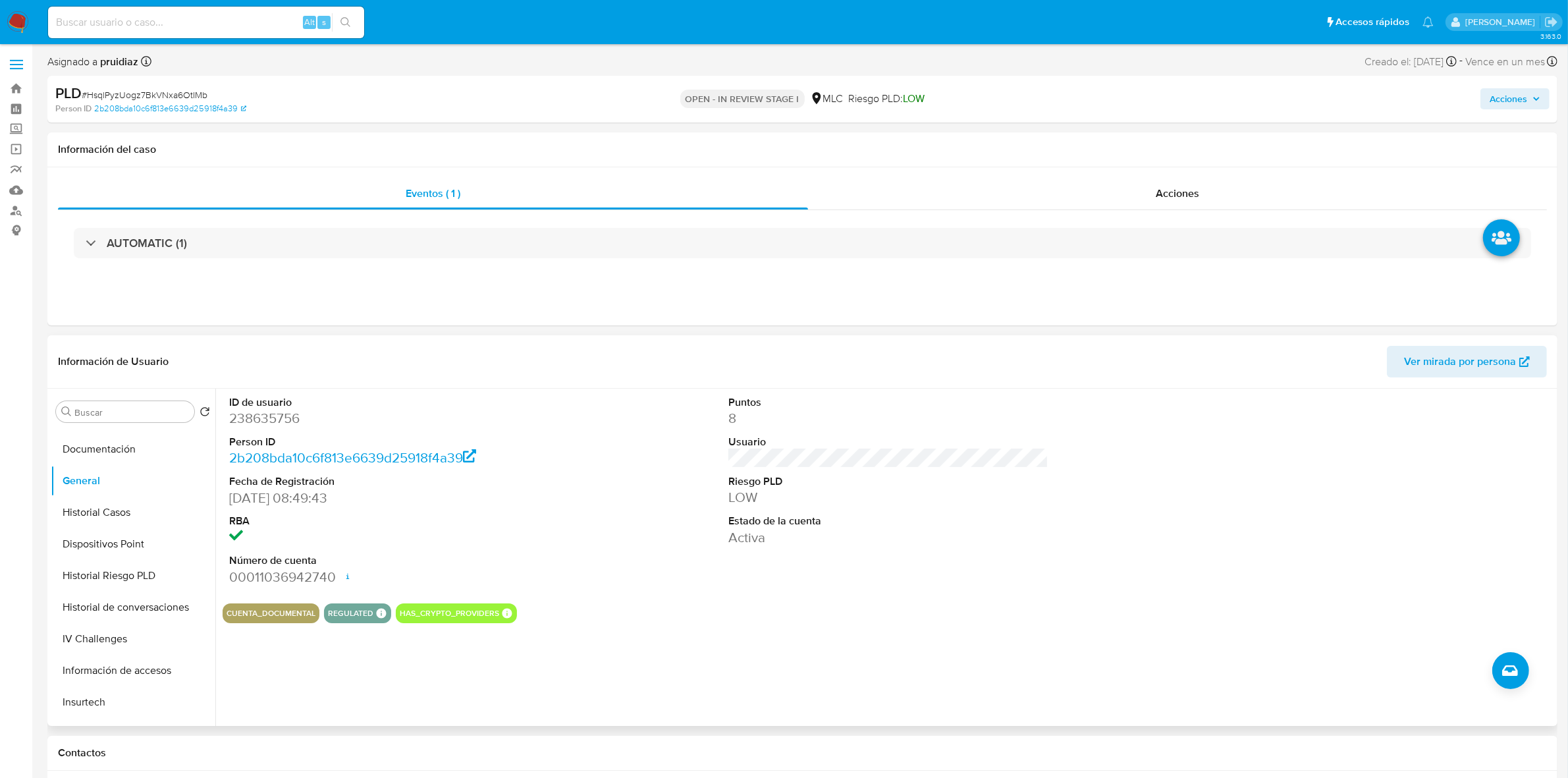
click at [277, 418] on dd "238635756" at bounding box center [389, 418] width 320 height 18
copy dd "238635756"
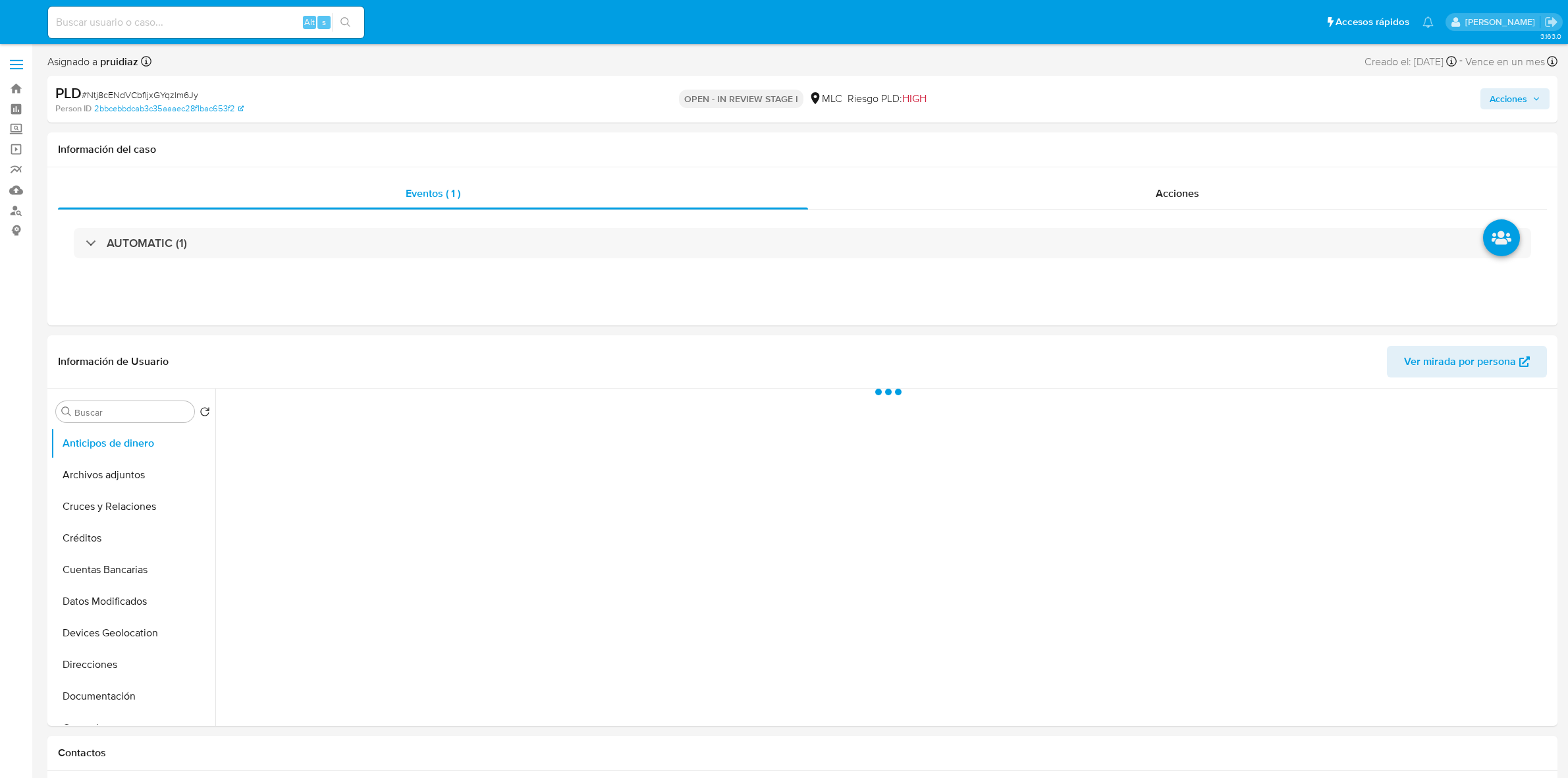
select select "10"
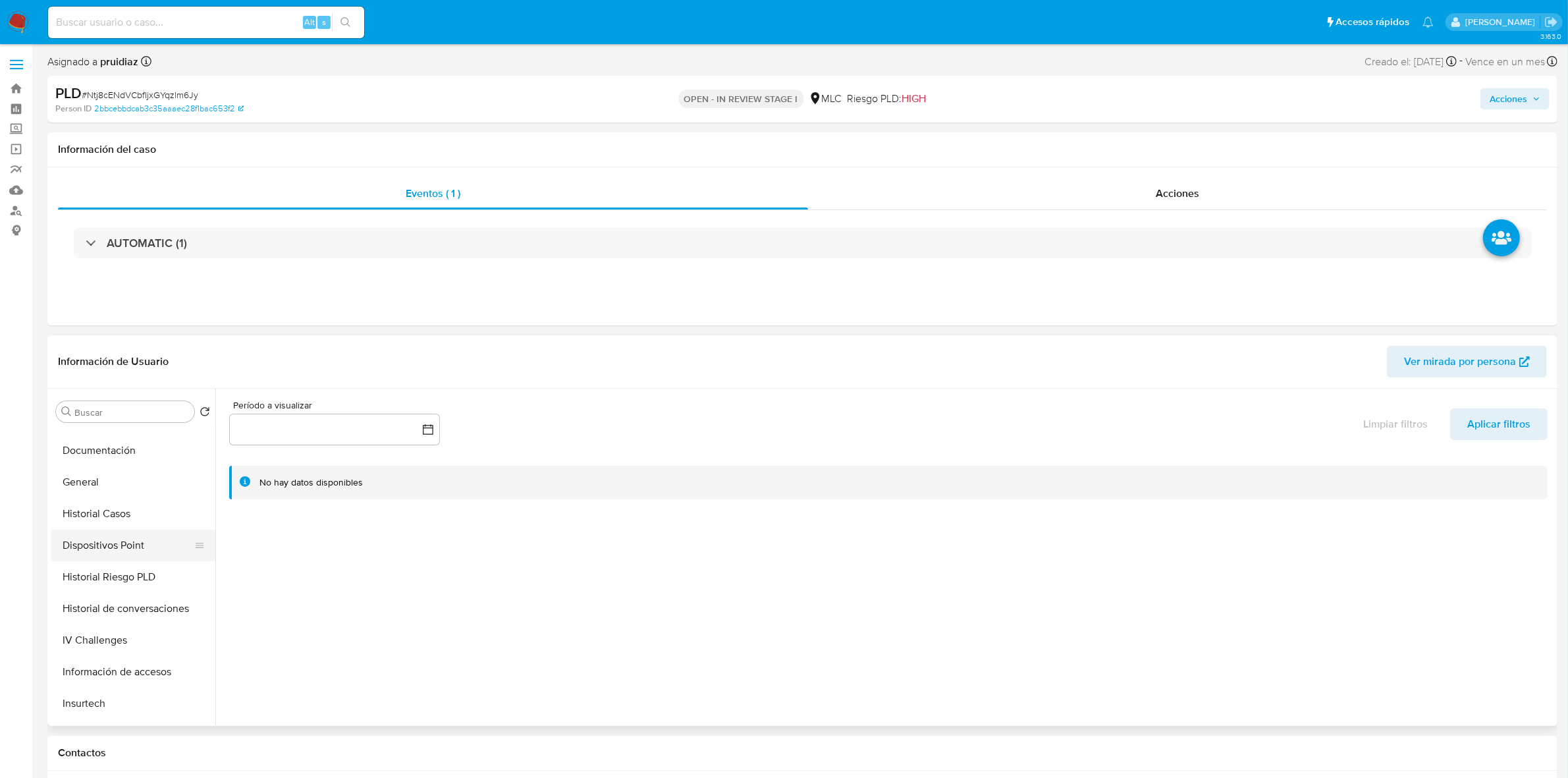
scroll to position [247, 0]
click at [58, 469] on button "General" at bounding box center [127, 481] width 154 height 32
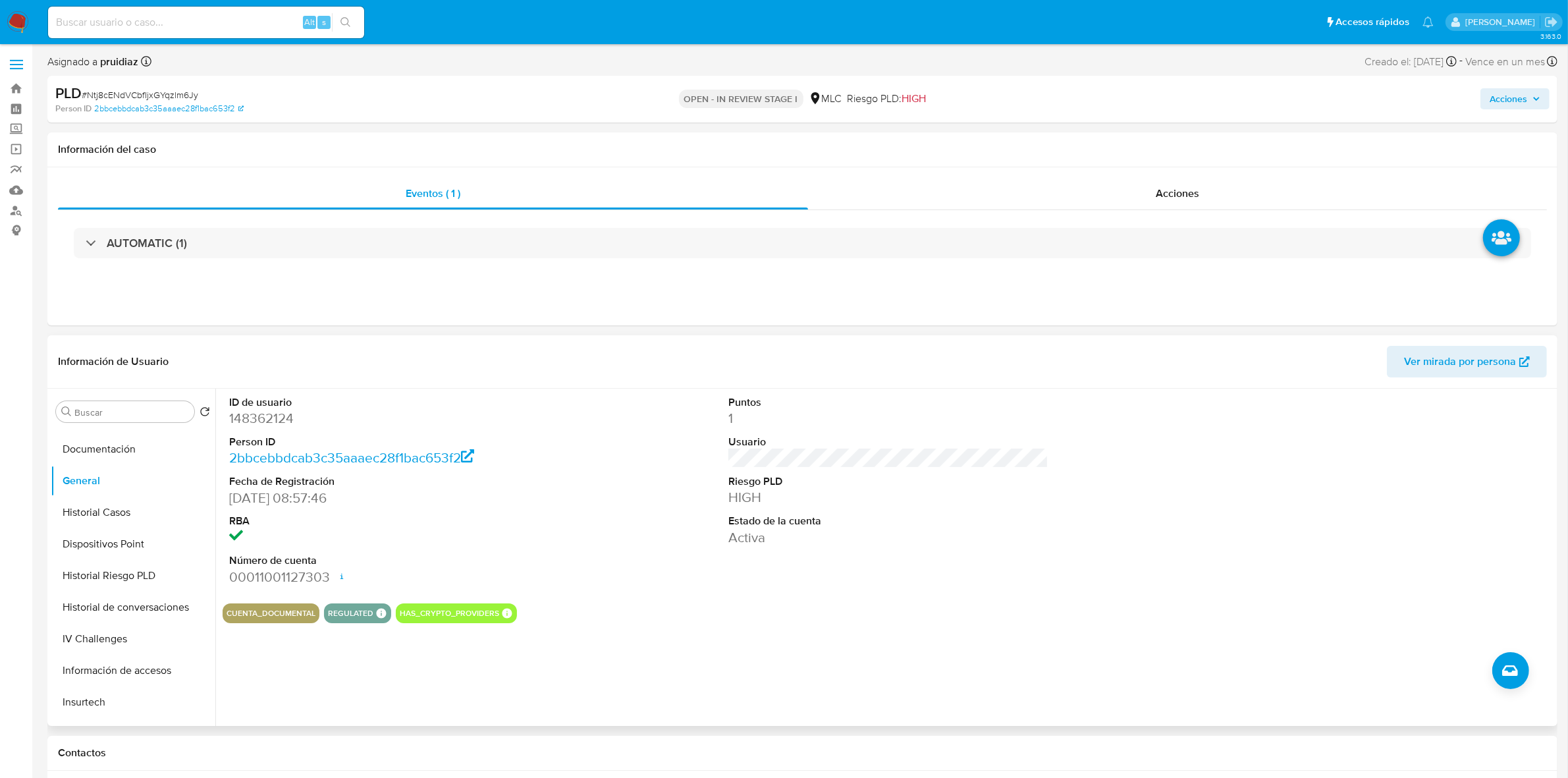
click at [278, 409] on dd "148362124" at bounding box center [389, 418] width 320 height 18
click at [268, 422] on dd "148362124" at bounding box center [389, 418] width 320 height 18
copy dd "148362124"
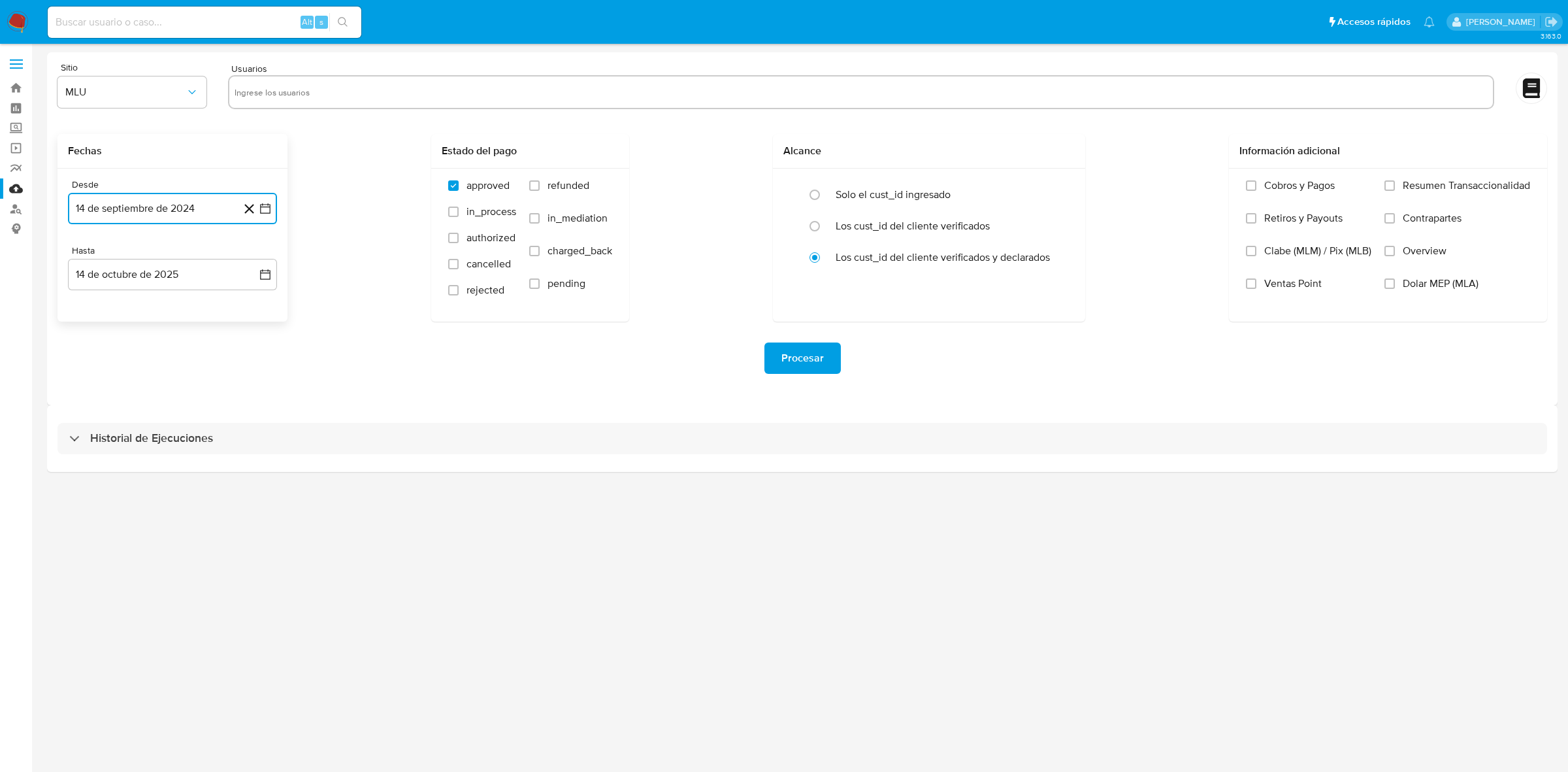
click at [269, 206] on icon "button" at bounding box center [266, 208] width 11 height 11
click at [251, 253] on icon "Mes siguiente" at bounding box center [254, 255] width 16 height 16
click at [92, 258] on icon "Mes anterior" at bounding box center [91, 255] width 16 height 16
click at [141, 404] on button "25" at bounding box center [147, 409] width 21 height 21
click at [270, 268] on icon "button" at bounding box center [265, 274] width 13 height 13
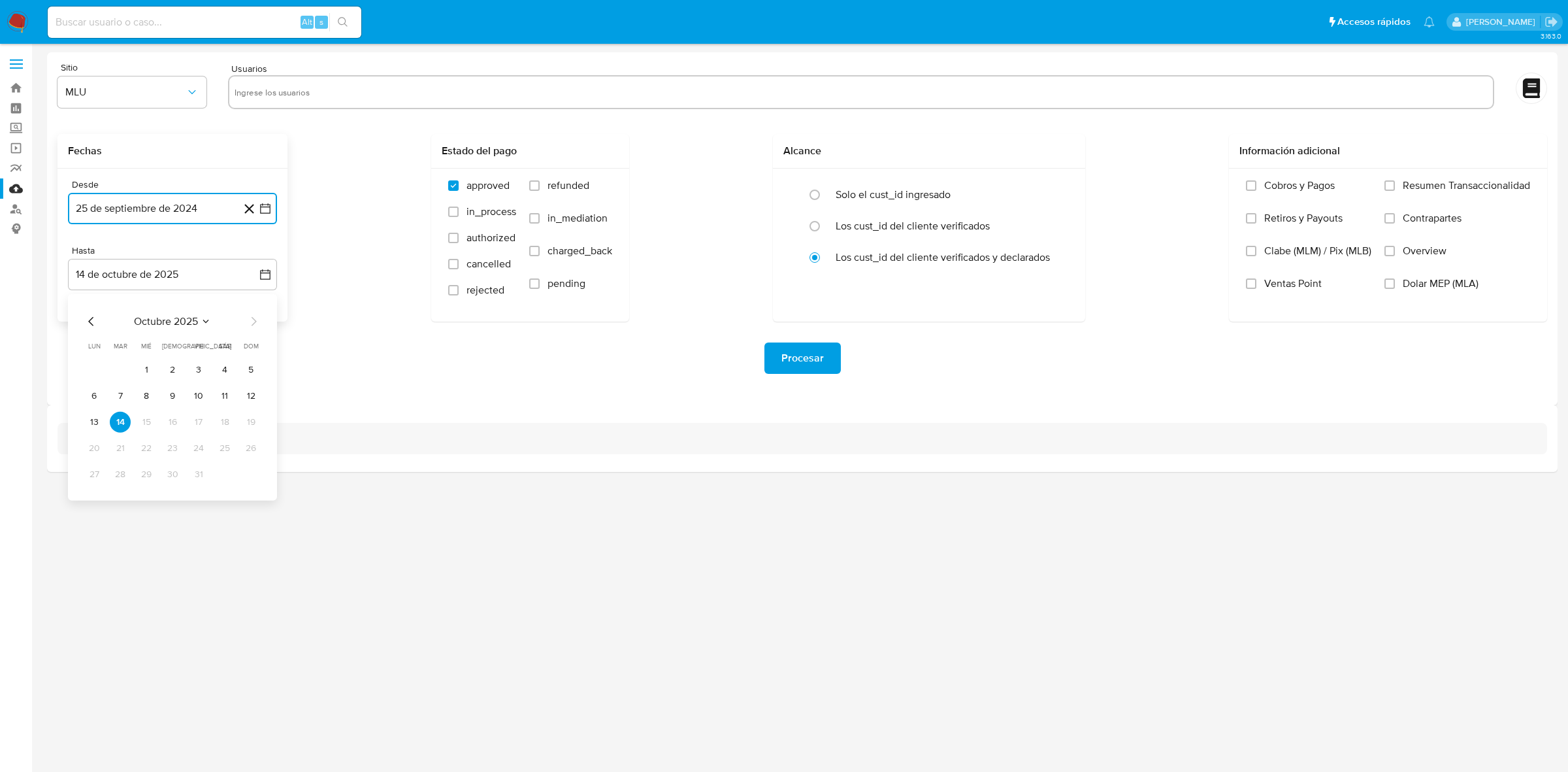
click at [92, 322] on icon "Mes anterior" at bounding box center [91, 321] width 16 height 16
click at [144, 446] on button "24" at bounding box center [147, 448] width 21 height 21
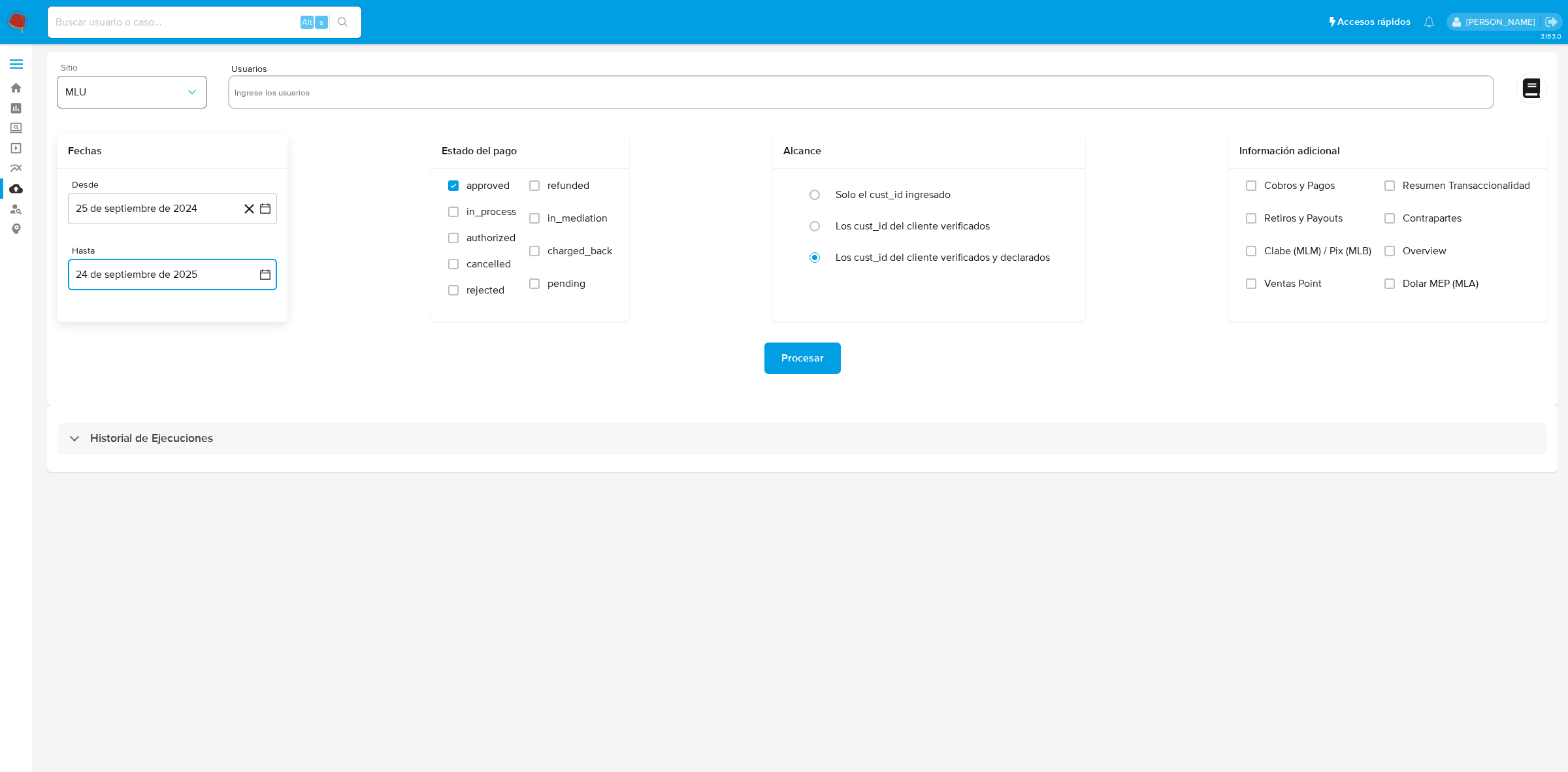
click at [123, 103] on button "MLU" at bounding box center [132, 93] width 149 height 32
click at [85, 309] on span "MLC" at bounding box center [75, 315] width 20 height 13
click at [262, 90] on input "text" at bounding box center [861, 93] width 1253 height 21
type input "623612289"
paste input "1795326193"
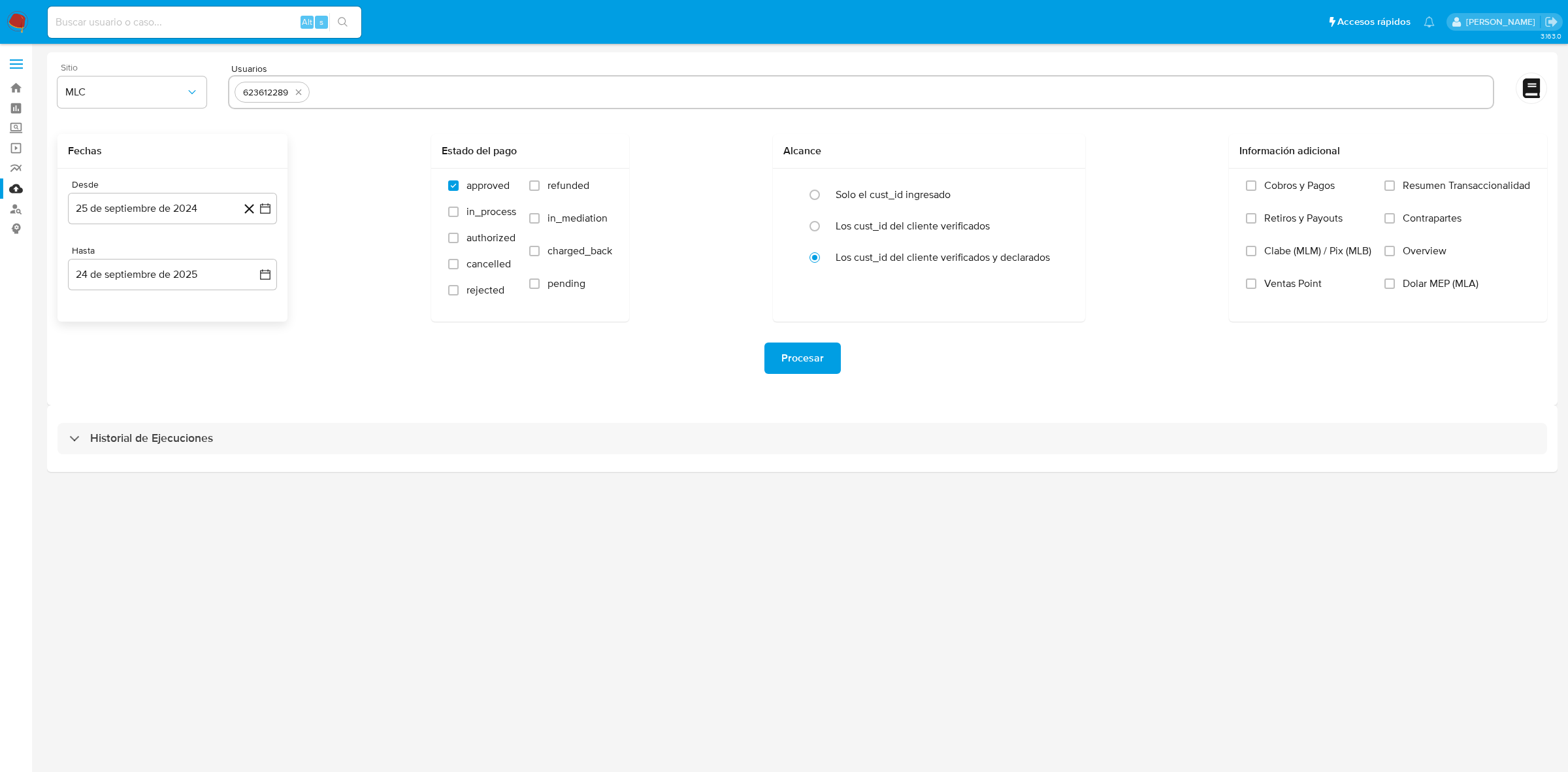
type input "1795326193"
paste input "238635756"
type input "238635756"
paste input "148362124"
type input "148362124"
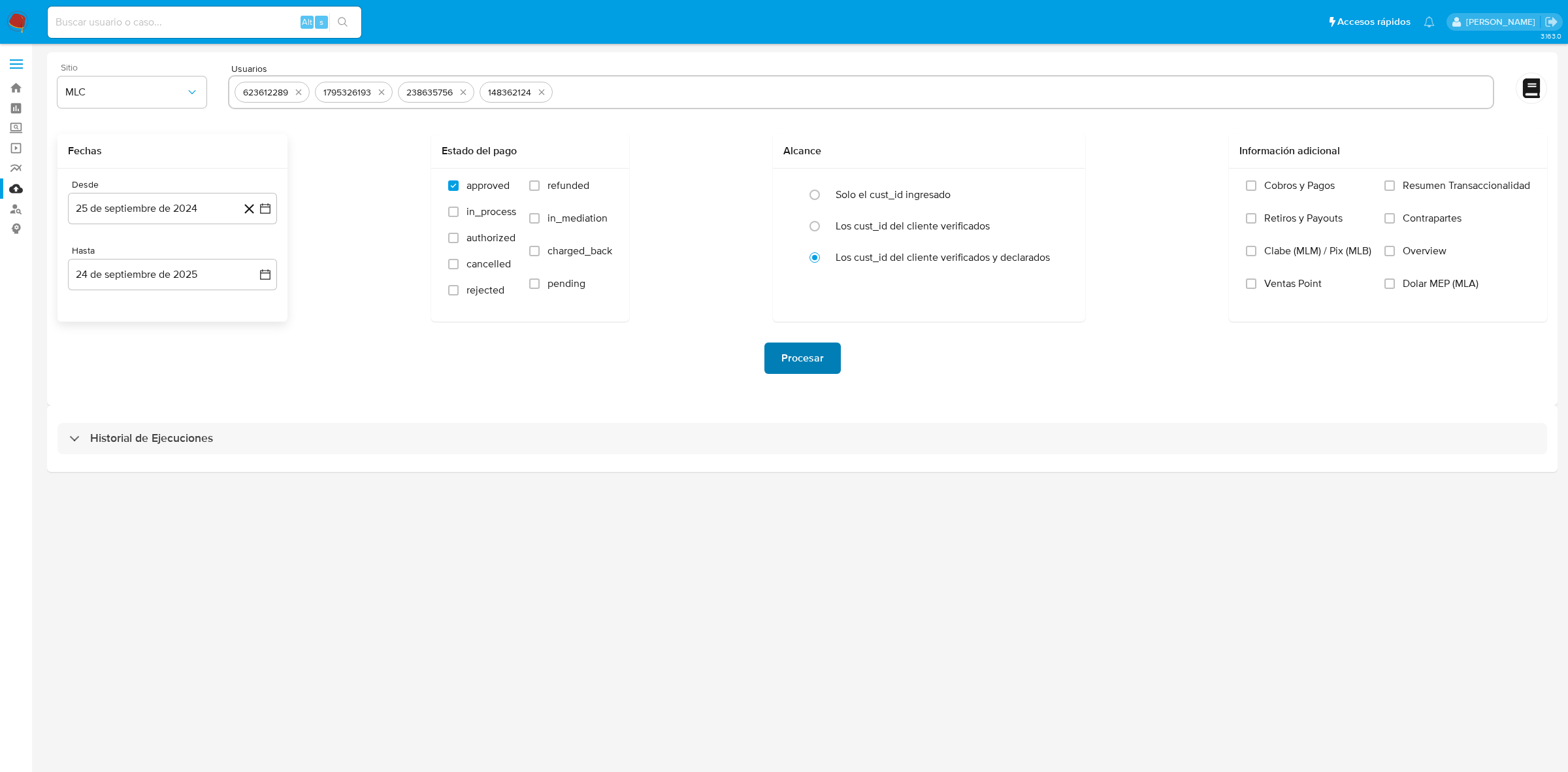
click at [786, 354] on span "Procesar" at bounding box center [803, 358] width 42 height 29
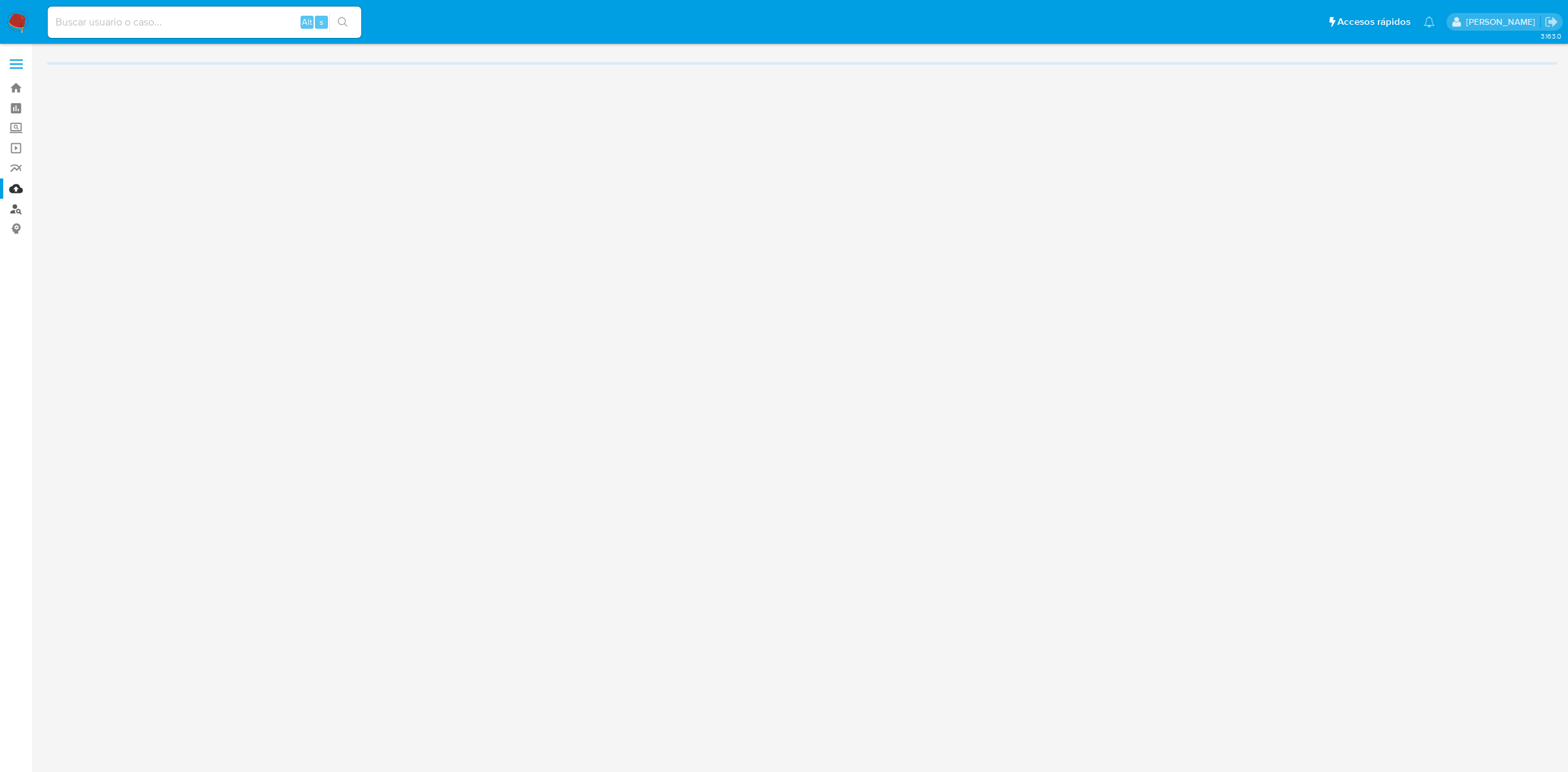
click at [15, 211] on link "Buscador de personas" at bounding box center [77, 208] width 156 height 20
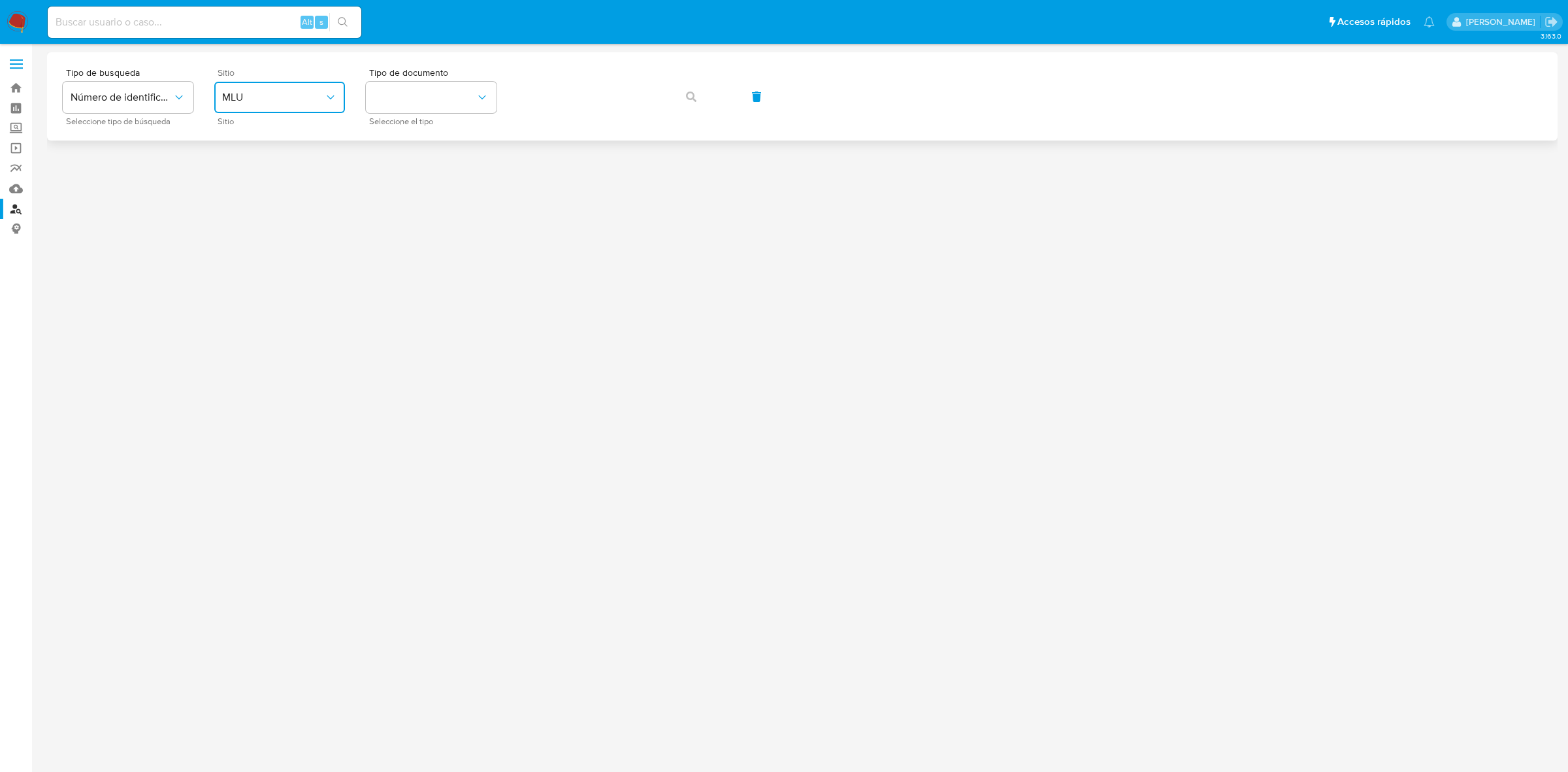
click at [254, 99] on span "MLU" at bounding box center [272, 97] width 102 height 13
click at [236, 321] on span "MLC" at bounding box center [232, 321] width 20 height 13
click at [380, 99] on button "identificationType" at bounding box center [431, 98] width 131 height 32
click at [393, 139] on div "RUT RUT" at bounding box center [384, 140] width 20 height 27
click at [701, 96] on button "button" at bounding box center [691, 97] width 44 height 32
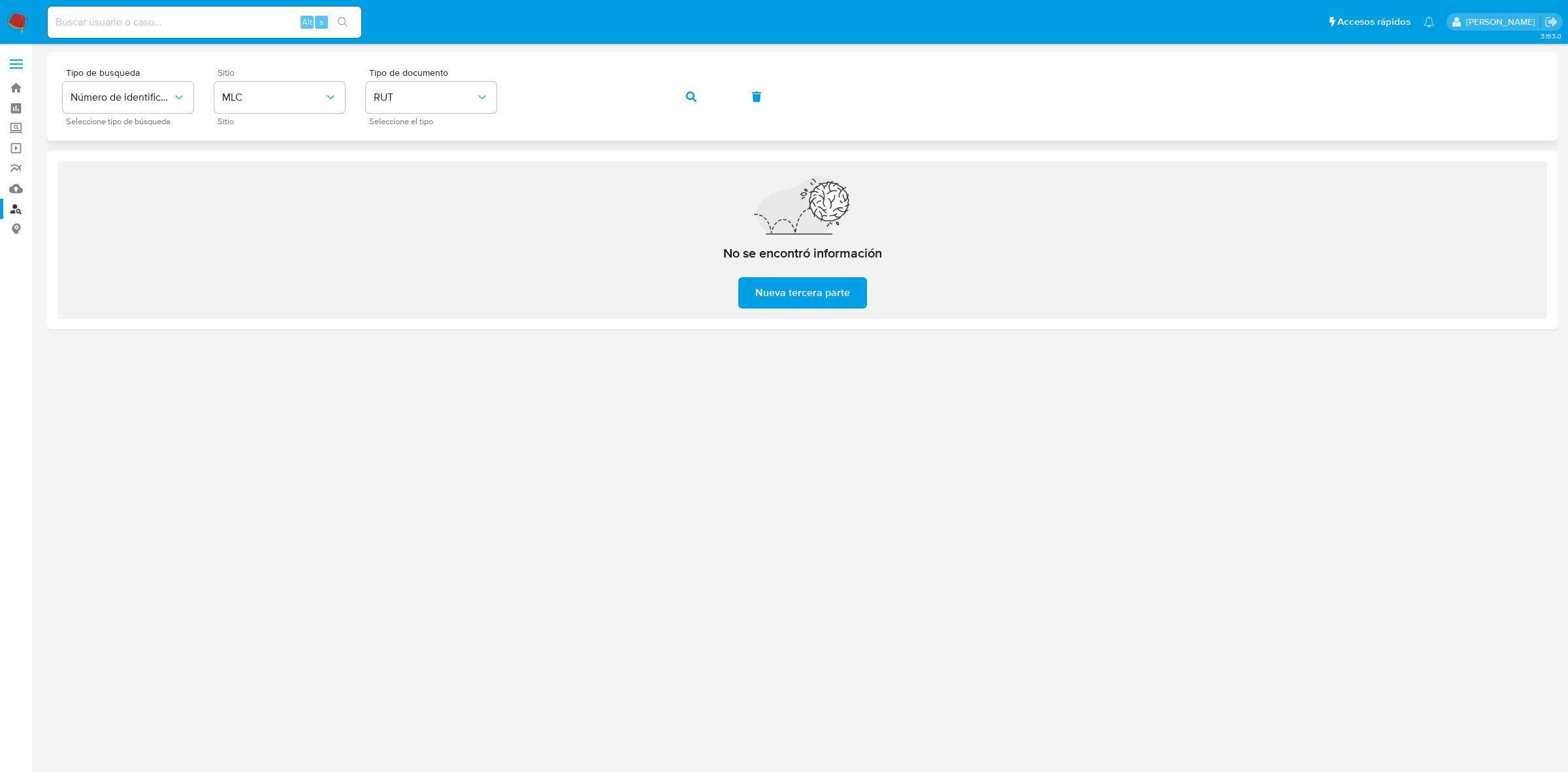
click at [682, 102] on button "button" at bounding box center [691, 97] width 44 height 32
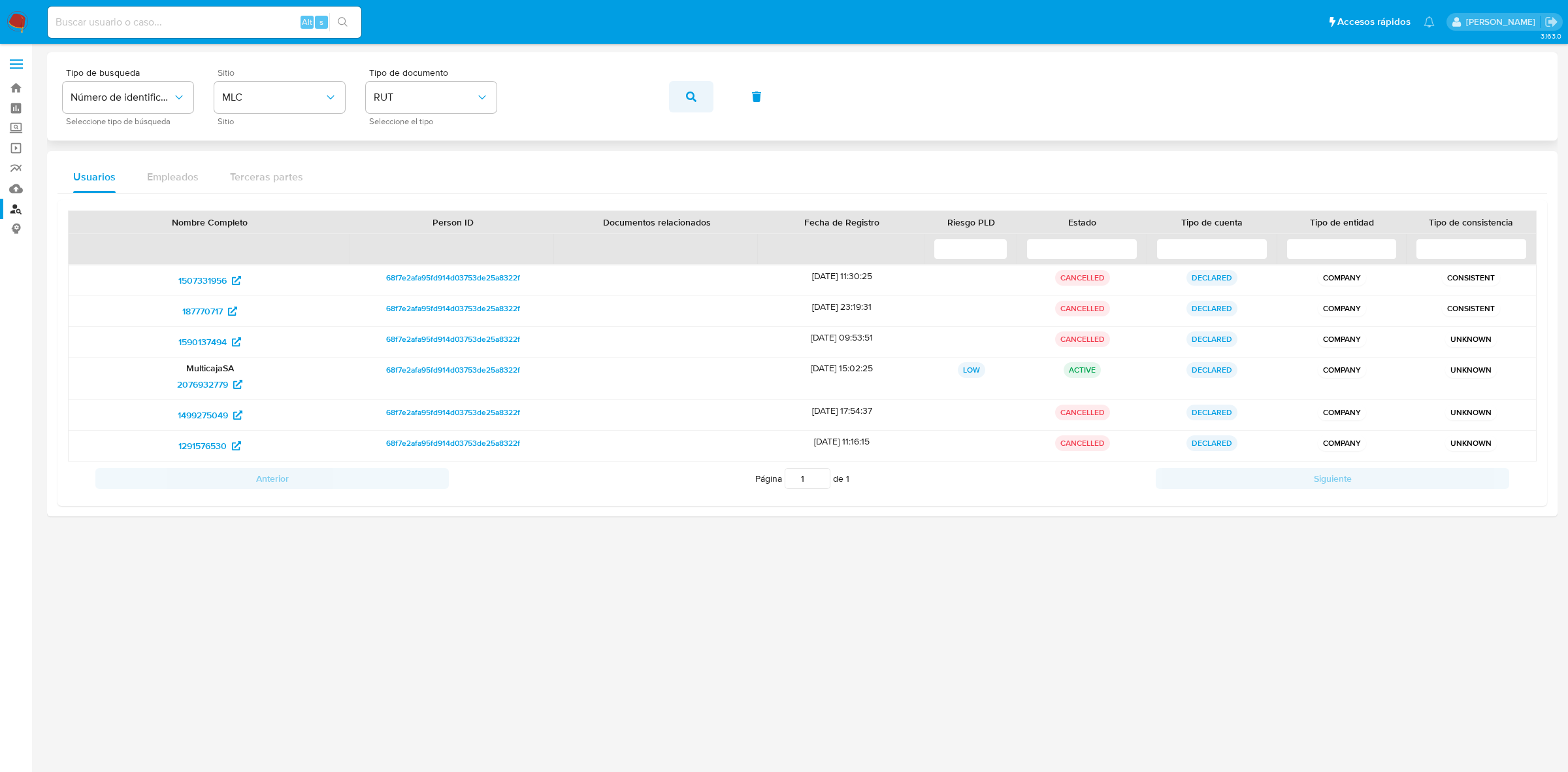
click at [686, 102] on span "button" at bounding box center [691, 96] width 11 height 29
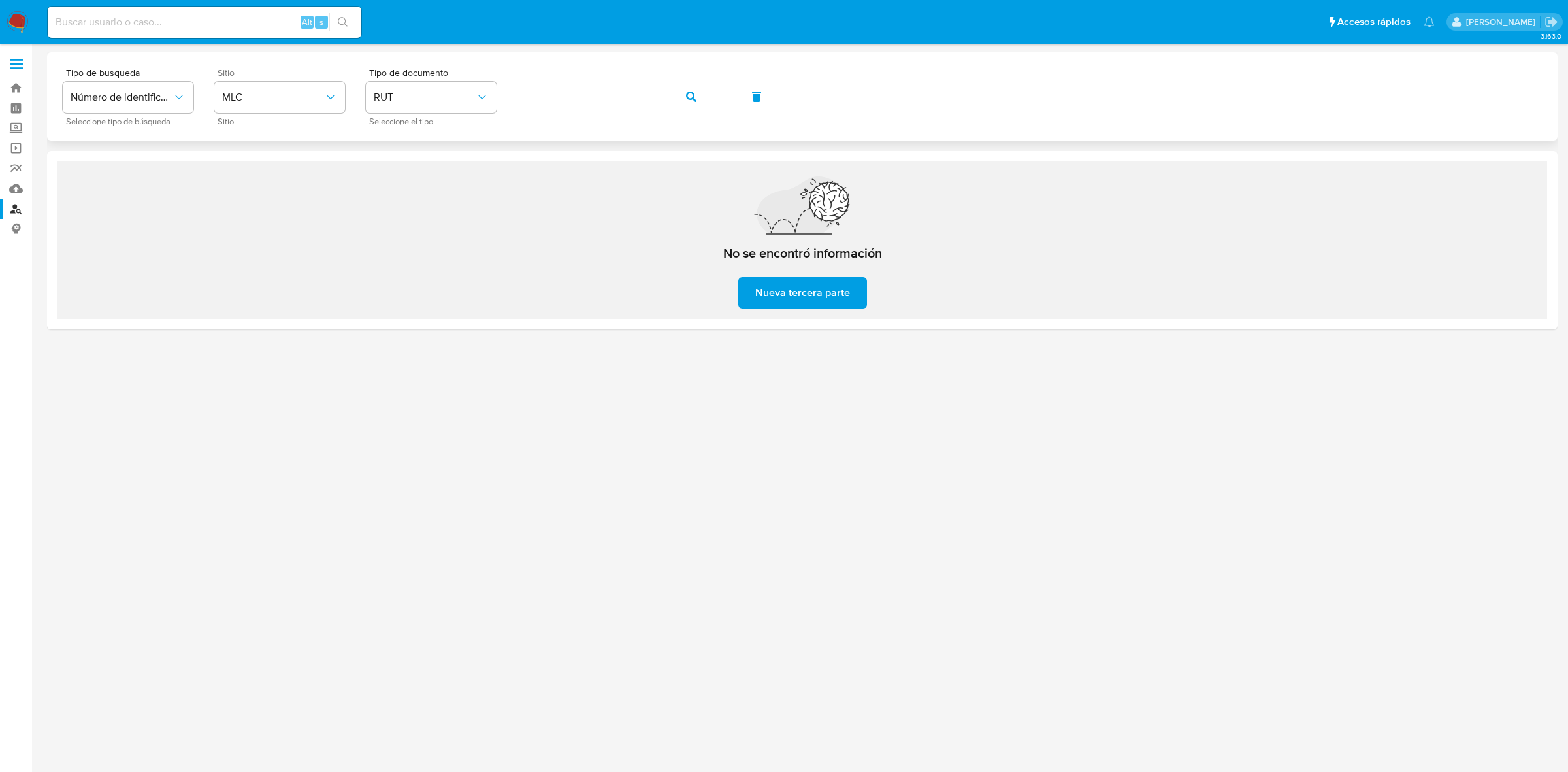
click at [703, 77] on div "Tipo de busqueda Número de identificación Seleccione tipo de búsqueda Sitio MLC…" at bounding box center [802, 96] width 1479 height 57
click at [693, 90] on span "button" at bounding box center [691, 96] width 11 height 29
click at [694, 102] on icon "button" at bounding box center [691, 97] width 11 height 11
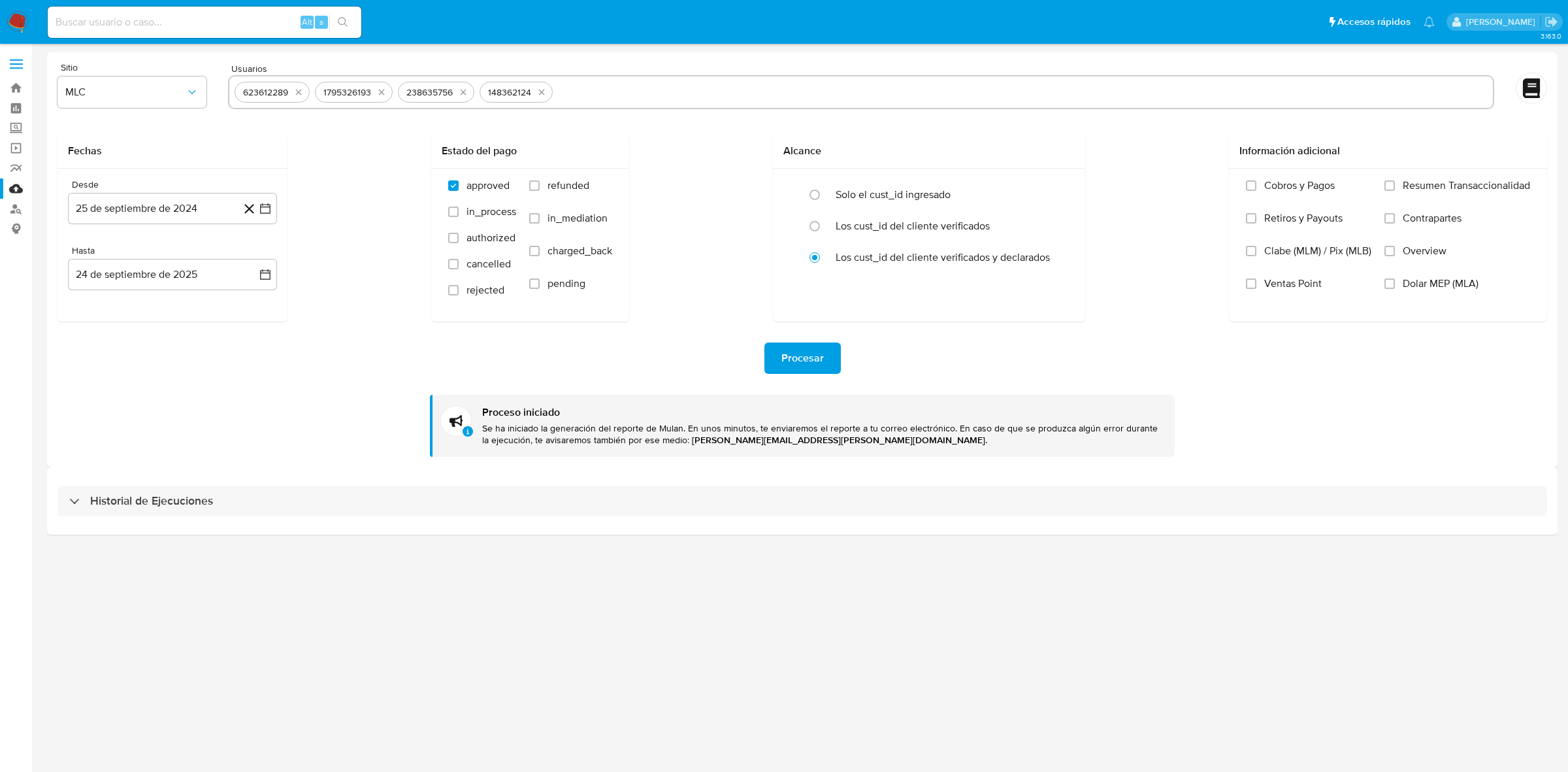
click at [8, 24] on img at bounding box center [18, 23] width 23 height 23
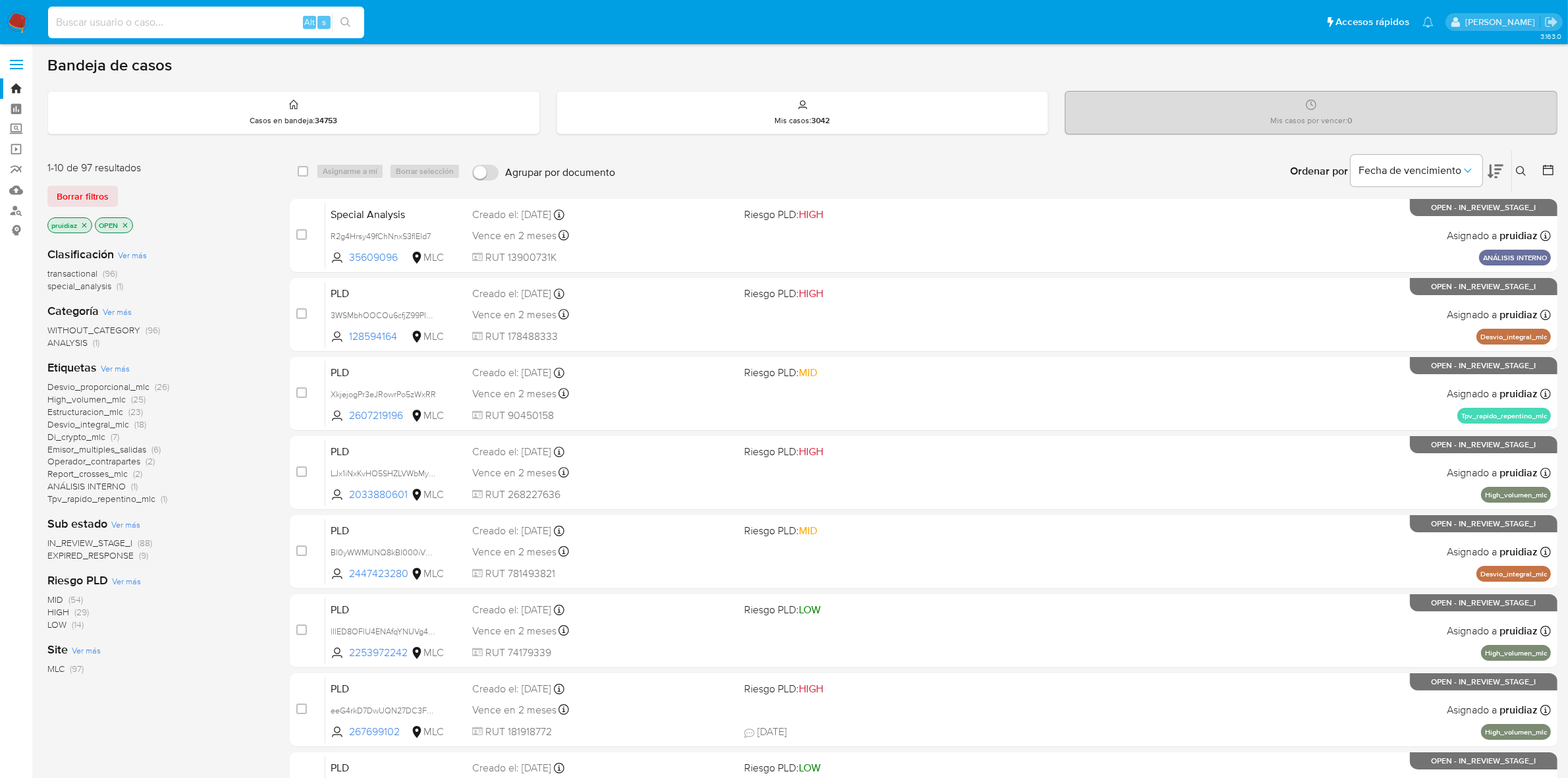
click at [230, 30] on input at bounding box center [205, 22] width 316 height 17
paste input "1645550362"
type input "1645550362"
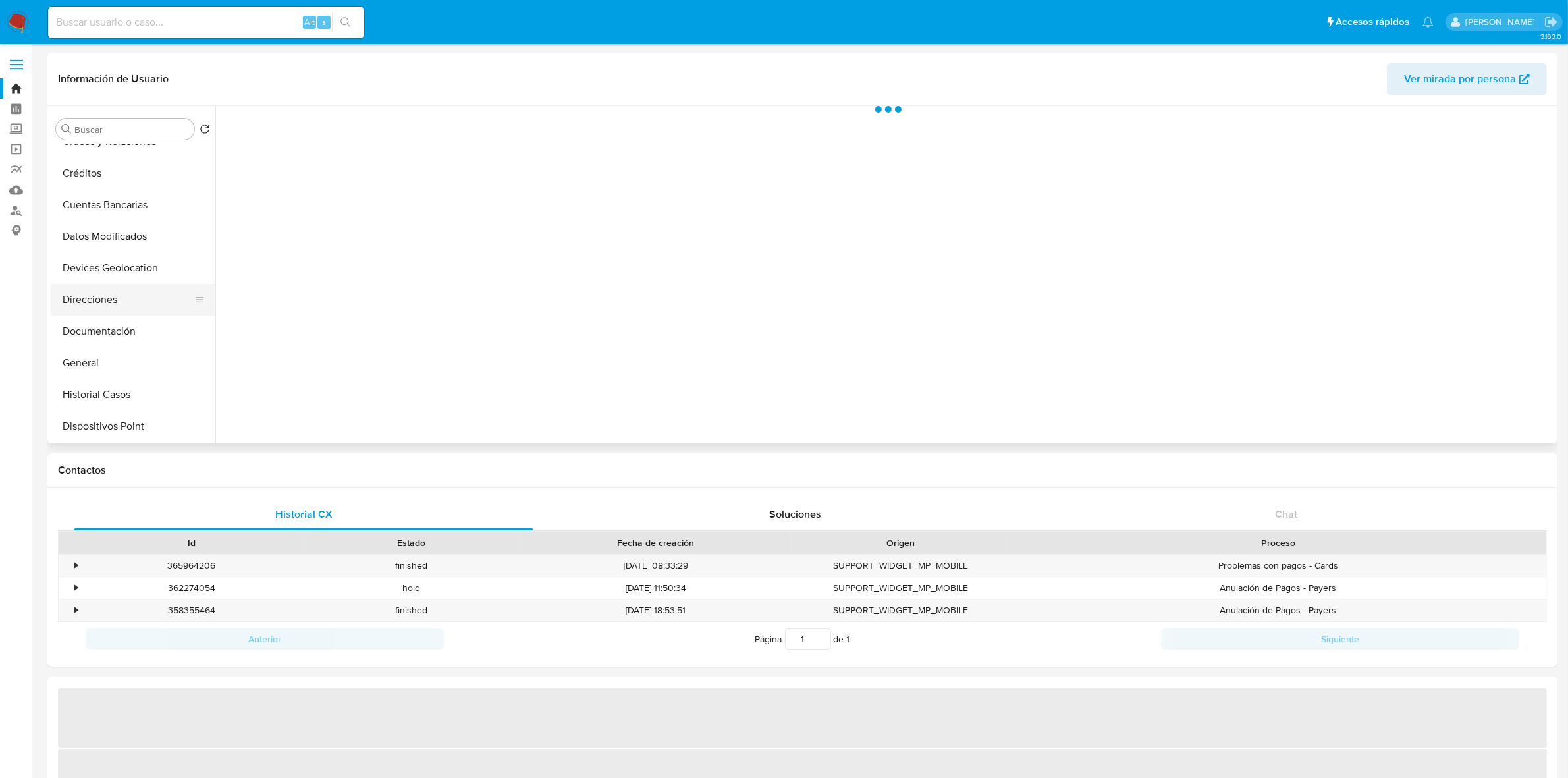
select select "10"
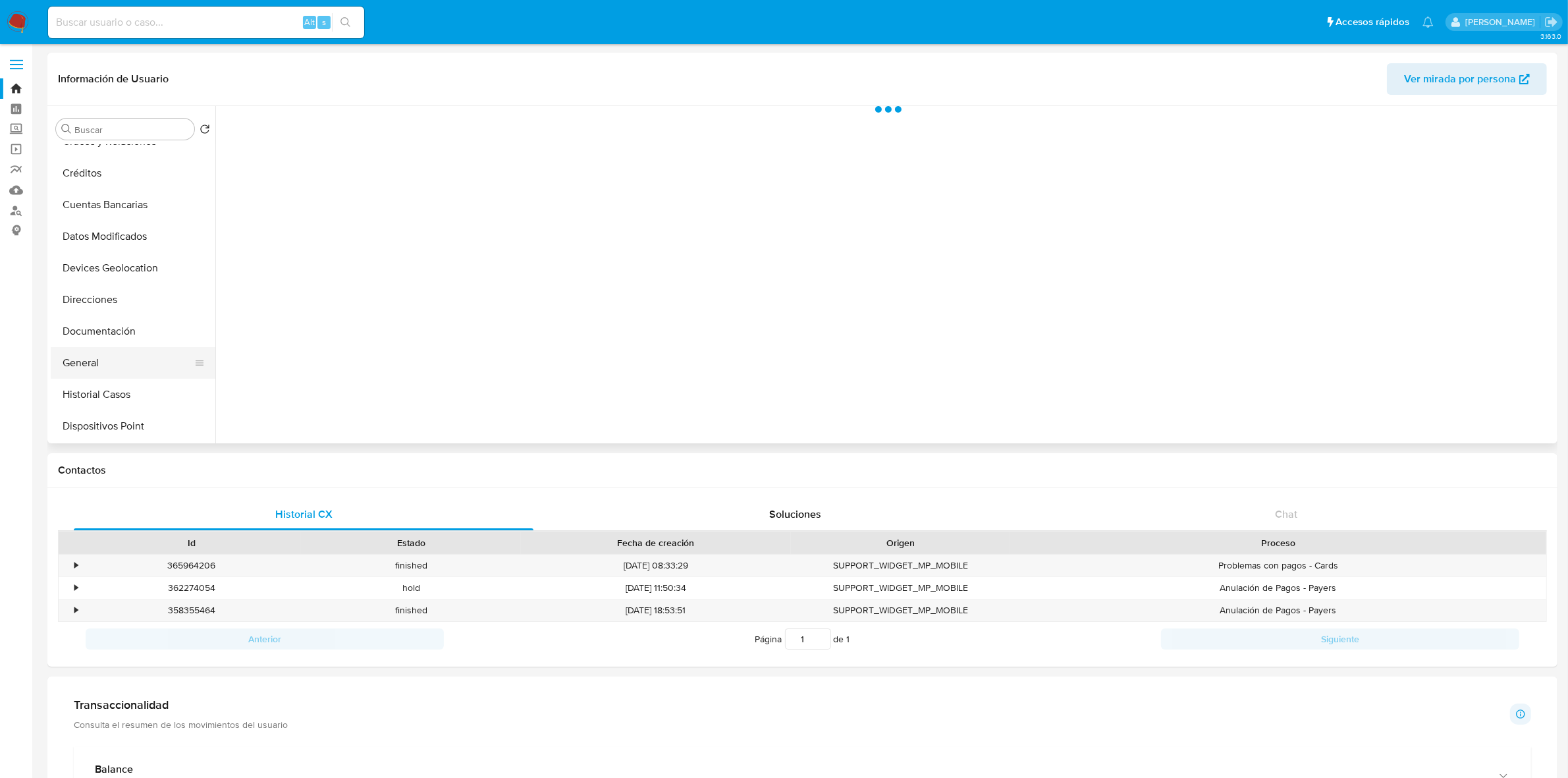
scroll to position [165, 0]
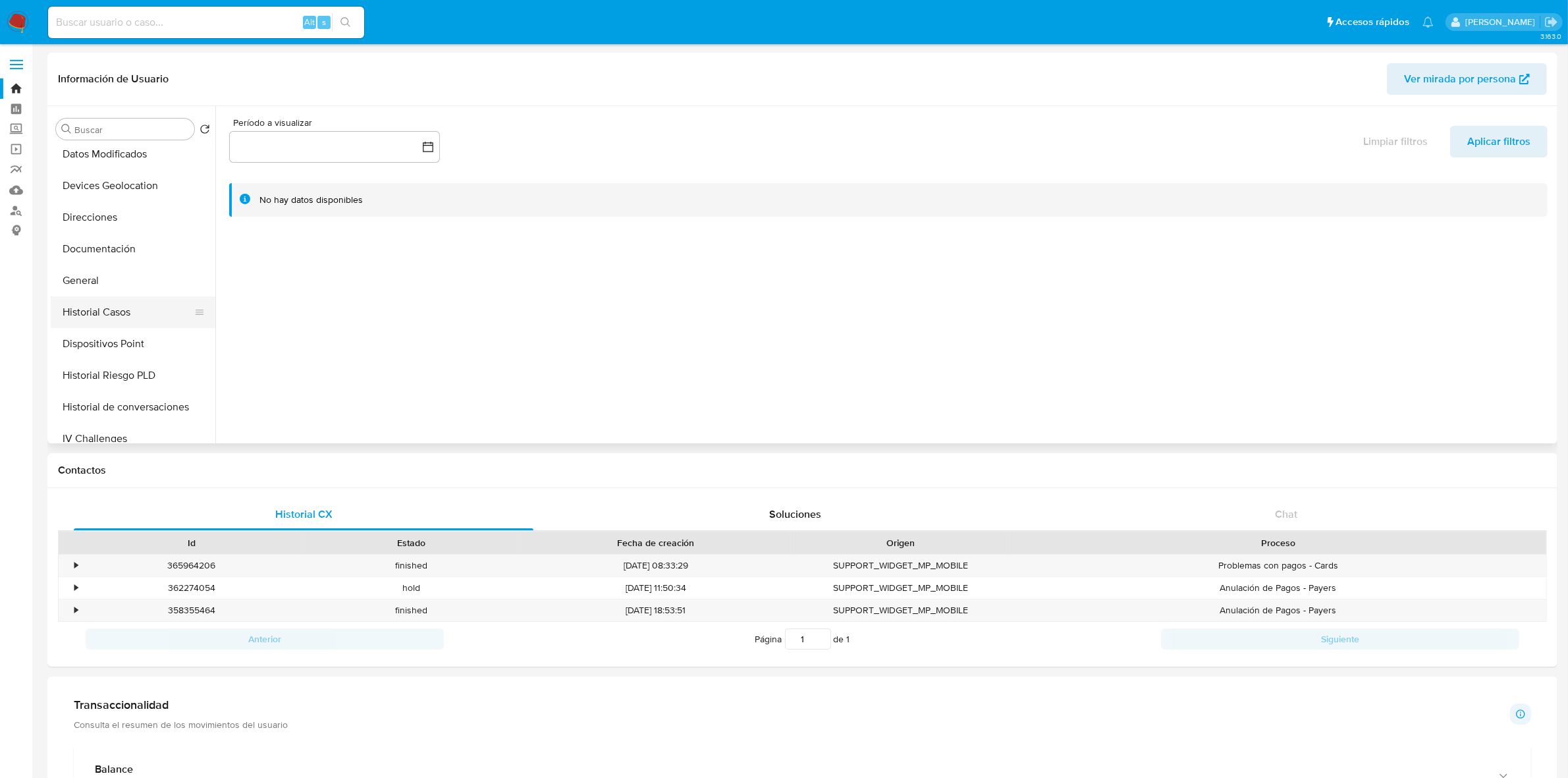
click at [108, 308] on button "Historial Casos" at bounding box center [127, 312] width 154 height 32
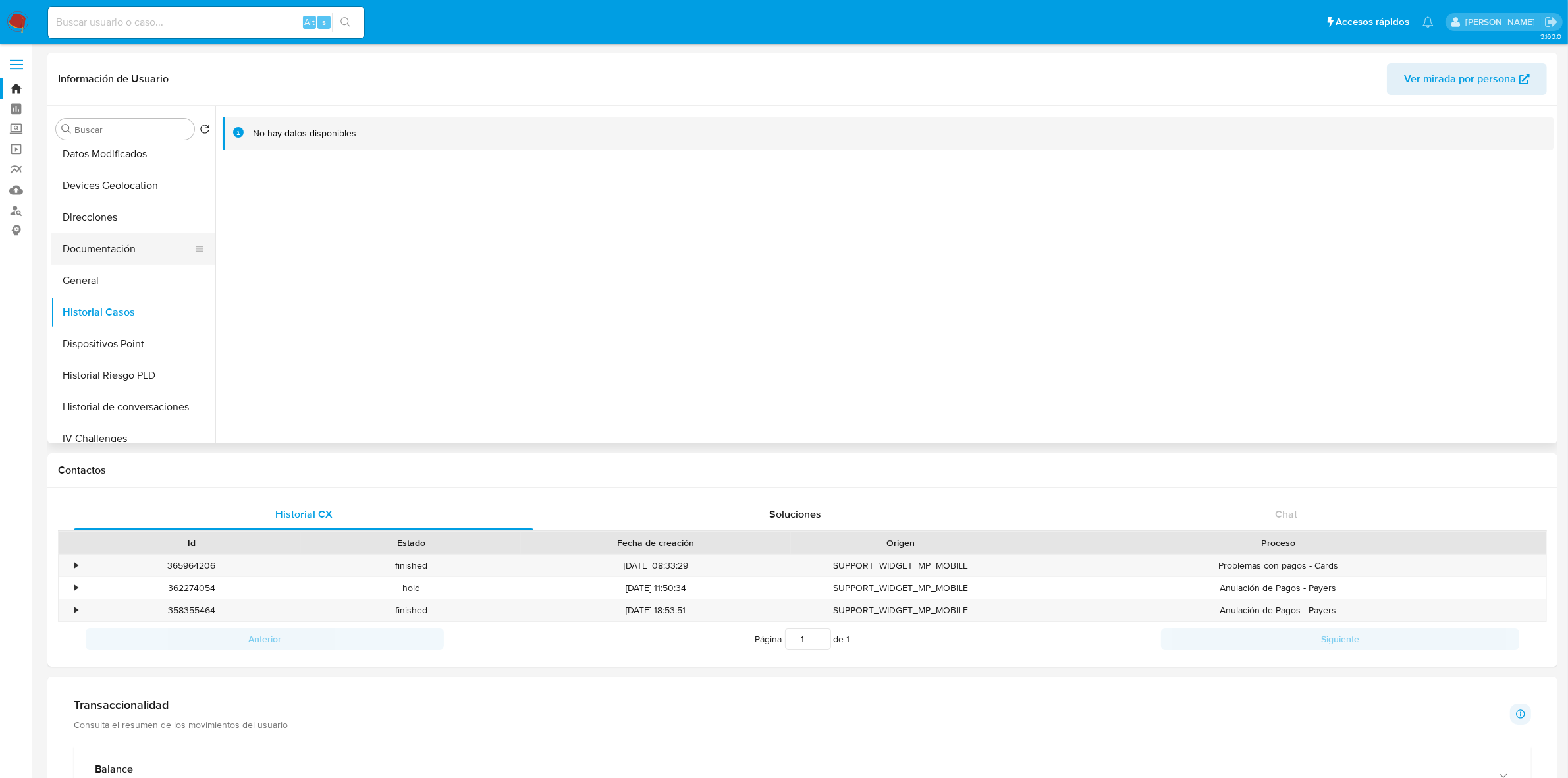
click at [116, 248] on button "Documentación" at bounding box center [127, 249] width 154 height 32
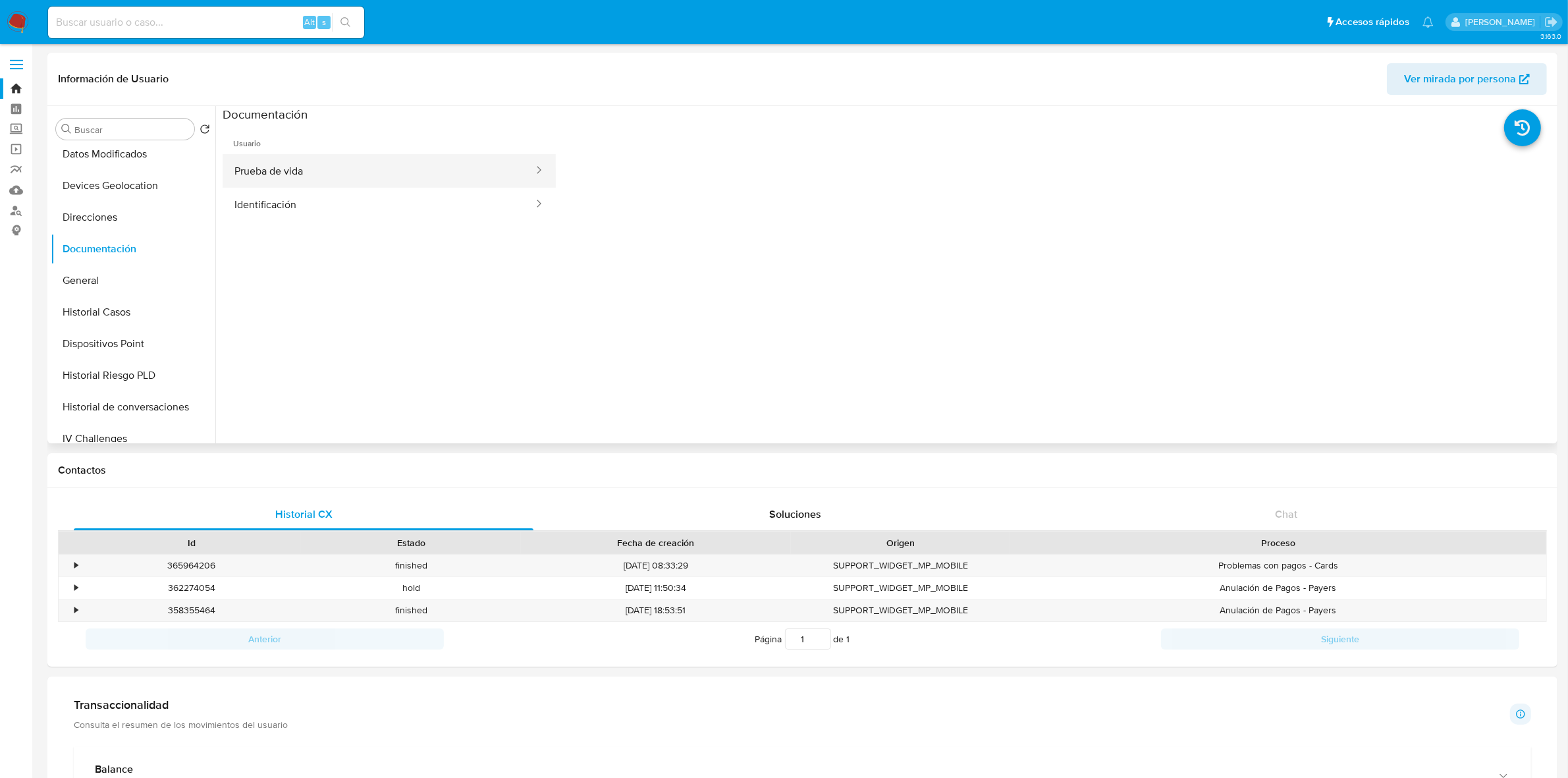
click at [331, 160] on button "Prueba de vida" at bounding box center [379, 171] width 312 height 33
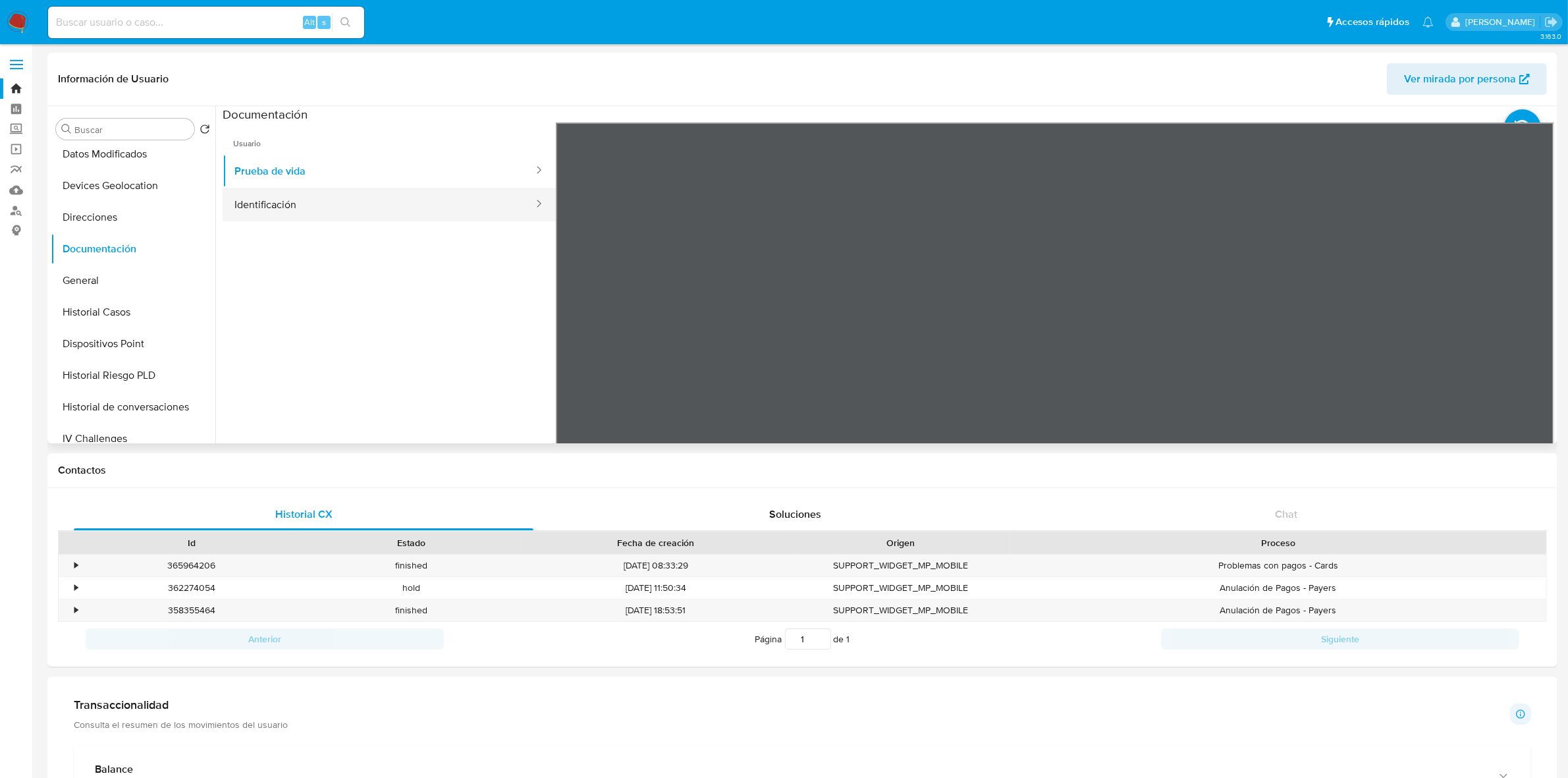
click at [309, 215] on button "Identificación" at bounding box center [379, 205] width 312 height 33
click at [1539, 339] on icon at bounding box center [1538, 336] width 27 height 27
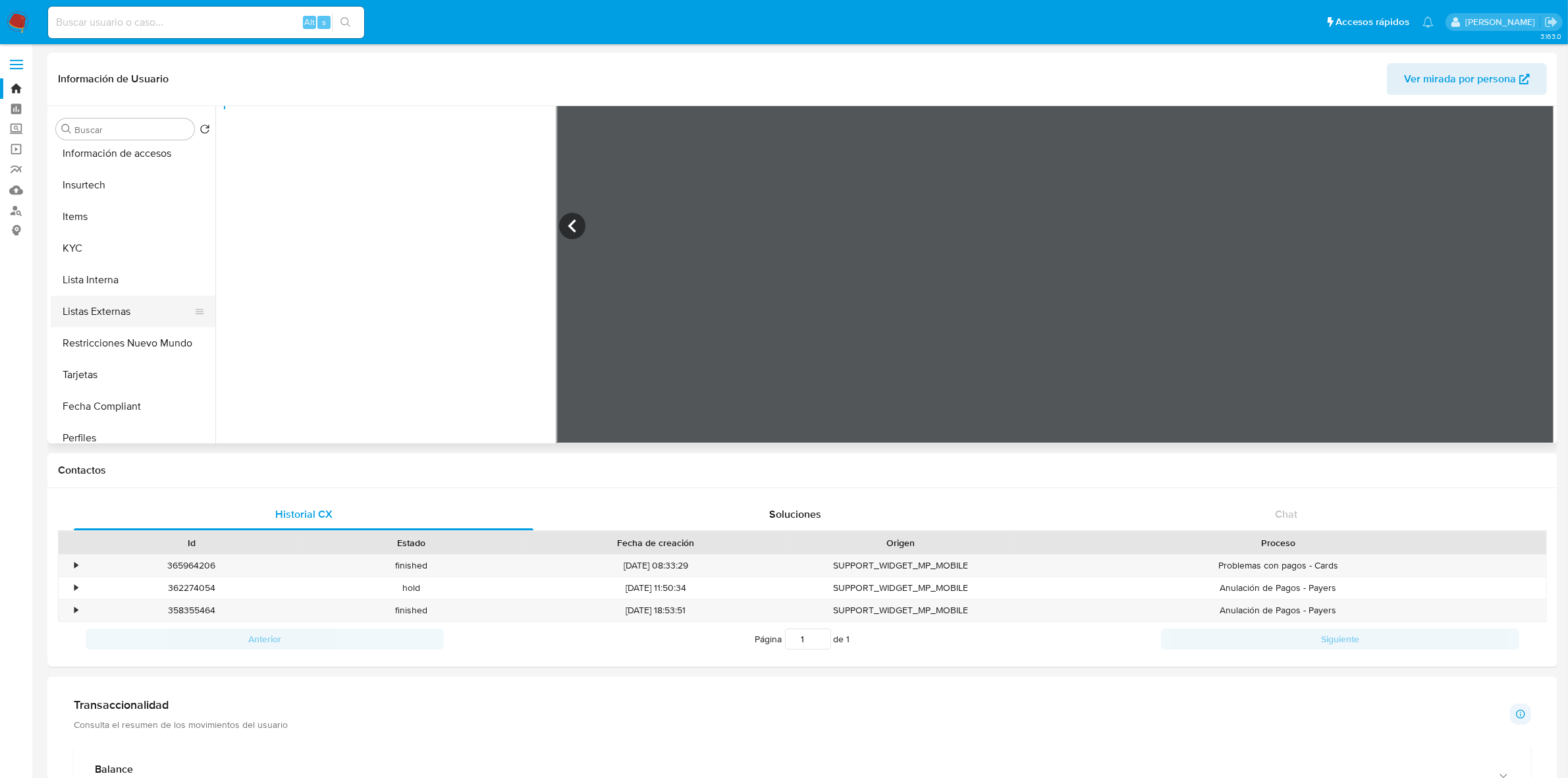
scroll to position [494, 0]
click at [89, 236] on button "KYC" at bounding box center [127, 236] width 154 height 32
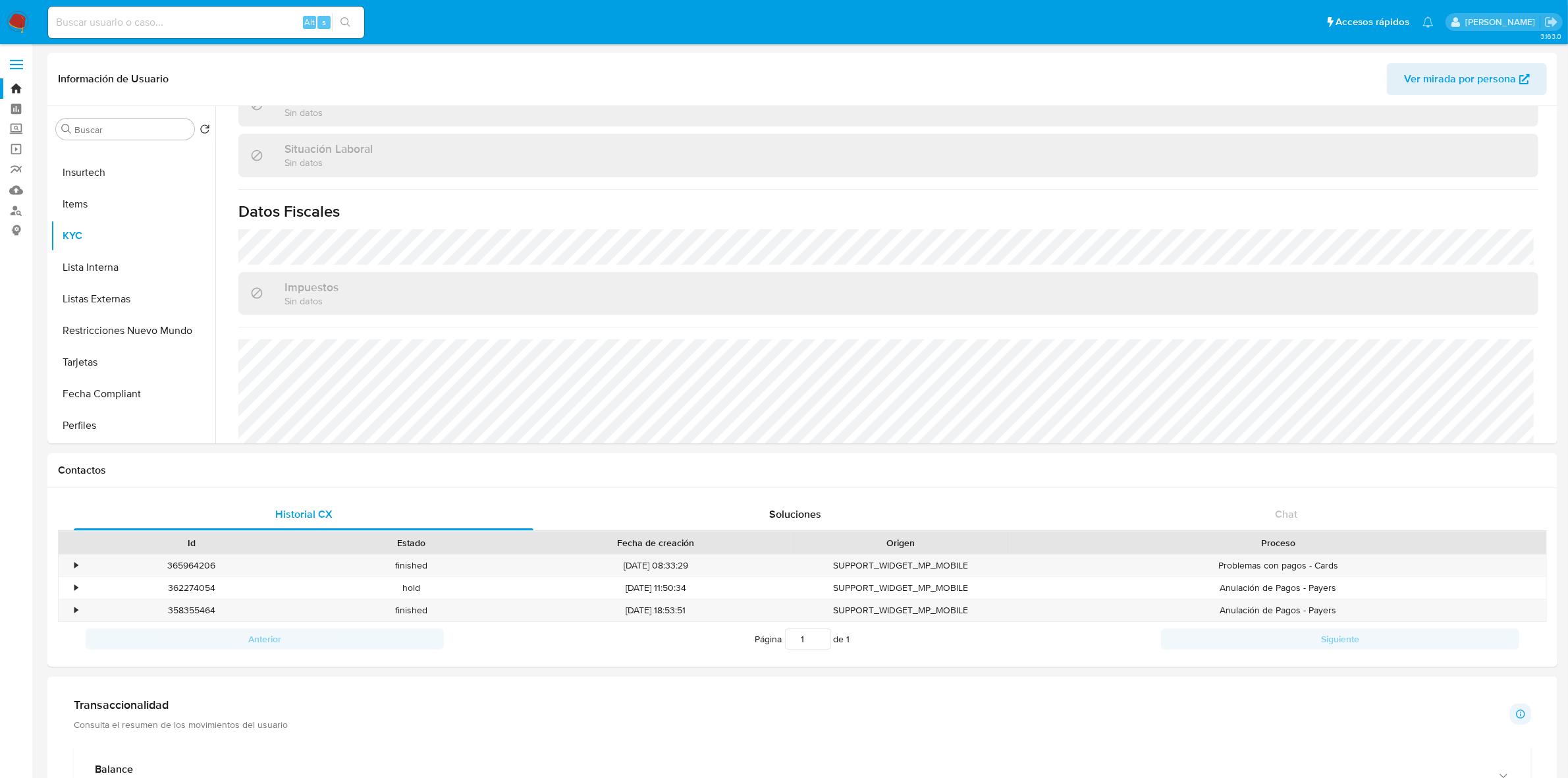
scroll to position [714, 0]
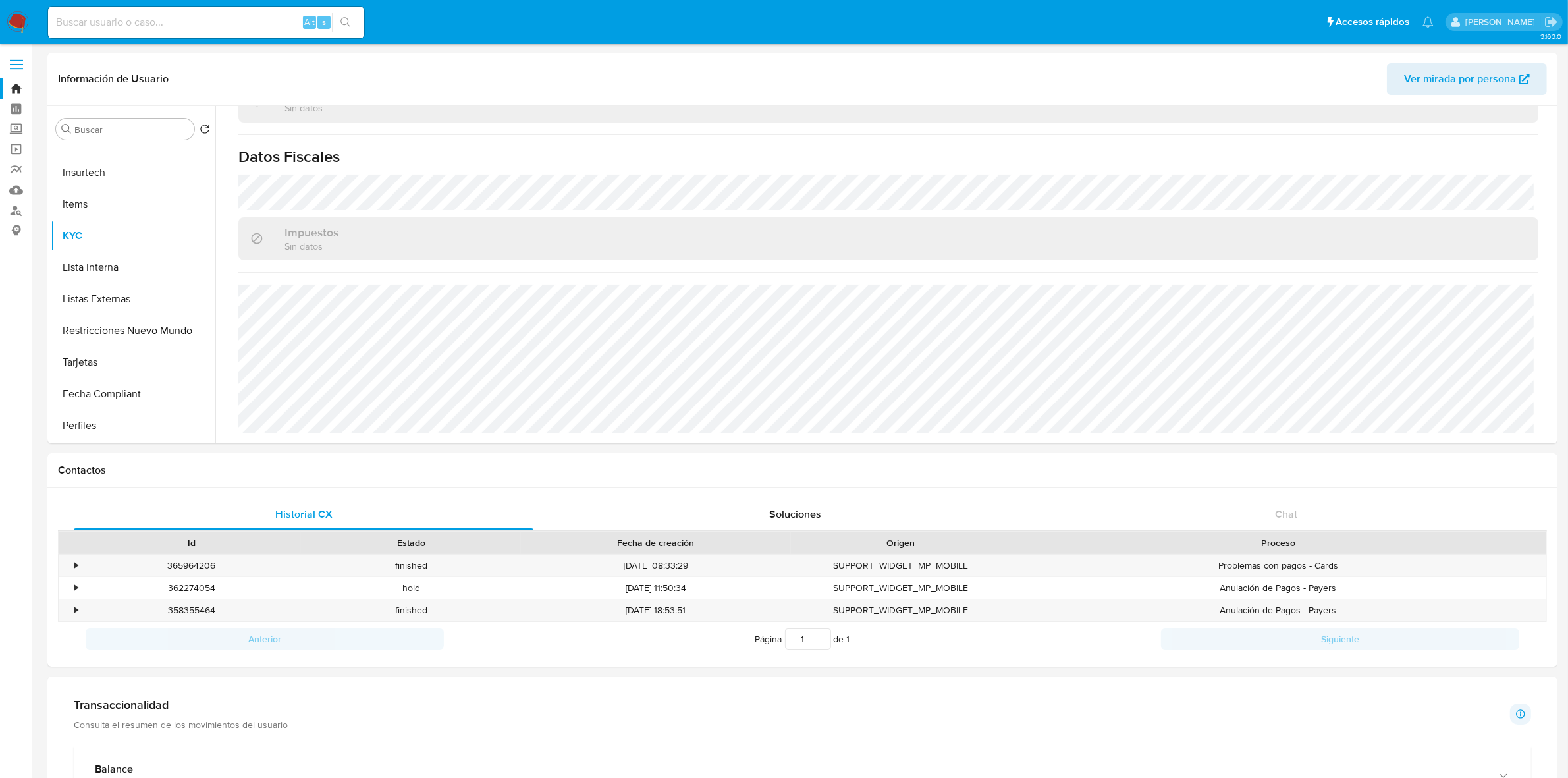
click at [25, 27] on img at bounding box center [18, 23] width 23 height 23
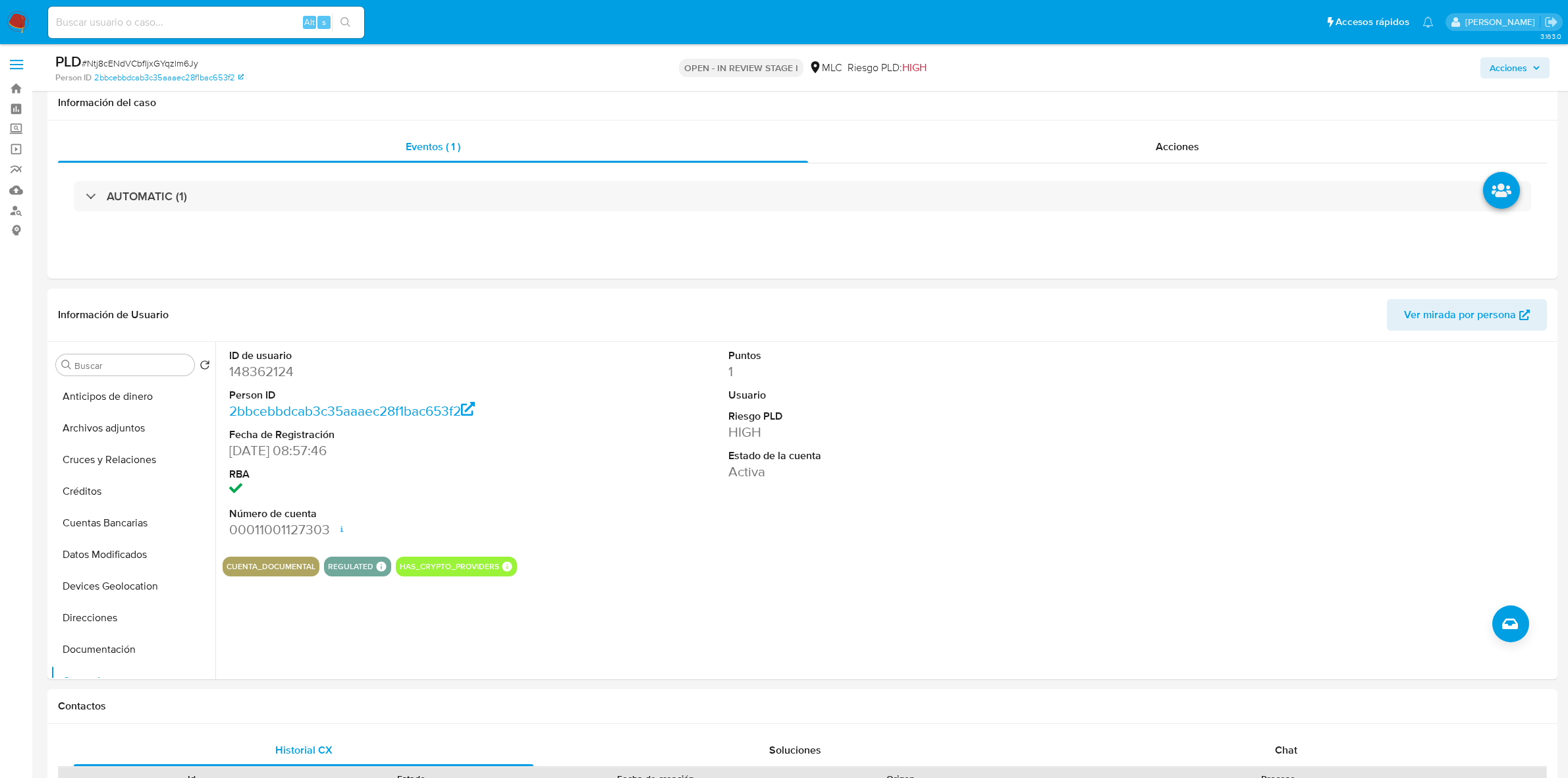
select select "10"
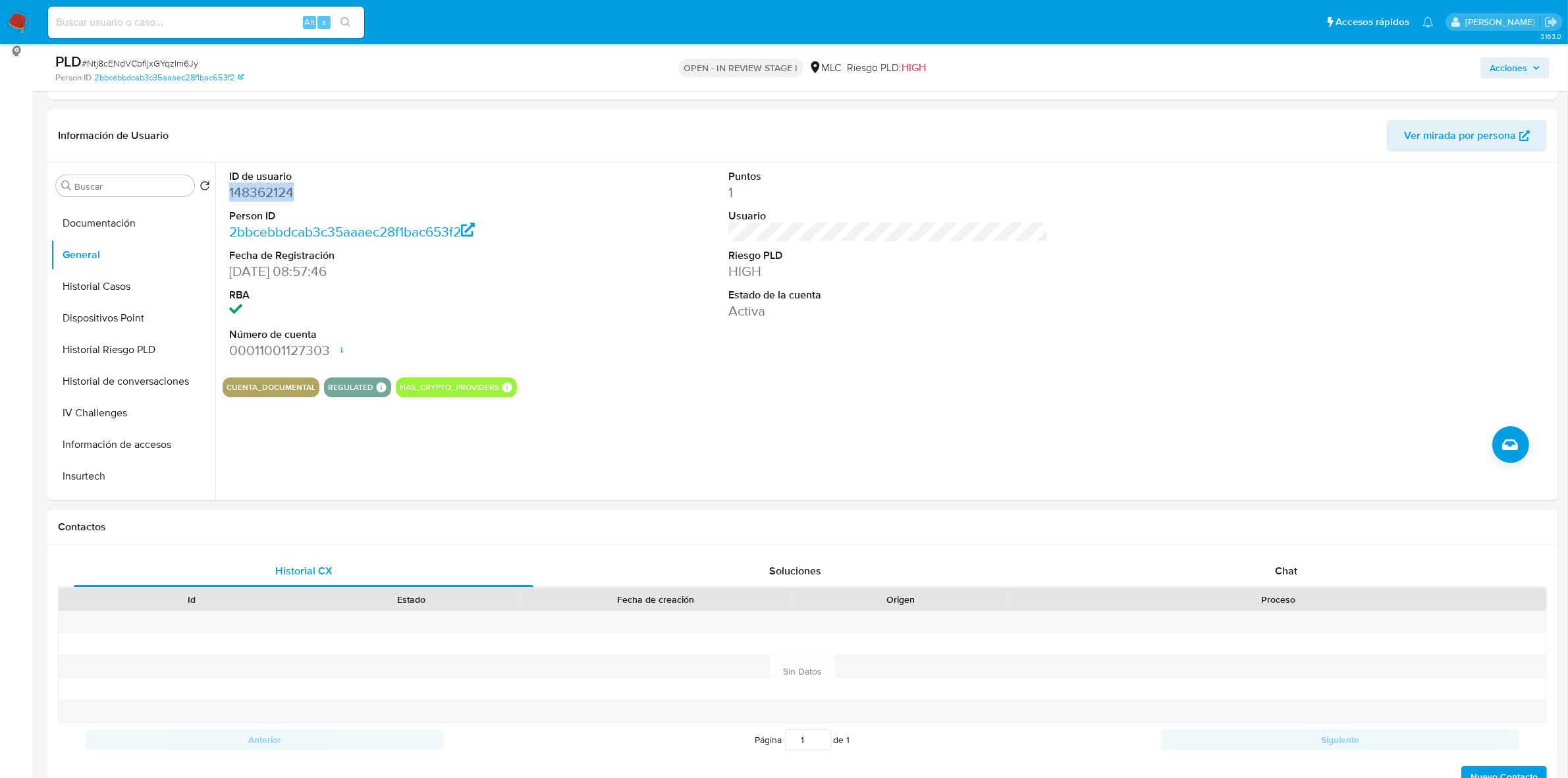
scroll to position [165, 0]
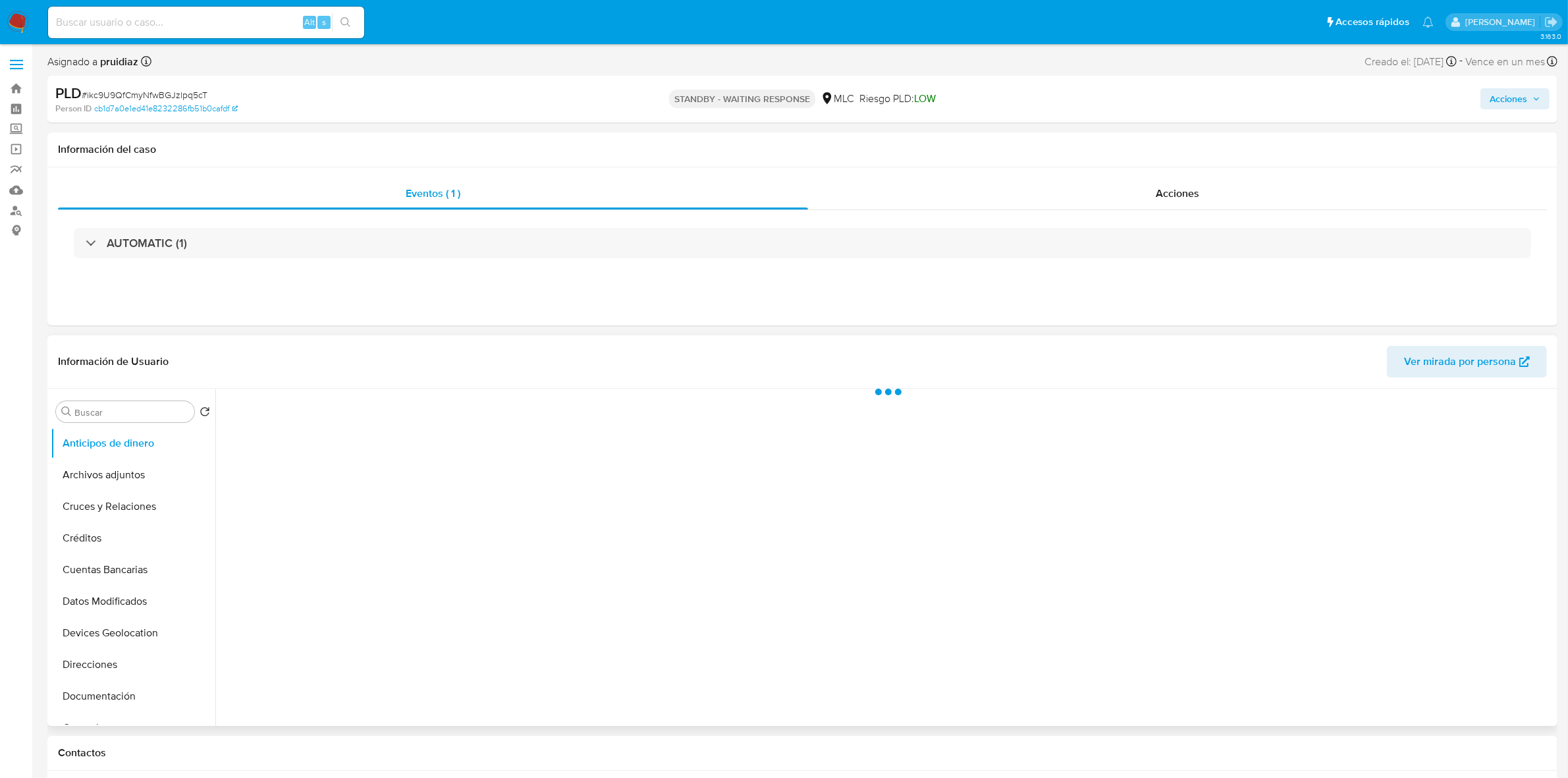
select select "10"
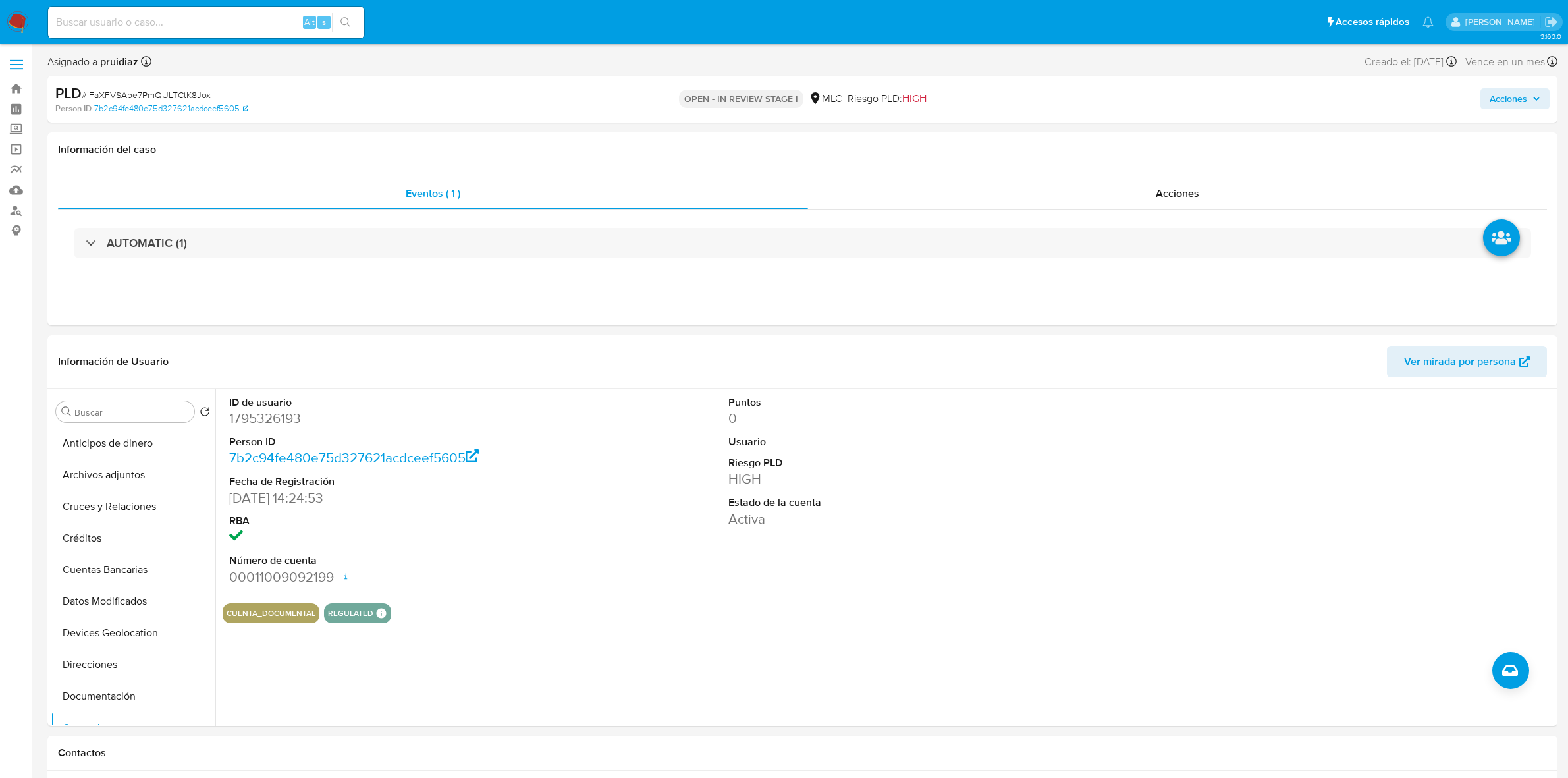
select select "10"
click at [290, 425] on dd "1795326193" at bounding box center [389, 418] width 320 height 18
click at [281, 412] on dd "1795326193" at bounding box center [389, 418] width 320 height 18
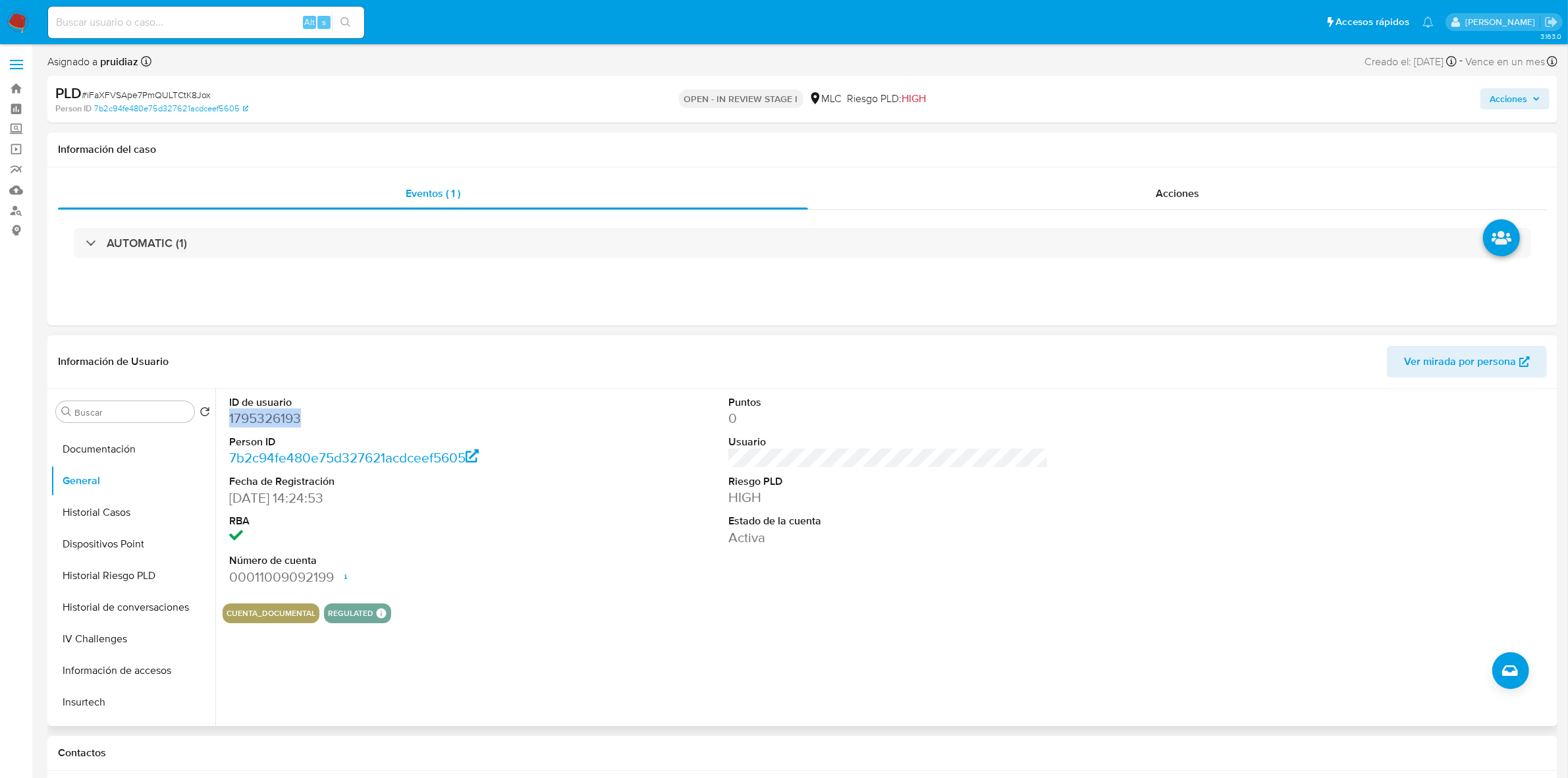
click at [281, 413] on dd "1795326193" at bounding box center [389, 418] width 320 height 18
click at [136, 93] on span "# iFaXFVSApe7PmQULTCtK8Jox" at bounding box center [146, 94] width 129 height 13
copy span "iFaXFVSApe7PmQULTCtK8Jox"
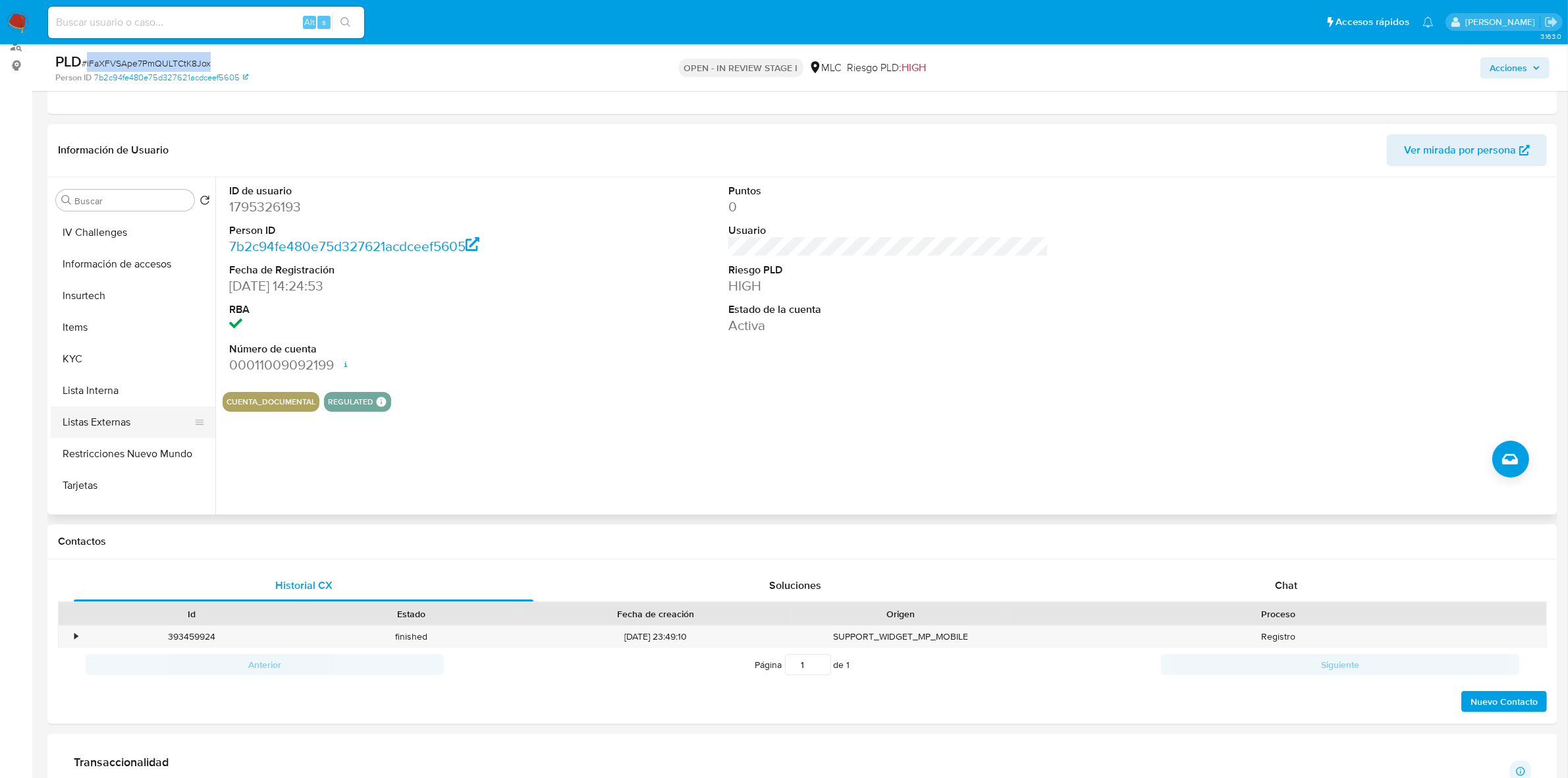
scroll to position [494, 0]
click at [86, 293] on button "KYC" at bounding box center [127, 307] width 154 height 32
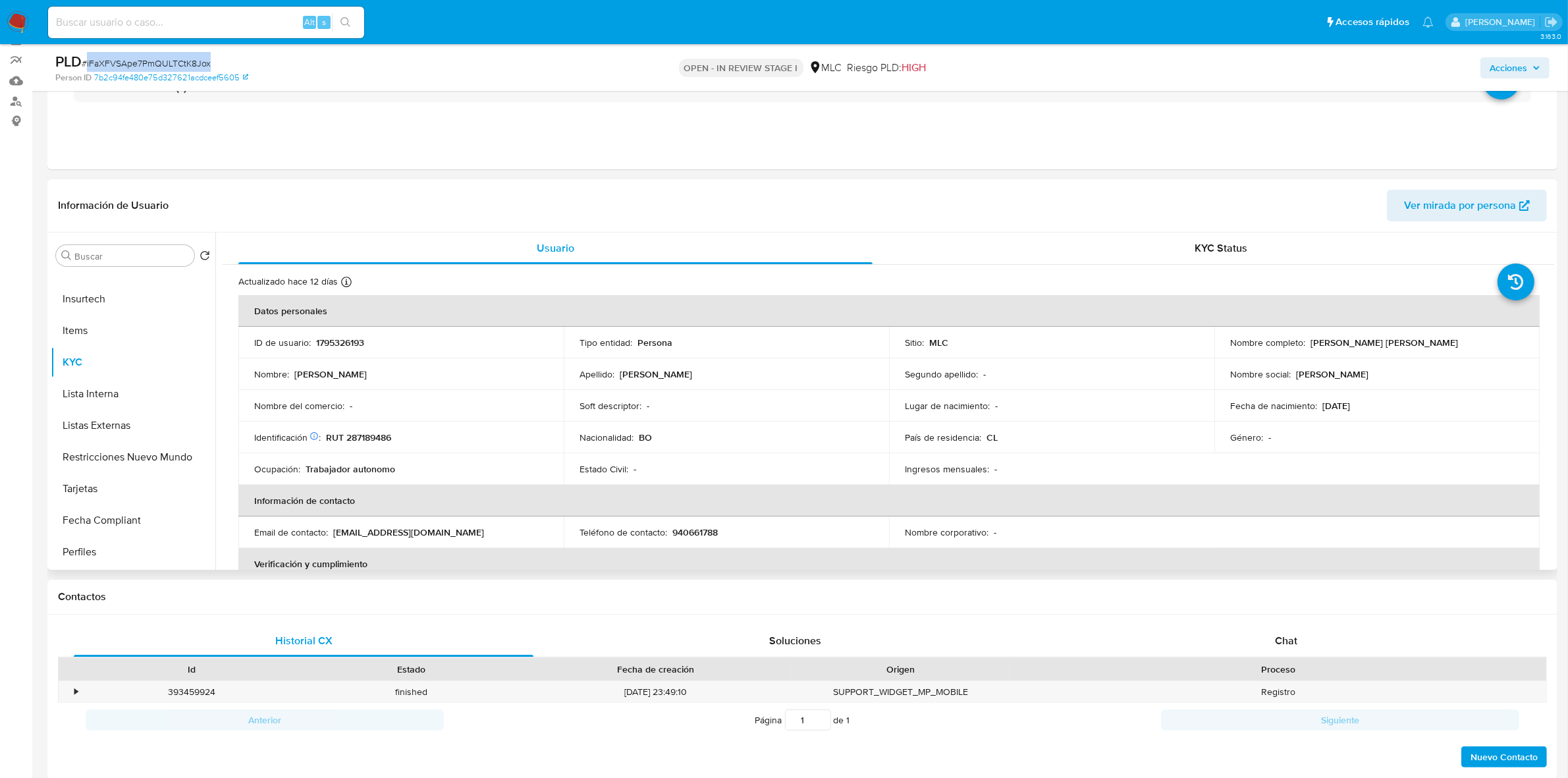
scroll to position [83, 0]
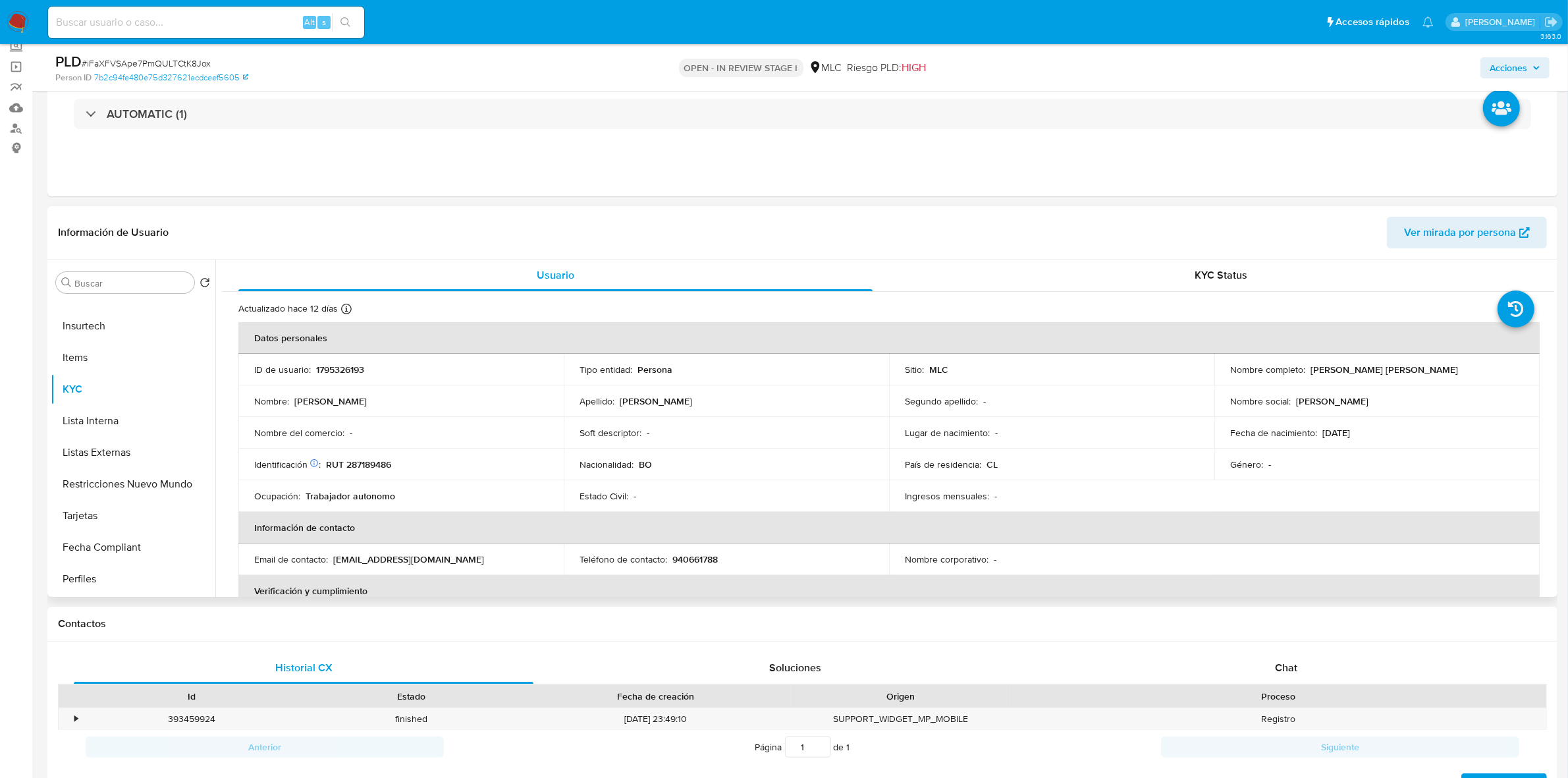
click at [363, 463] on p "RUT 287189486" at bounding box center [359, 464] width 65 height 12
copy p "287189486"
click at [358, 466] on p "RUT 287189486" at bounding box center [359, 464] width 65 height 12
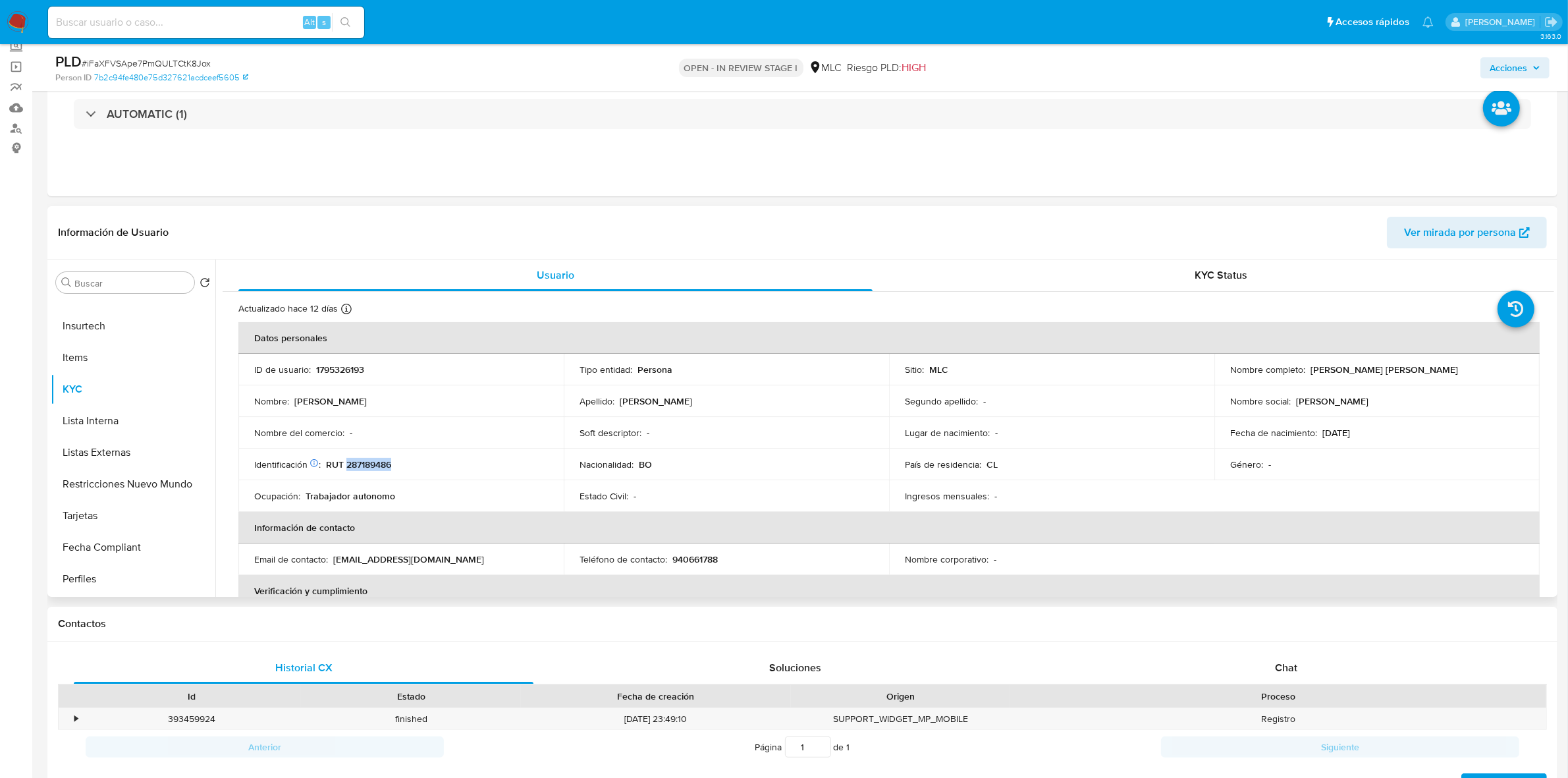
click at [358, 466] on p "RUT 287189486" at bounding box center [359, 464] width 65 height 12
click at [113, 373] on button "Cruces y Relaciones" at bounding box center [127, 378] width 154 height 32
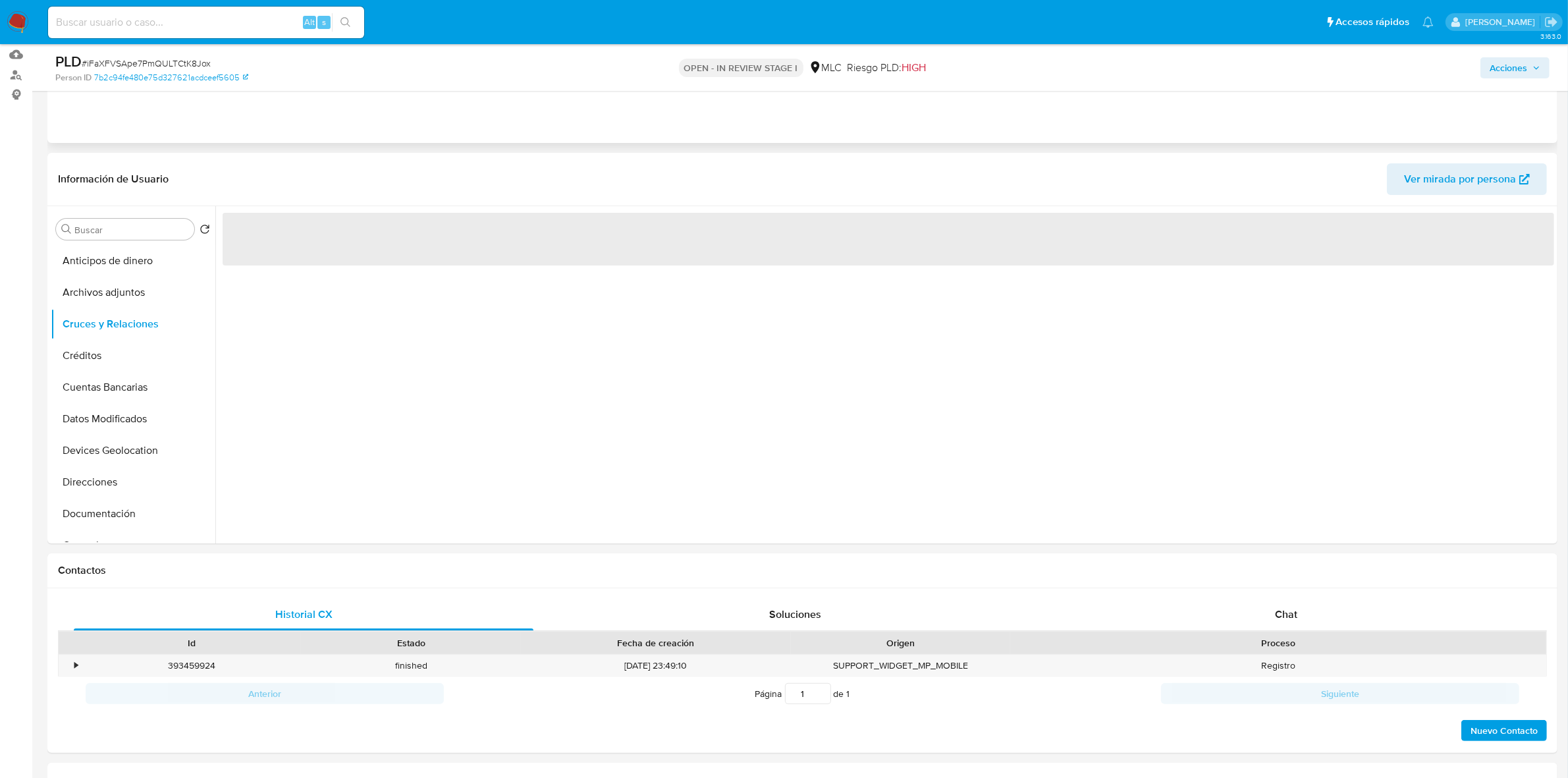
scroll to position [165, 0]
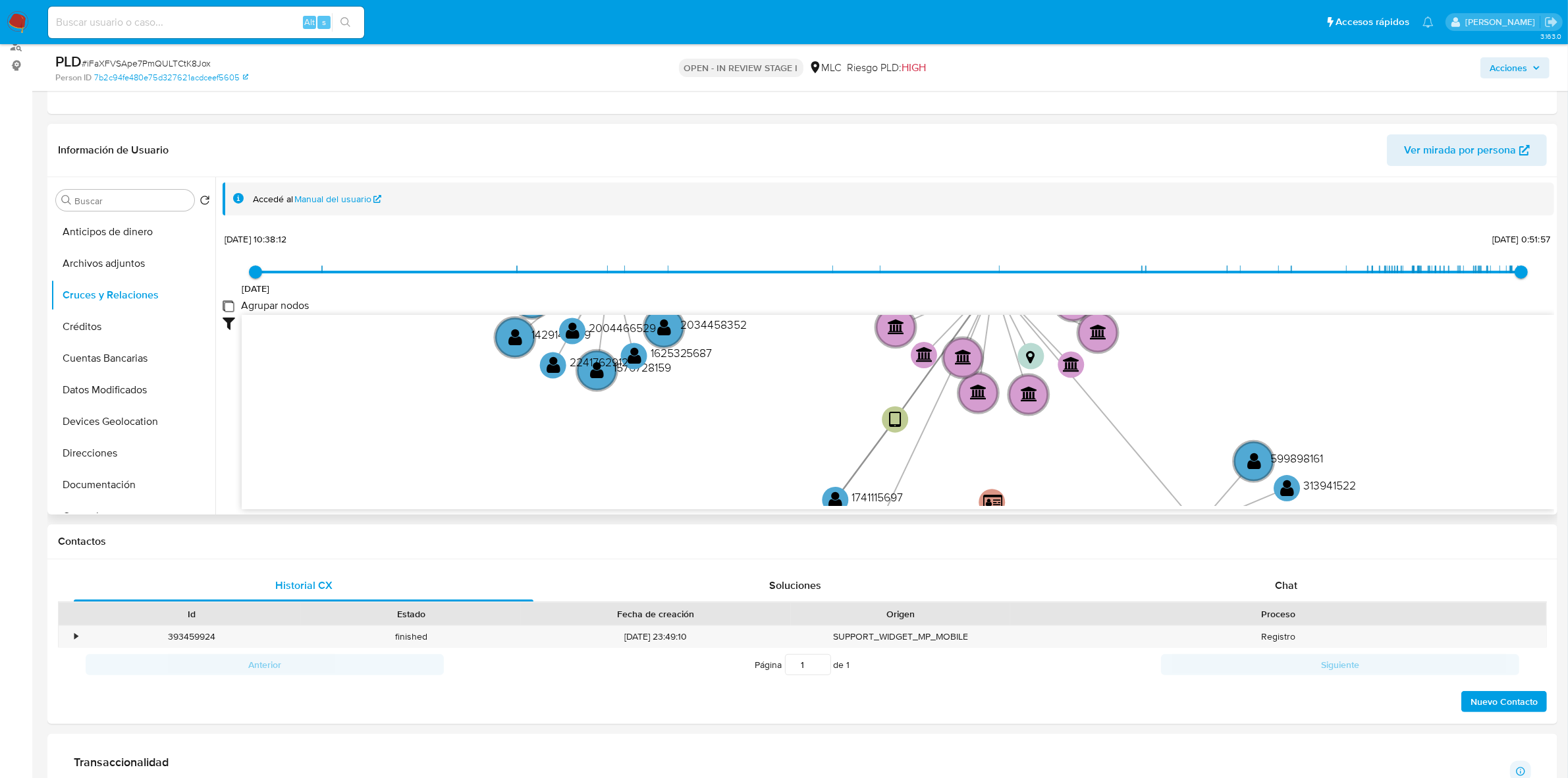
click at [229, 303] on group_nodes "Agrupar nodos" at bounding box center [228, 306] width 11 height 11
checkbox group_nodes "true"
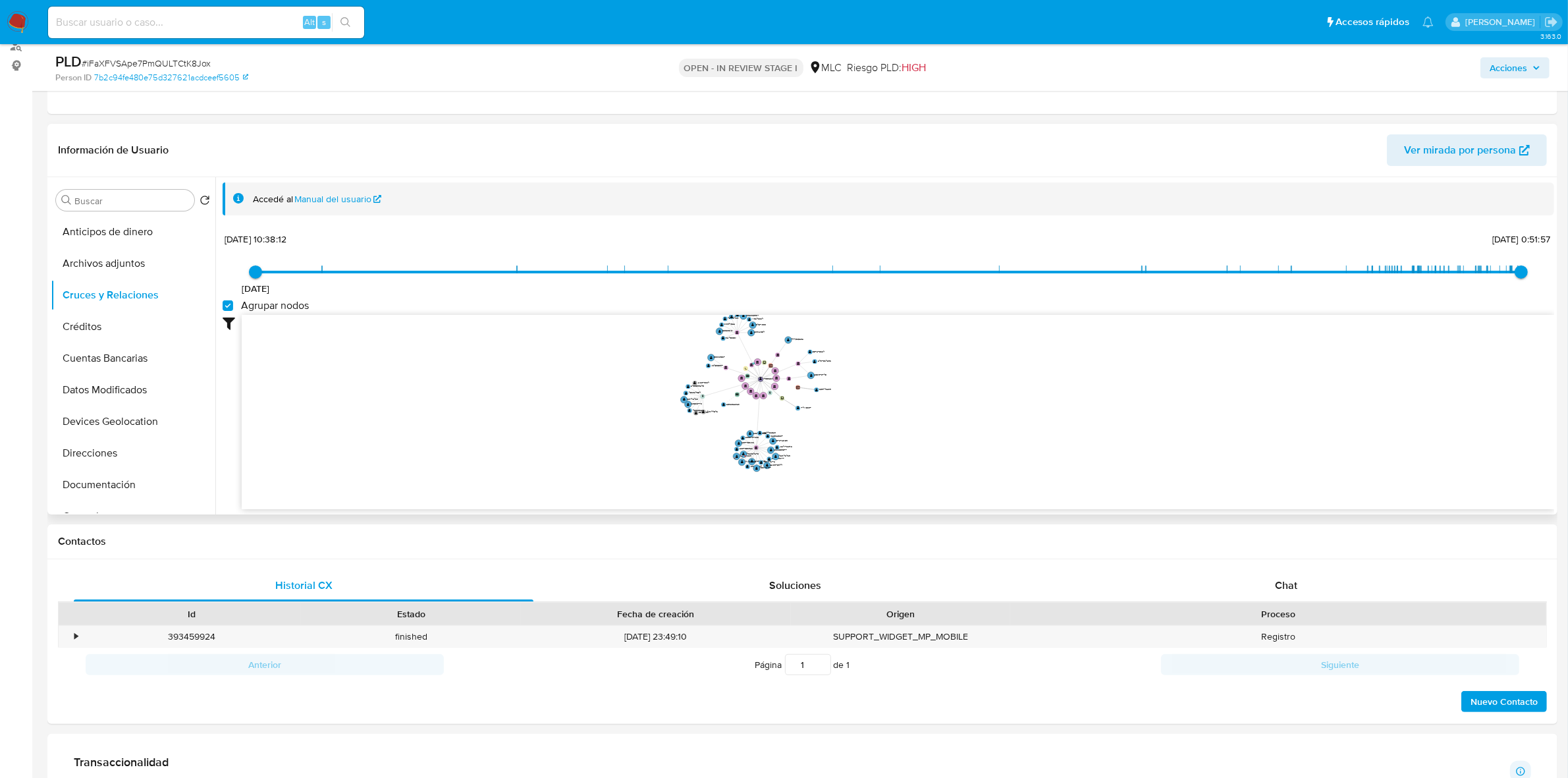
drag, startPoint x: 891, startPoint y: 329, endPoint x: 904, endPoint y: 378, distance: 50.7
click at [904, 378] on icon "user-1795326193  1795326193 device-6601b38be759efa37d8bf466  device-66b67b8d1…" at bounding box center [898, 410] width 1312 height 191
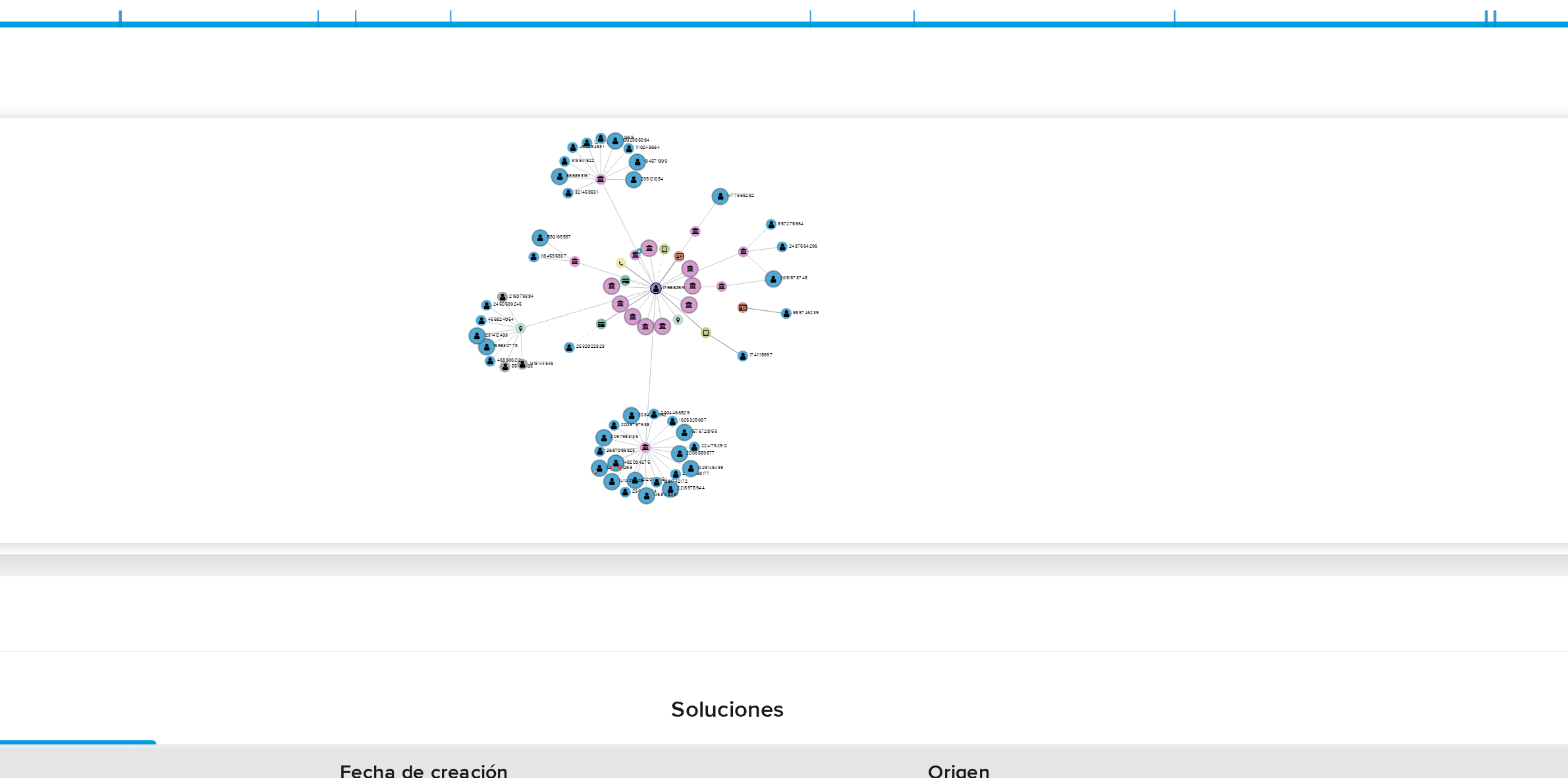
drag, startPoint x: 851, startPoint y: 297, endPoint x: 859, endPoint y: 410, distance: 113.3
click at [859, 410] on icon "user-1795326193  1795326193 device-6601b38be759efa37d8bf466  device-66b67b8d1…" at bounding box center [898, 410] width 1312 height 191
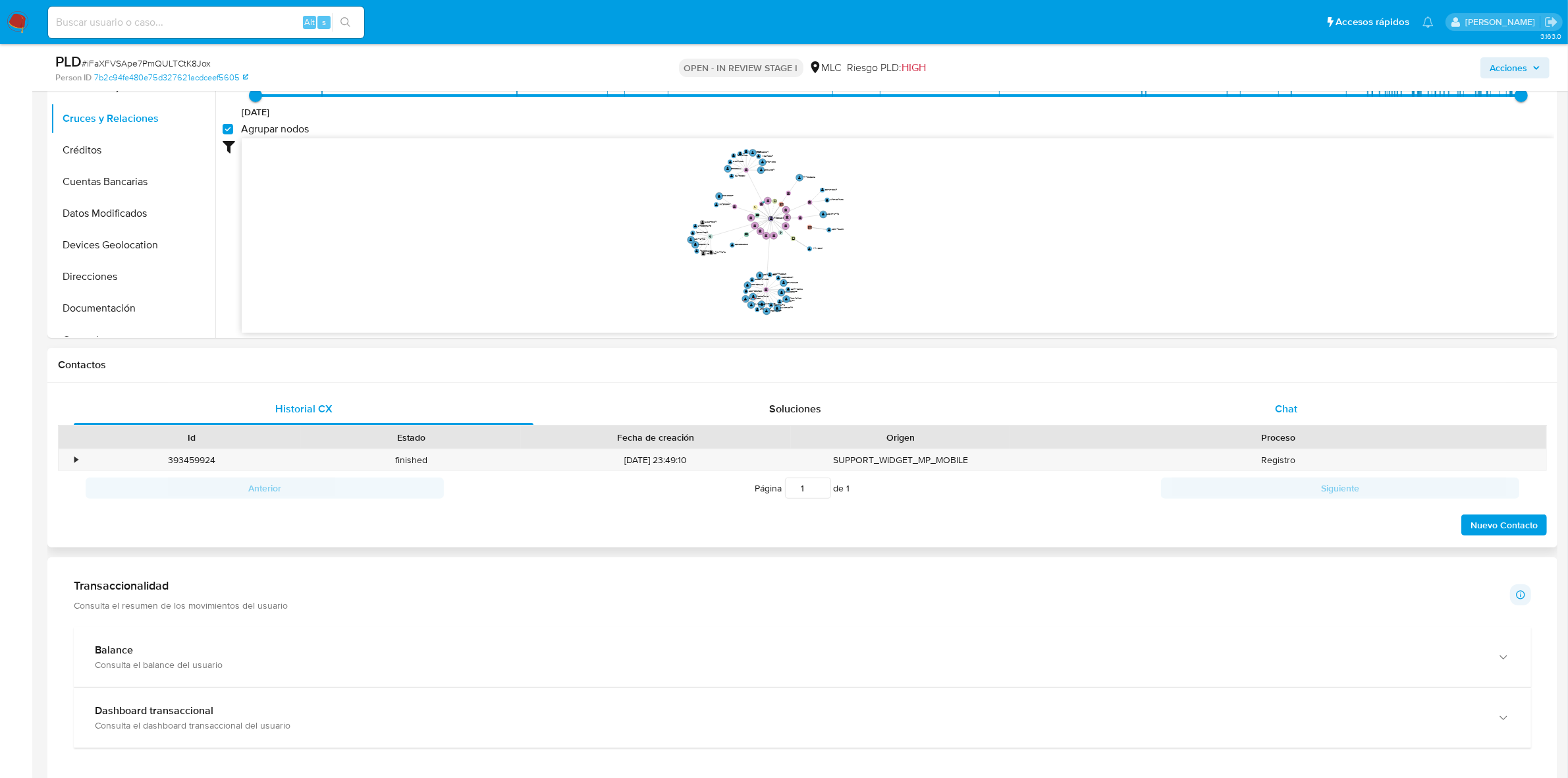
scroll to position [359, 0]
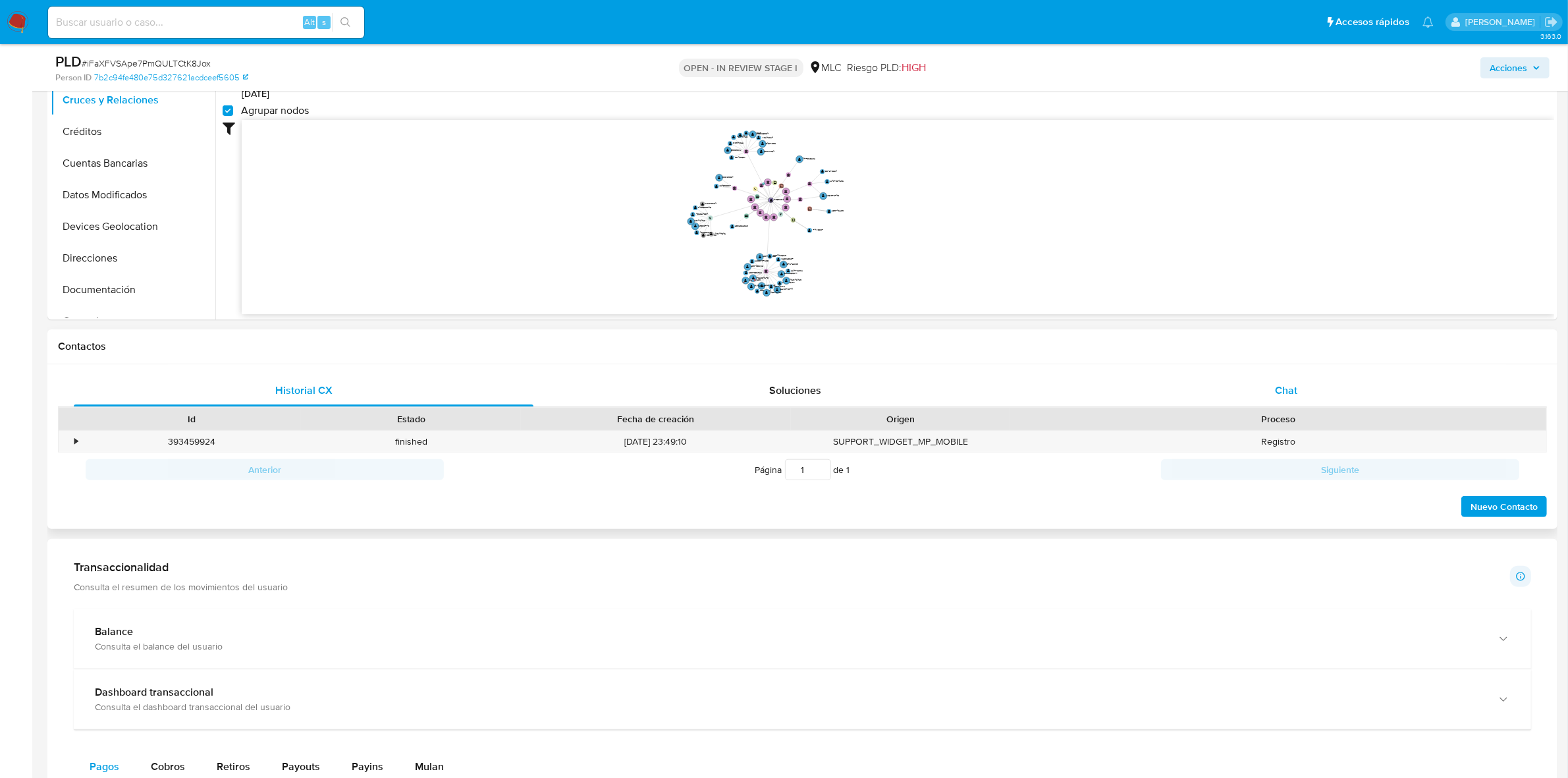
click at [1309, 387] on div "Chat" at bounding box center [1286, 391] width 459 height 32
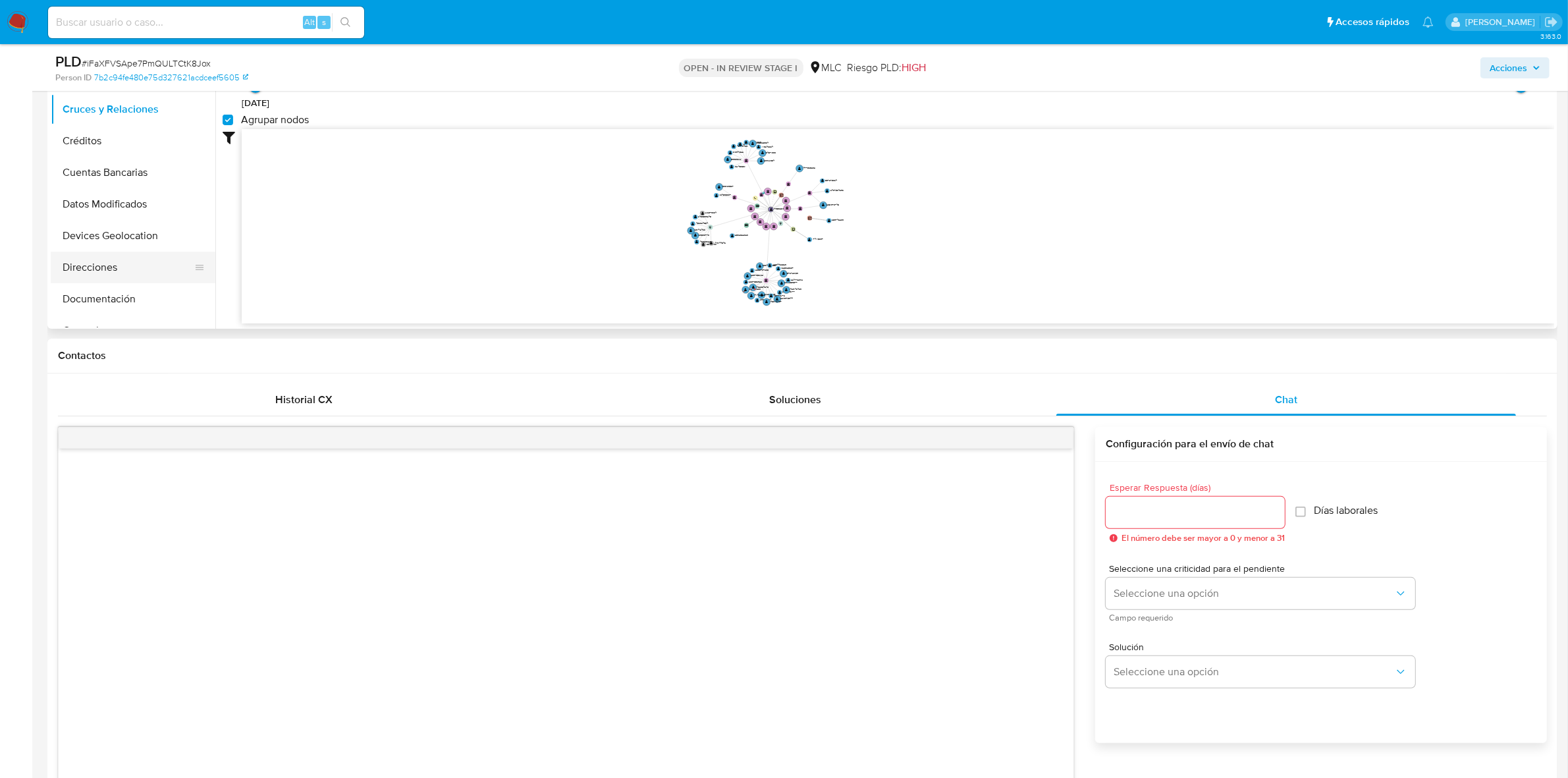
scroll to position [278, 0]
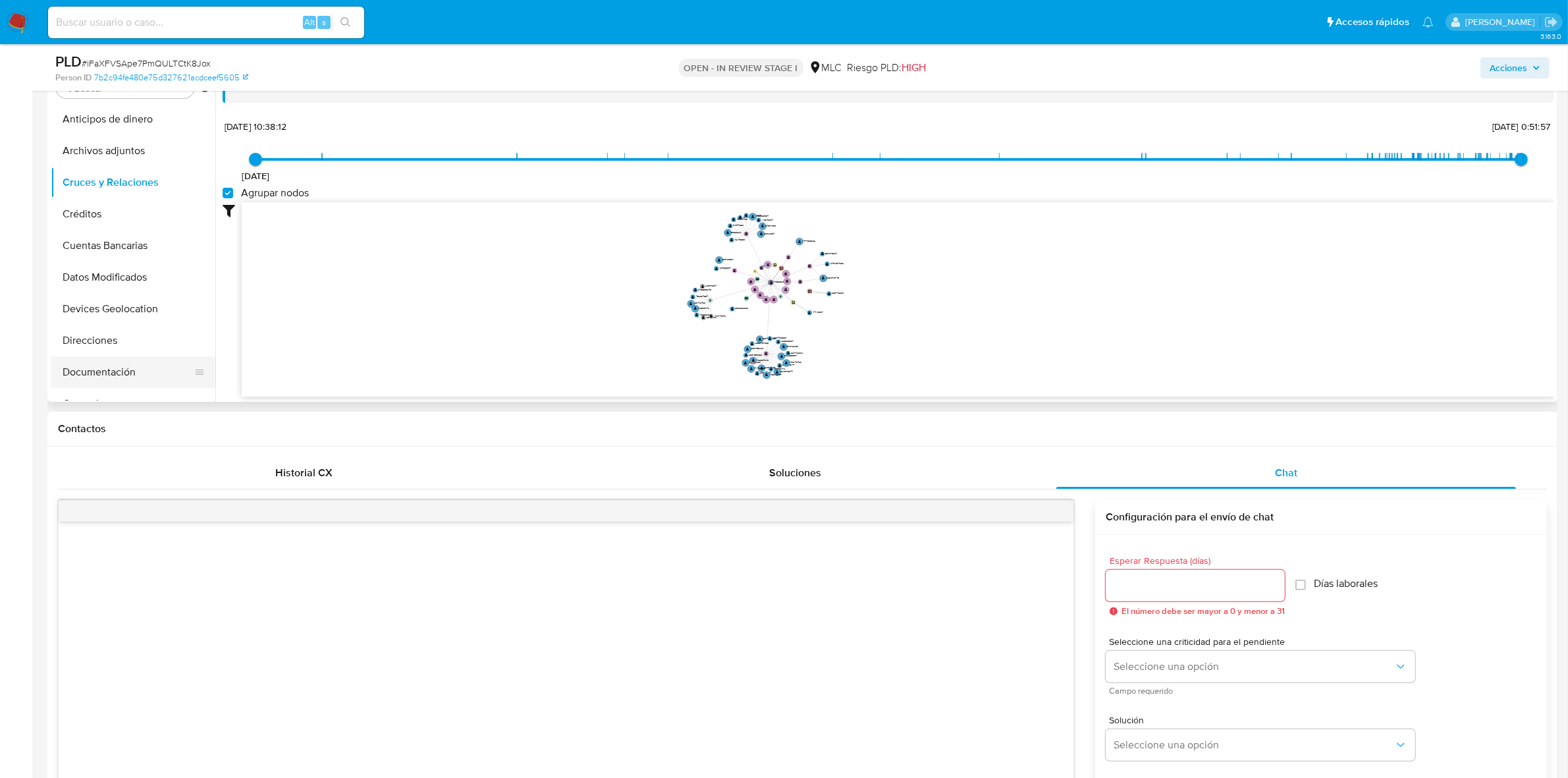
click at [127, 372] on button "Documentación" at bounding box center [127, 372] width 154 height 32
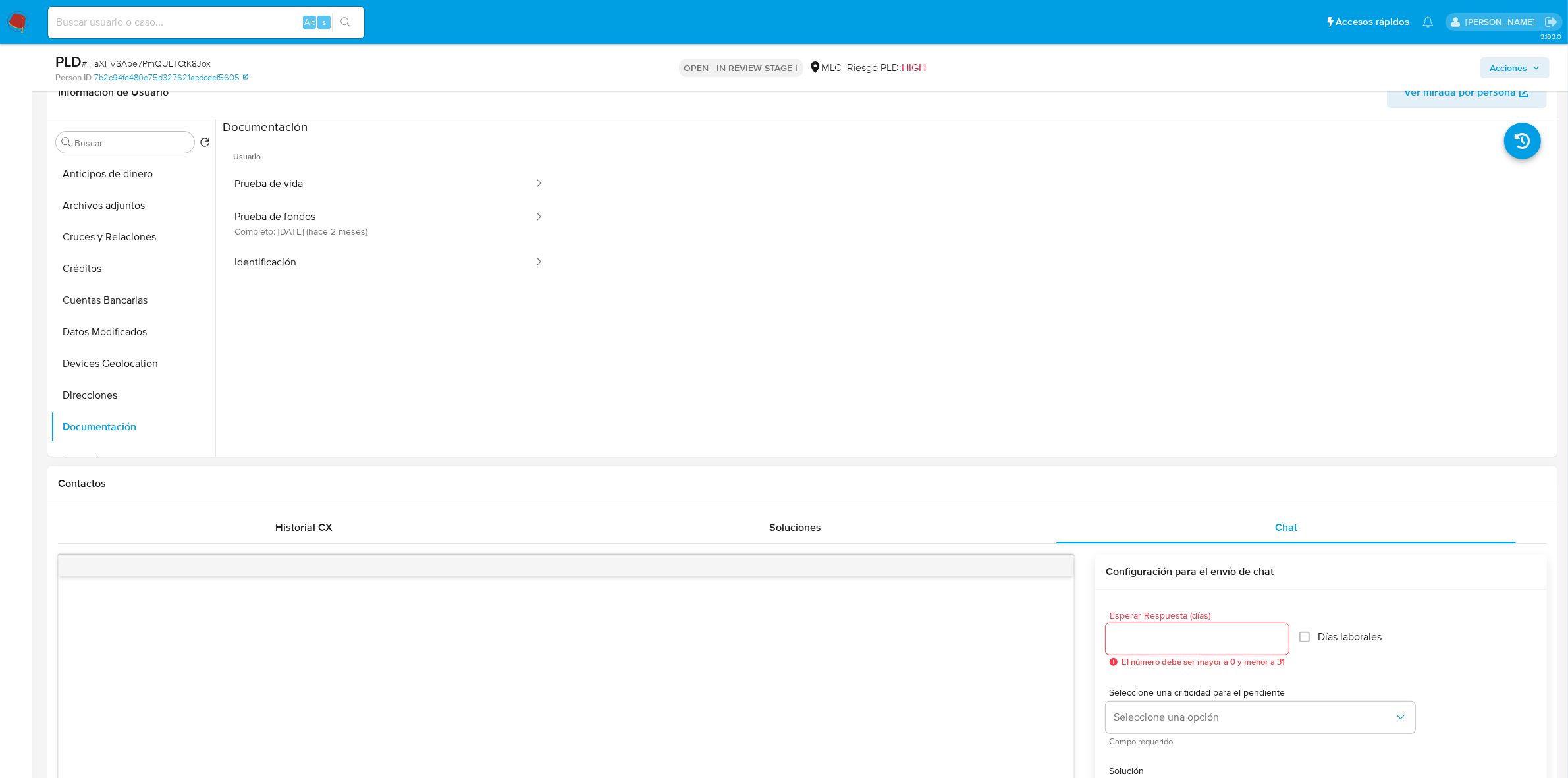
scroll to position [195, 0]
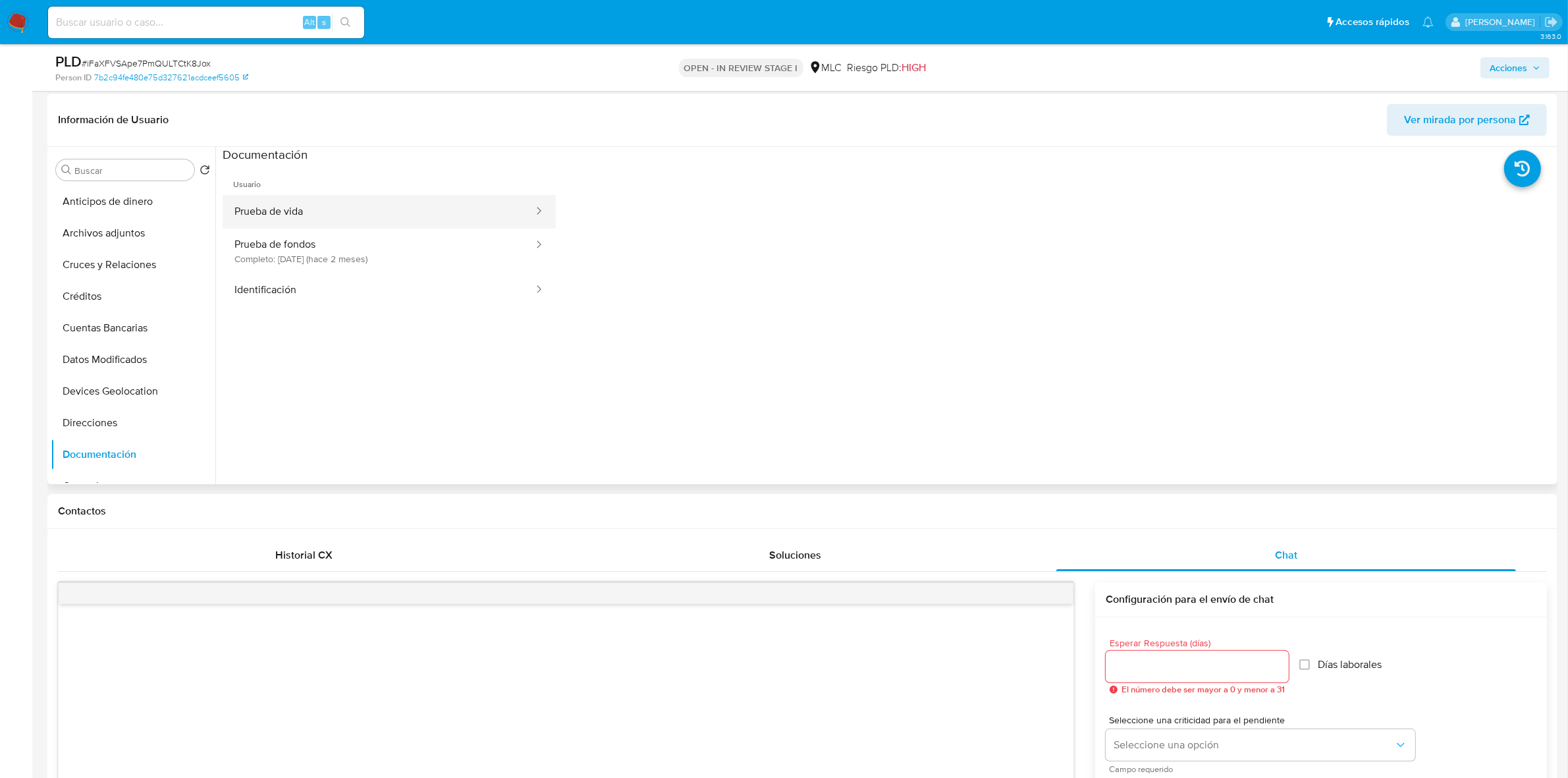
click at [365, 213] on button "Prueba de vida" at bounding box center [379, 212] width 312 height 33
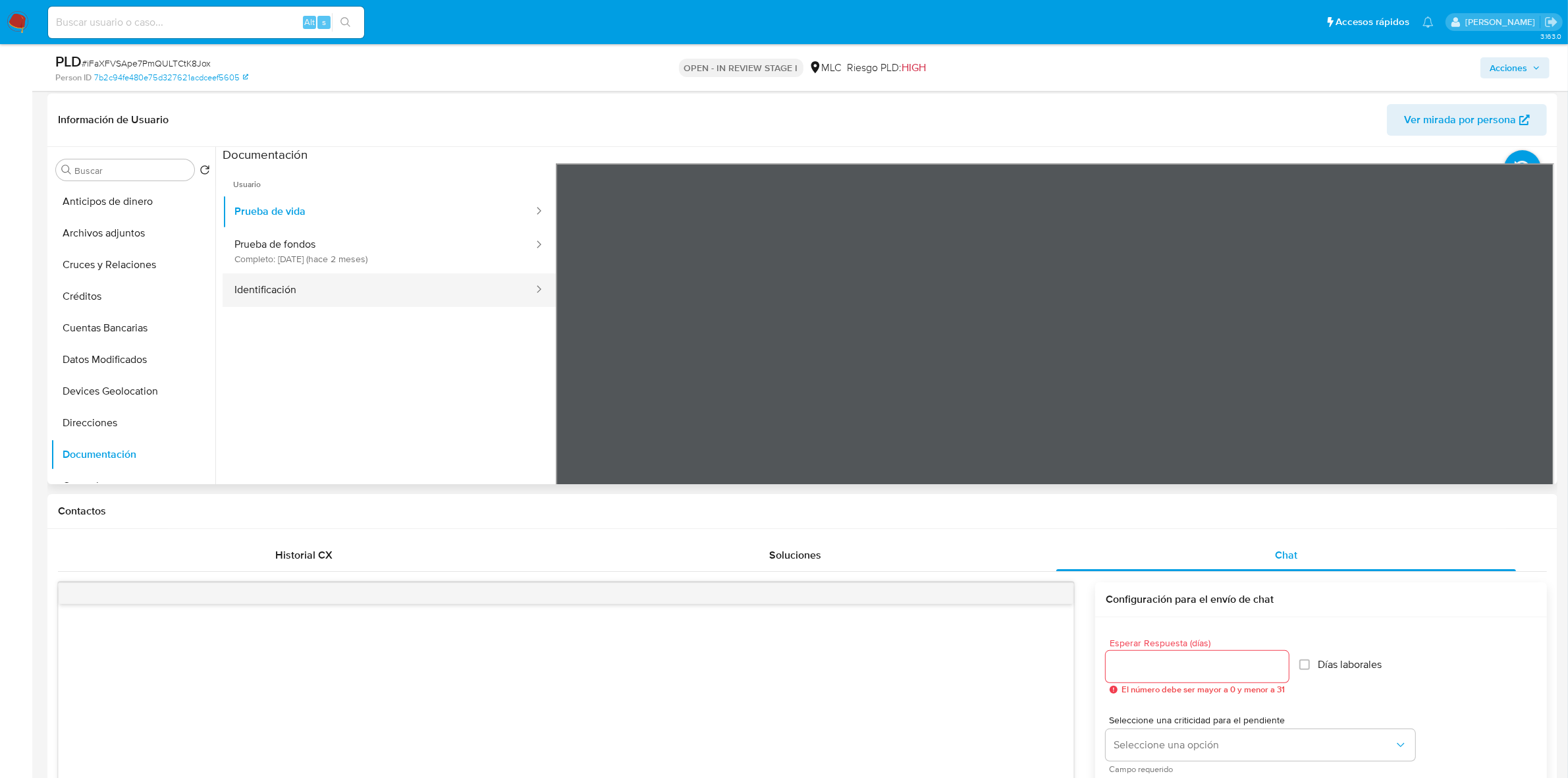
click at [334, 284] on button "Identificación" at bounding box center [379, 290] width 312 height 33
click at [1539, 381] on icon at bounding box center [1538, 377] width 27 height 27
click at [328, 244] on button "Prueba de fondos Completo: [DATE] (hace 2 meses)" at bounding box center [379, 250] width 312 height 45
click at [330, 215] on button "Prueba de vida" at bounding box center [379, 212] width 312 height 33
click at [403, 255] on button "Prueba de fondos Completo: [DATE] (hace 2 meses)" at bounding box center [379, 250] width 312 height 45
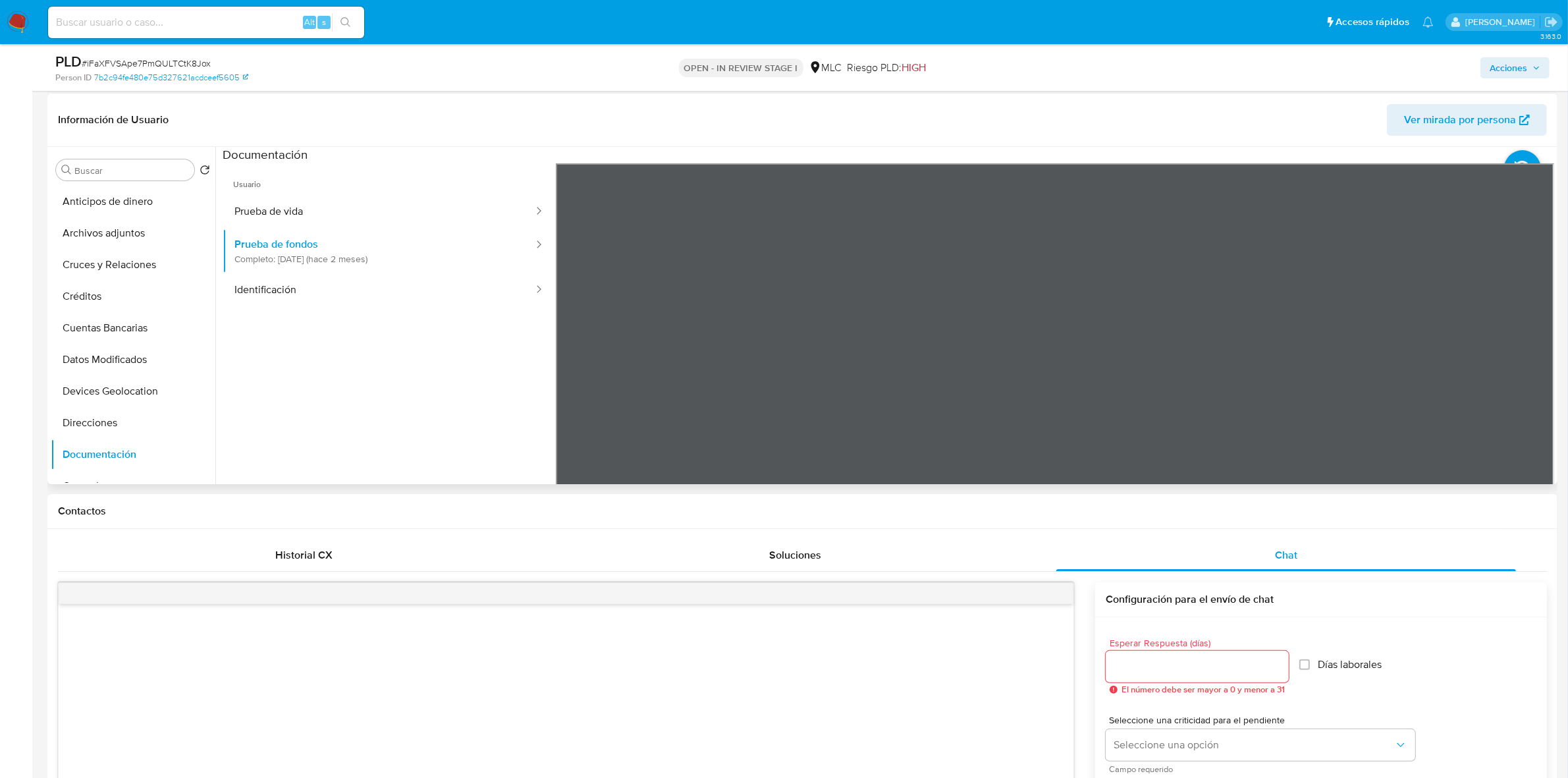
click at [917, 118] on div "Información de Usuario Ver mirada por persona Buscar Volver al orden por defect…" at bounding box center [802, 288] width 1510 height 391
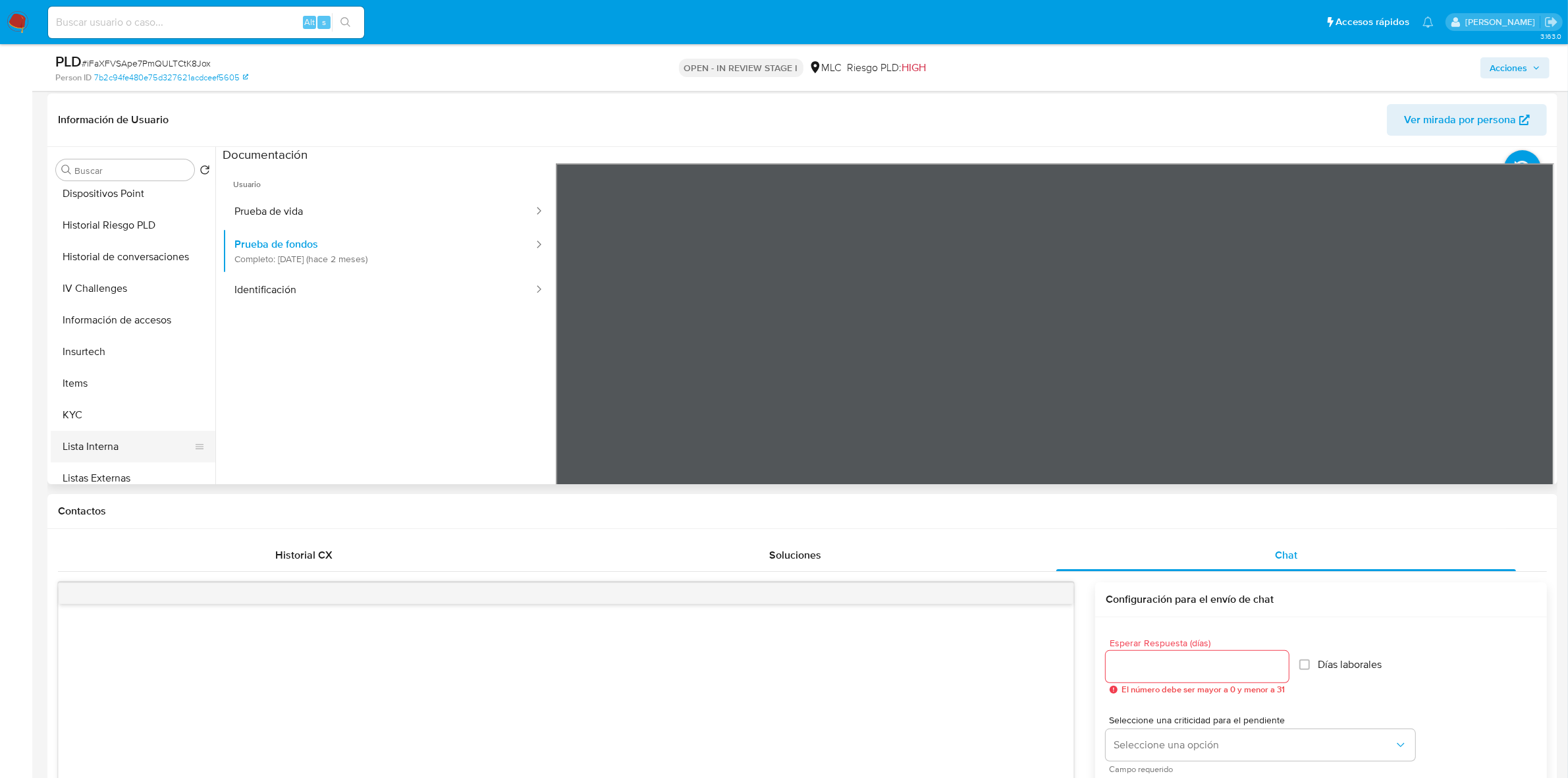
scroll to position [412, 0]
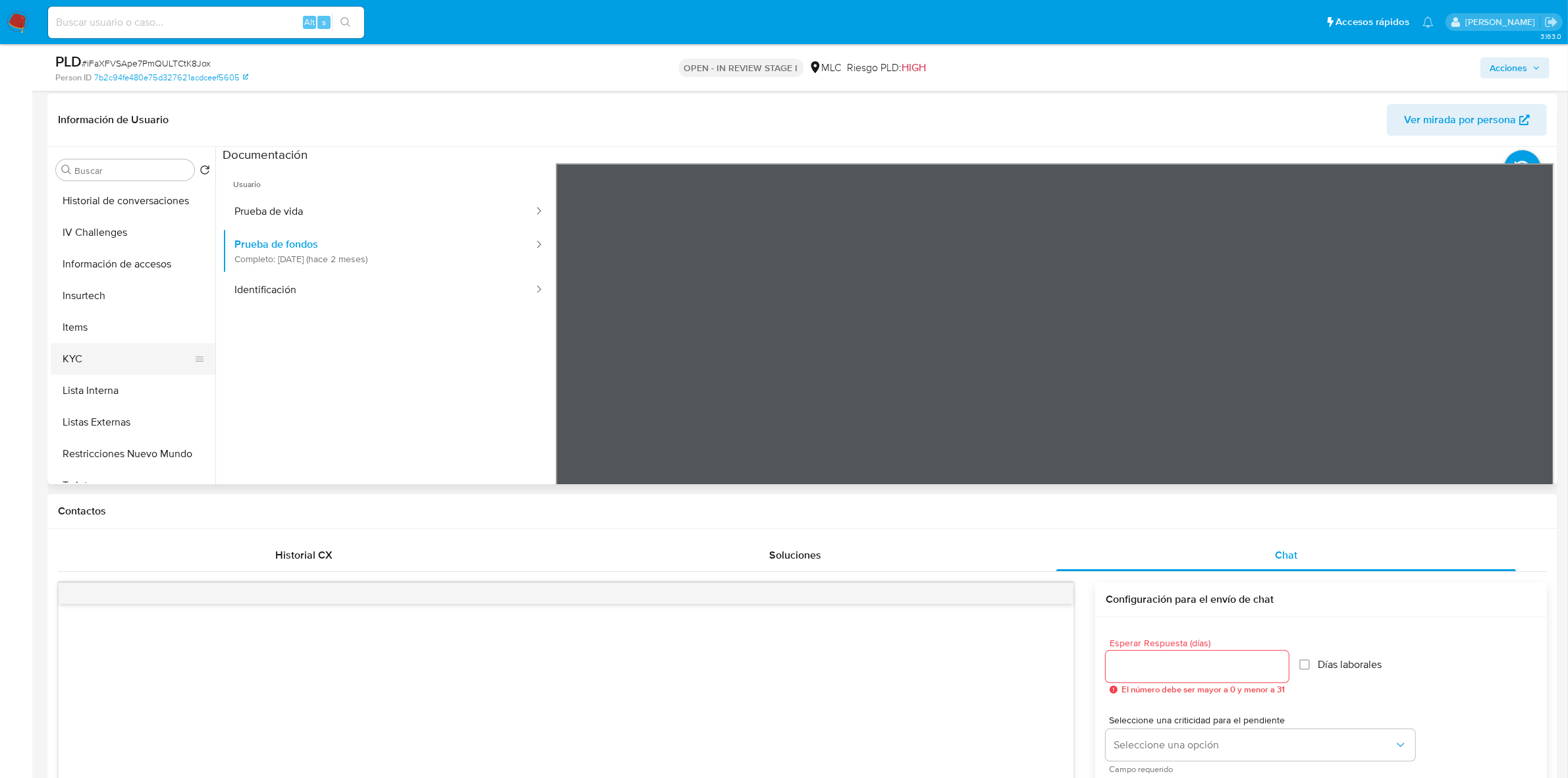
click at [74, 354] on button "KYC" at bounding box center [127, 359] width 154 height 32
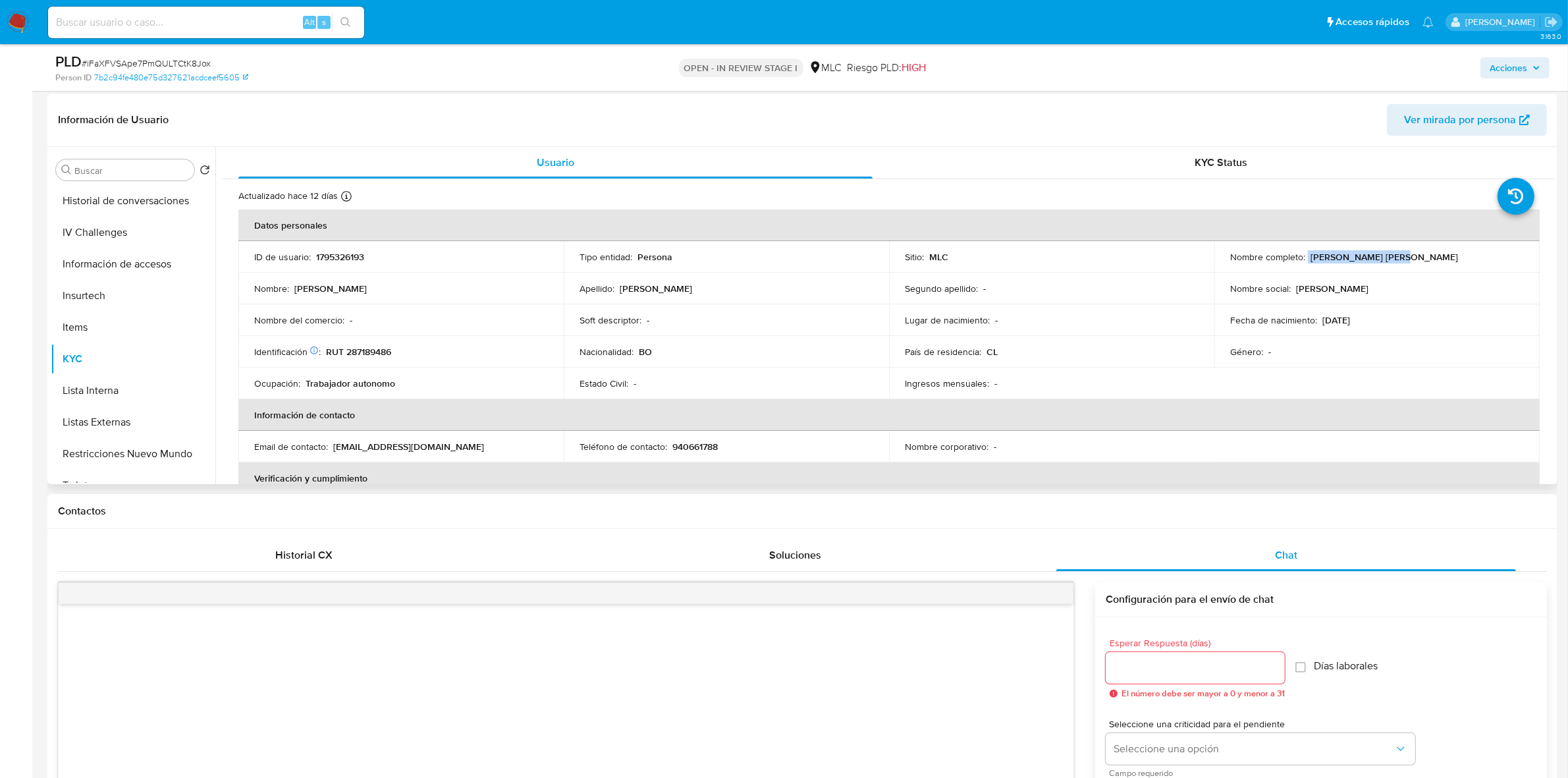
drag, startPoint x: 1398, startPoint y: 254, endPoint x: 1304, endPoint y: 261, distance: 94.3
click at [1304, 261] on div "Nombre completo : [PERSON_NAME] [PERSON_NAME]" at bounding box center [1376, 257] width 293 height 12
copy div "[PERSON_NAME] [PERSON_NAME]"
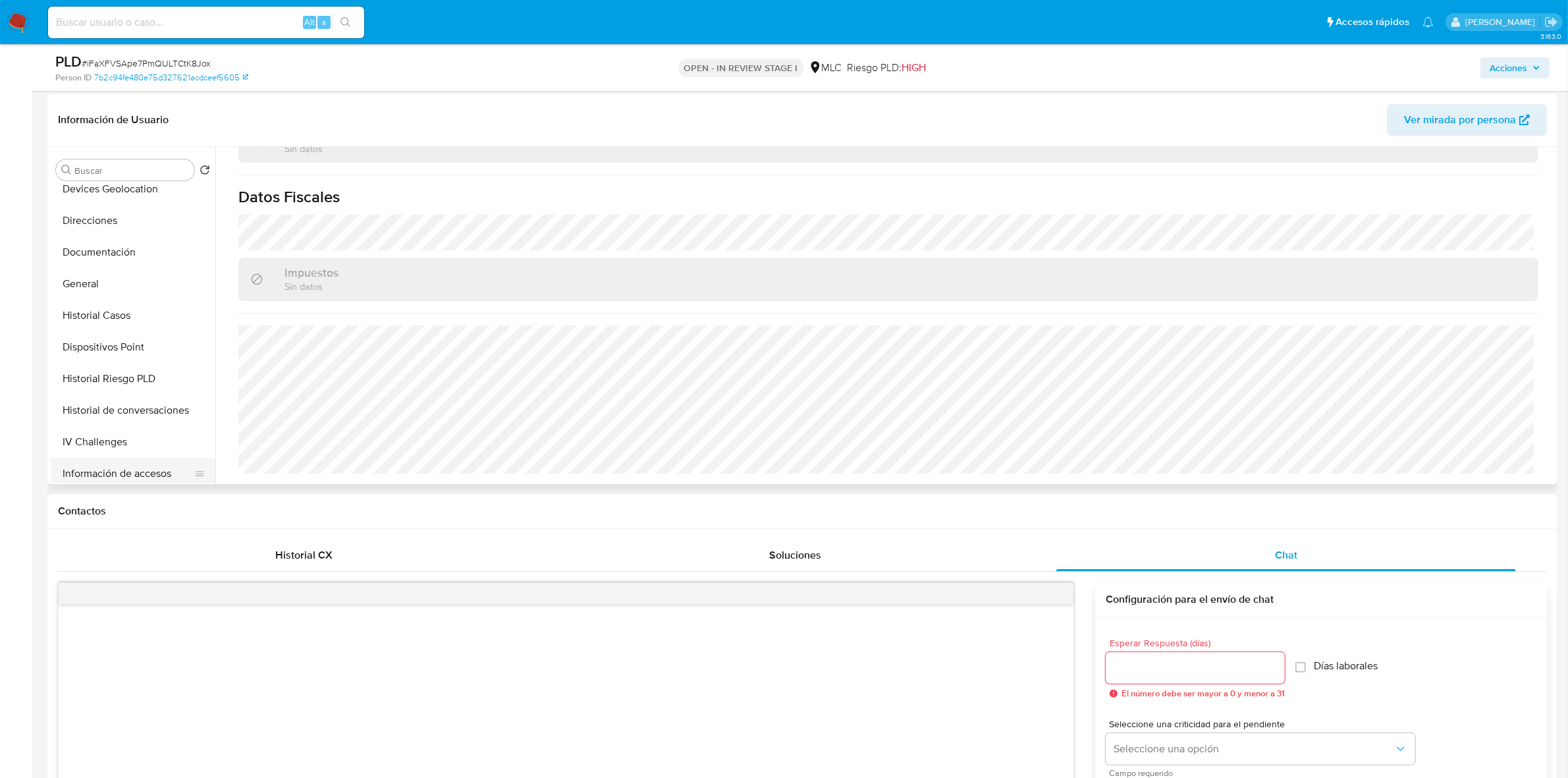
scroll to position [165, 0]
click at [113, 262] on button "Direcciones" at bounding box center [127, 259] width 154 height 32
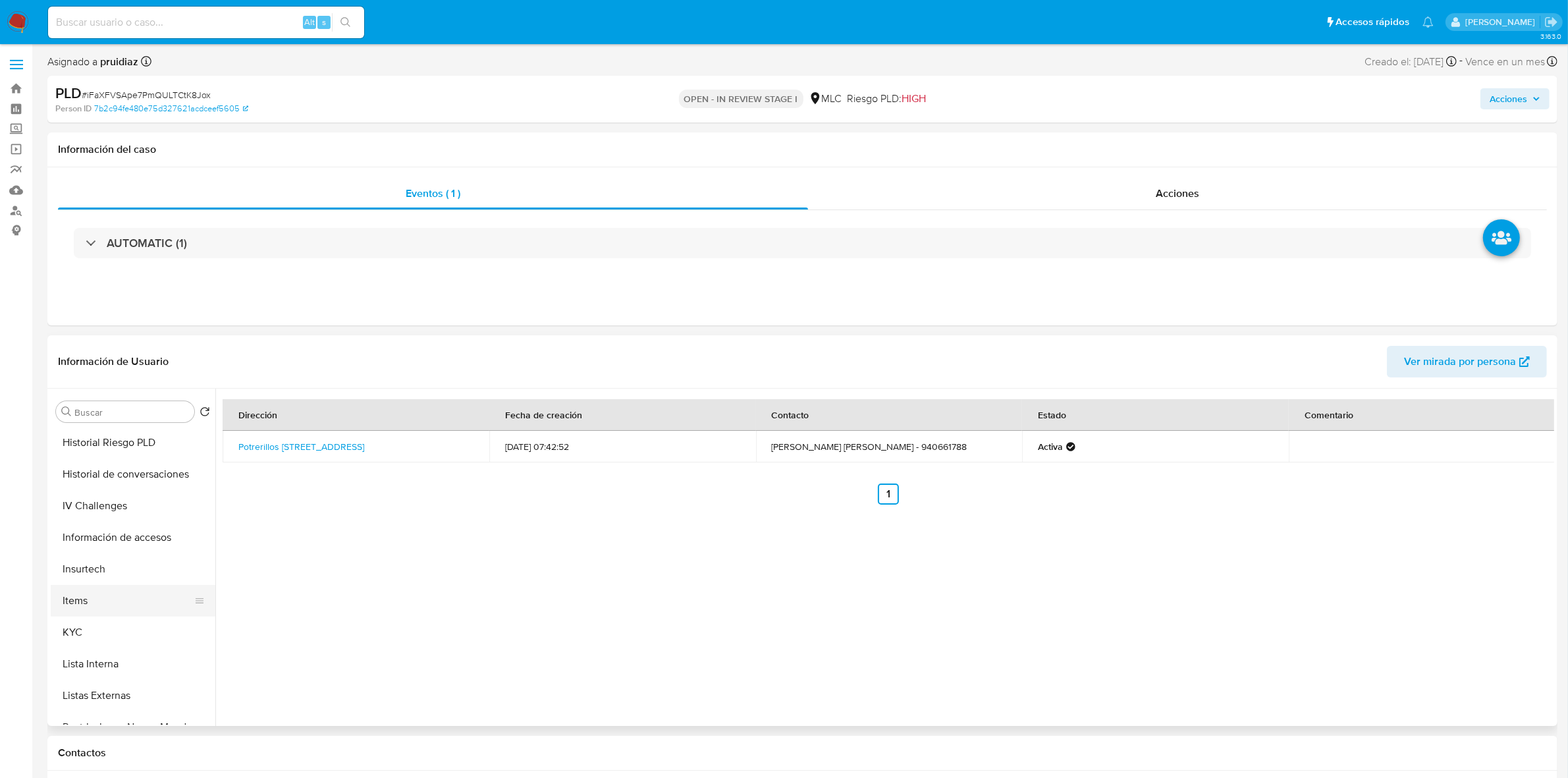
scroll to position [412, 0]
click at [64, 607] on button "KYC" at bounding box center [127, 601] width 154 height 32
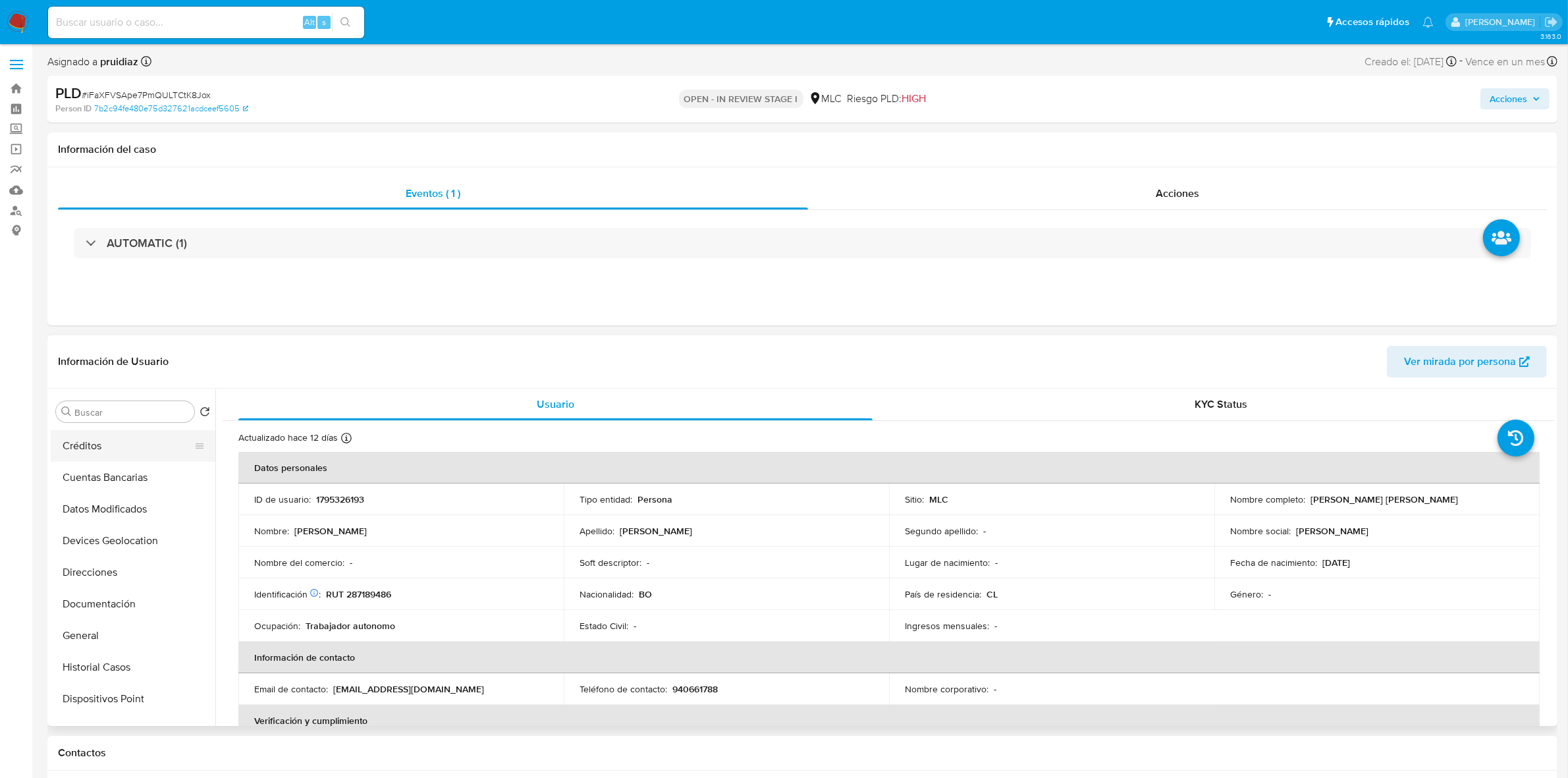
scroll to position [0, 0]
click at [84, 499] on button "Cruces y Relaciones" at bounding box center [127, 507] width 154 height 32
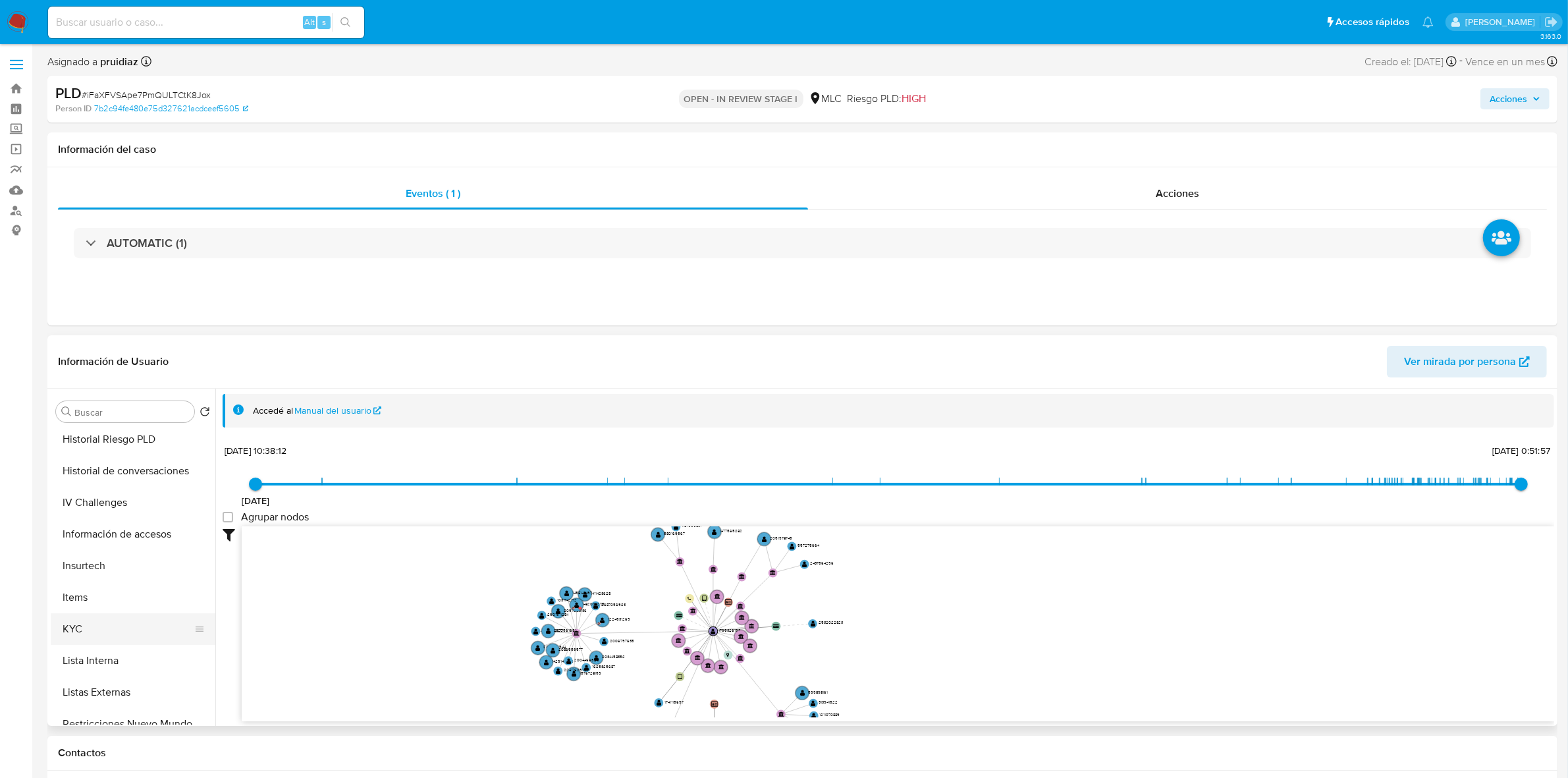
scroll to position [412, 0]
click at [74, 595] on button "KYC" at bounding box center [127, 601] width 154 height 32
